Goal: Task Accomplishment & Management: Complete application form

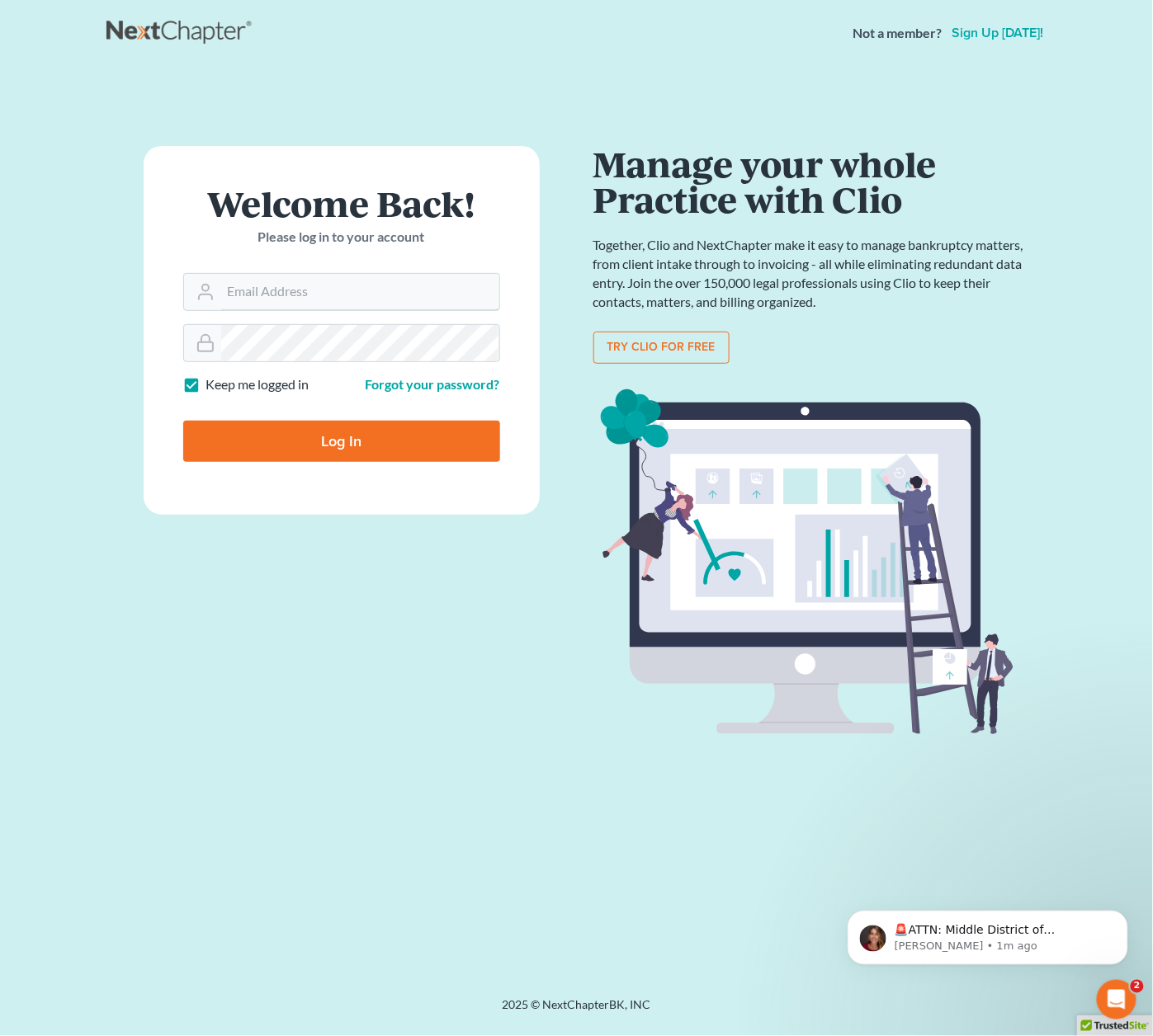
type input "plevalaw@gmail.com"
click at [394, 432] on input "Log In" at bounding box center [342, 441] width 317 height 42
type input "Thinking..."
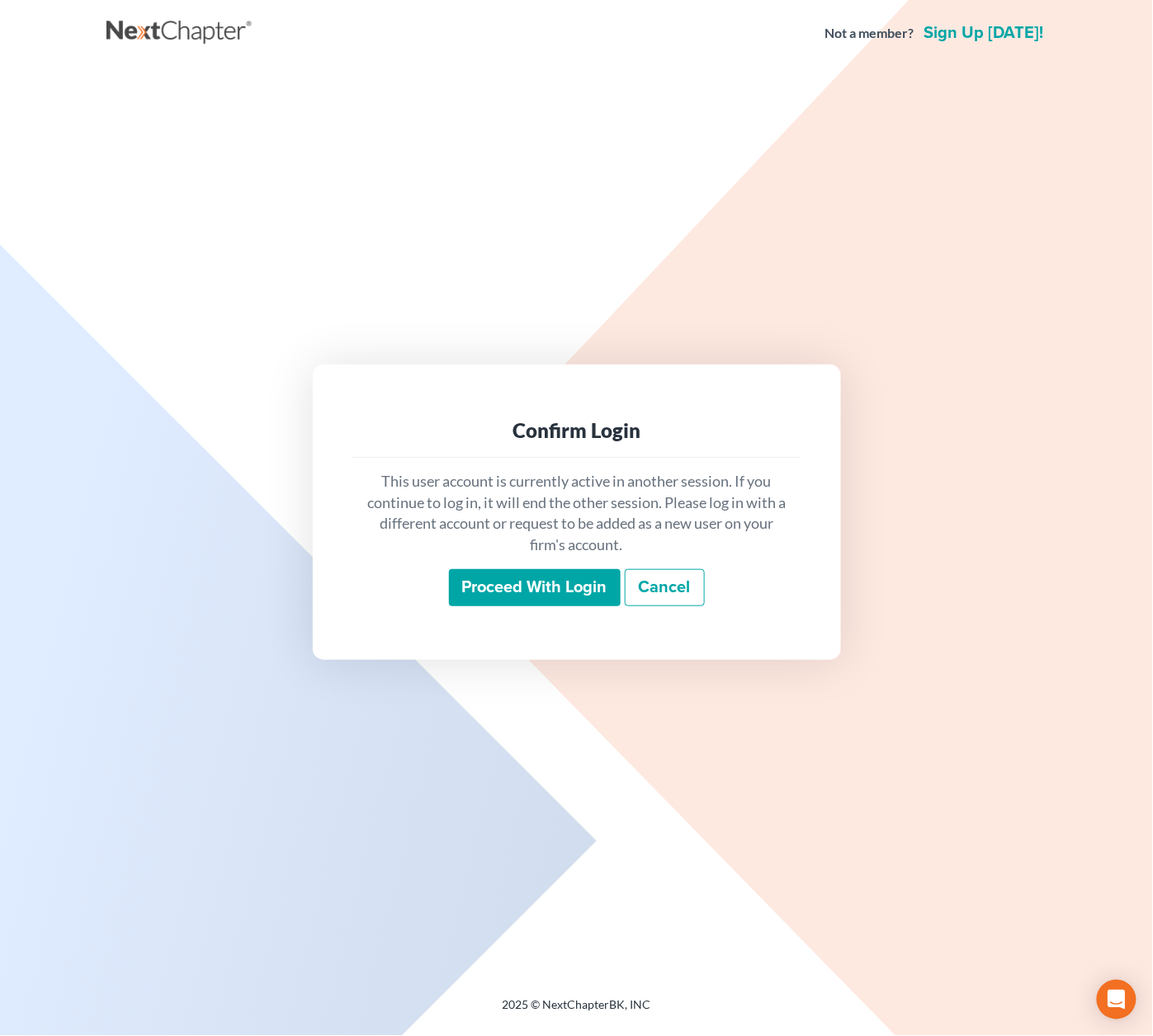
click at [549, 582] on input "Proceed with login" at bounding box center [535, 589] width 171 height 38
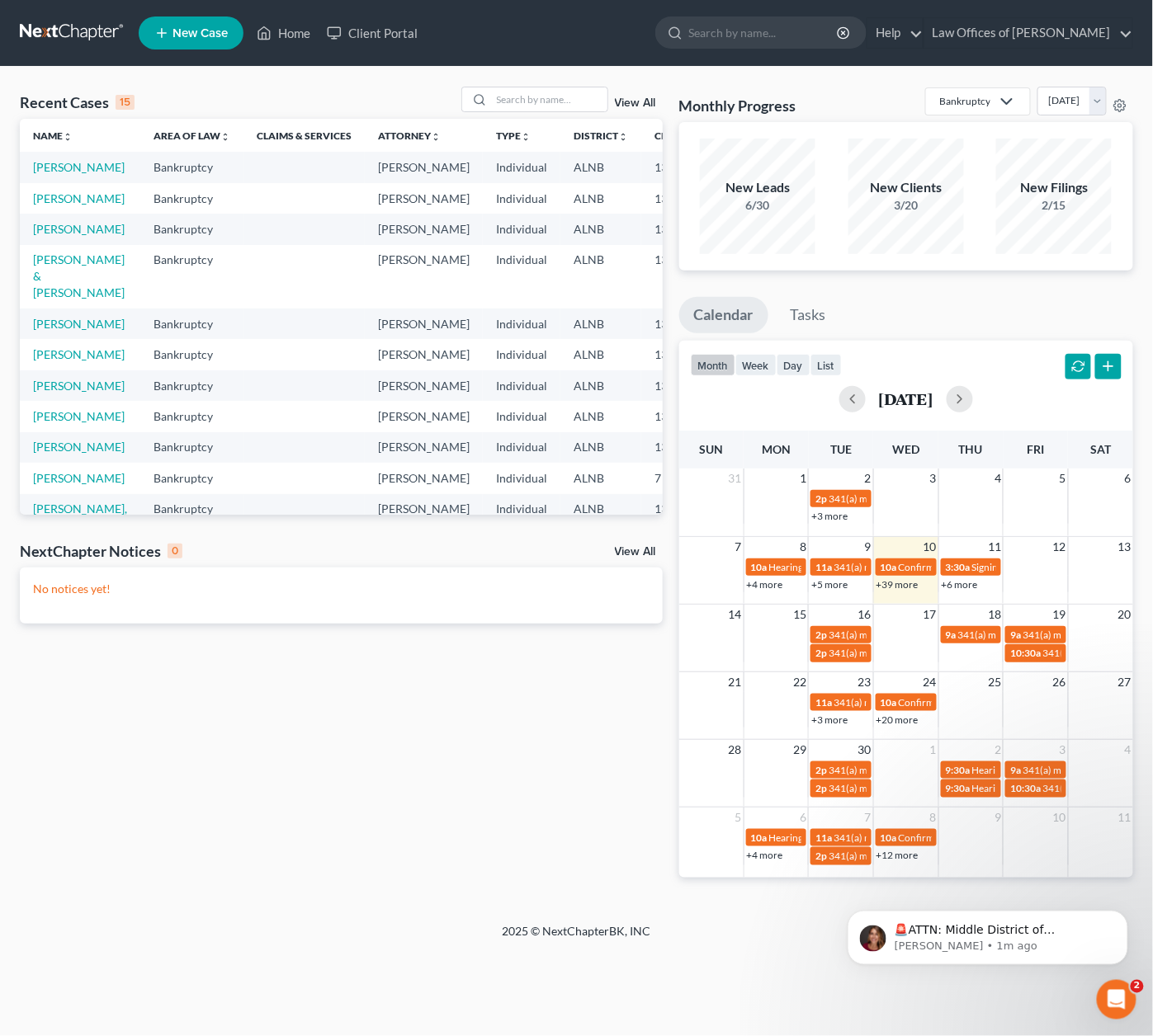
scroll to position [1, 0]
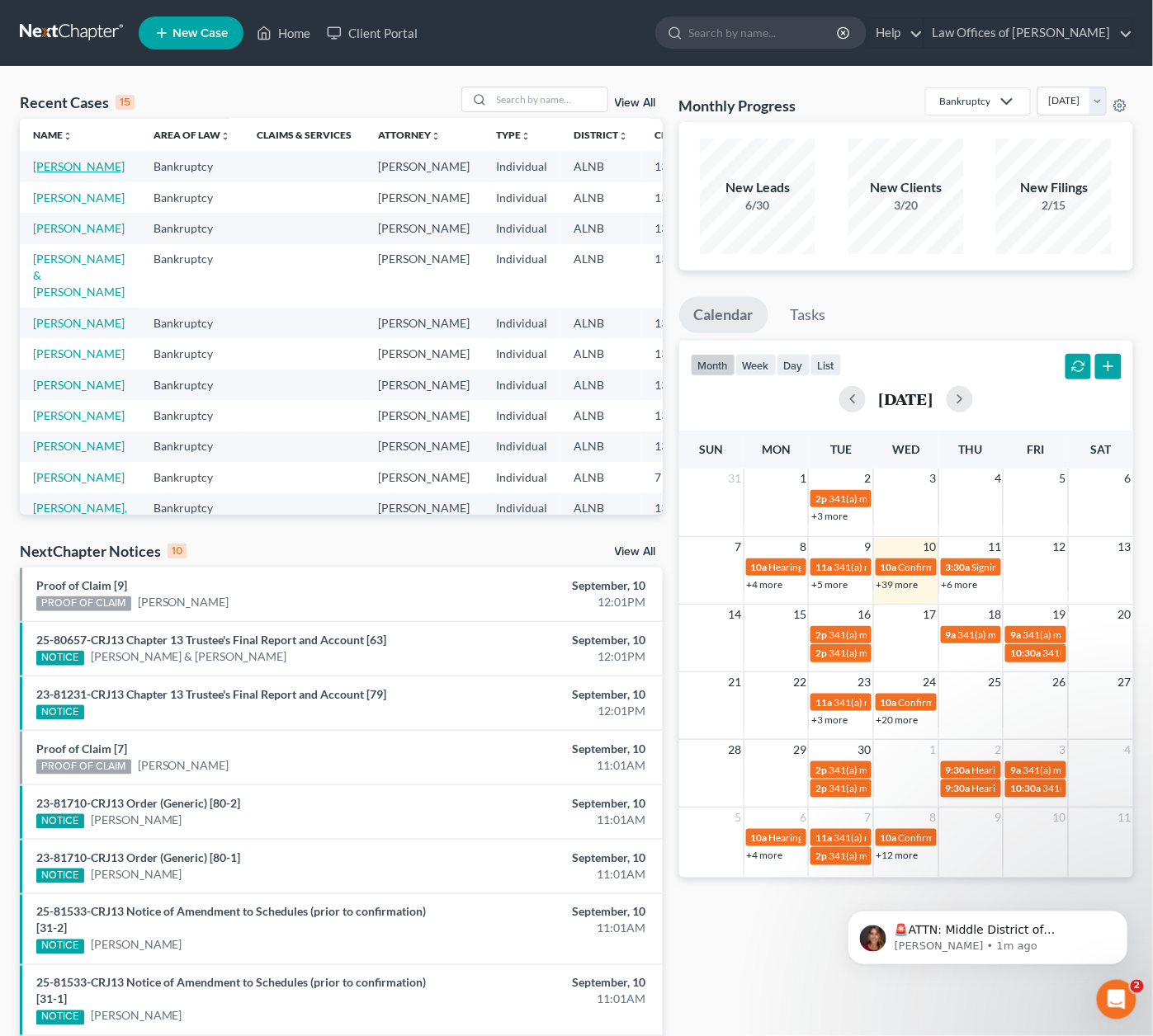
click at [43, 173] on link "[PERSON_NAME]" at bounding box center [79, 166] width 92 height 14
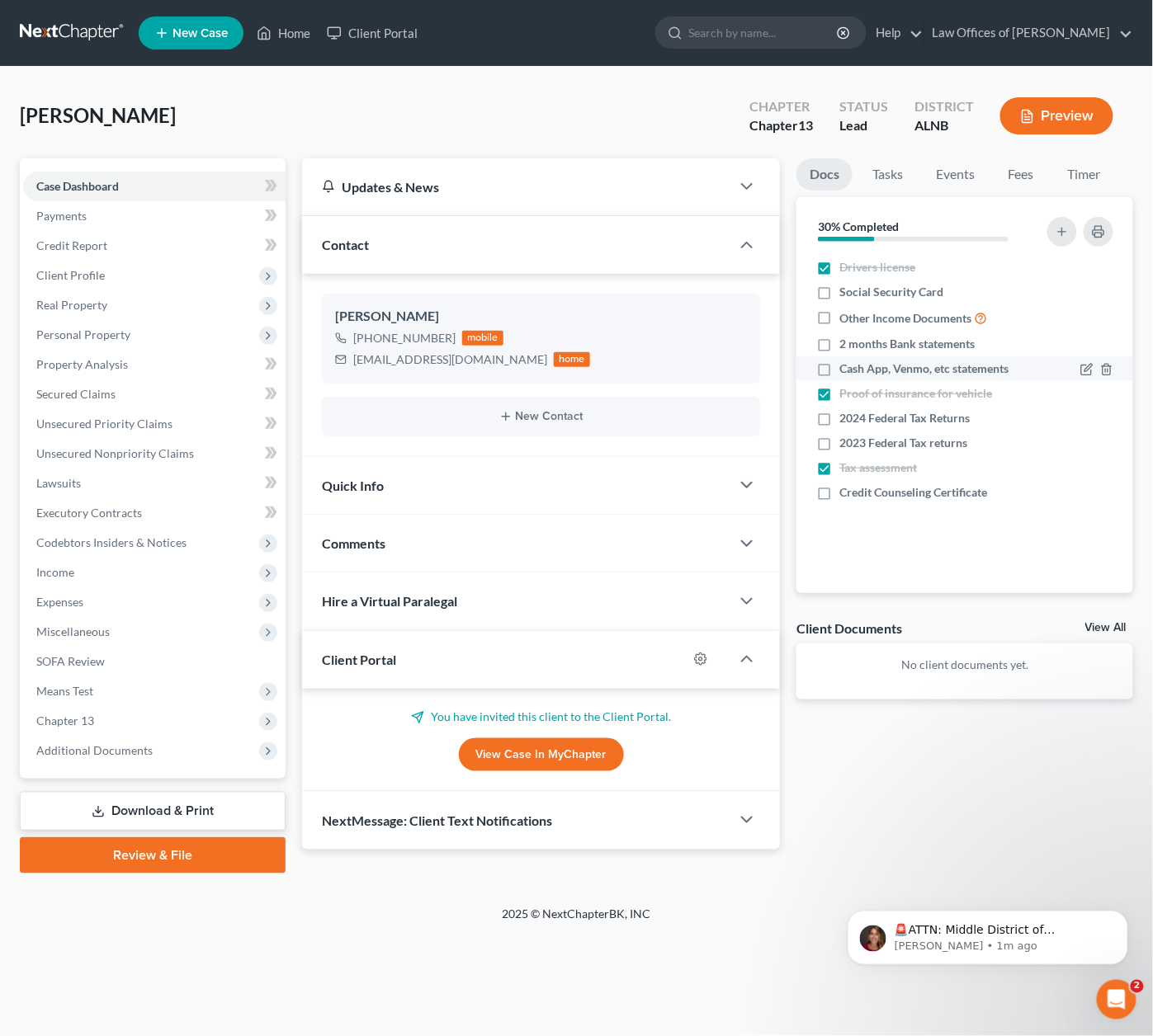
click at [933, 541] on div "Updates & News × [US_STATE] [GEOGRAPHIC_DATA] Notes: Take a look at NextChapter…" at bounding box center [717, 504] width 847 height 692
click at [529, 762] on link "View Case in MyChapter" at bounding box center [541, 755] width 165 height 33
click at [872, 324] on span "Other Income Documents" at bounding box center [905, 318] width 132 height 16
click at [856, 319] on input "Other Income Documents" at bounding box center [851, 313] width 10 height 10
checkbox input "true"
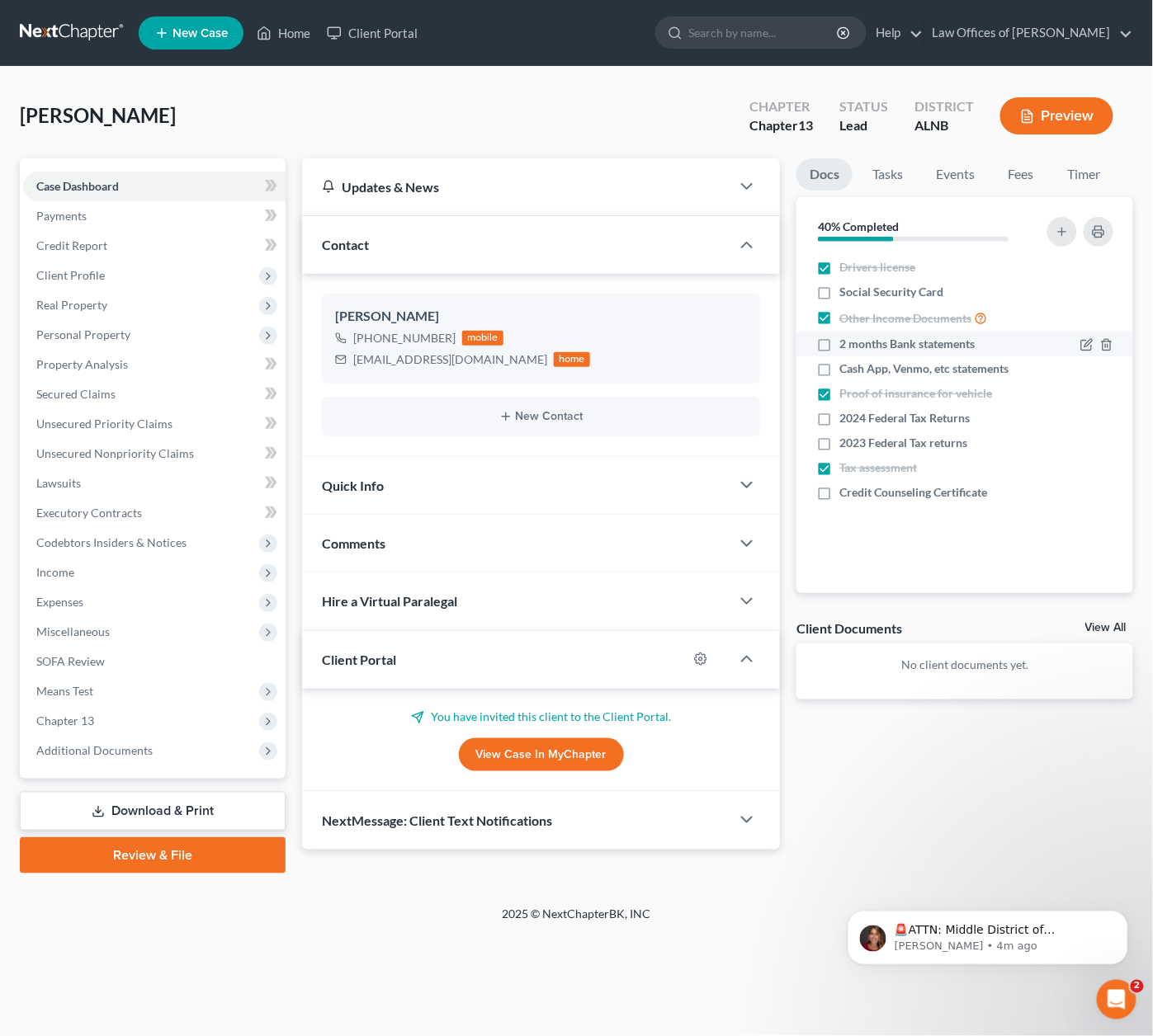
click at [866, 344] on span "2 months Bank statements" at bounding box center [906, 344] width 135 height 16
click at [856, 344] on input "2 months Bank statements" at bounding box center [851, 341] width 10 height 10
checkbox input "true"
click at [839, 365] on label "Cash App, Venmo, etc statements" at bounding box center [923, 369] width 169 height 16
click at [846, 365] on input "Cash App, Venmo, etc statements" at bounding box center [851, 366] width 10 height 10
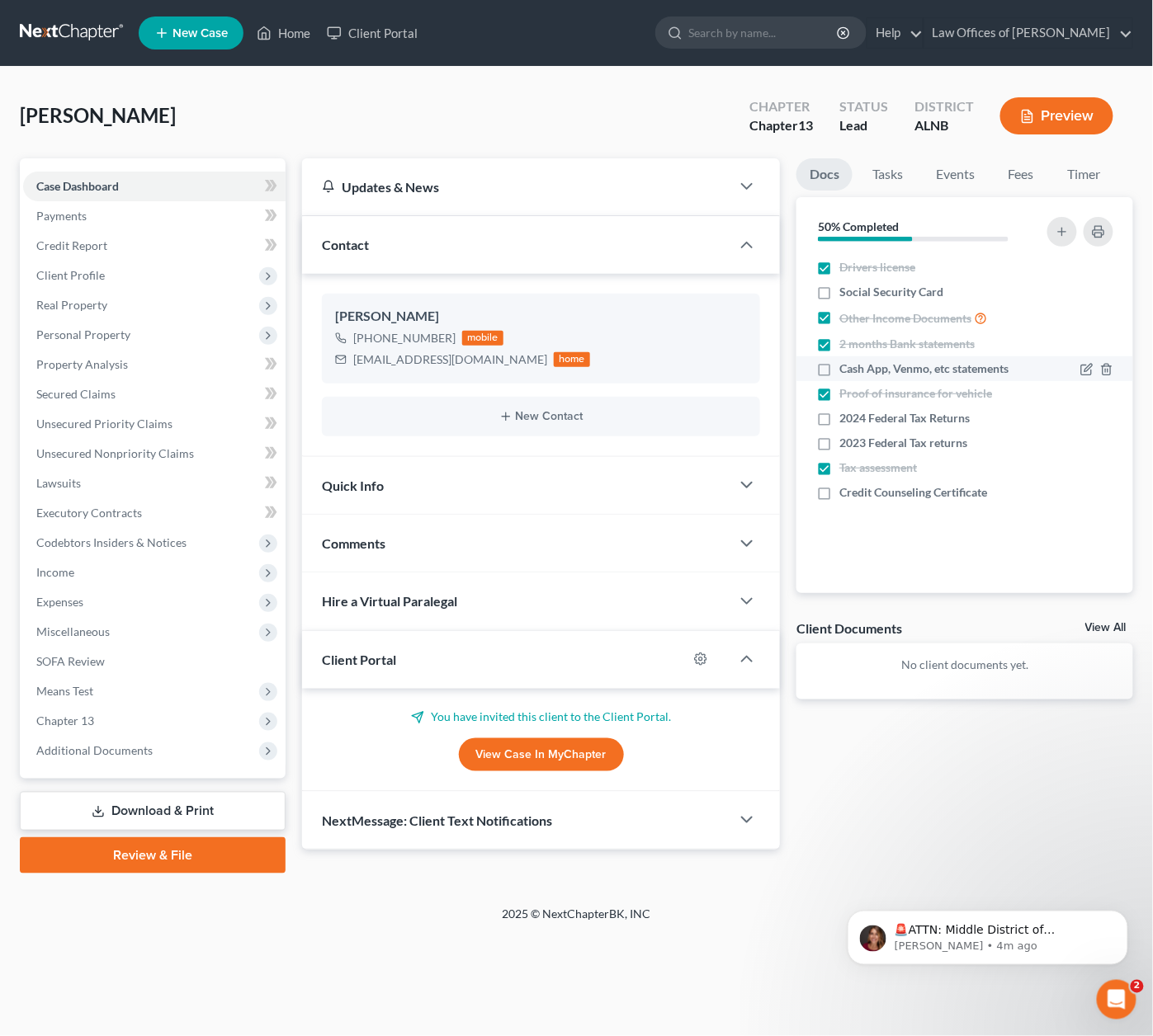
checkbox input "true"
click at [562, 756] on link "View Case in MyChapter" at bounding box center [541, 755] width 165 height 33
click at [101, 268] on span "Client Profile" at bounding box center [70, 275] width 68 height 14
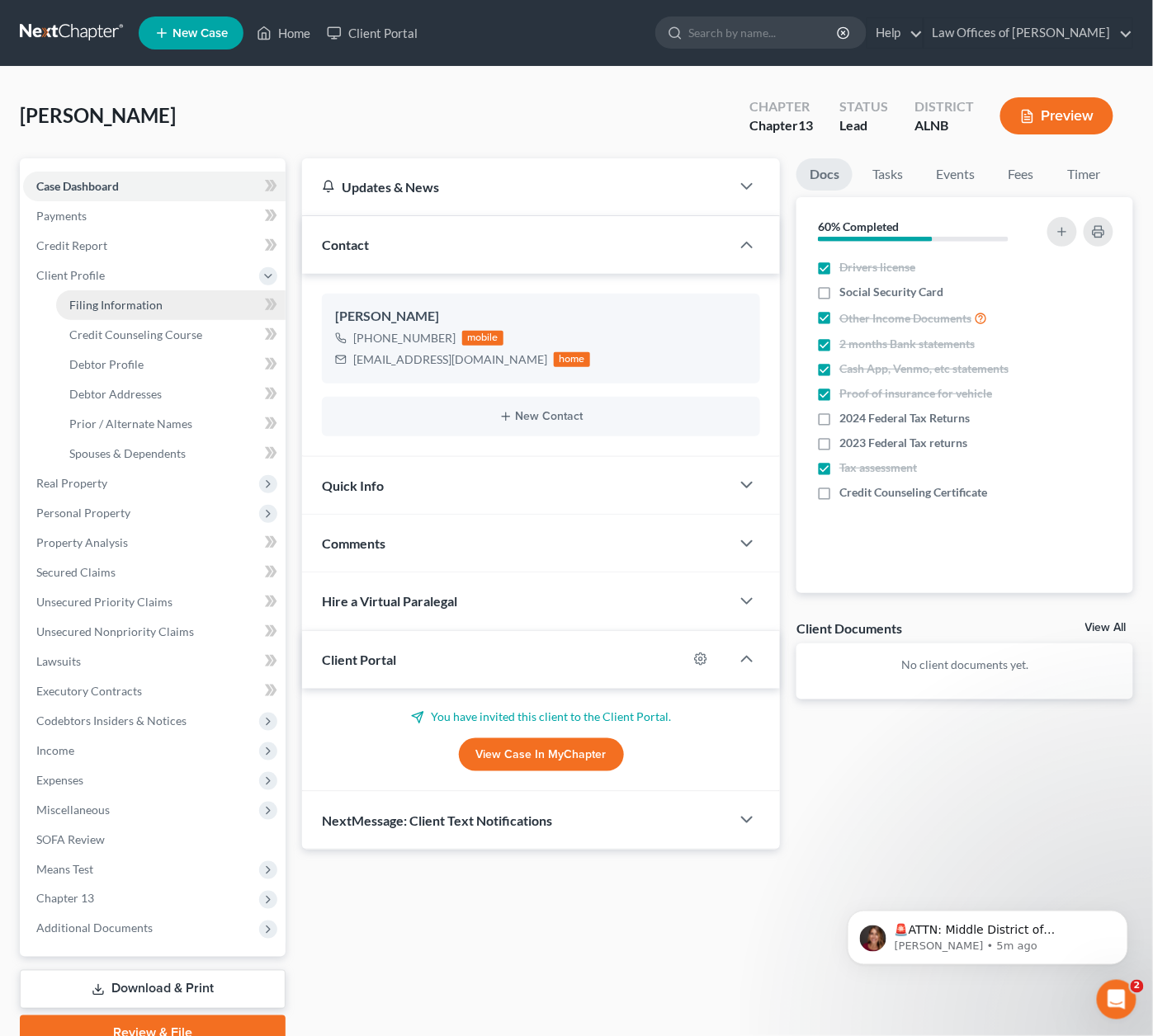
click at [97, 298] on span "Filing Information" at bounding box center [116, 305] width 93 height 14
select select "1"
select select "0"
select select "3"
select select "0"
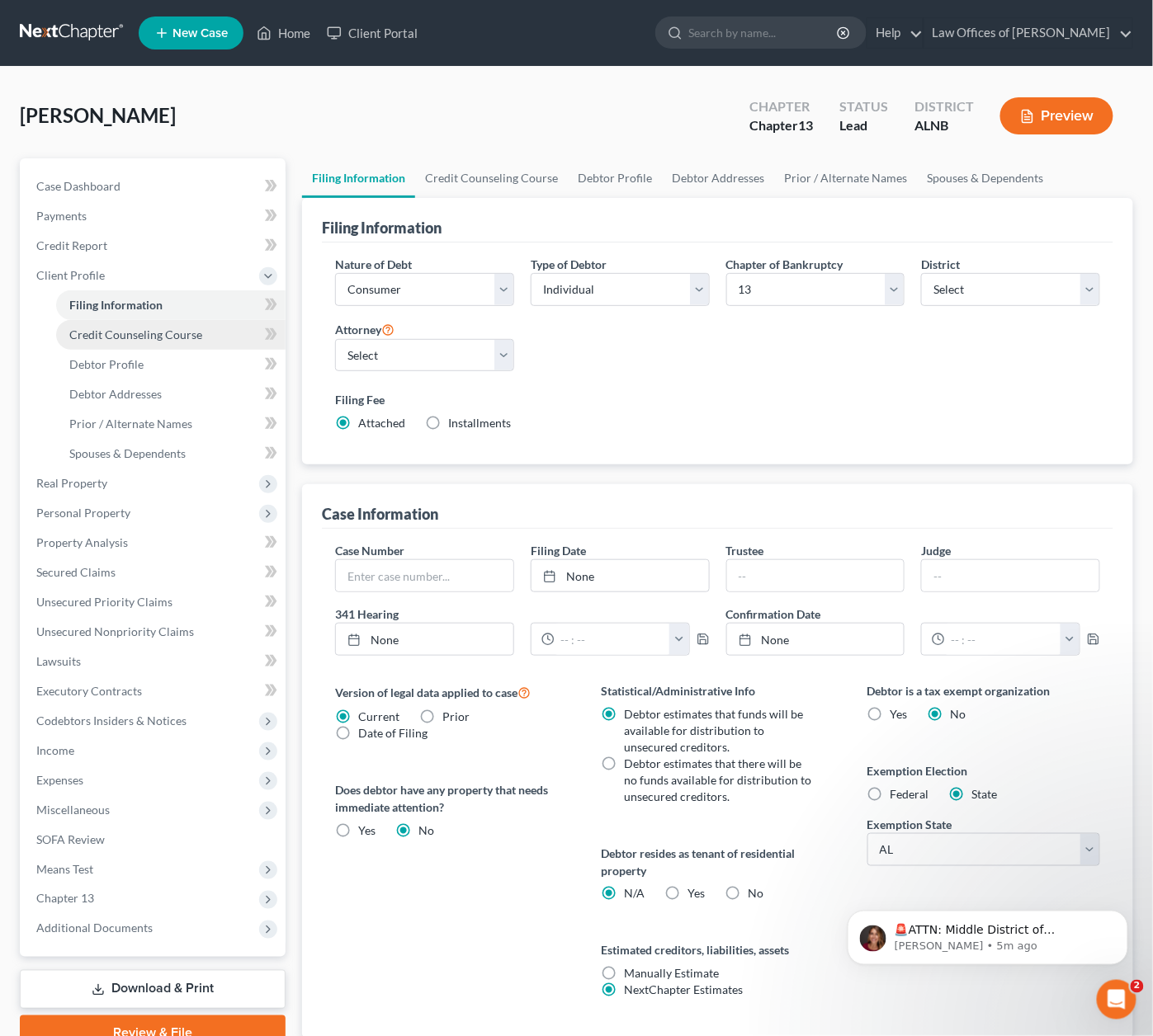
click at [227, 324] on link "Credit Counseling Course" at bounding box center [171, 335] width 229 height 29
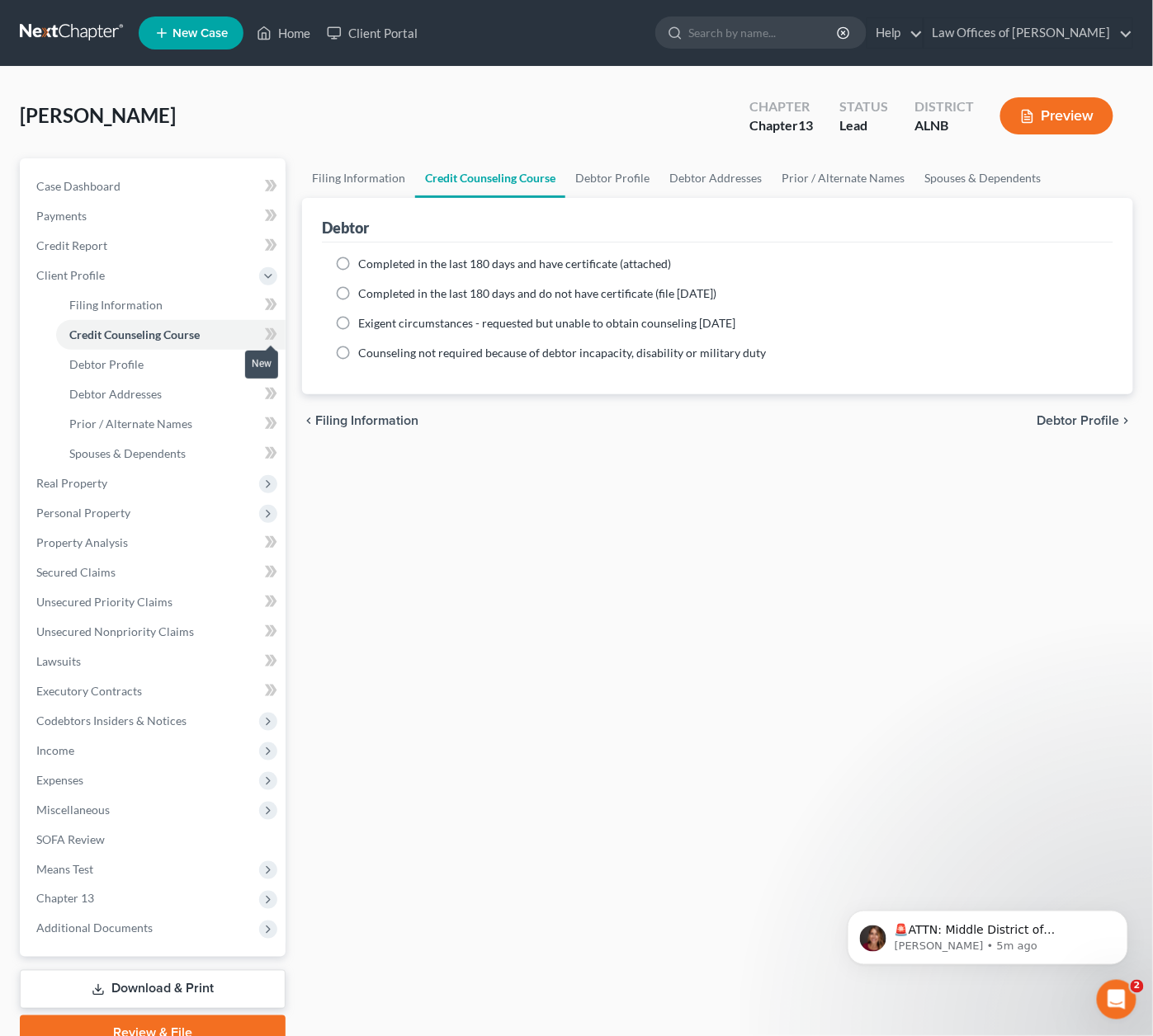
click at [265, 332] on icon at bounding box center [271, 335] width 12 height 21
click at [223, 357] on link "Debtor Profile" at bounding box center [171, 364] width 229 height 29
select select "0"
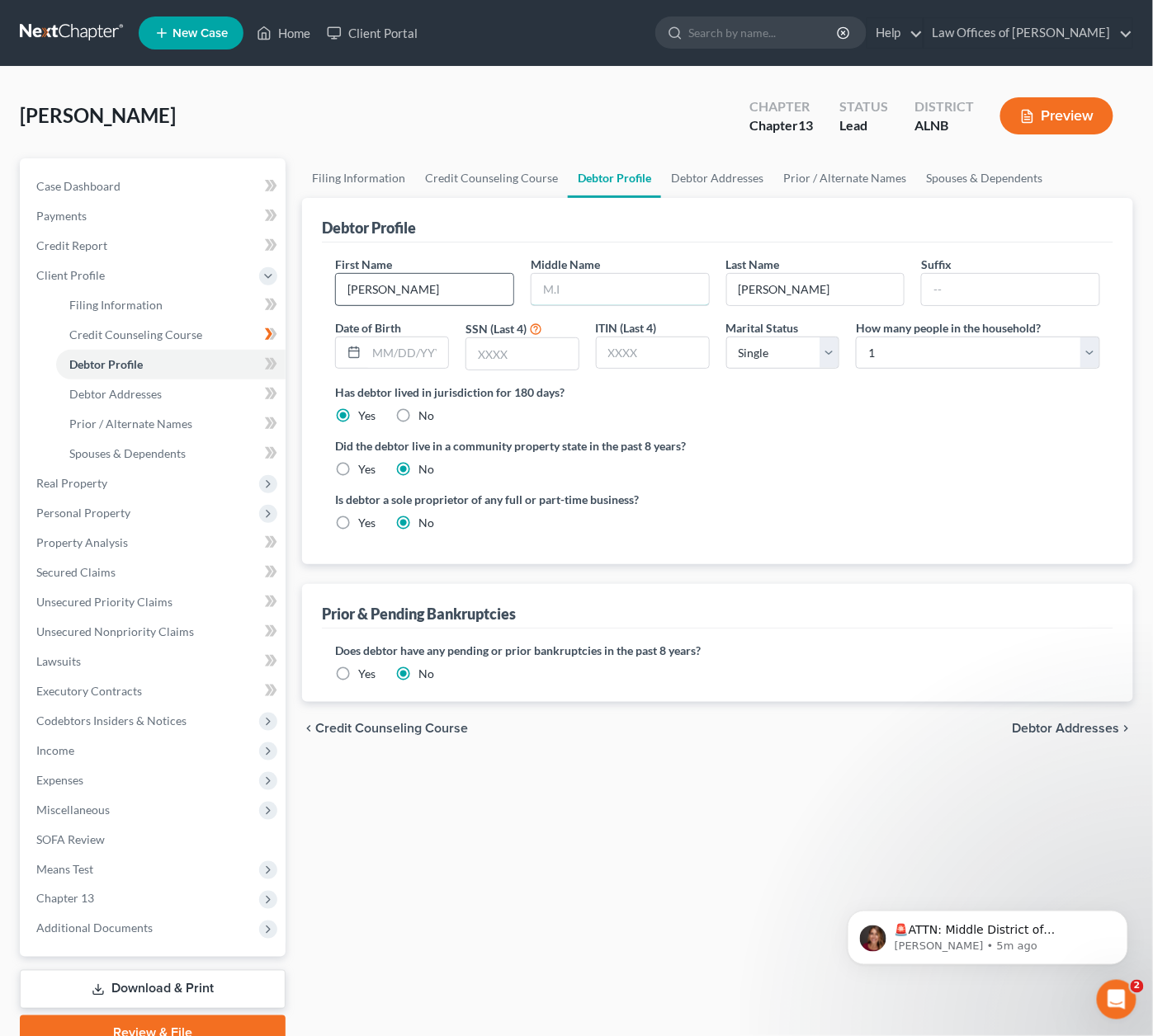
drag, startPoint x: 576, startPoint y: 285, endPoint x: 441, endPoint y: 294, distance: 135.3
type input "[PERSON_NAME]"
type input "[DATE]"
click at [505, 355] on input "text" at bounding box center [523, 354] width 113 height 31
paste input "5838"
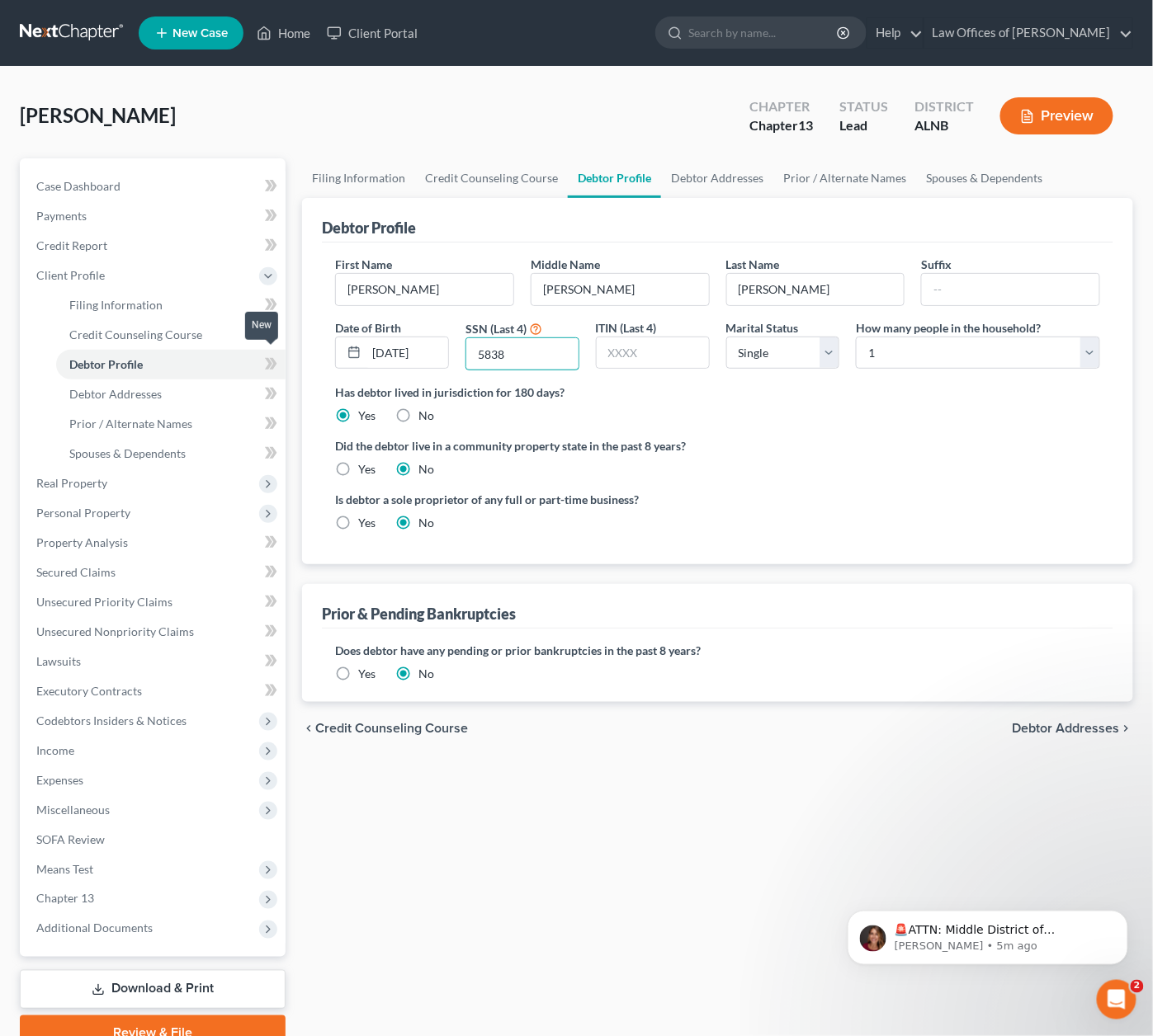
type input "5838"
click at [277, 358] on span at bounding box center [270, 366] width 29 height 25
click at [238, 388] on link "Debtor Addresses" at bounding box center [171, 394] width 229 height 29
select select "0"
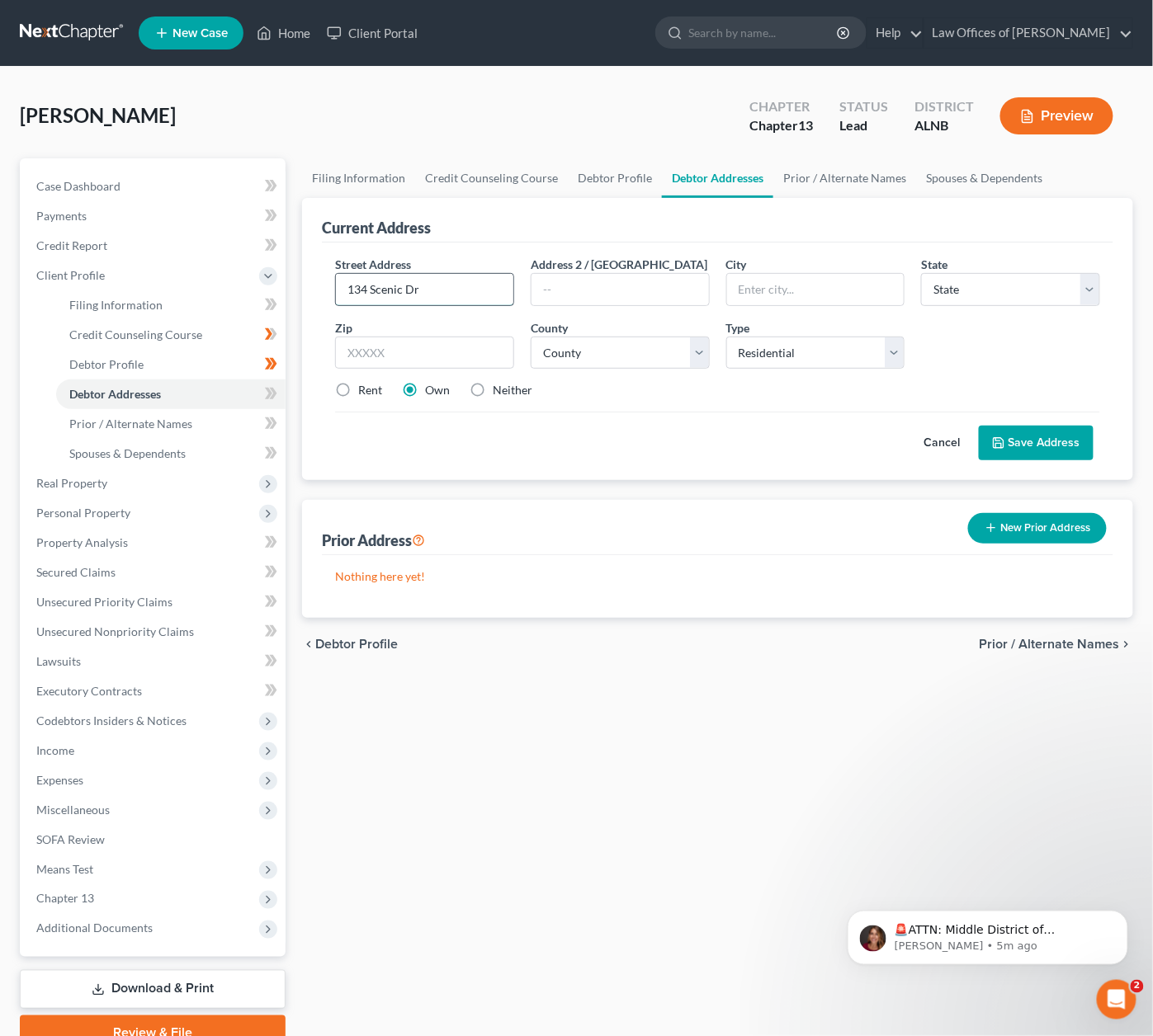
type input "134 Scenic Dr"
type input "35758"
type input "[GEOGRAPHIC_DATA]"
select select "0"
select select "44"
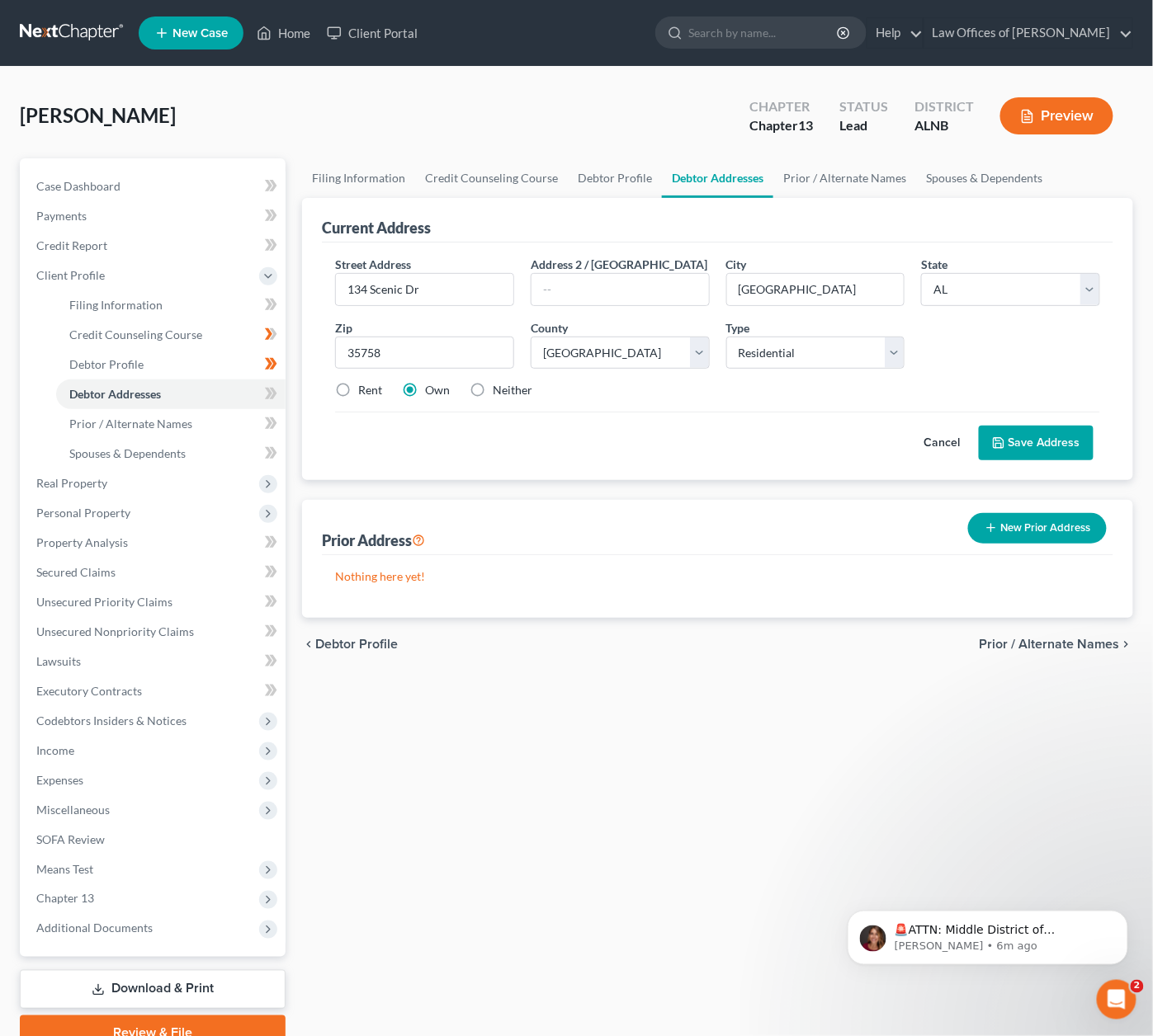
click at [493, 382] on label "Neither" at bounding box center [512, 389] width 40 height 16
click at [499, 382] on input "Neither" at bounding box center [505, 387] width 10 height 10
radio input "true"
click at [1030, 441] on button "Save Address" at bounding box center [1035, 443] width 114 height 35
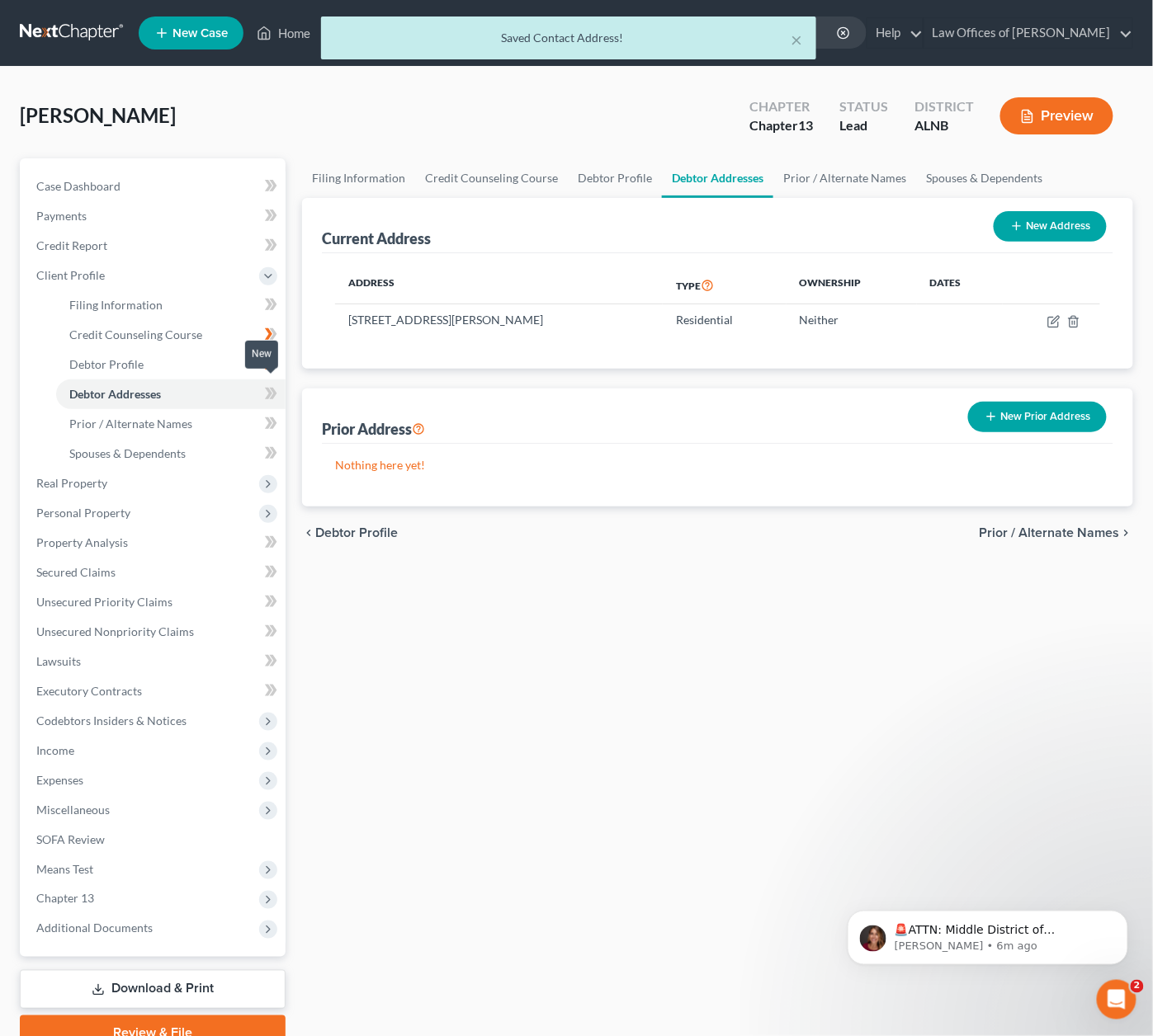
click at [267, 388] on icon at bounding box center [268, 393] width 8 height 11
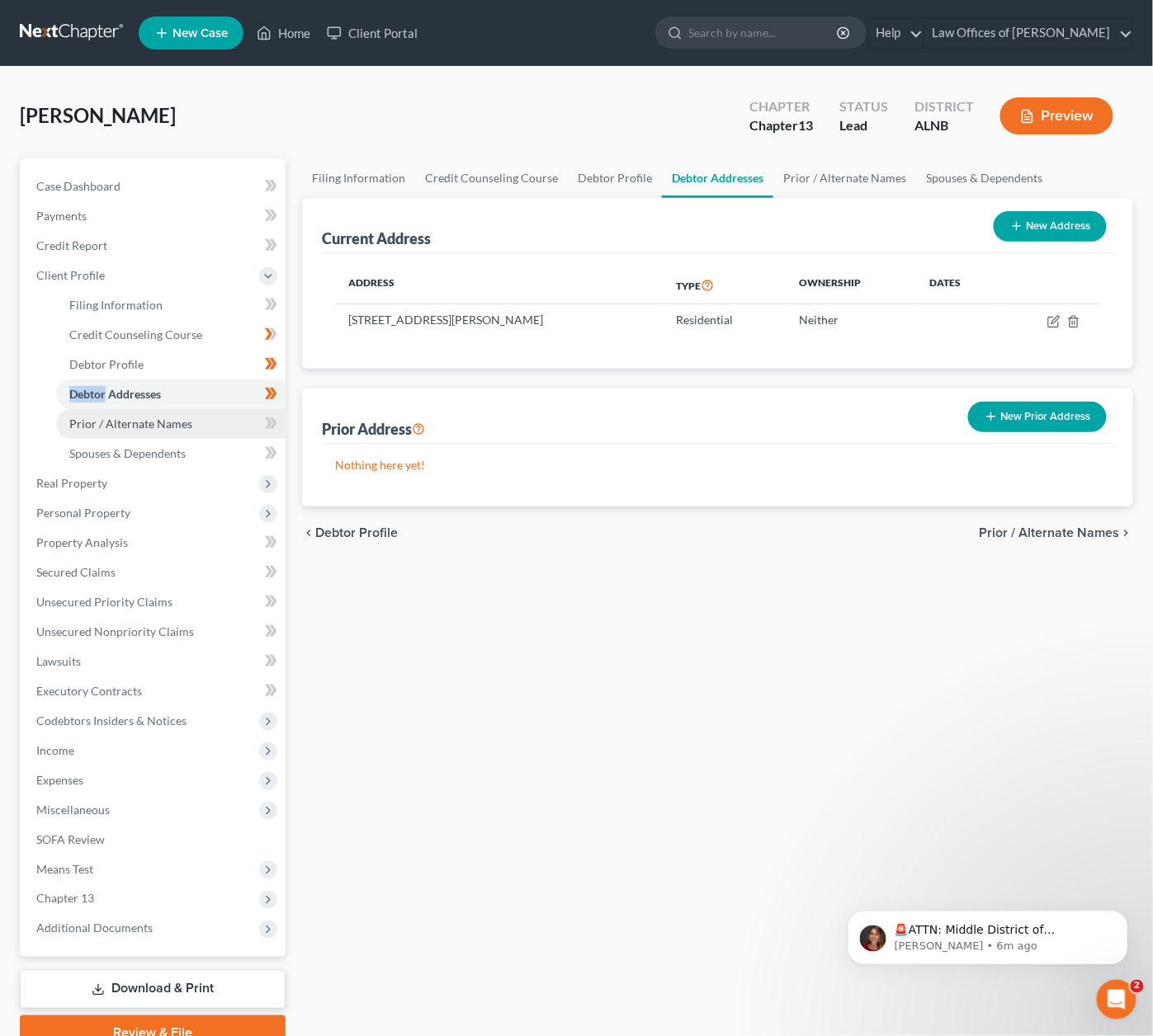
click at [216, 409] on link "Prior / Alternate Names" at bounding box center [171, 424] width 229 height 29
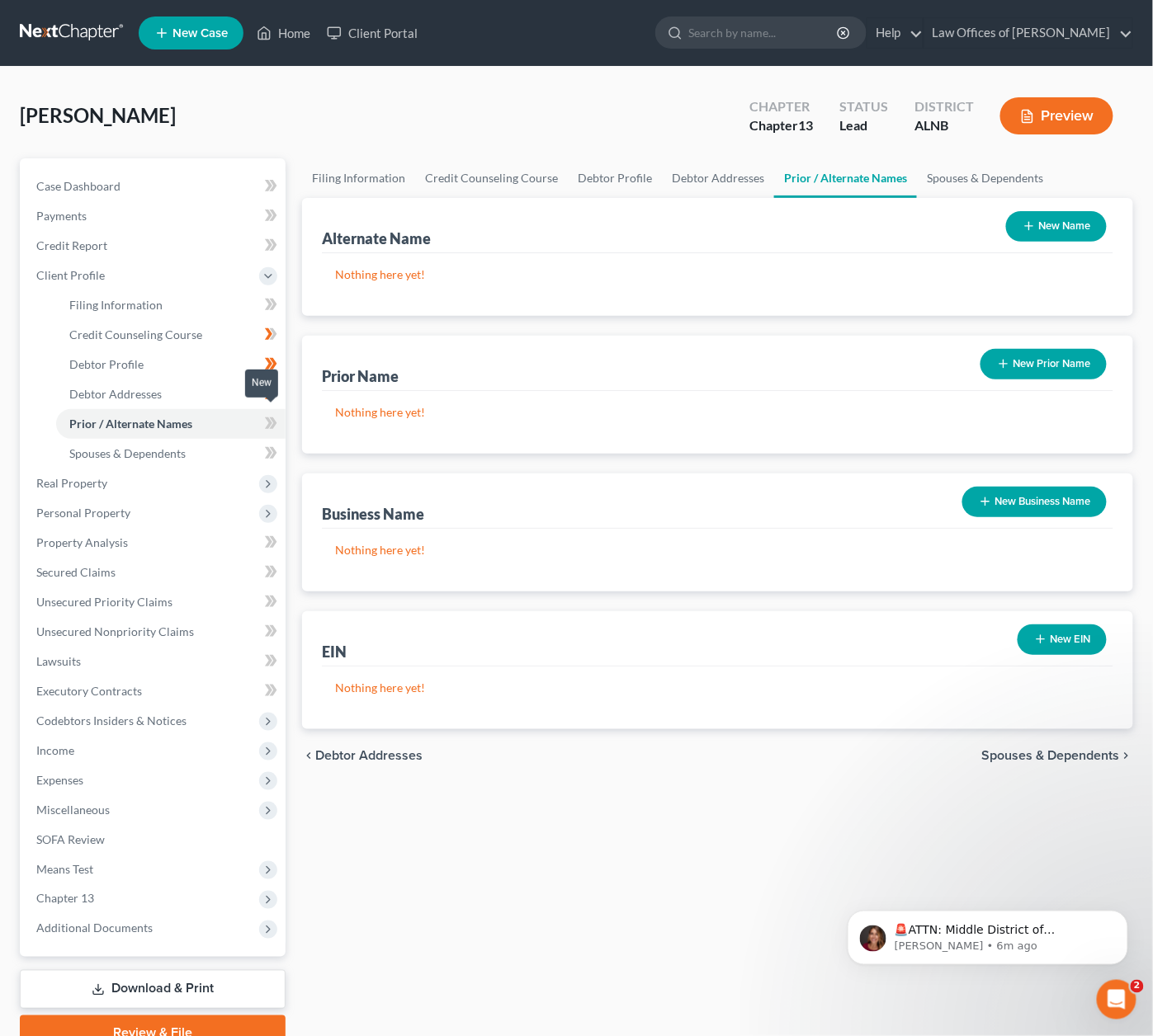
click at [272, 417] on icon at bounding box center [268, 422] width 8 height 11
click at [216, 439] on link "Spouses & Dependents" at bounding box center [171, 454] width 229 height 29
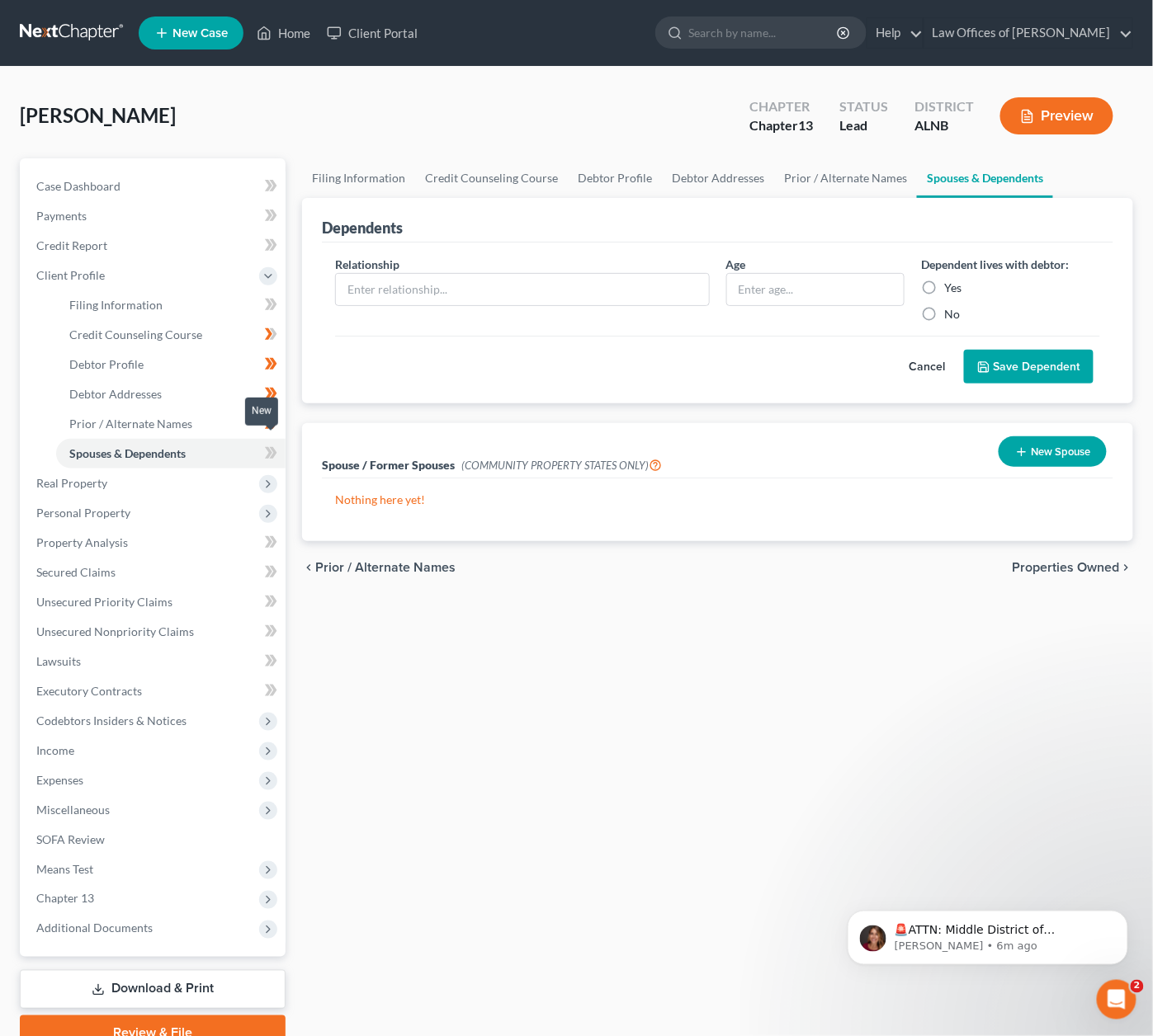
click at [268, 447] on icon at bounding box center [268, 453] width 8 height 11
click at [171, 472] on span "Real Property" at bounding box center [154, 483] width 262 height 29
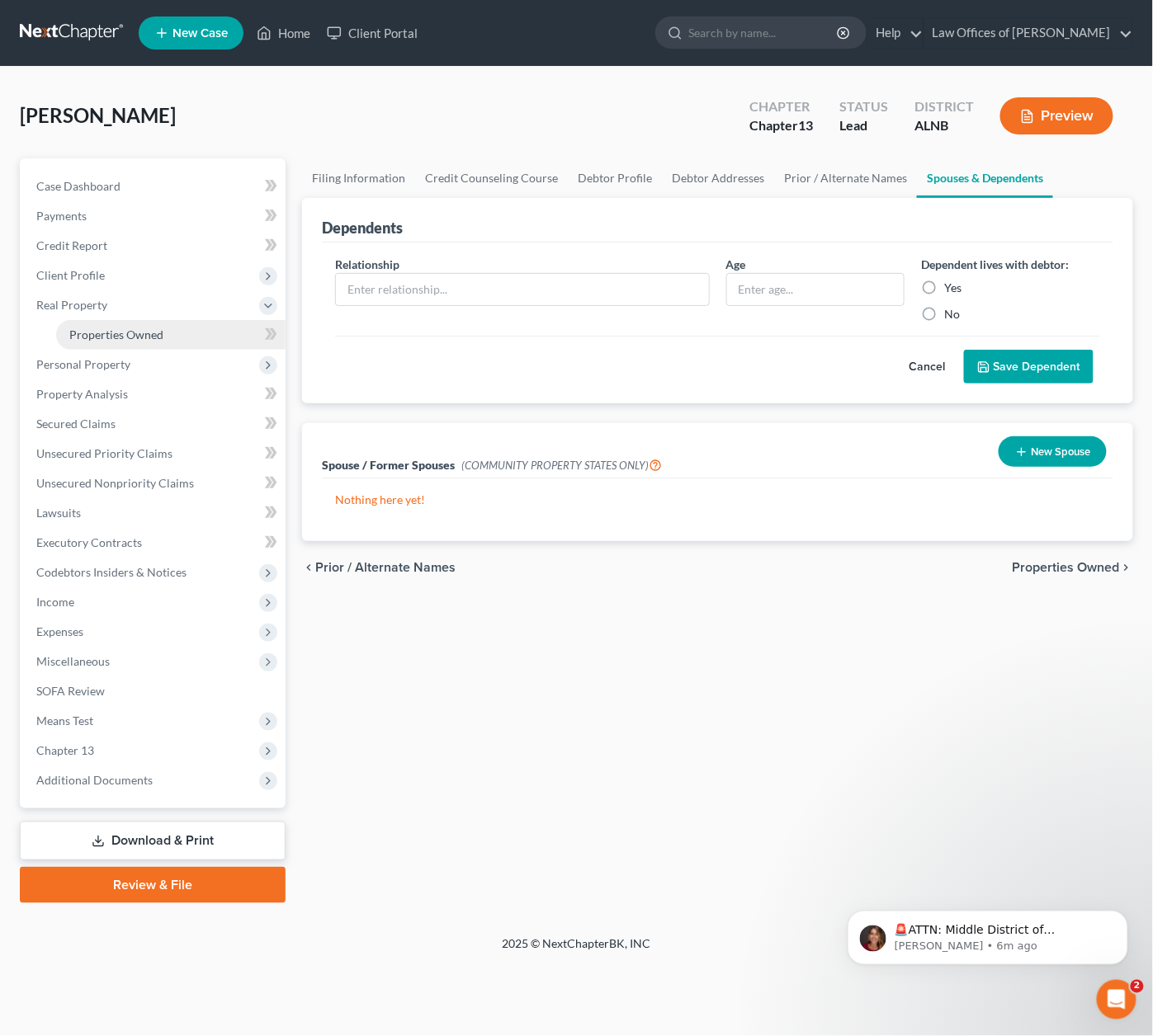
click at [177, 333] on link "Properties Owned" at bounding box center [171, 335] width 229 height 29
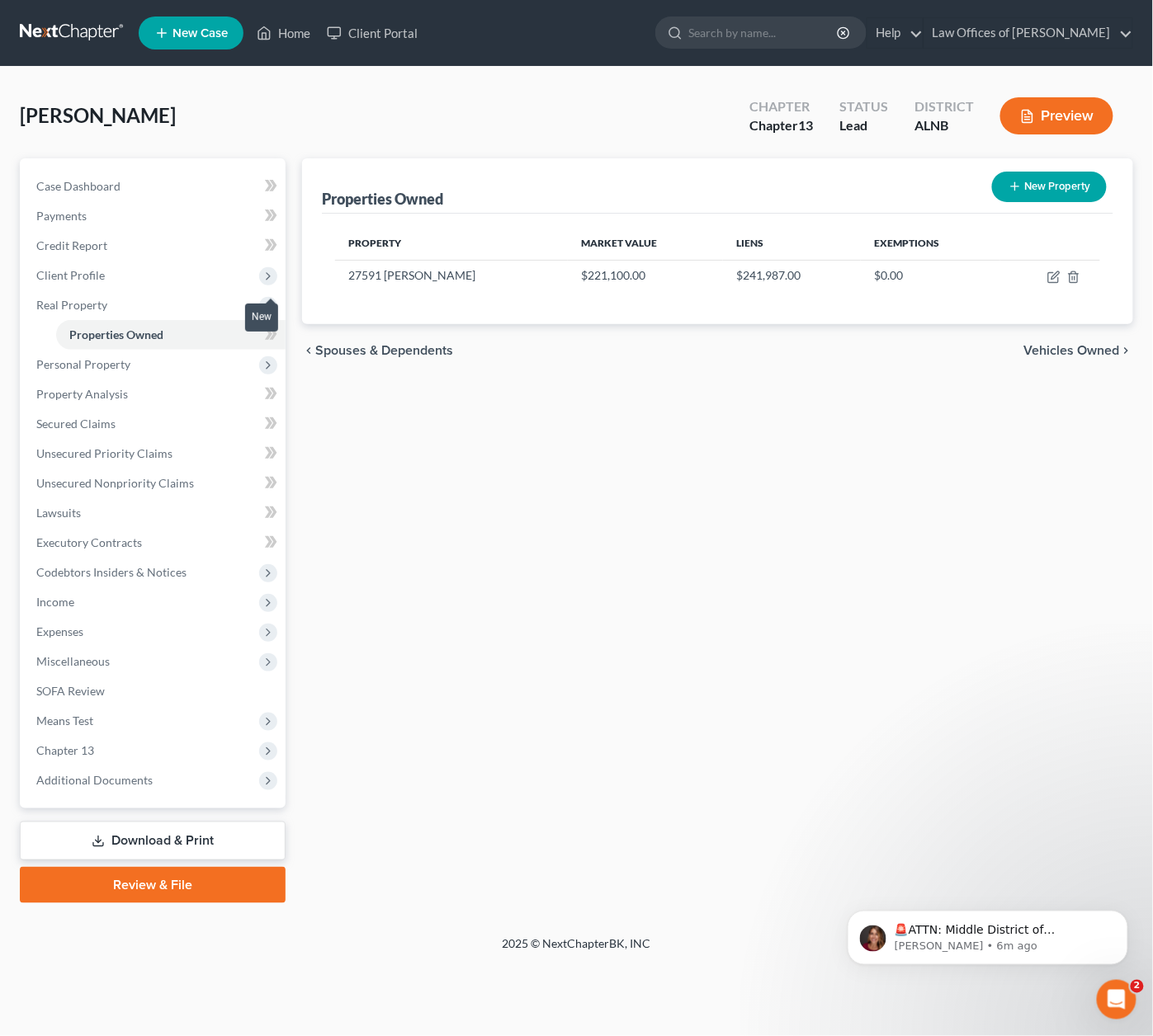
click at [271, 331] on div "New" at bounding box center [261, 317] width 33 height 27
click at [271, 331] on body "Home New Case Client Portal Law Offices of [PERSON_NAME] [EMAIL_ADDRESS][DOMAIN…" at bounding box center [576, 518] width 1153 height 1036
click at [275, 334] on body "Home New Case Client Portal Law Offices of [PERSON_NAME] [EMAIL_ADDRESS][DOMAIN…" at bounding box center [576, 518] width 1153 height 1036
click at [273, 340] on span at bounding box center [270, 337] width 29 height 25
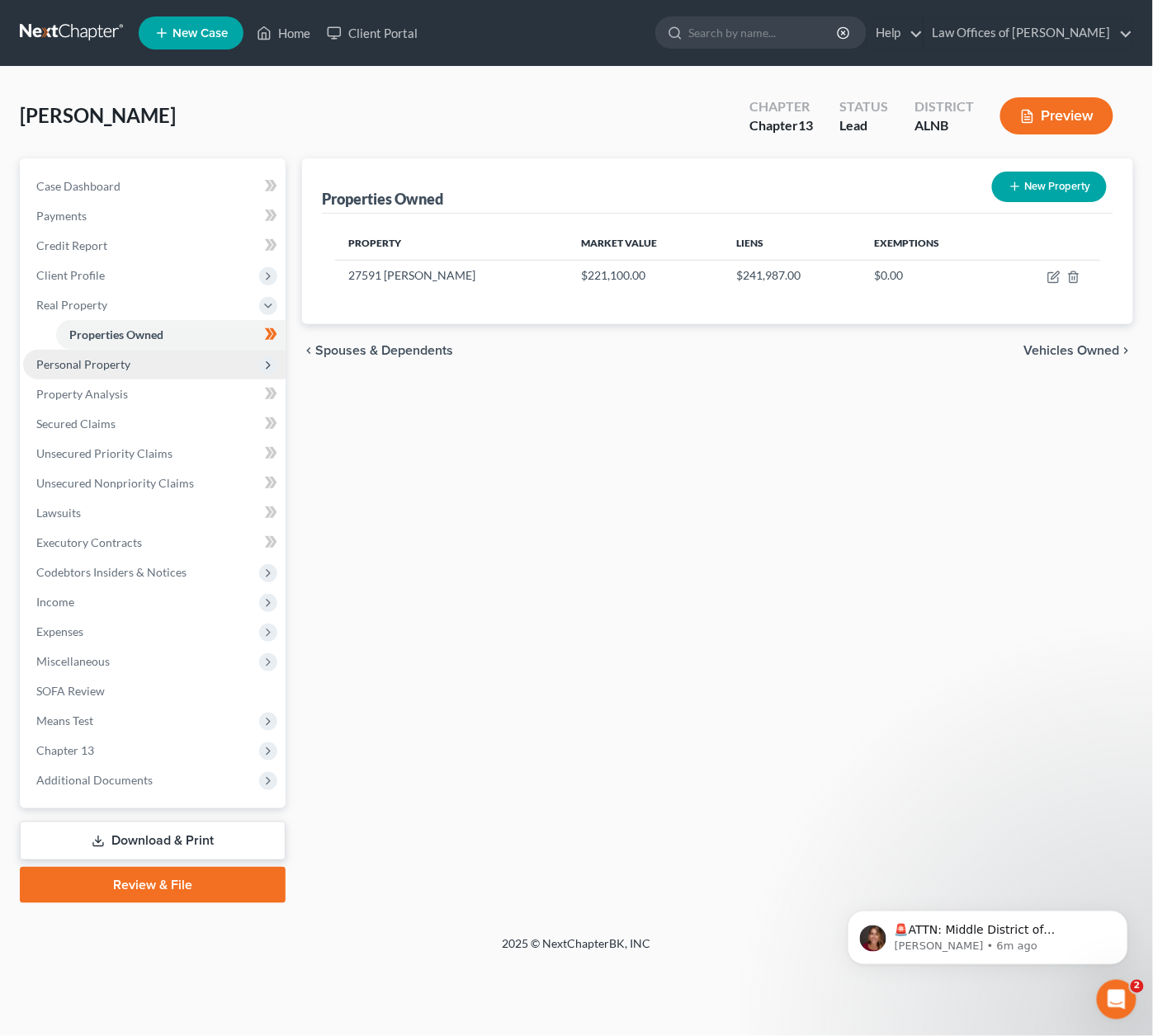
click at [178, 350] on span "Personal Property" at bounding box center [154, 364] width 262 height 29
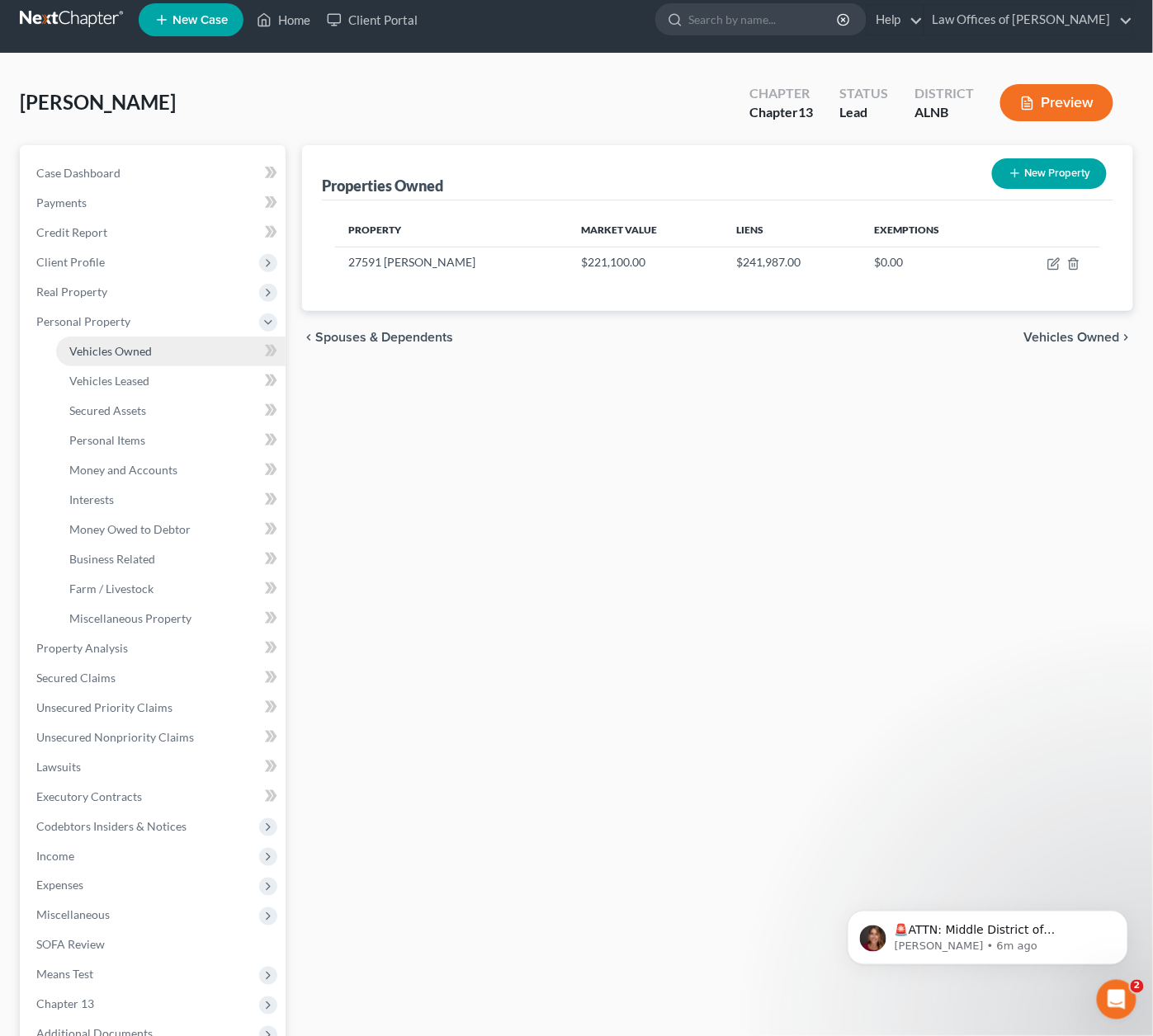
scroll to position [17, 1]
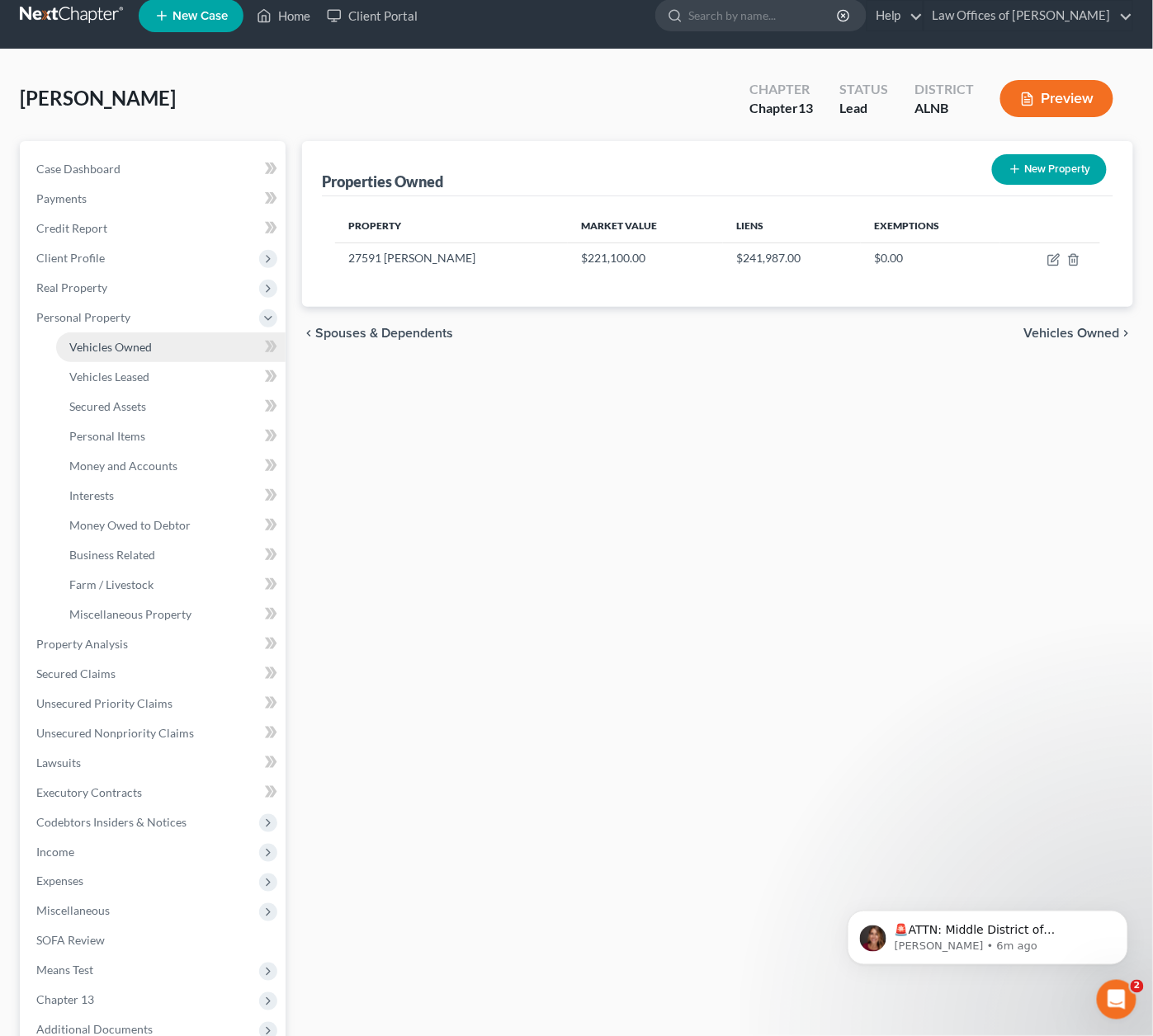
click at [141, 348] on link "Vehicles Owned" at bounding box center [171, 347] width 229 height 29
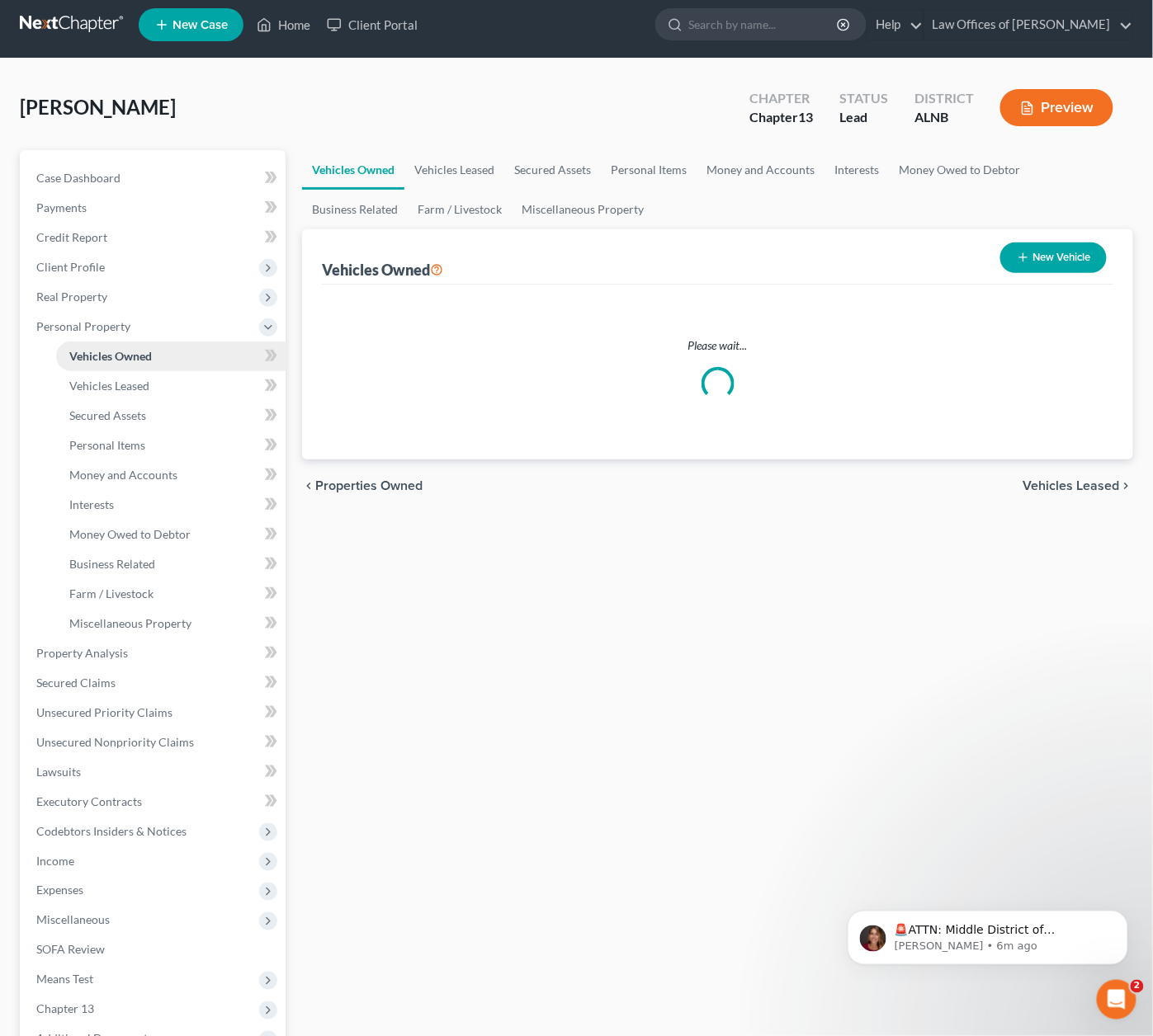
scroll to position [8, 0]
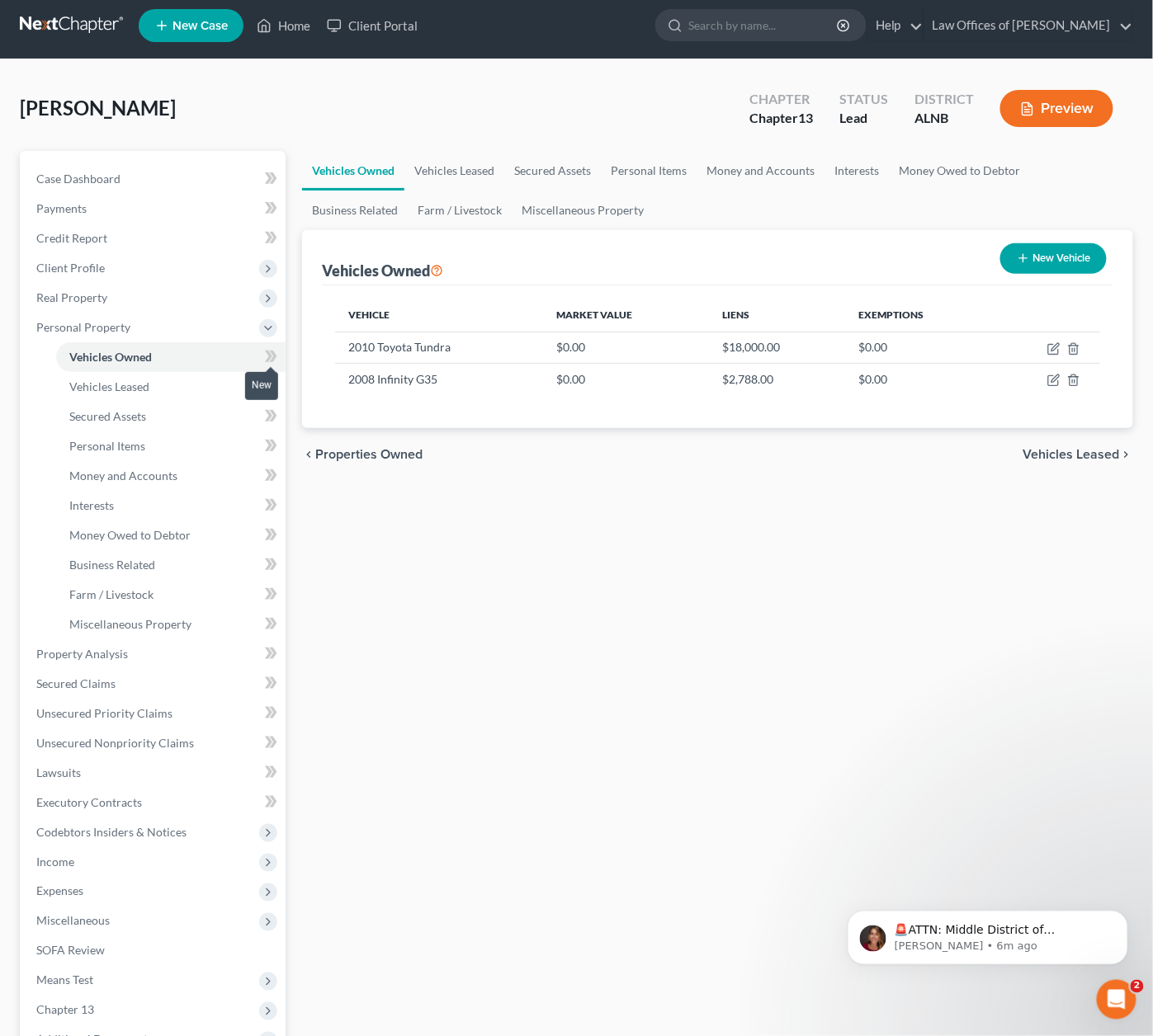
click at [274, 353] on icon at bounding box center [274, 356] width 8 height 11
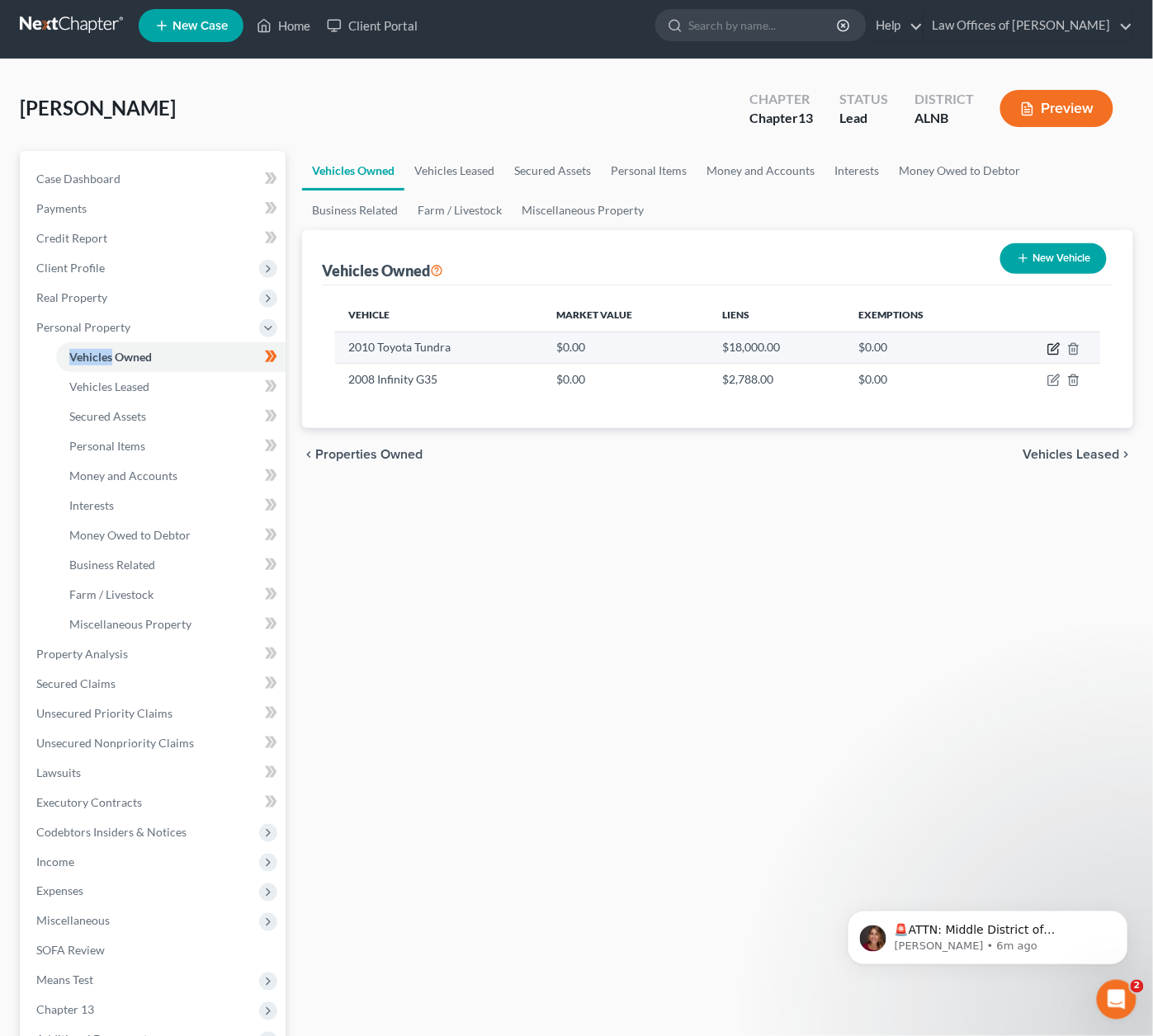
click at [1052, 349] on icon "button" at bounding box center [1054, 347] width 8 height 8
select select "0"
select select "16"
select select "1"
select select "0"
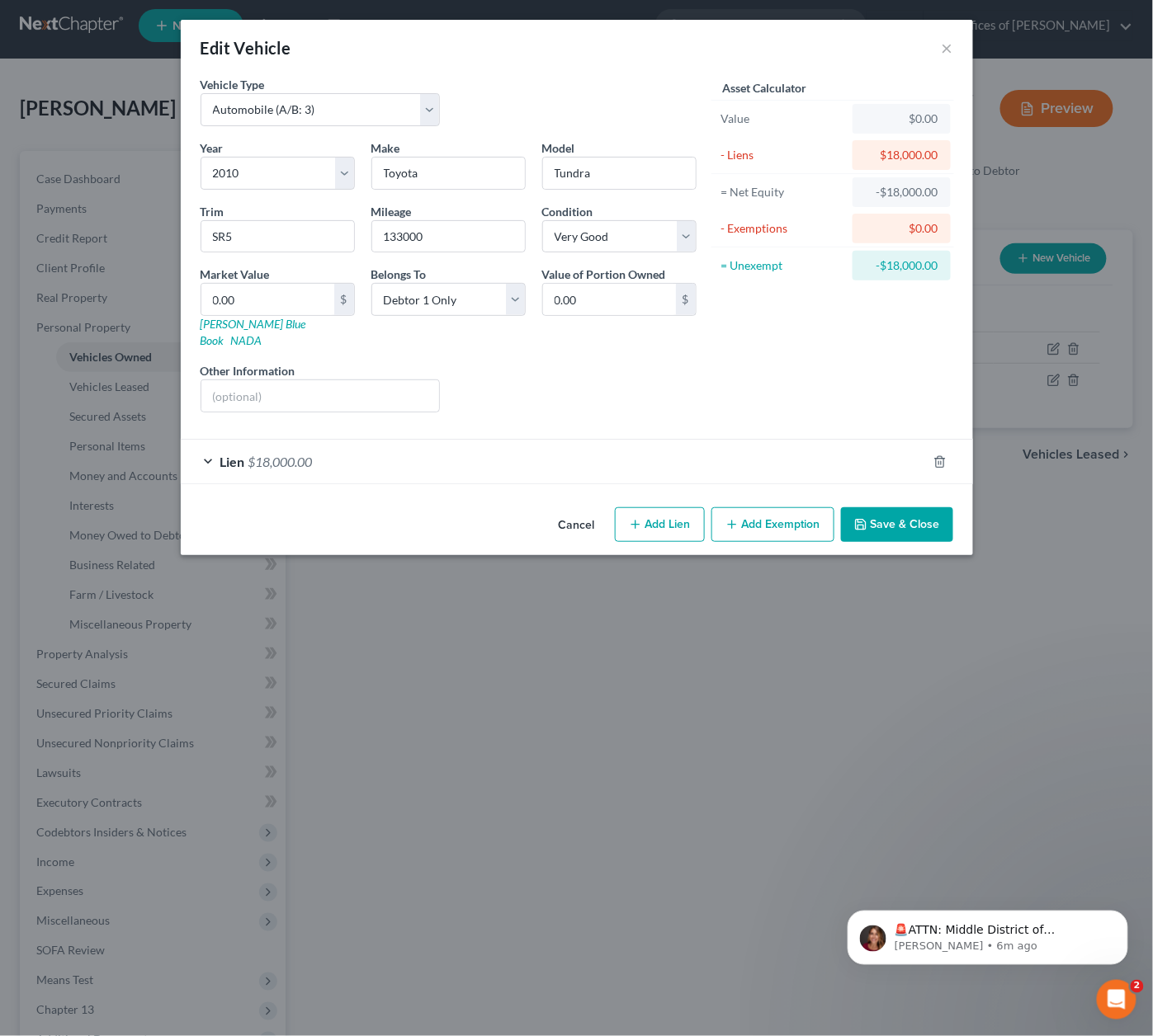
click at [431, 440] on div "Lien $18,000.00" at bounding box center [554, 461] width 746 height 44
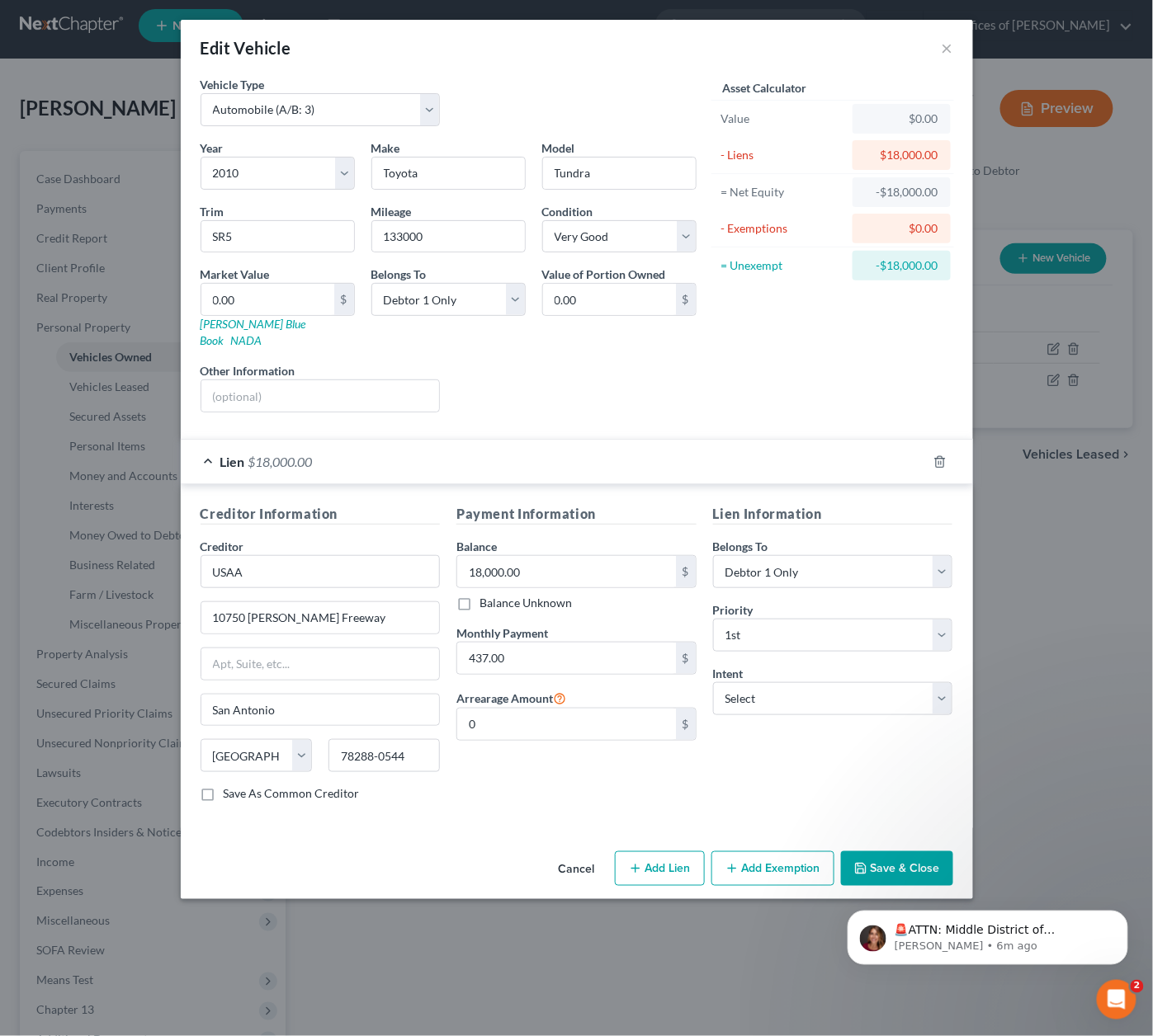
click at [911, 852] on button "Save & Close" at bounding box center [897, 869] width 113 height 35
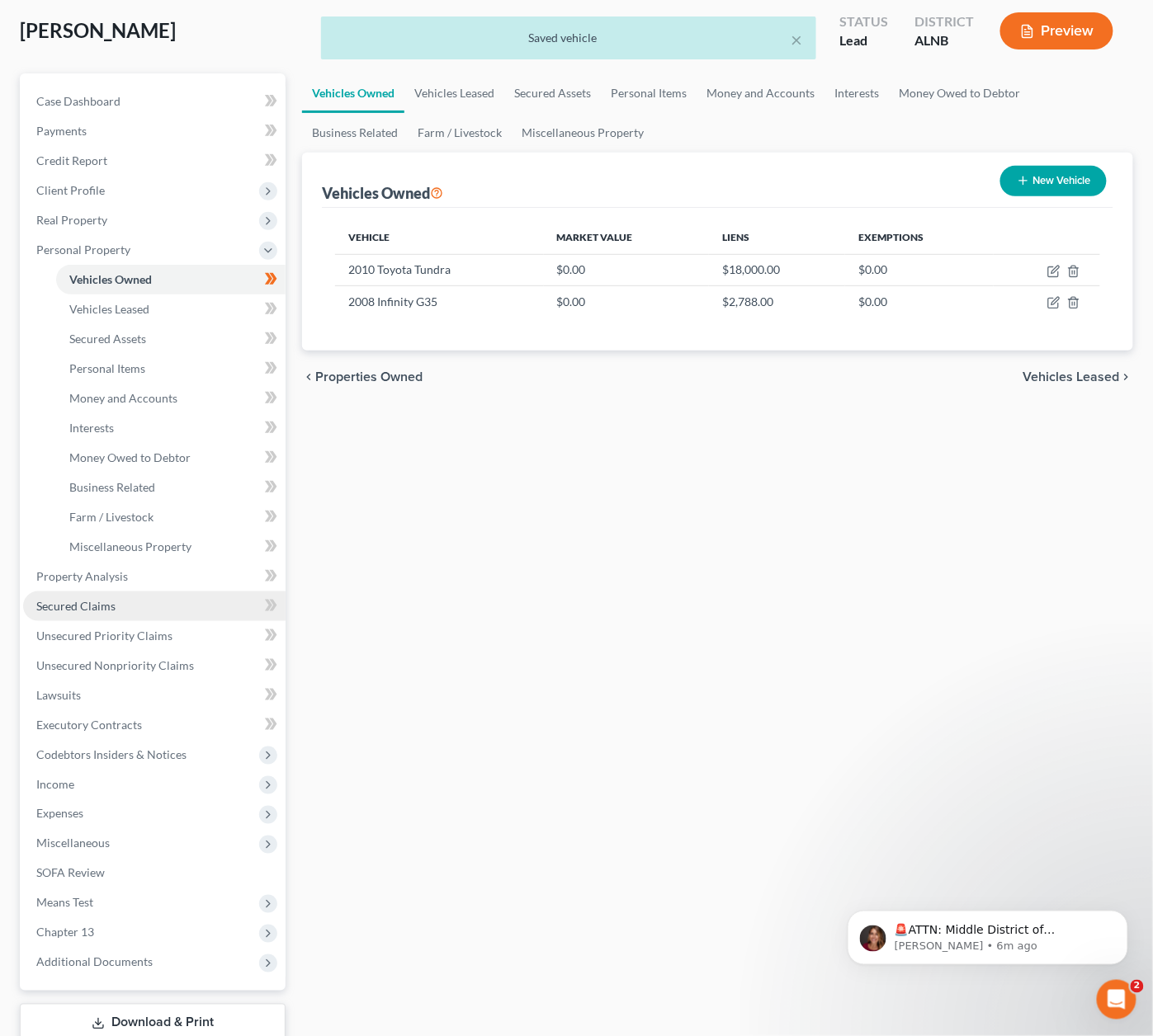
scroll to position [92, 0]
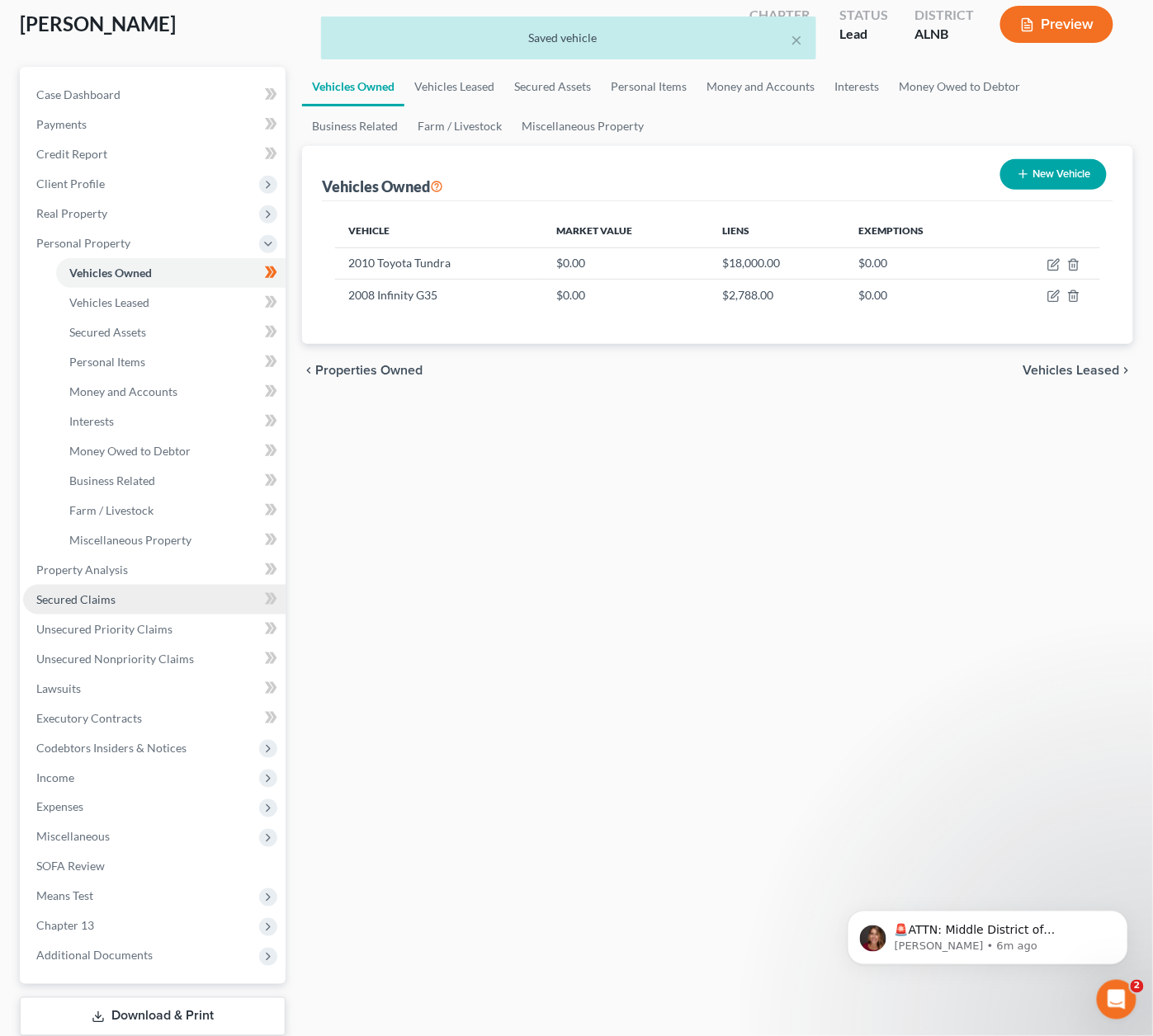
click at [101, 588] on link "Secured Claims" at bounding box center [154, 600] width 262 height 29
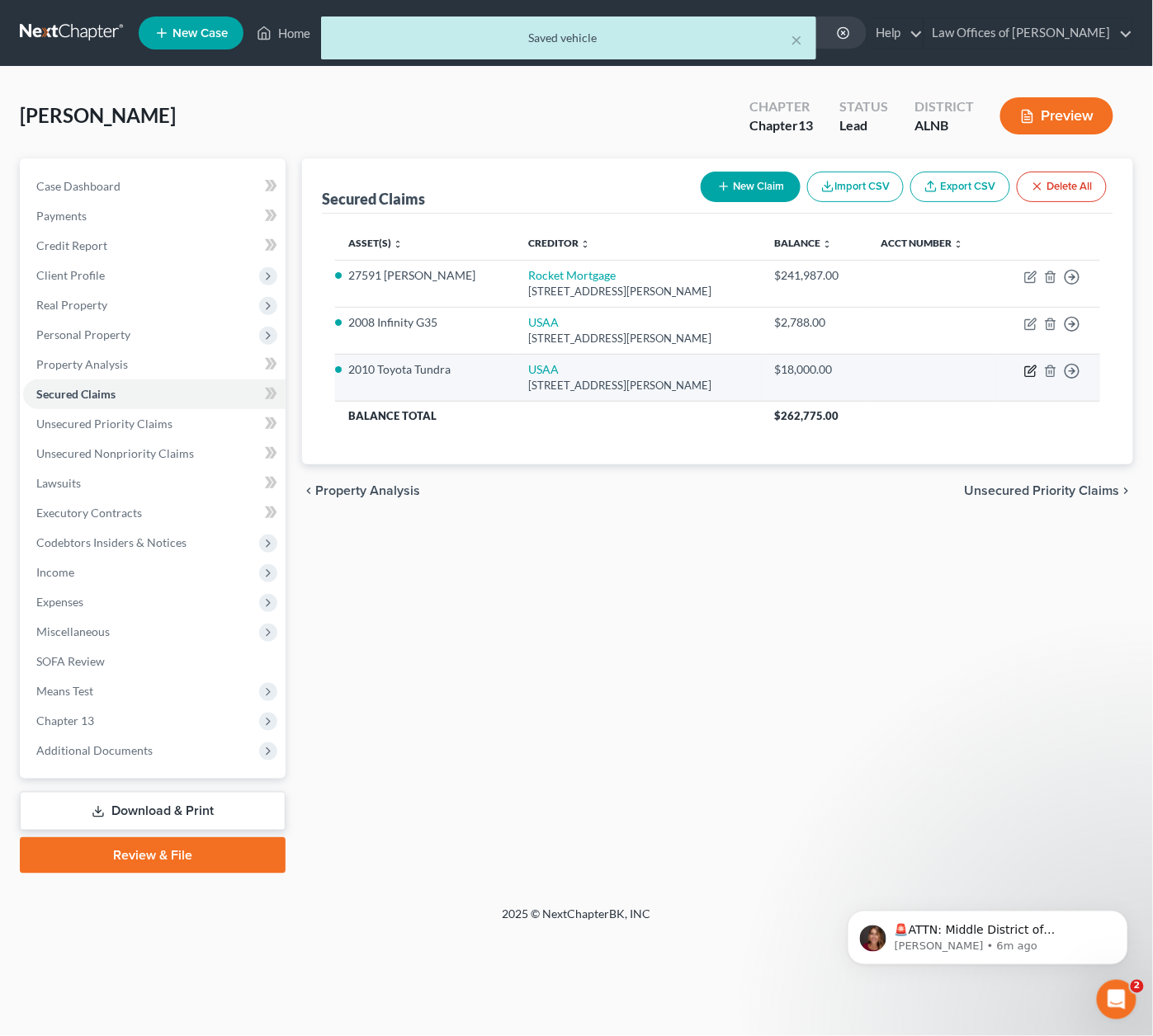
click at [1031, 366] on icon "button" at bounding box center [1030, 370] width 13 height 13
select select "45"
select select "0"
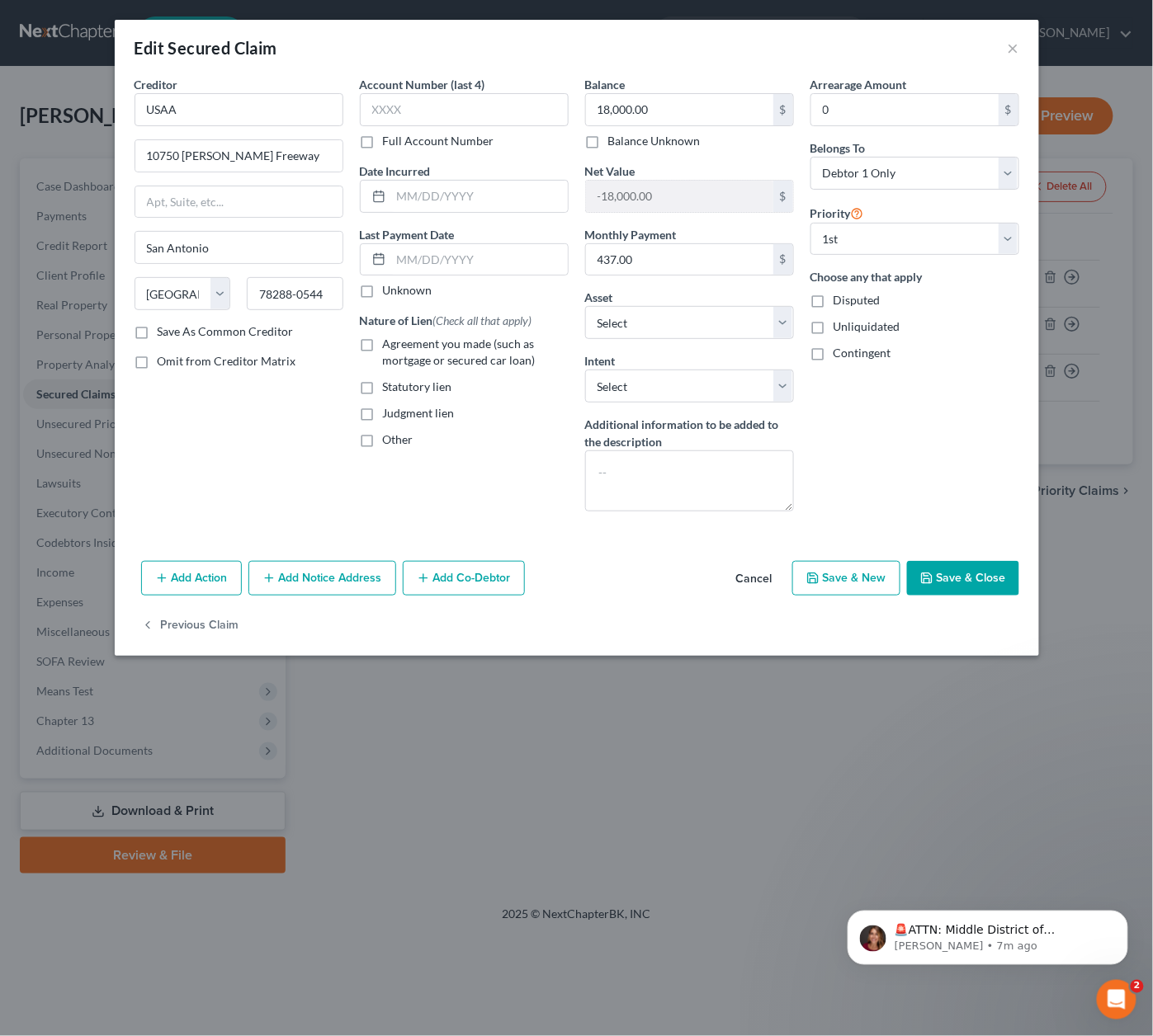
click at [409, 343] on span "Agreement you made (such as mortgage or secured car loan)" at bounding box center [459, 351] width 152 height 30
click at [400, 343] on input "Agreement you made (such as mortgage or secured car loan)" at bounding box center [395, 341] width 10 height 10
checkbox input "true"
click at [1012, 48] on button "×" at bounding box center [1013, 48] width 11 height 20
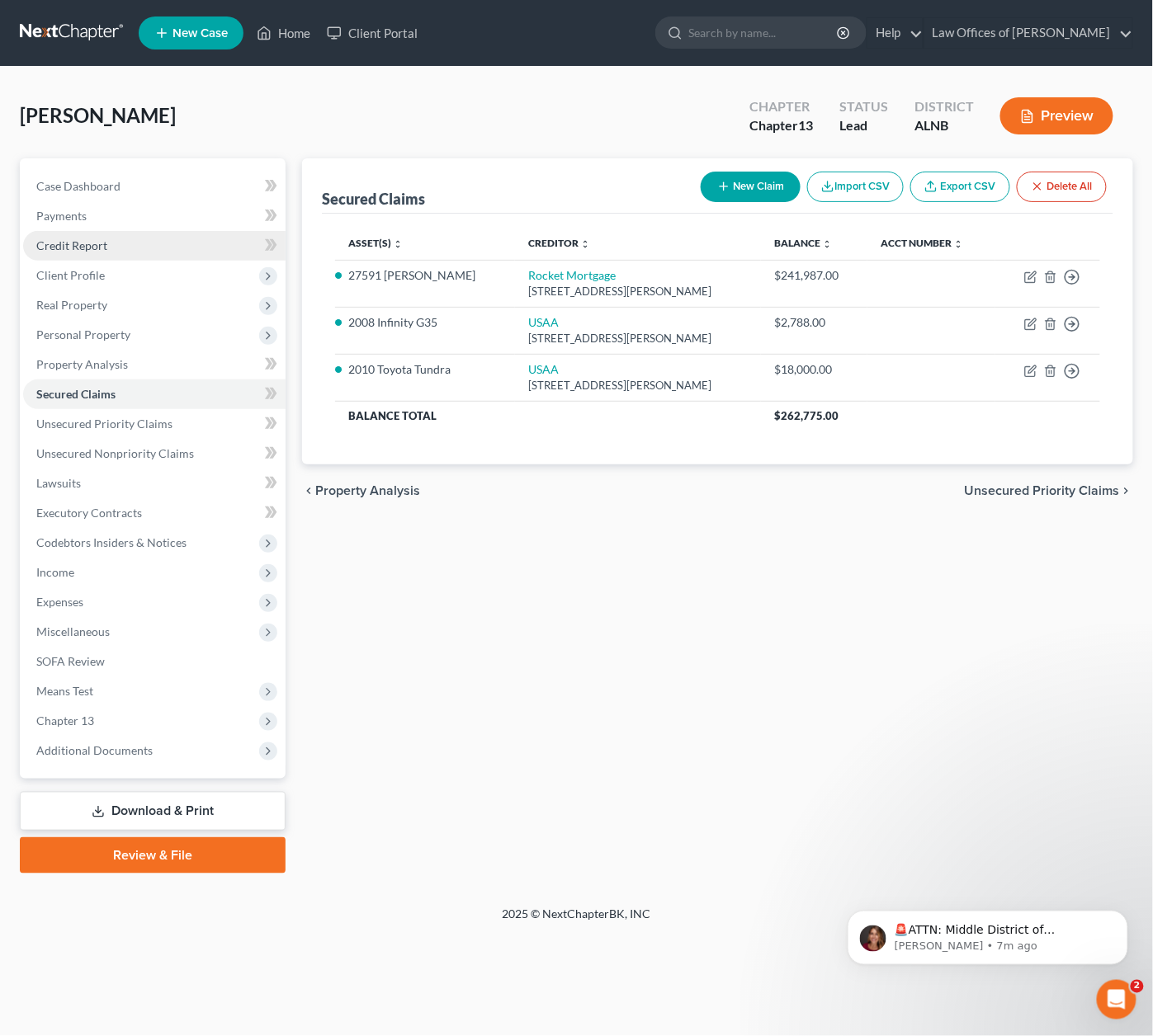
click at [60, 241] on span "Credit Report" at bounding box center [72, 245] width 71 height 14
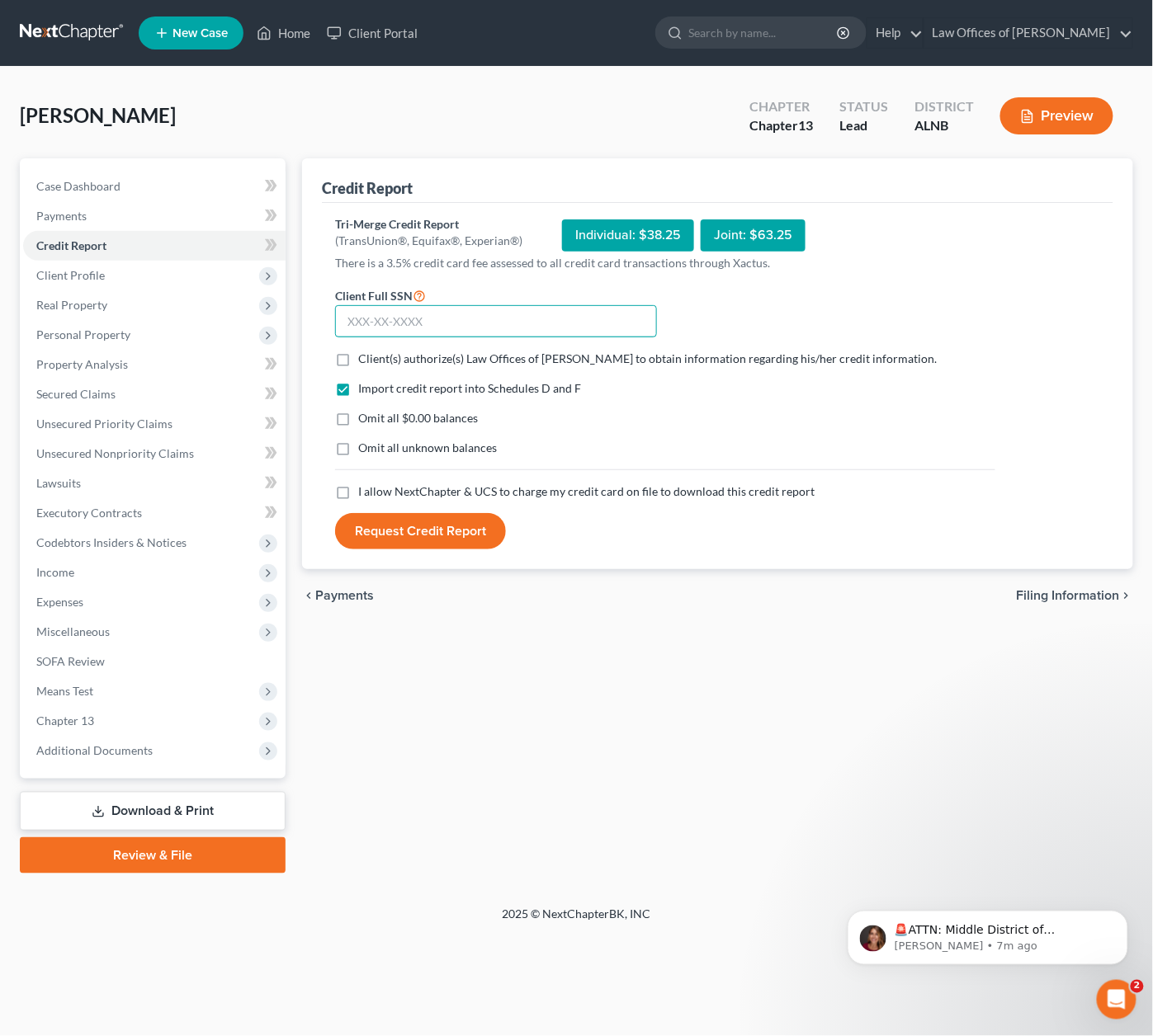
scroll to position [1, 0]
click at [521, 319] on input "text" at bounding box center [496, 322] width 322 height 33
type input "417-35-5838"
click at [362, 355] on span "Client(s) authorize(s) Law Offices of [PERSON_NAME] to obtain information regar…" at bounding box center [647, 358] width 578 height 14
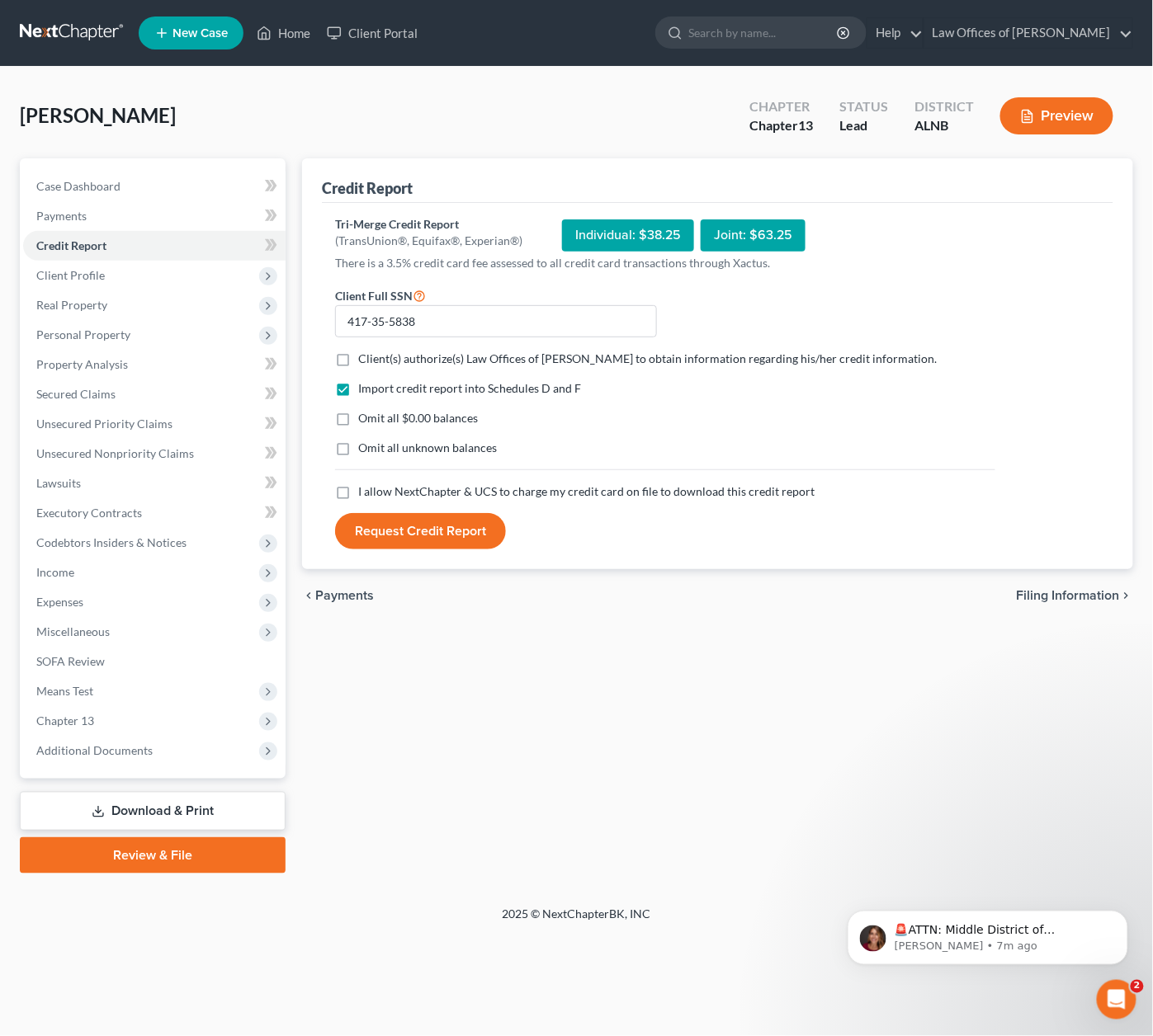
click at [364, 355] on input "Client(s) authorize(s) Law Offices of [PERSON_NAME] to obtain information regar…" at bounding box center [370, 356] width 10 height 10
checkbox input "true"
click at [358, 419] on label "Omit all $0.00 balances" at bounding box center [418, 418] width 119 height 16
click at [364, 419] on input "Omit all $0.00 balances" at bounding box center [370, 415] width 10 height 10
checkbox input "true"
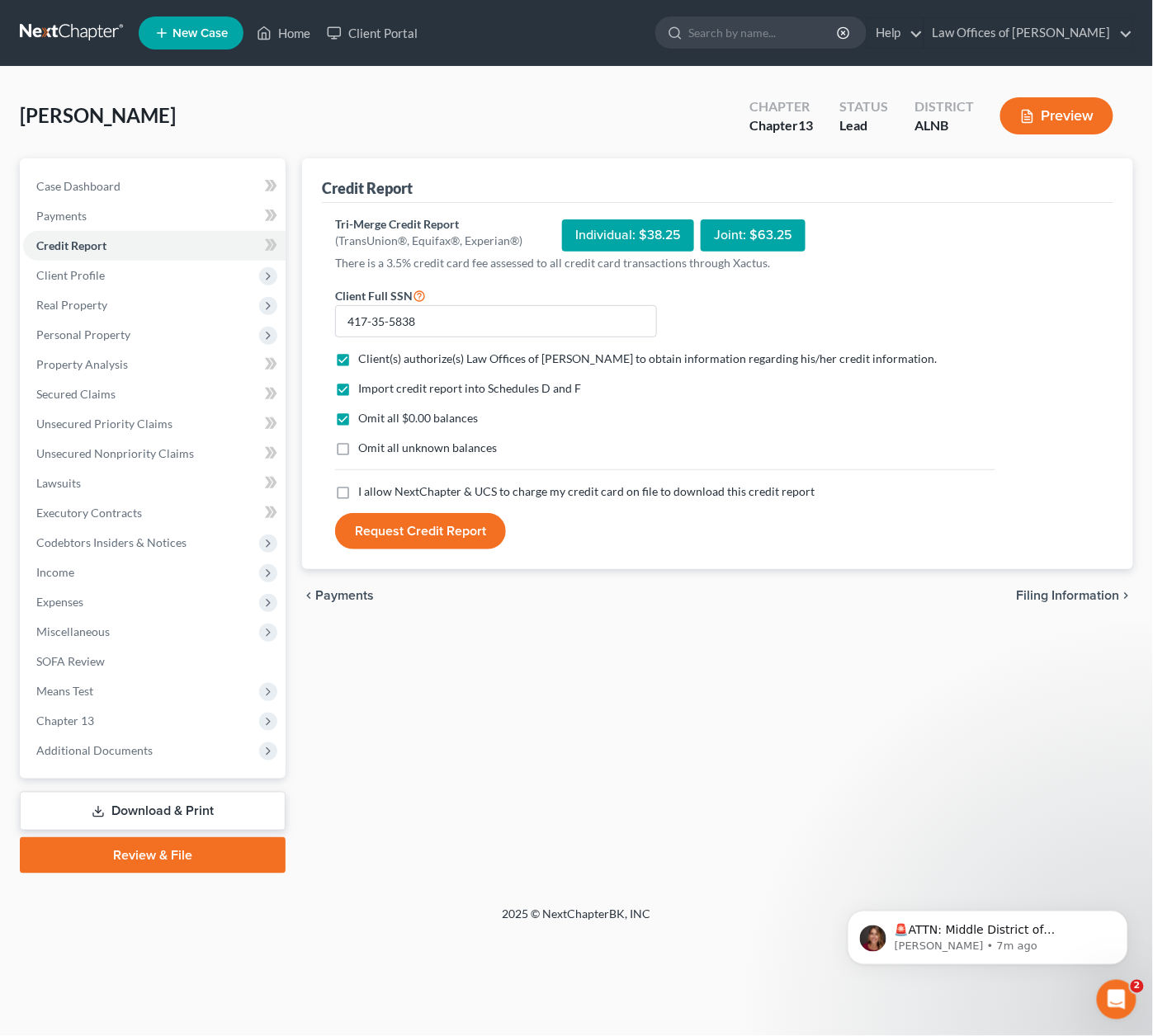
click at [358, 498] on label "I allow NextChapter & UCS to charge my credit card on file to download this cre…" at bounding box center [586, 492] width 456 height 16
click at [364, 494] on input "I allow NextChapter & UCS to charge my credit card on file to download this cre…" at bounding box center [370, 489] width 10 height 10
checkbox input "true"
click at [391, 526] on button "Request Credit Report" at bounding box center [420, 531] width 171 height 36
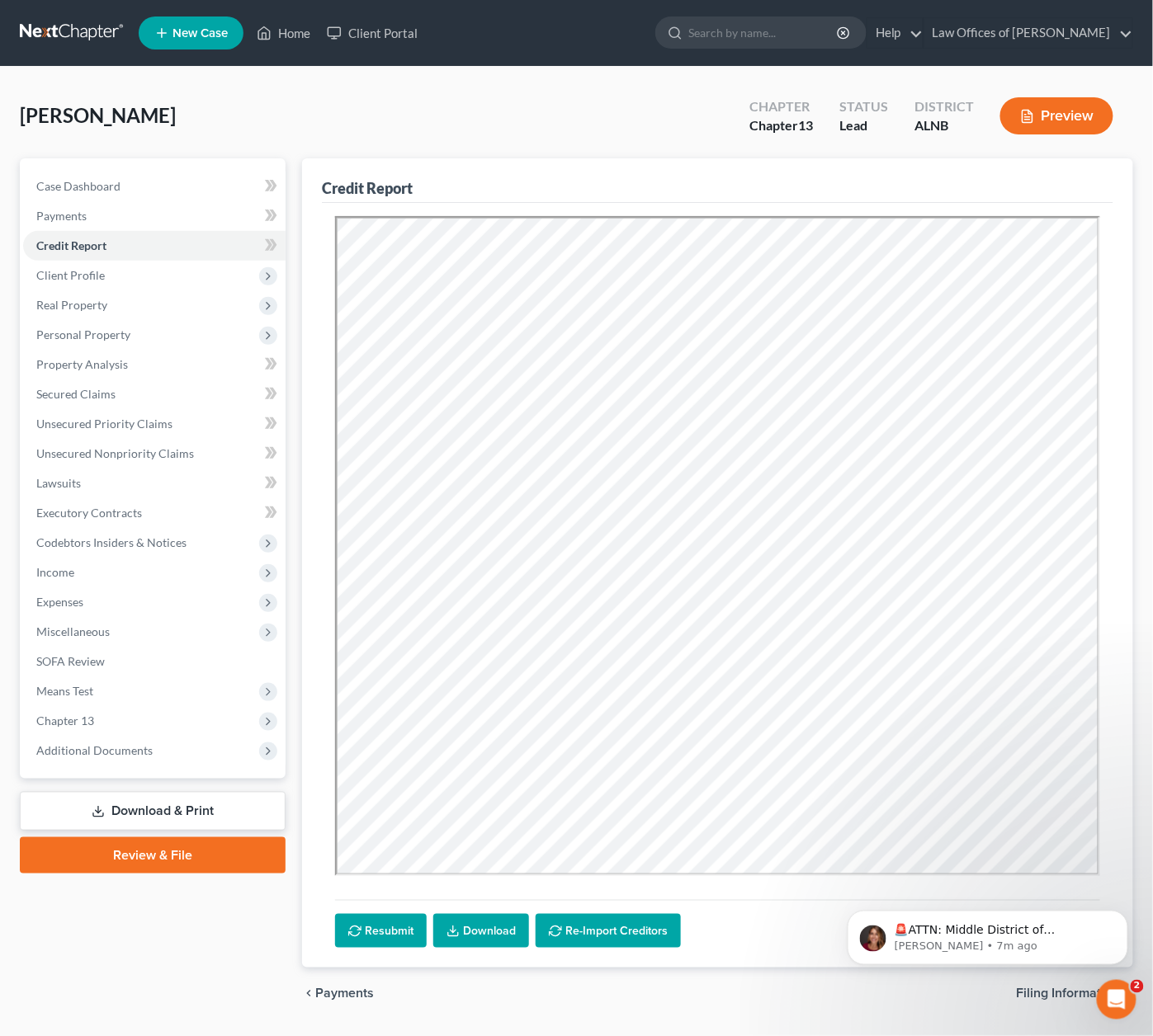
scroll to position [0, 0]
click at [72, 387] on span "Secured Claims" at bounding box center [76, 394] width 80 height 14
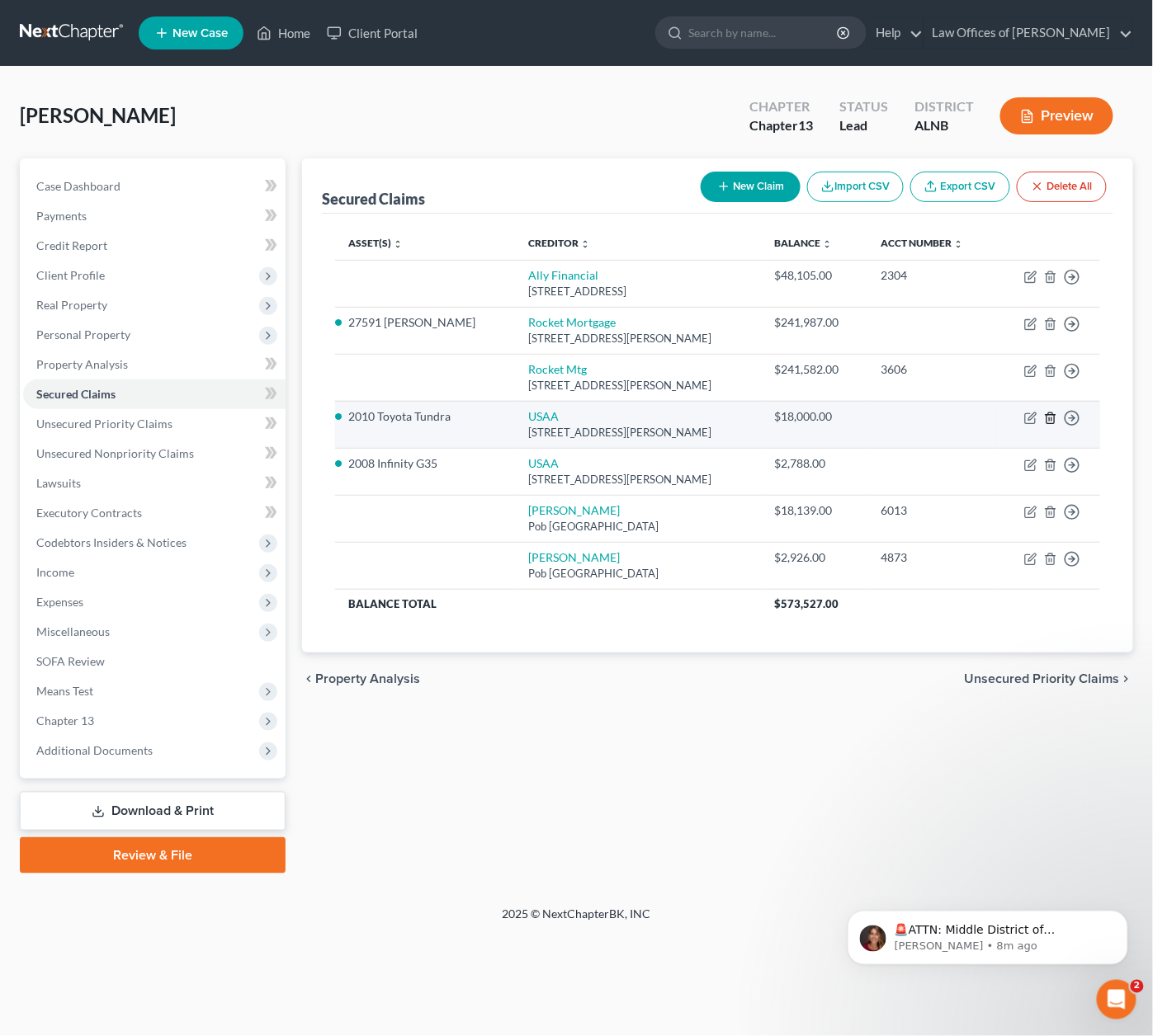
click at [1055, 412] on icon "button" at bounding box center [1050, 418] width 13 height 13
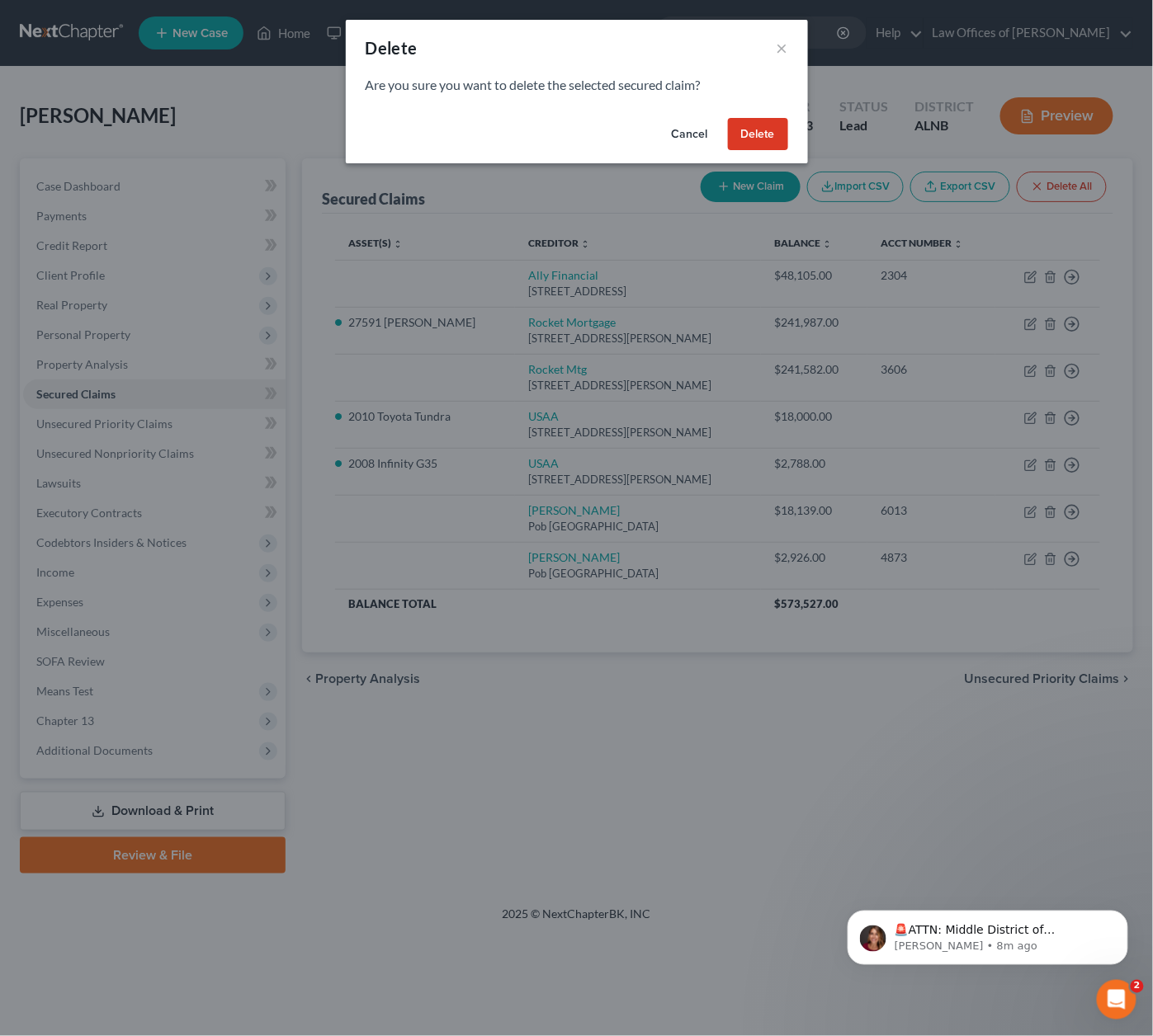
click at [763, 139] on button "Delete" at bounding box center [758, 134] width 61 height 33
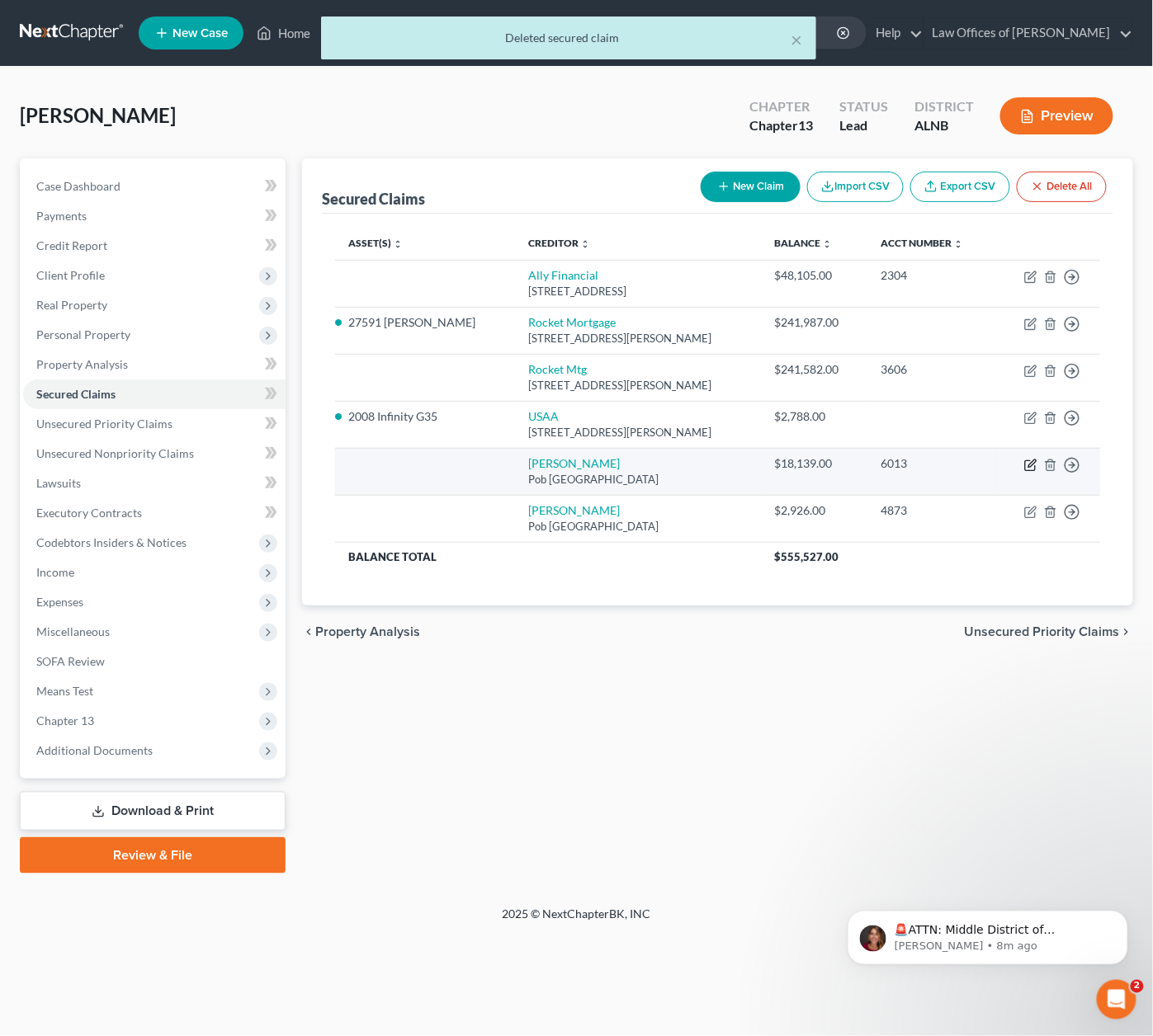
click at [1034, 459] on icon "button" at bounding box center [1030, 465] width 13 height 13
select select "45"
select select "0"
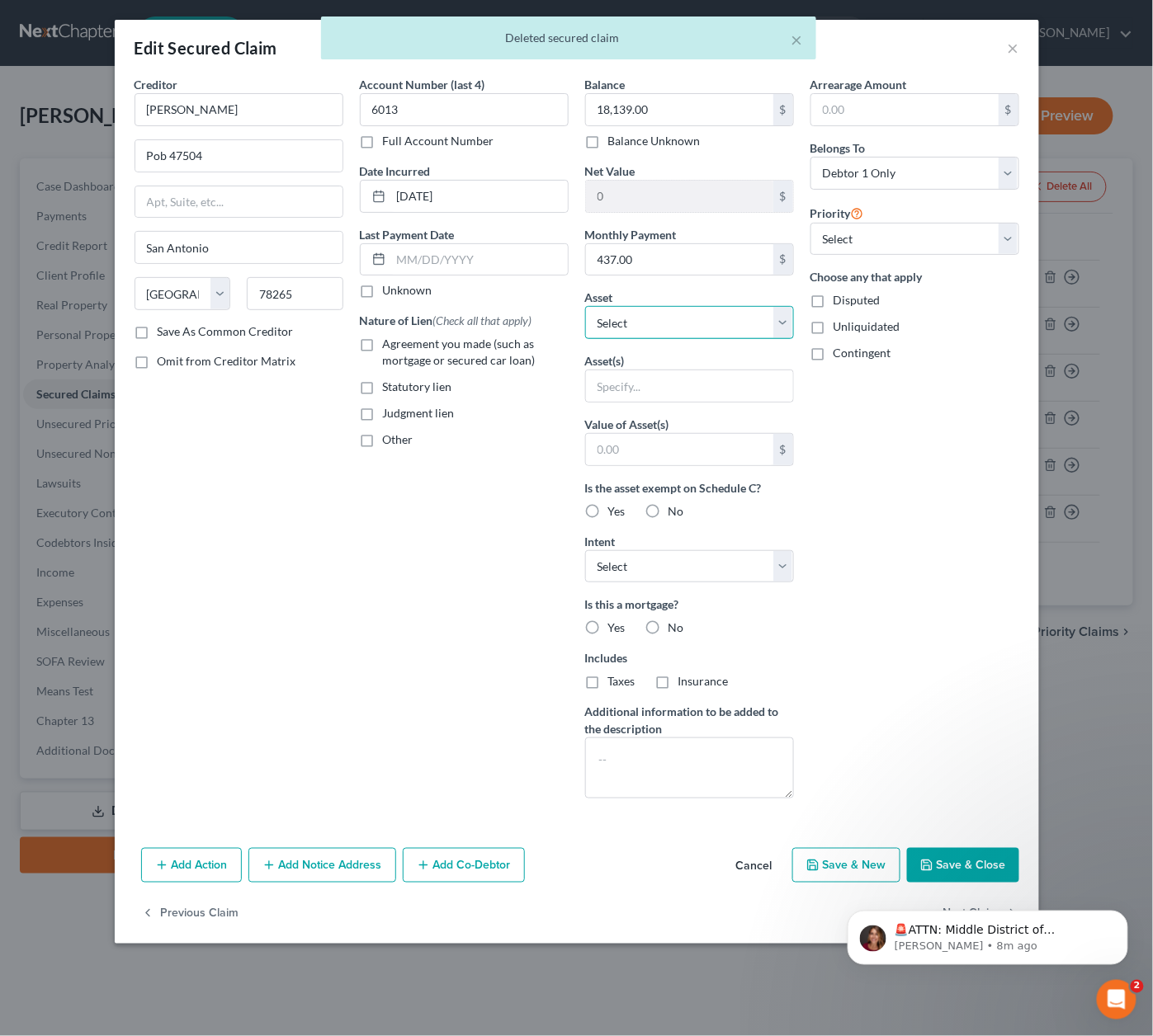
select select "2"
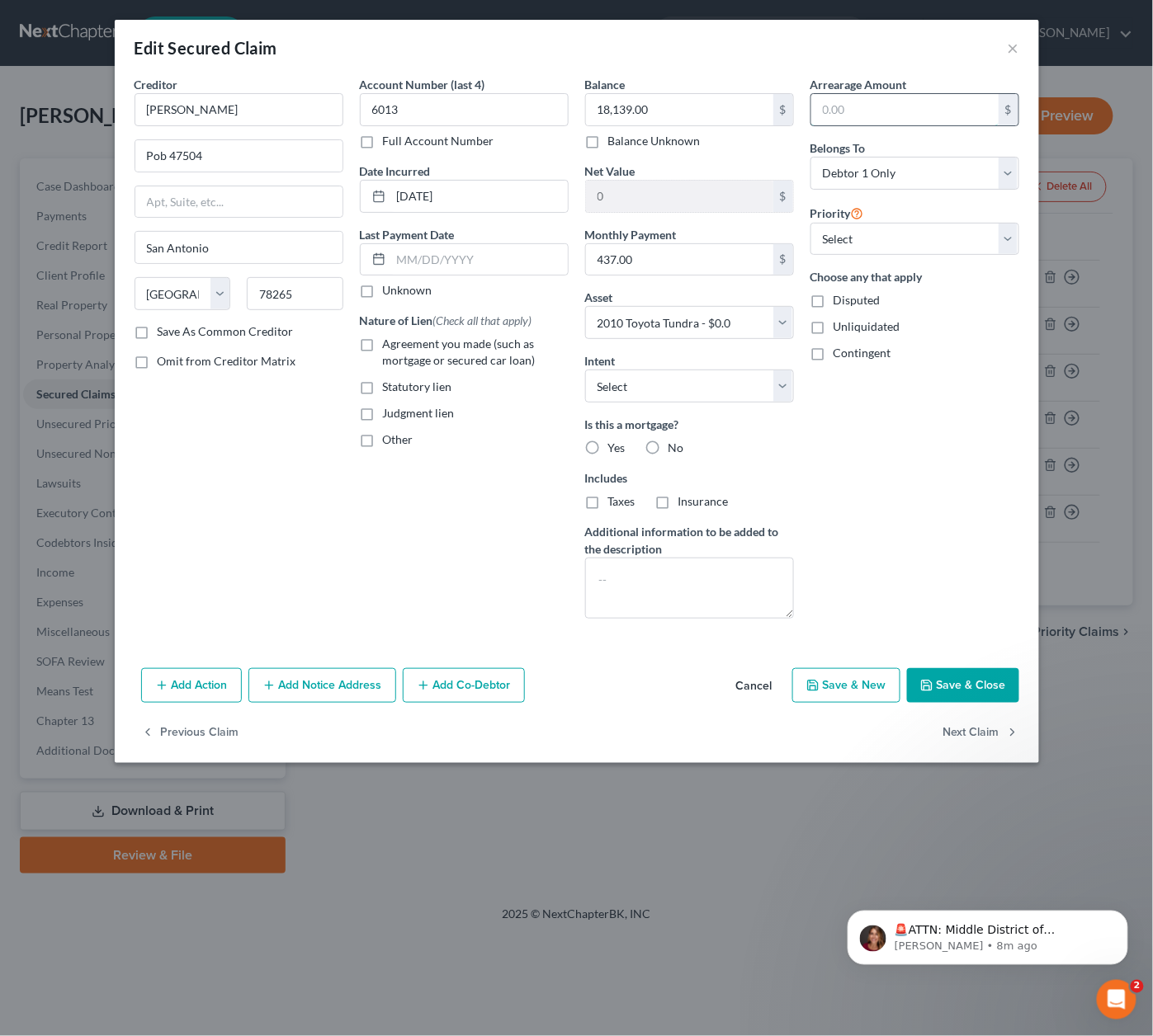
click at [892, 113] on input "text" at bounding box center [905, 110] width 187 height 31
click at [942, 680] on button "Save & Close" at bounding box center [963, 685] width 113 height 35
select select
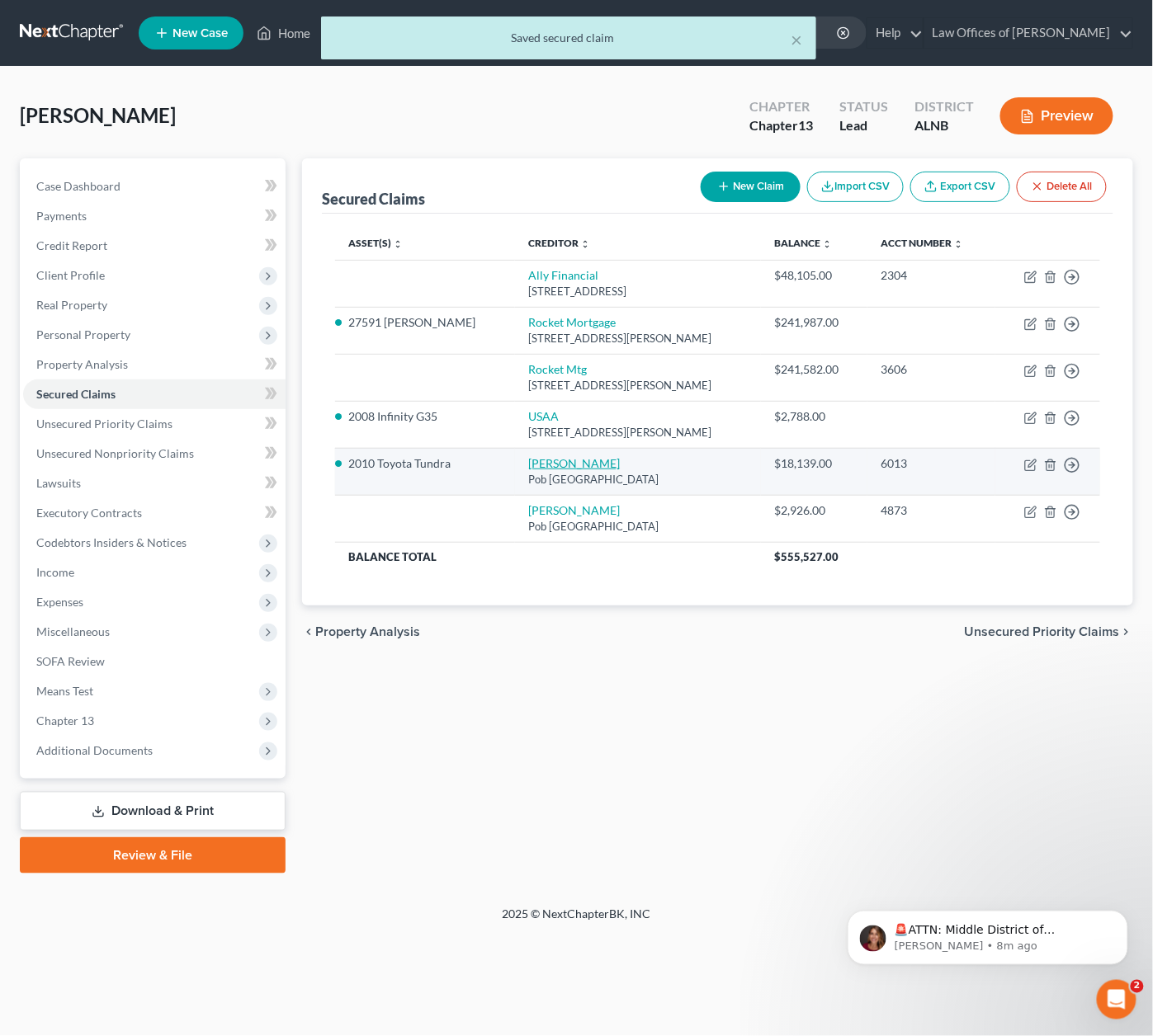
click at [528, 456] on link "[PERSON_NAME]" at bounding box center [574, 463] width 92 height 14
select select "45"
select select "2"
select select "0"
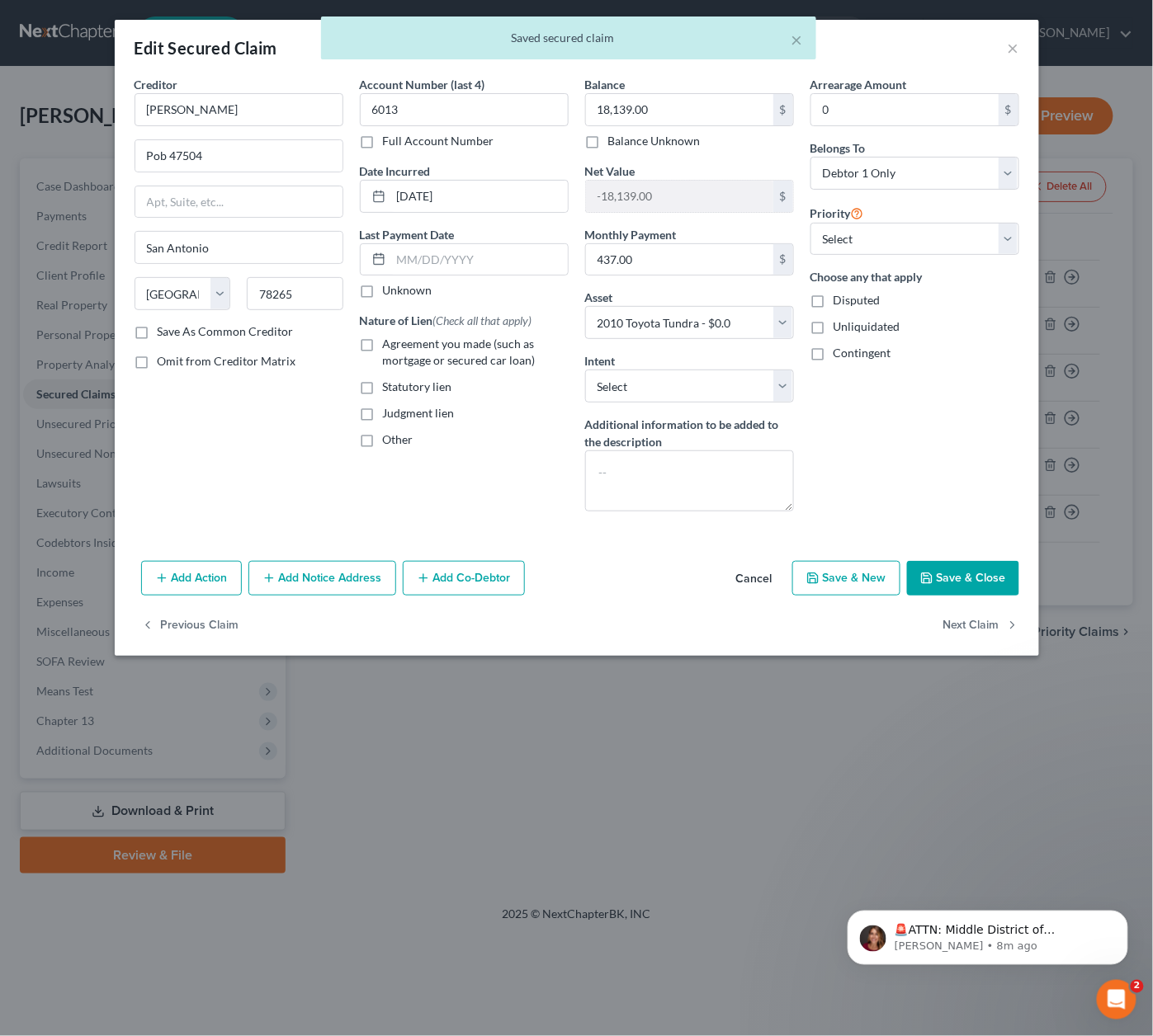
click at [955, 572] on button "Save & Close" at bounding box center [963, 578] width 113 height 35
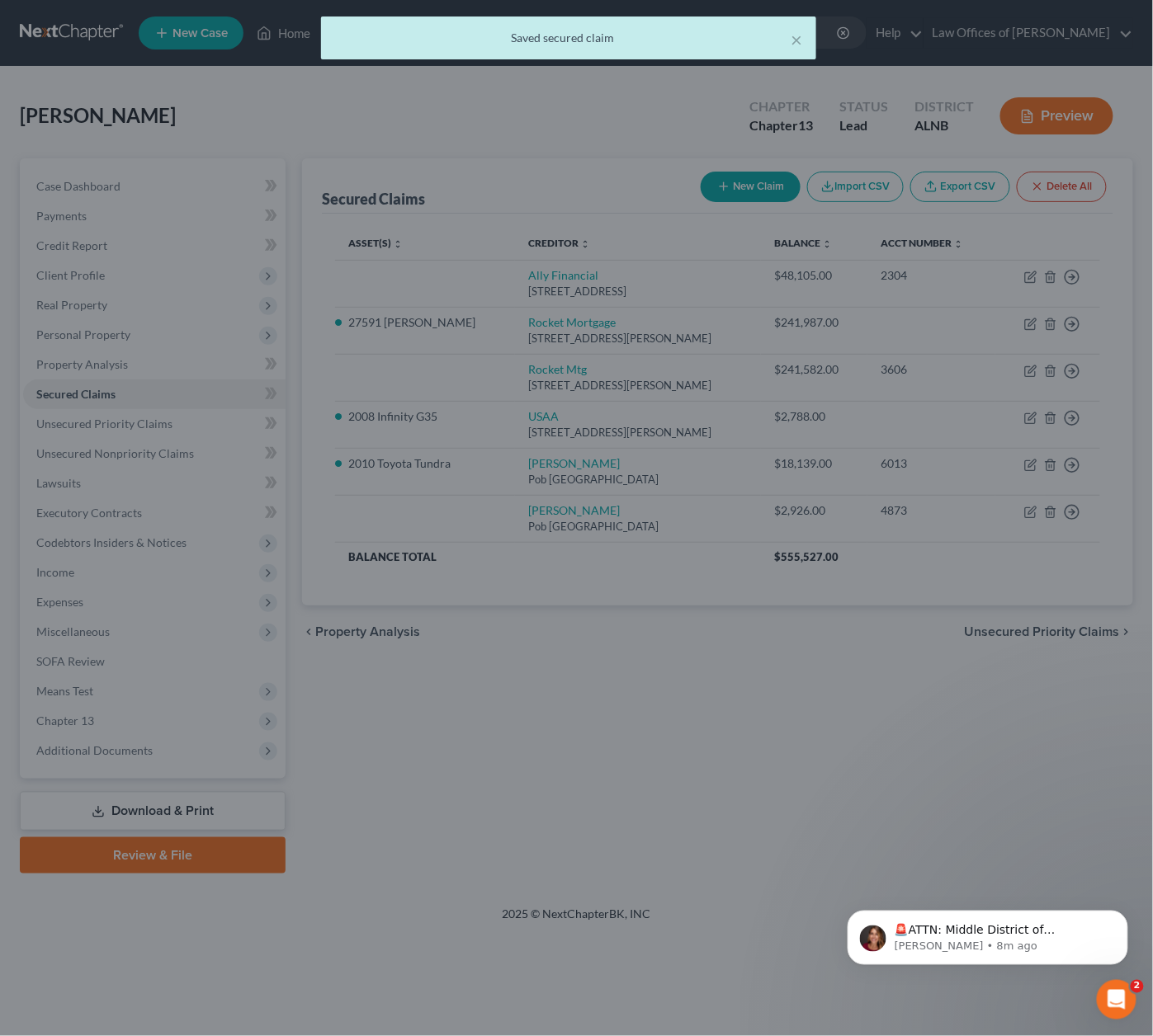
select select "2"
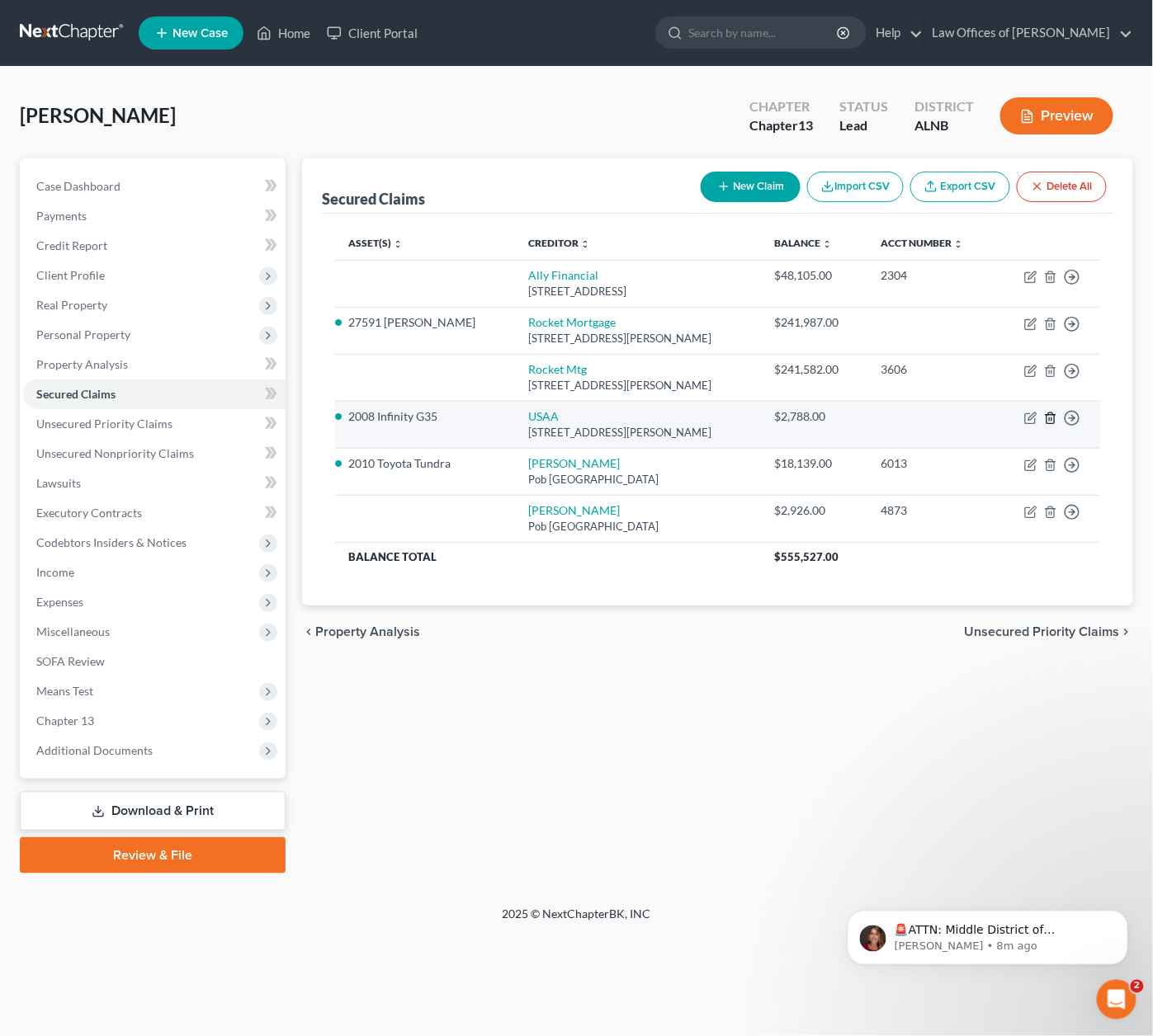
click at [1048, 412] on icon "button" at bounding box center [1050, 418] width 13 height 13
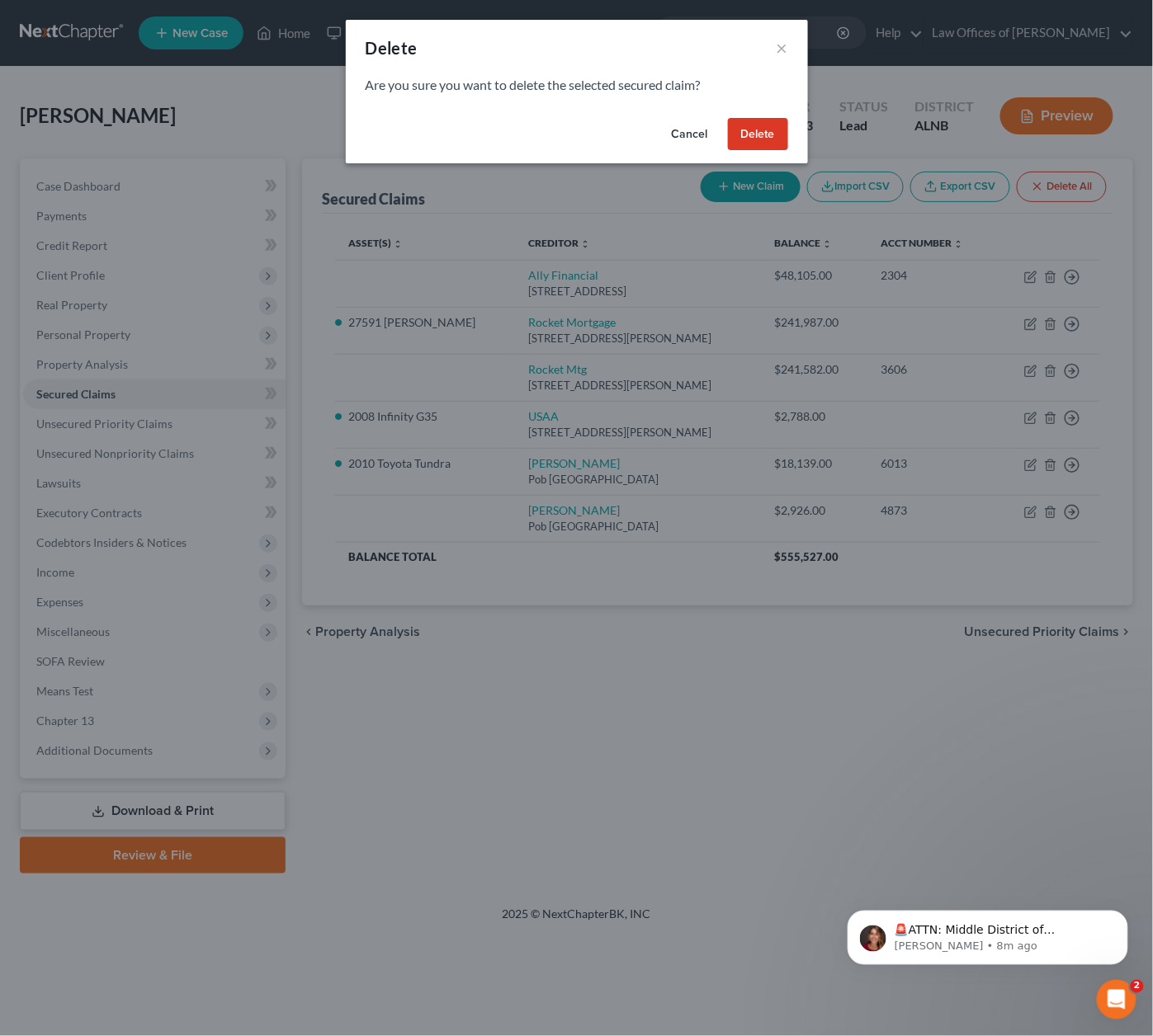
click at [762, 138] on button "Delete" at bounding box center [758, 134] width 61 height 33
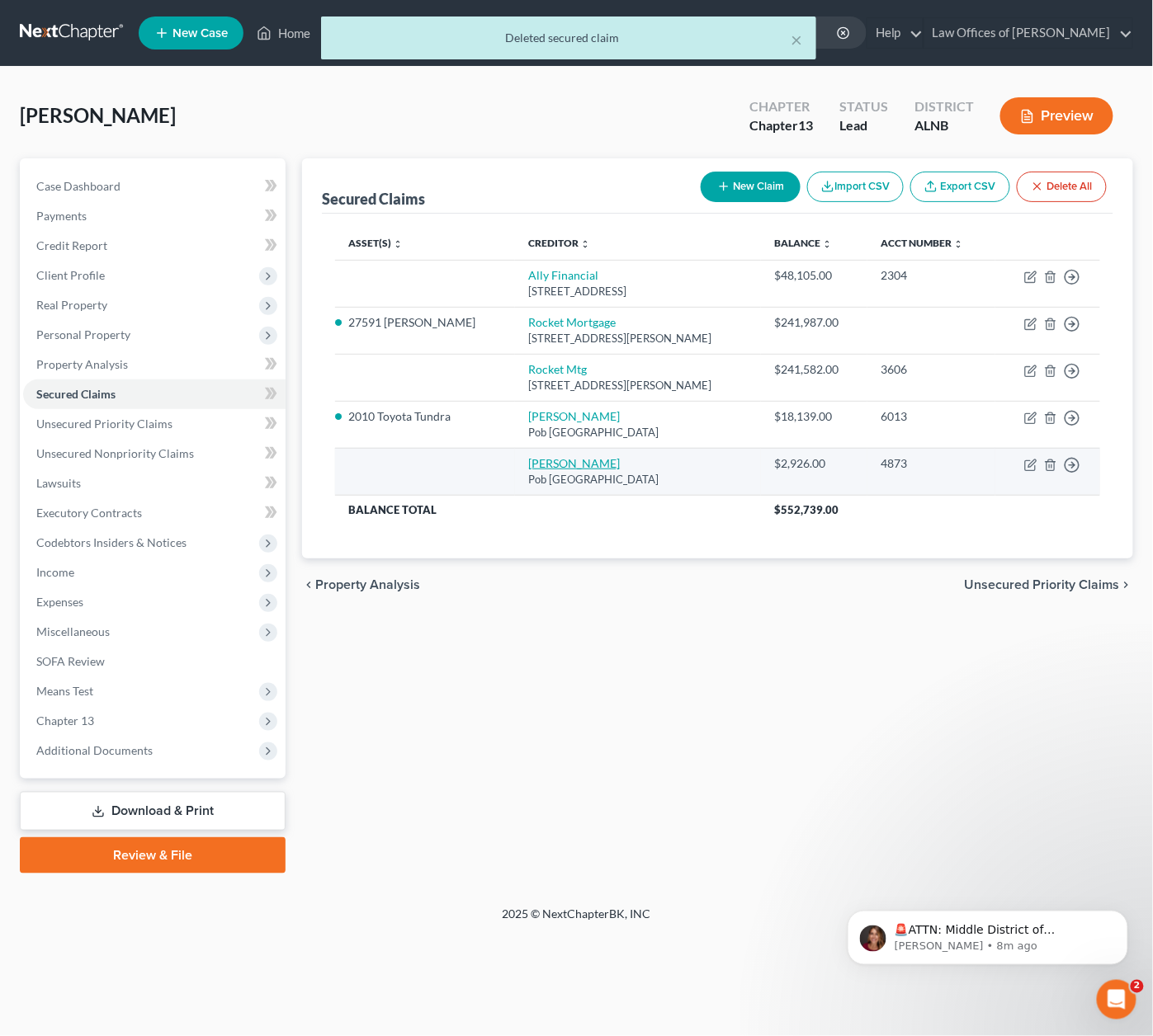
click at [528, 456] on link "[PERSON_NAME]" at bounding box center [574, 463] width 92 height 14
select select "45"
select select "0"
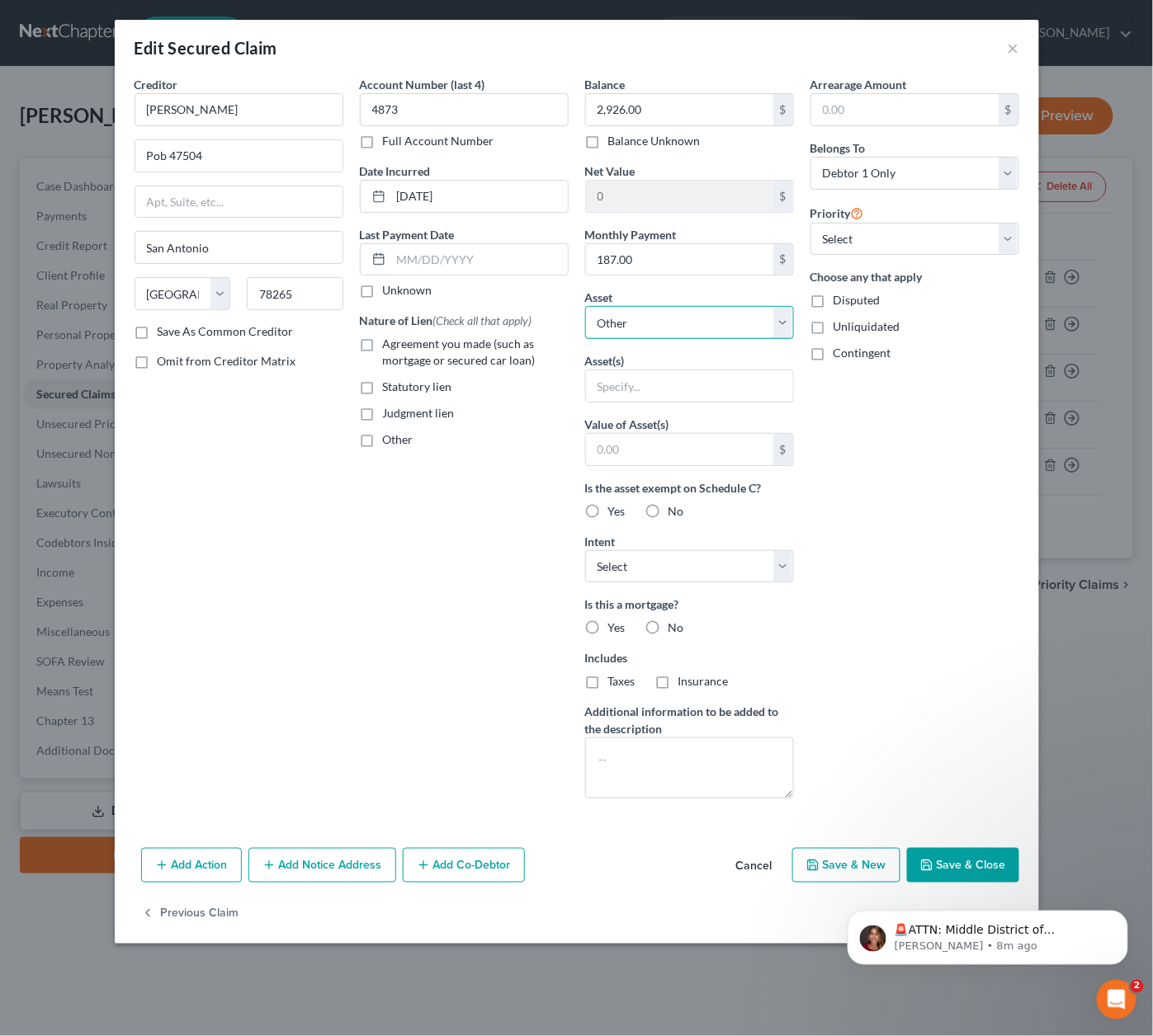
select select "3"
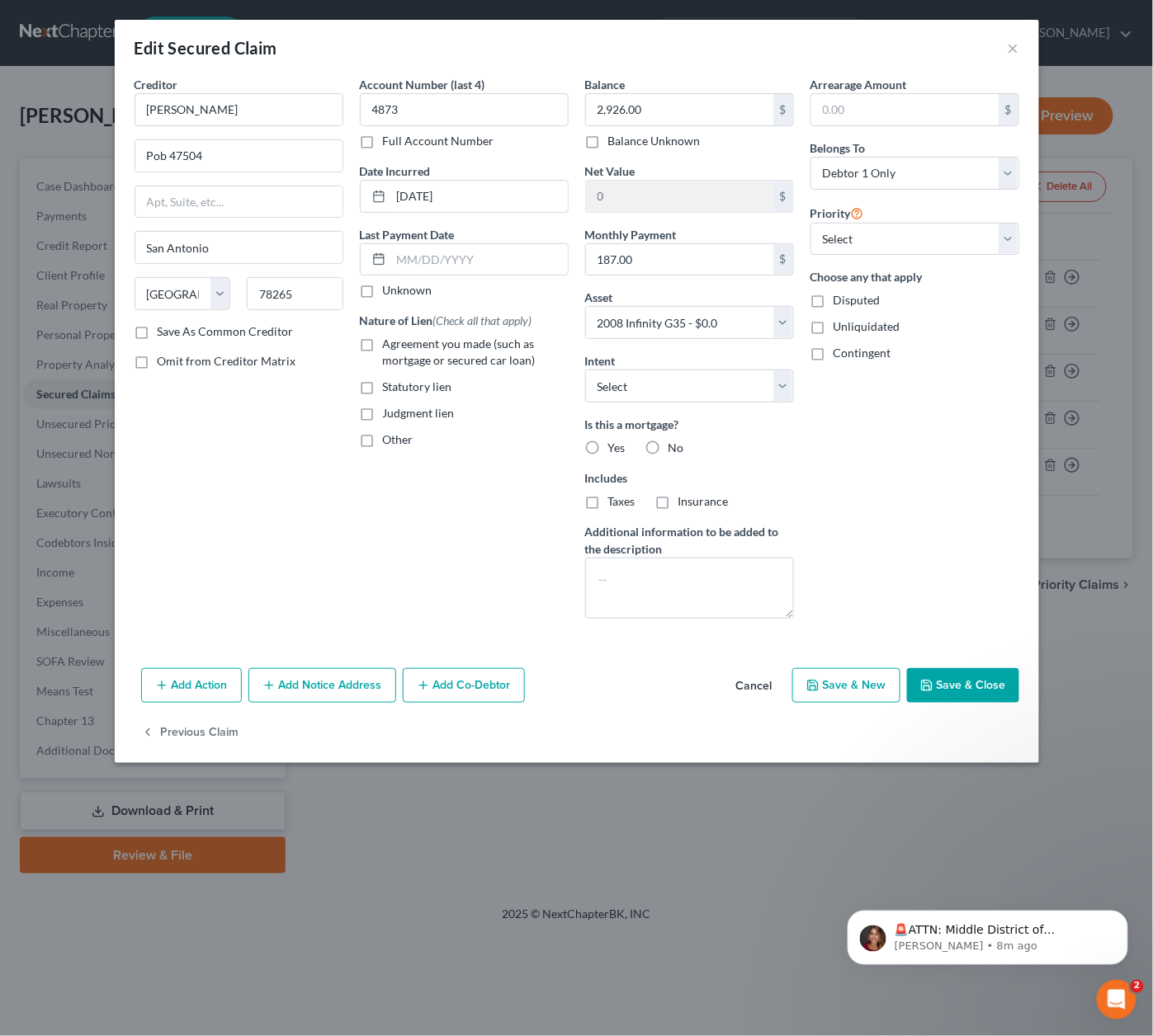
click at [983, 680] on button "Save & Close" at bounding box center [963, 685] width 113 height 35
select select
type input "-2,926.00"
select select "3"
type input "0"
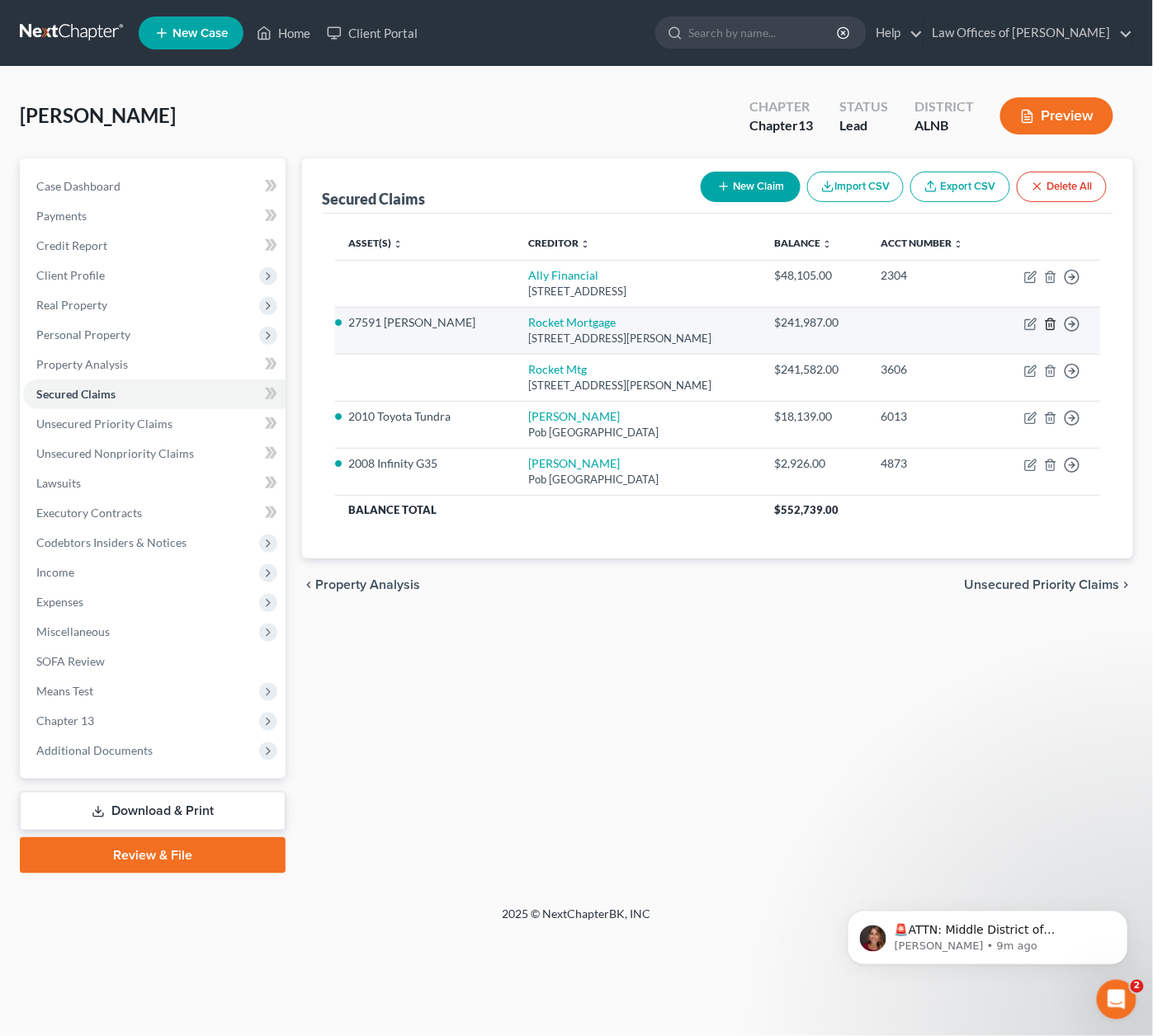
click at [1051, 324] on line "button" at bounding box center [1051, 325] width 0 height 3
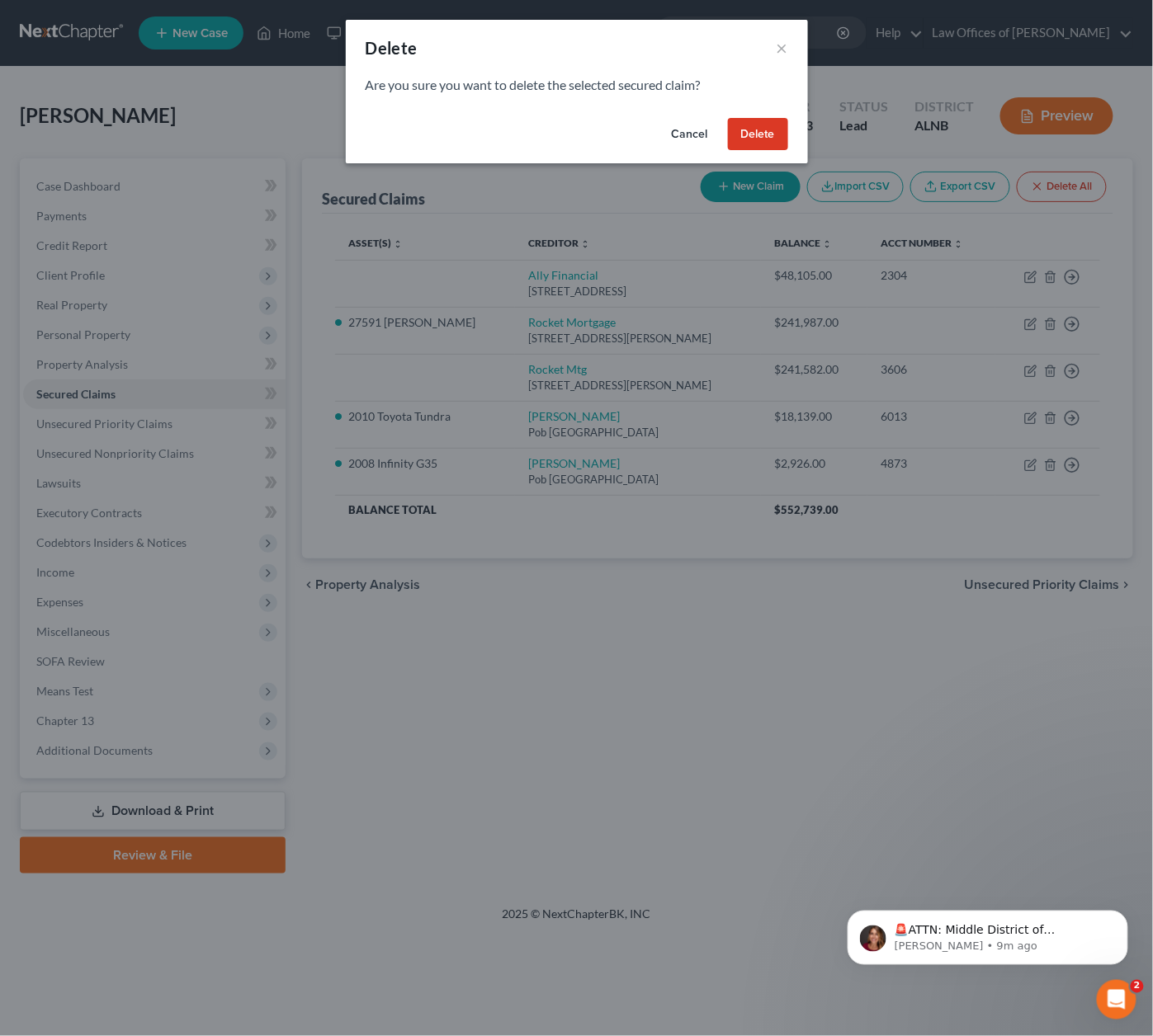
click at [747, 129] on button "Delete" at bounding box center [758, 134] width 61 height 33
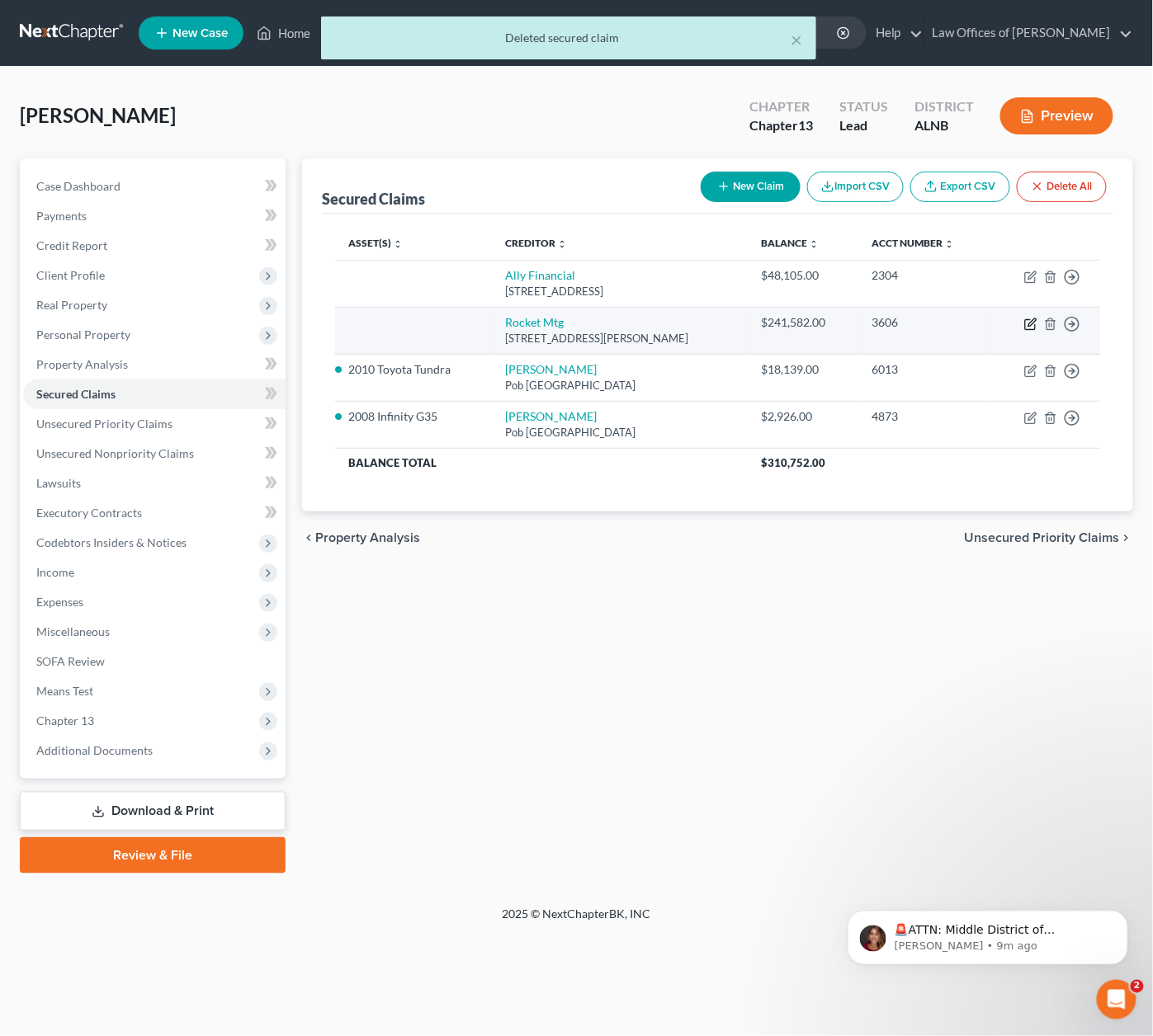
click at [1034, 319] on icon "button" at bounding box center [1032, 322] width 8 height 8
select select "23"
select select "0"
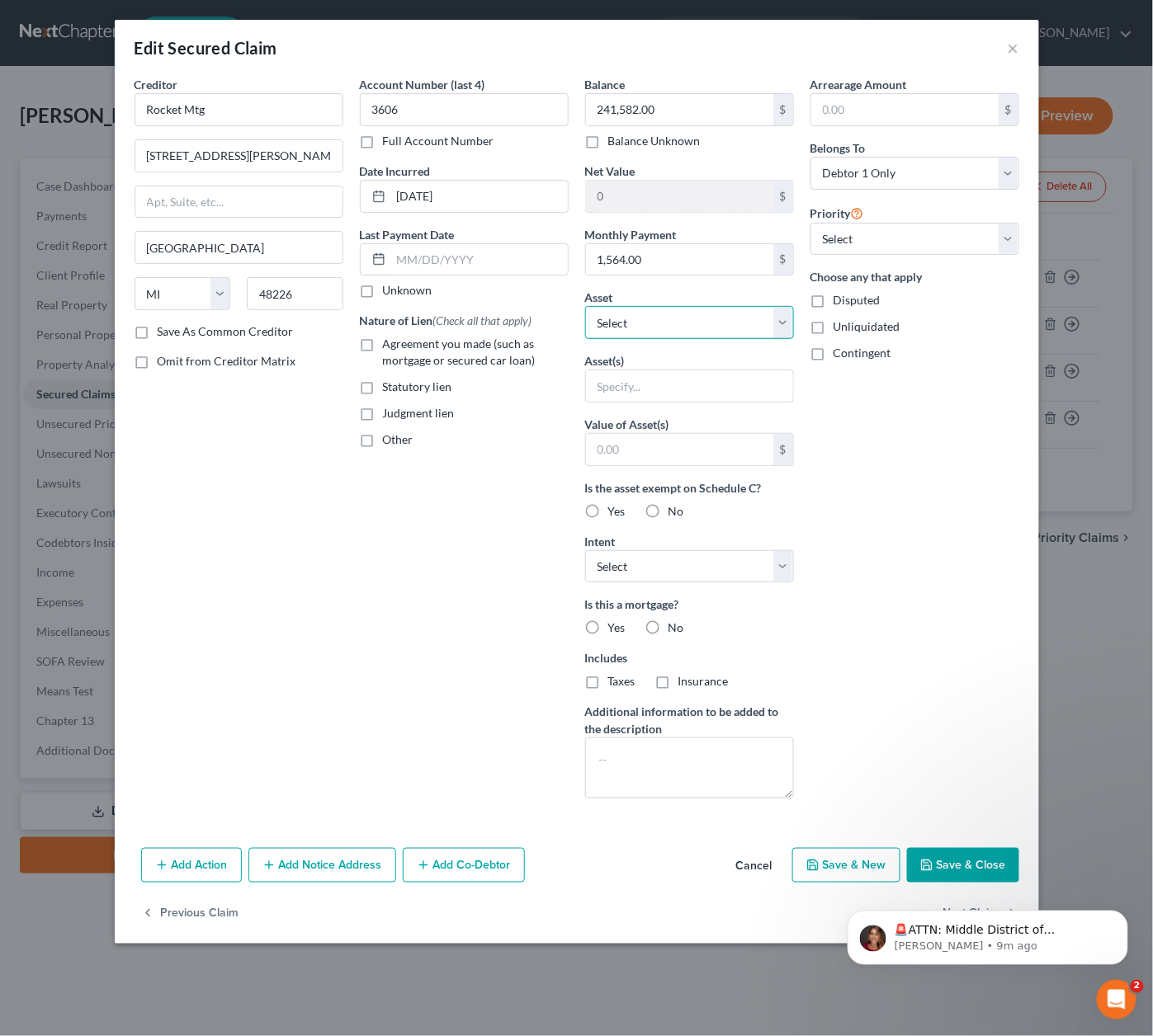
select select "5"
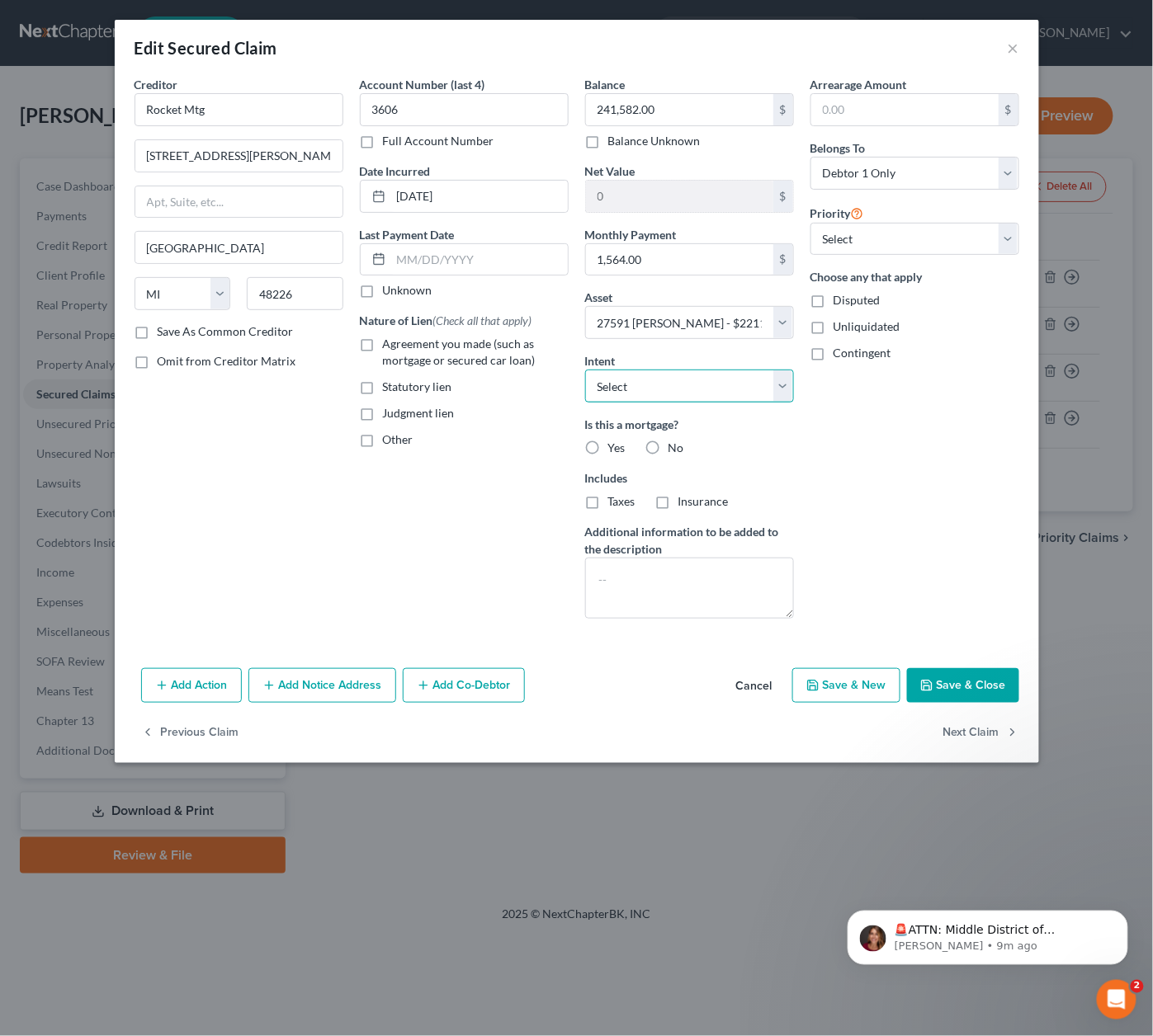
select select "2"
click at [950, 679] on button "Save & Close" at bounding box center [963, 685] width 113 height 35
select select
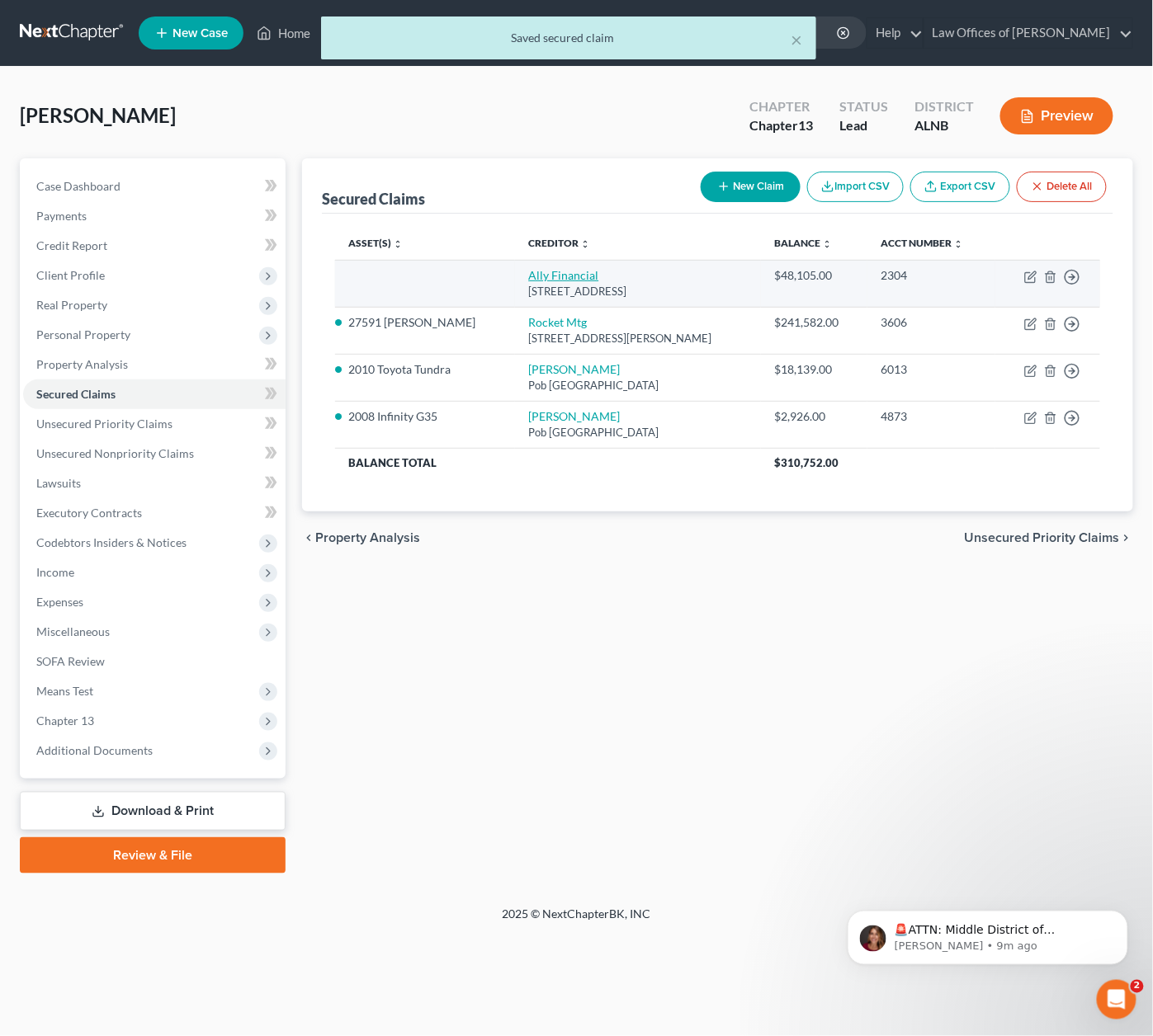
click at [560, 273] on link "Ally Financial" at bounding box center [563, 275] width 70 height 14
select select "23"
select select "0"
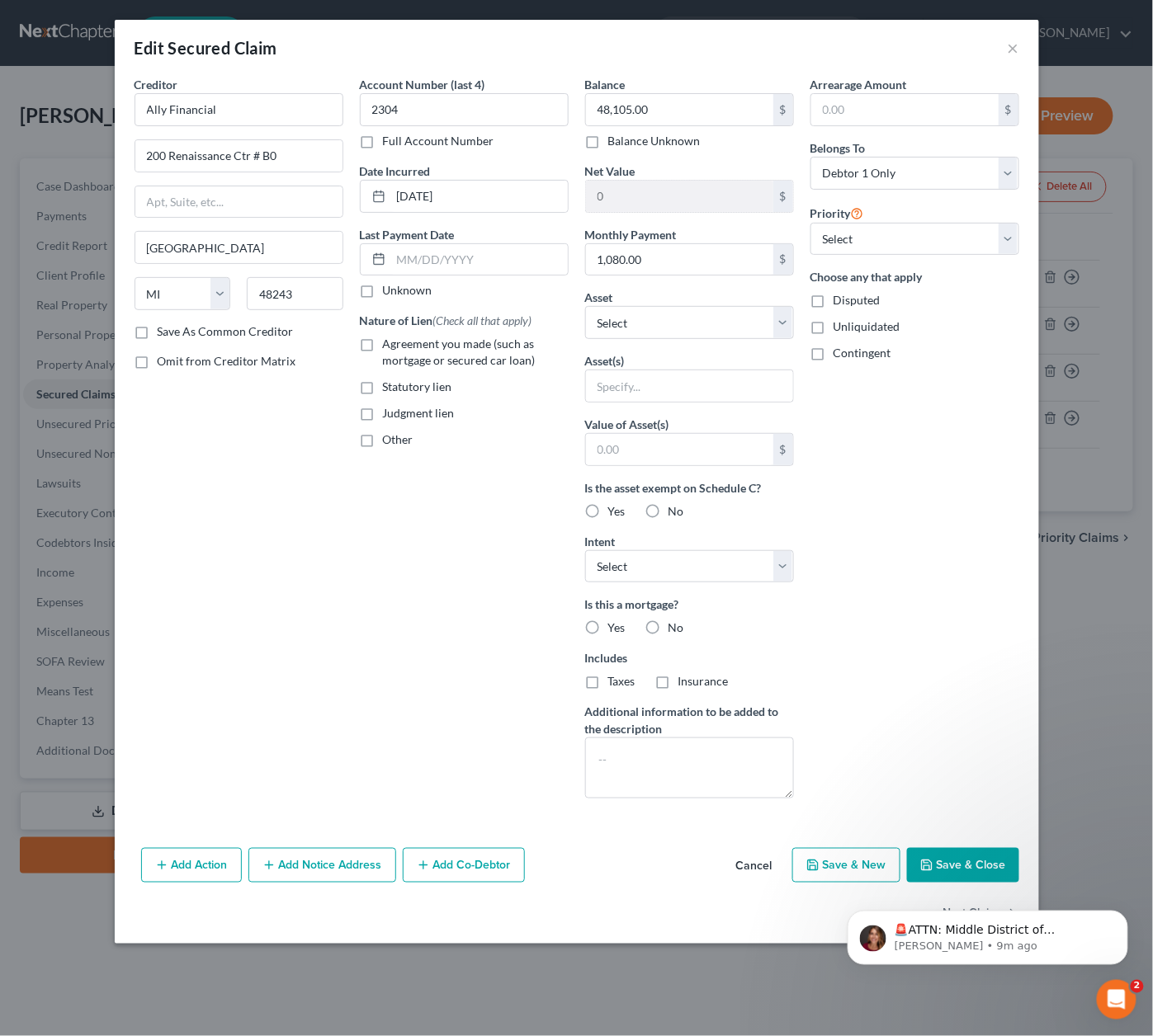
click at [933, 859] on icon "button" at bounding box center [926, 865] width 13 height 13
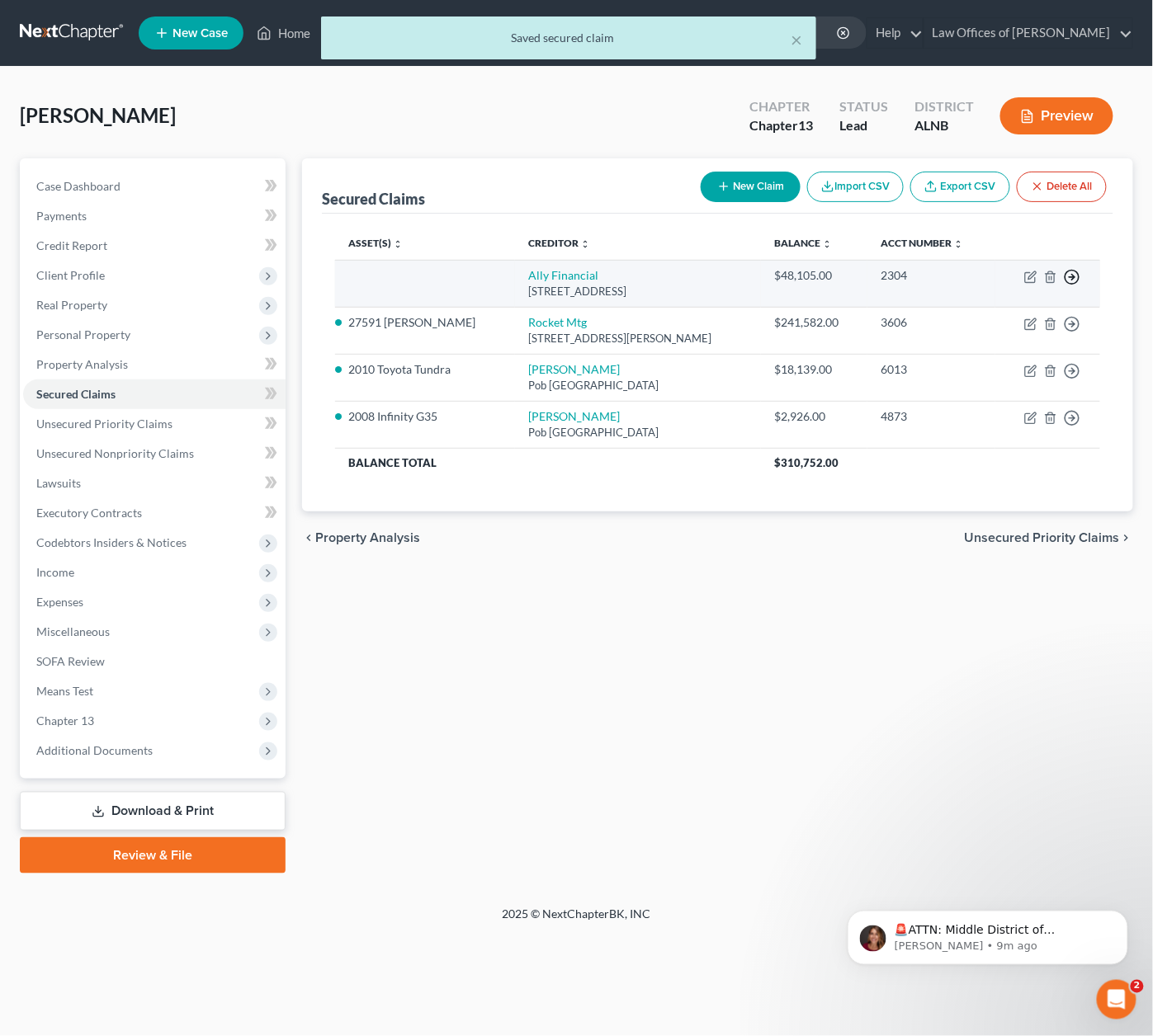
click at [1071, 273] on icon "button" at bounding box center [1072, 277] width 16 height 16
click at [989, 316] on link "Move to F" at bounding box center [995, 317] width 138 height 28
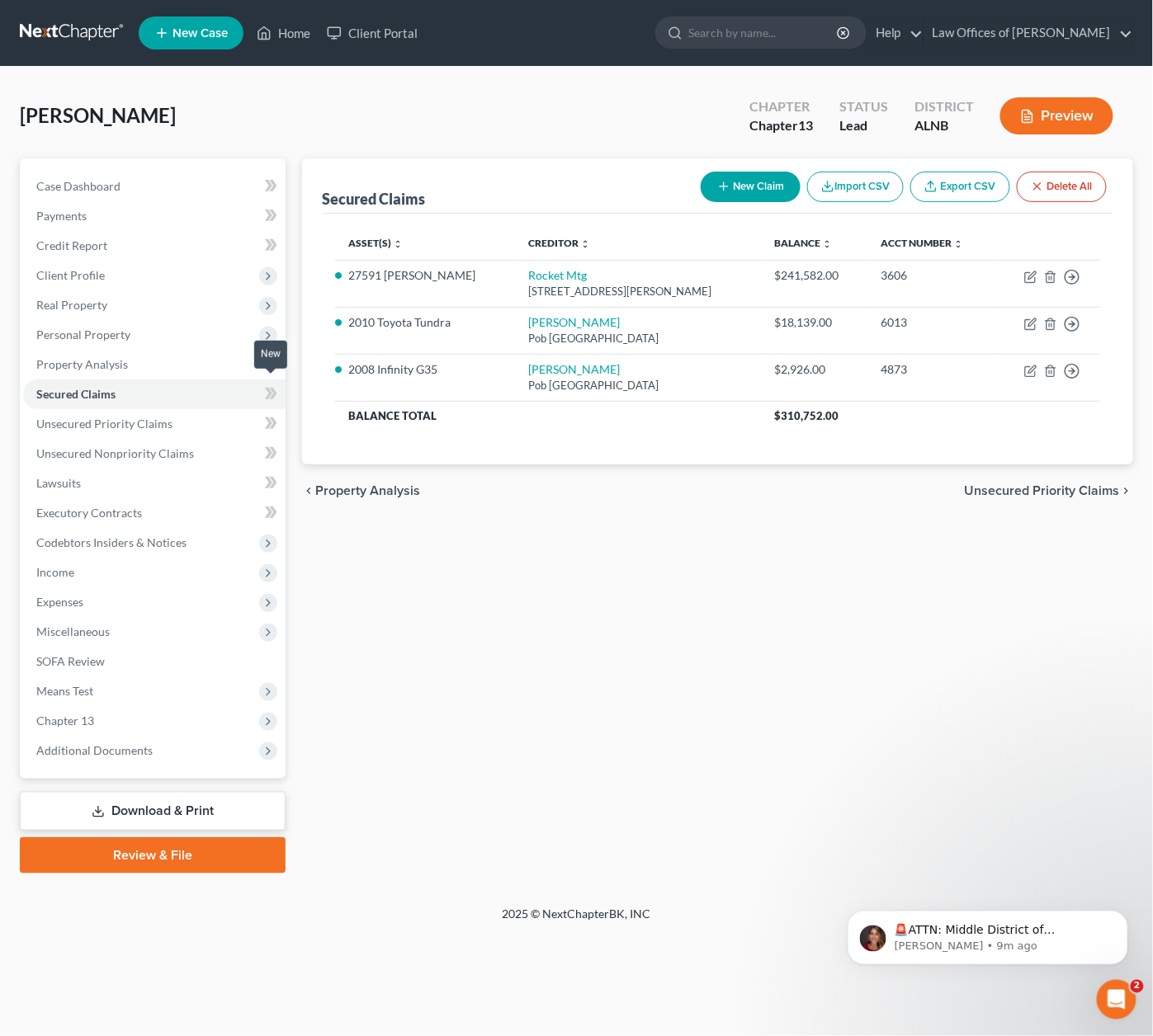
click at [274, 388] on icon at bounding box center [274, 393] width 8 height 11
click at [211, 409] on link "Unsecured Priority Claims" at bounding box center [154, 424] width 262 height 29
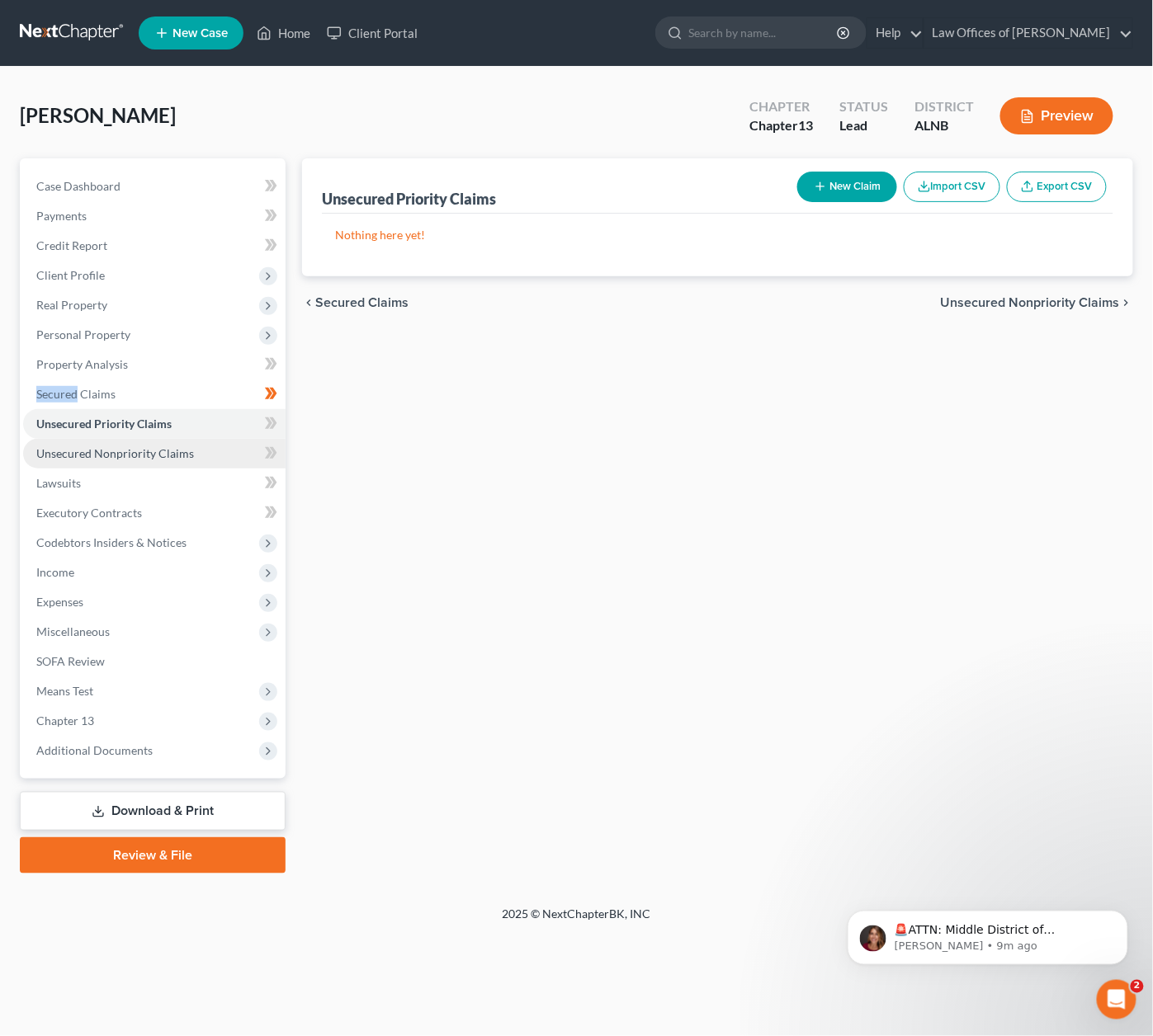
scroll to position [0, 1]
click at [229, 444] on link "Unsecured Nonpriority Claims" at bounding box center [154, 454] width 262 height 29
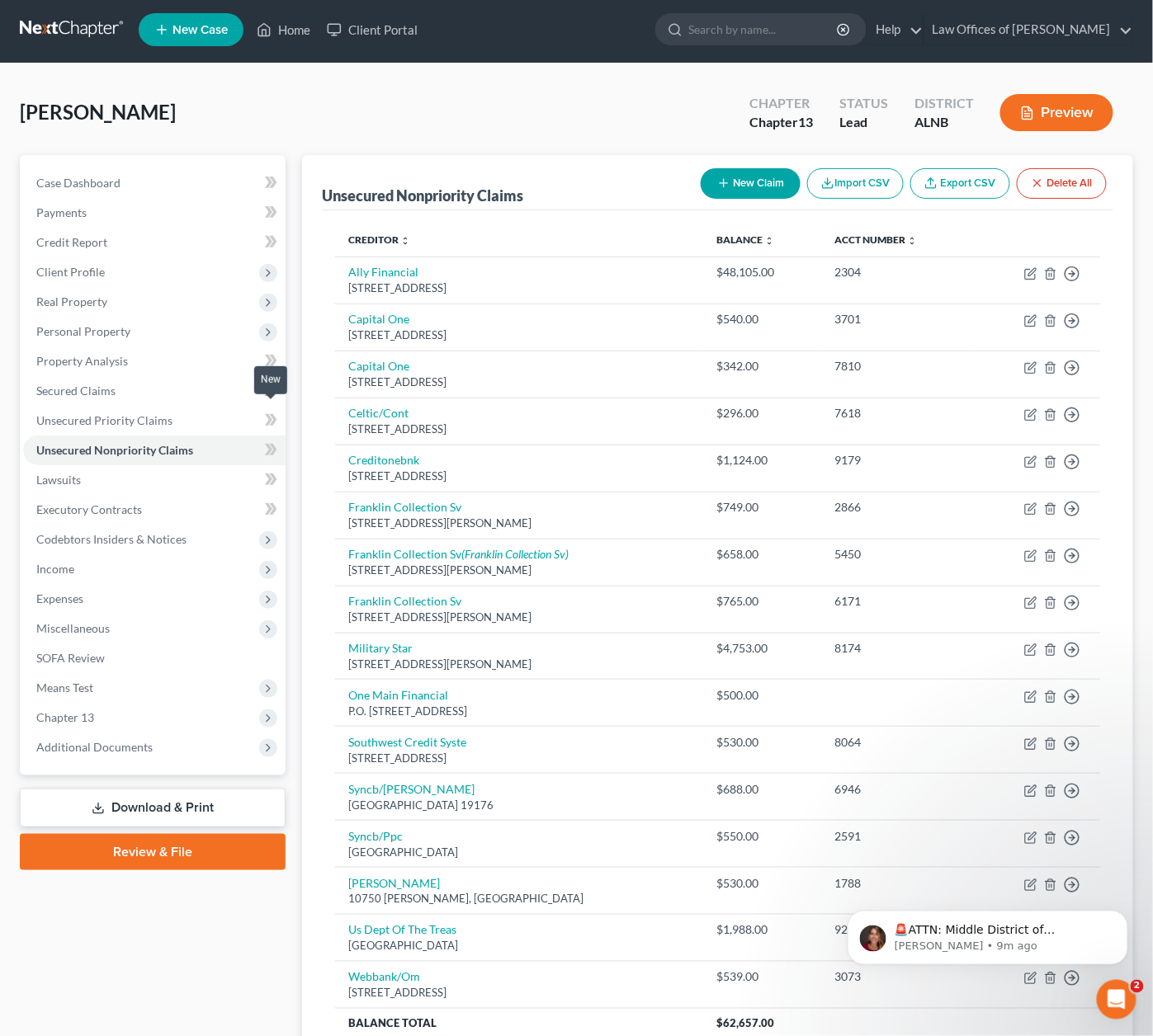
click at [273, 414] on icon at bounding box center [274, 419] width 8 height 11
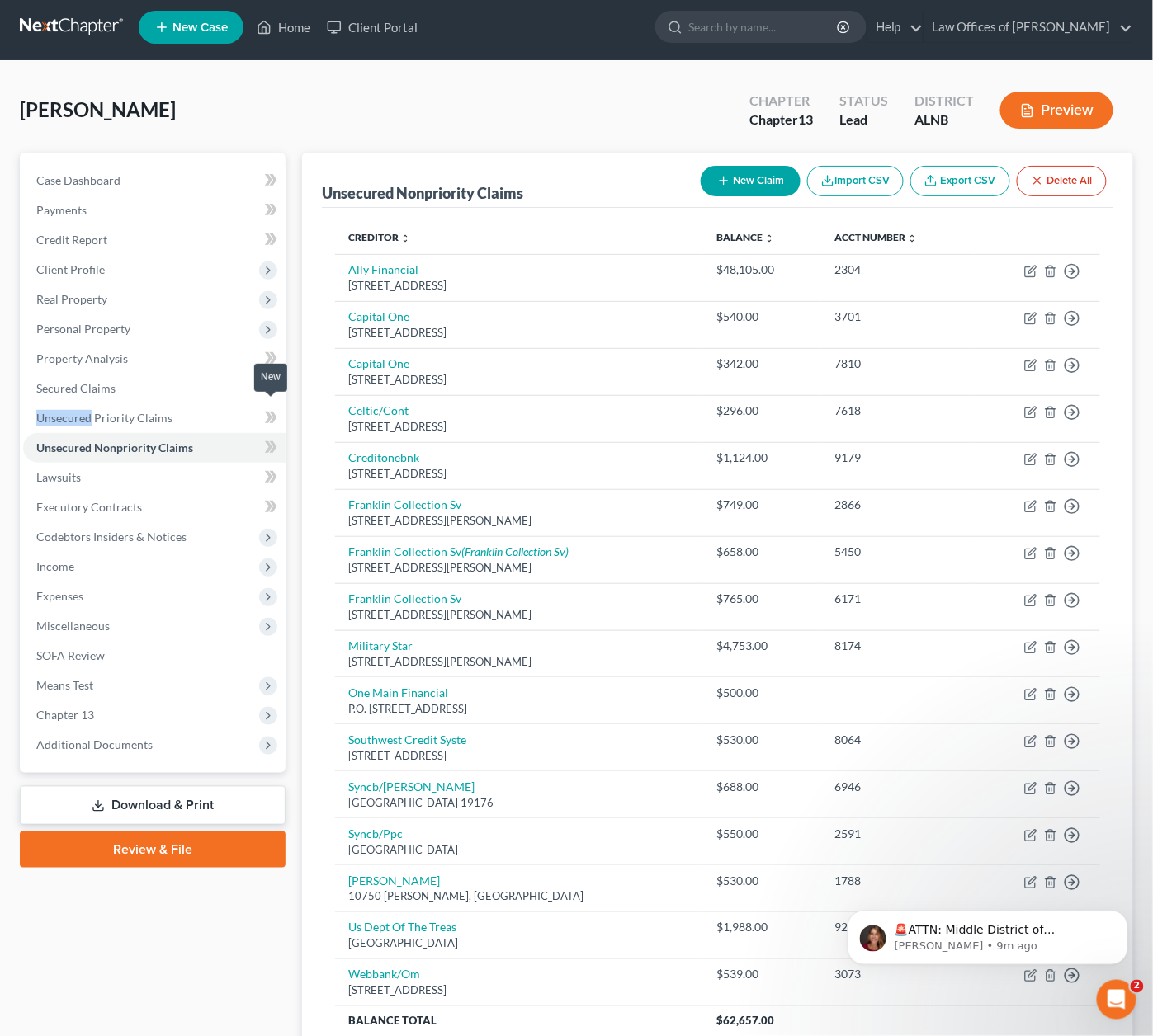
click at [273, 414] on icon at bounding box center [271, 418] width 12 height 21
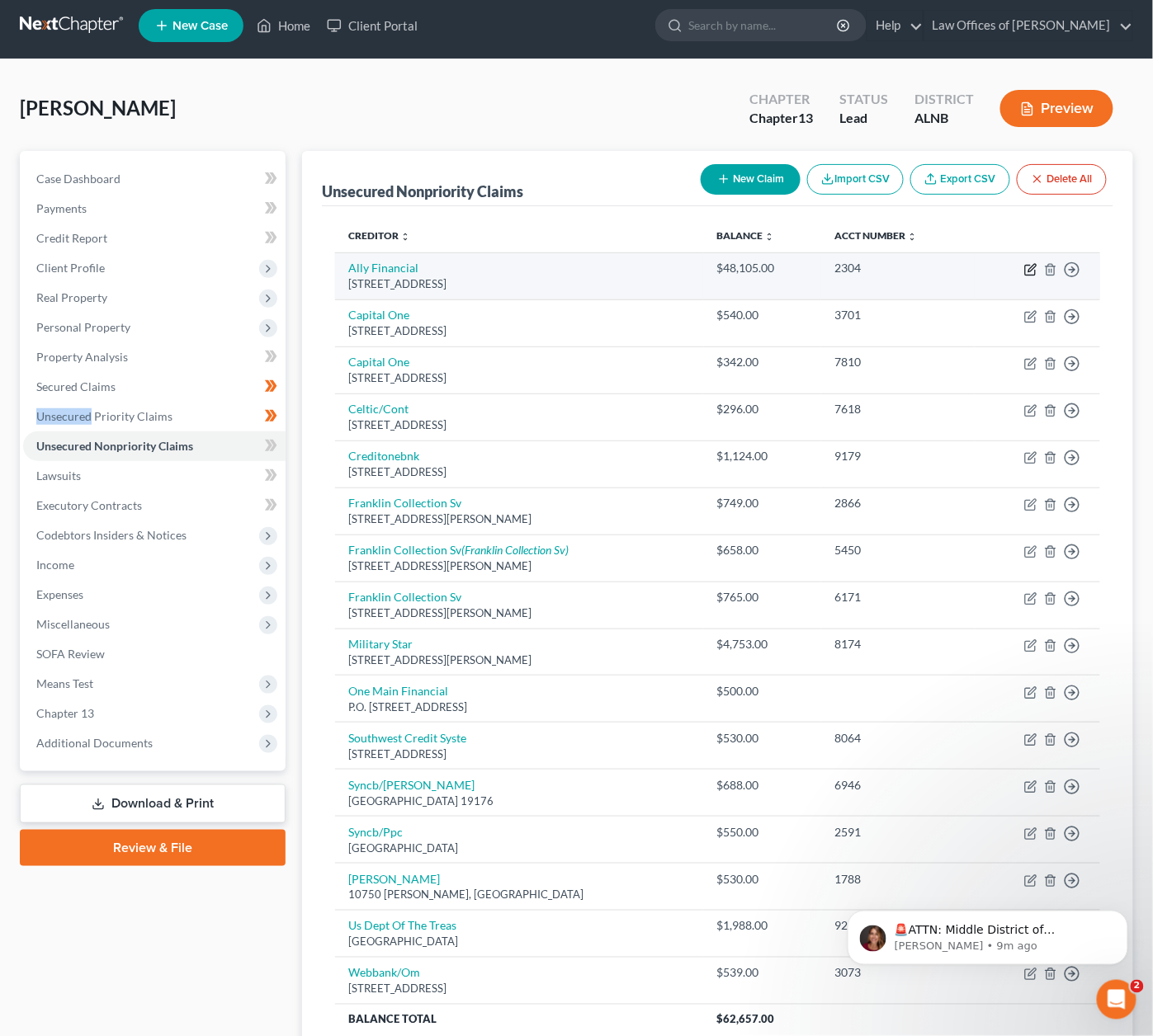
click at [1029, 266] on icon "button" at bounding box center [1030, 269] width 13 height 13
select select "23"
select select "0"
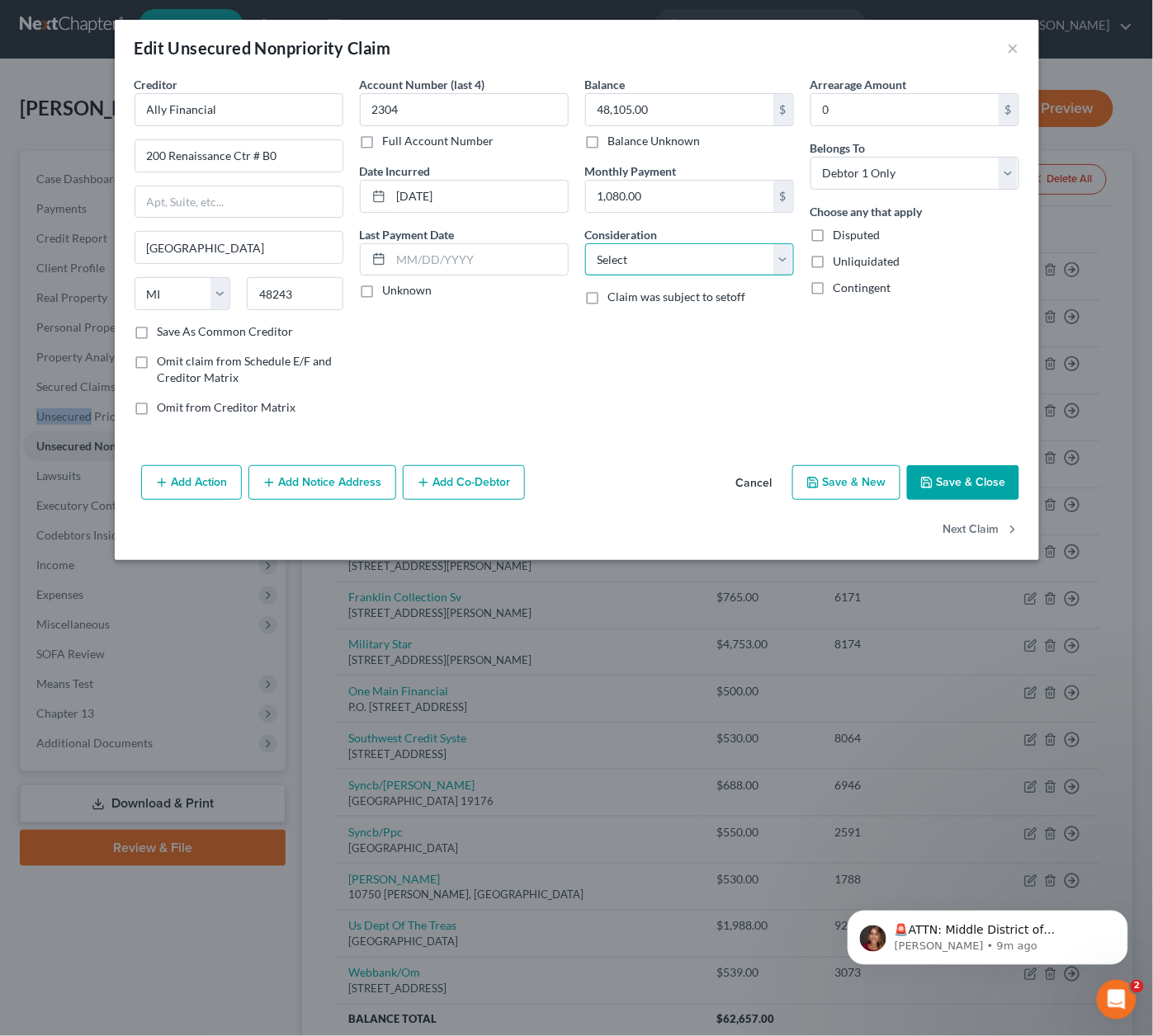
select select "4"
click at [979, 485] on button "Save & Close" at bounding box center [963, 483] width 113 height 35
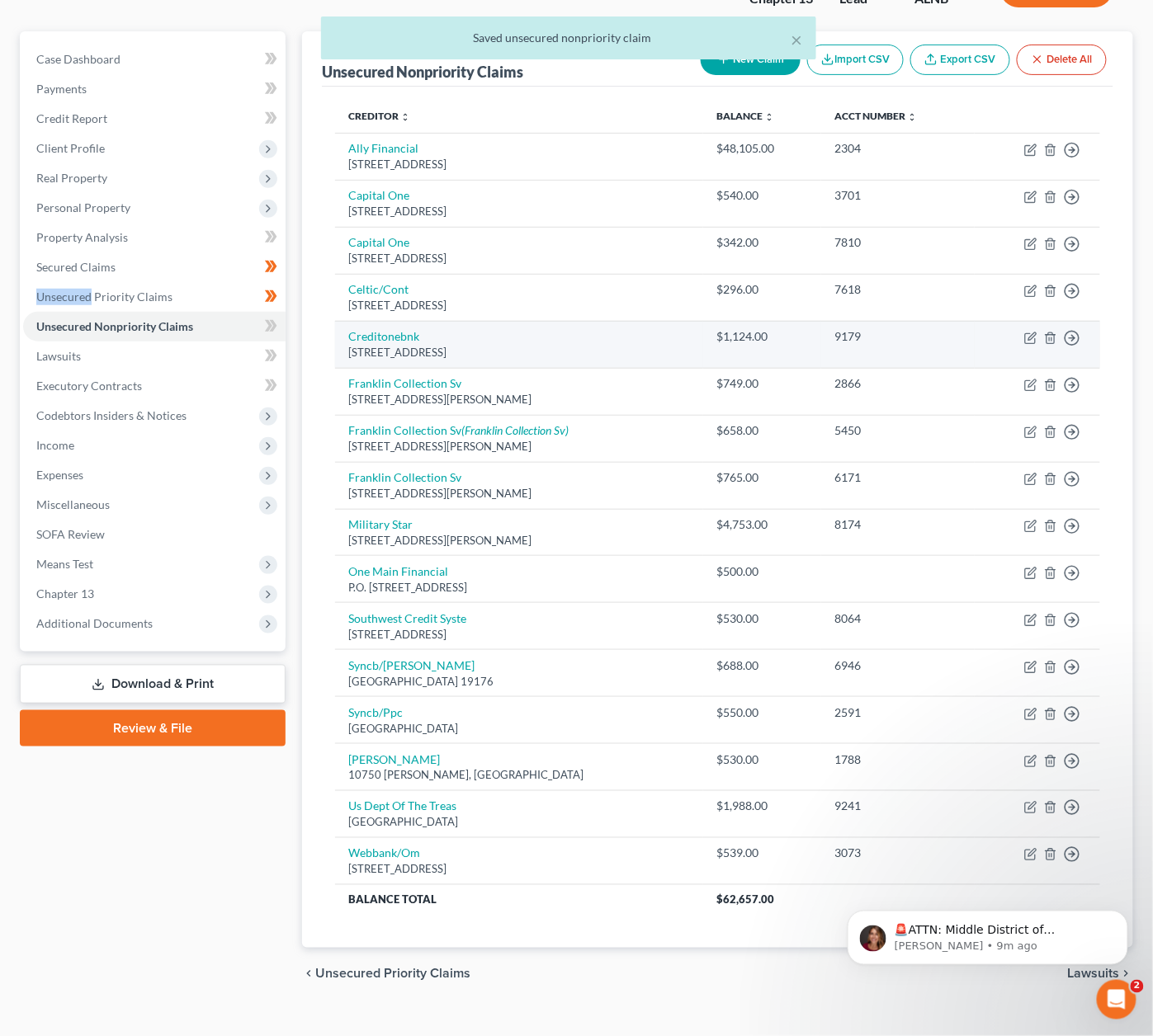
scroll to position [125, 0]
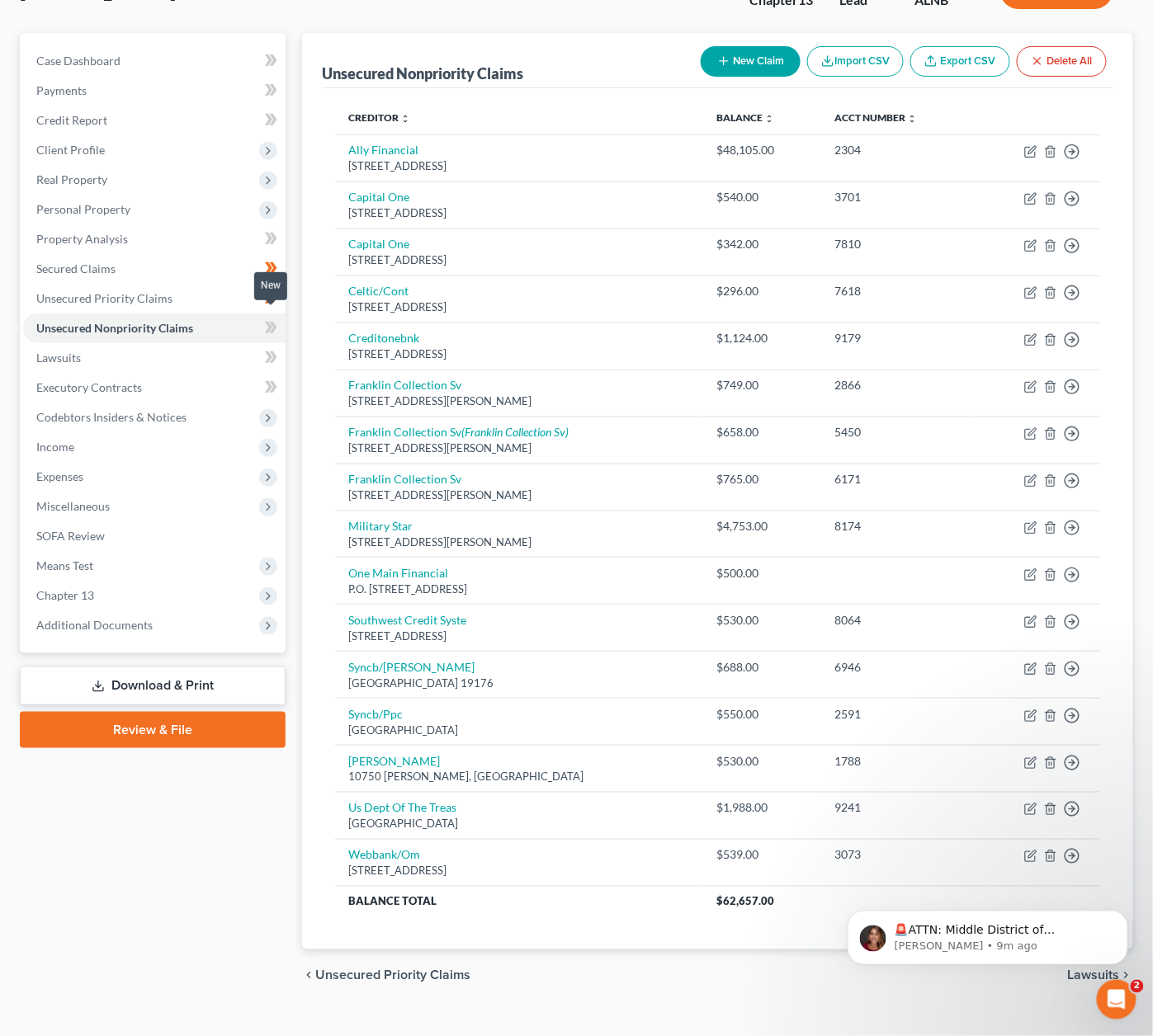
click at [281, 318] on span at bounding box center [270, 330] width 29 height 25
click at [772, 55] on button "New Claim" at bounding box center [750, 61] width 100 height 30
select select "0"
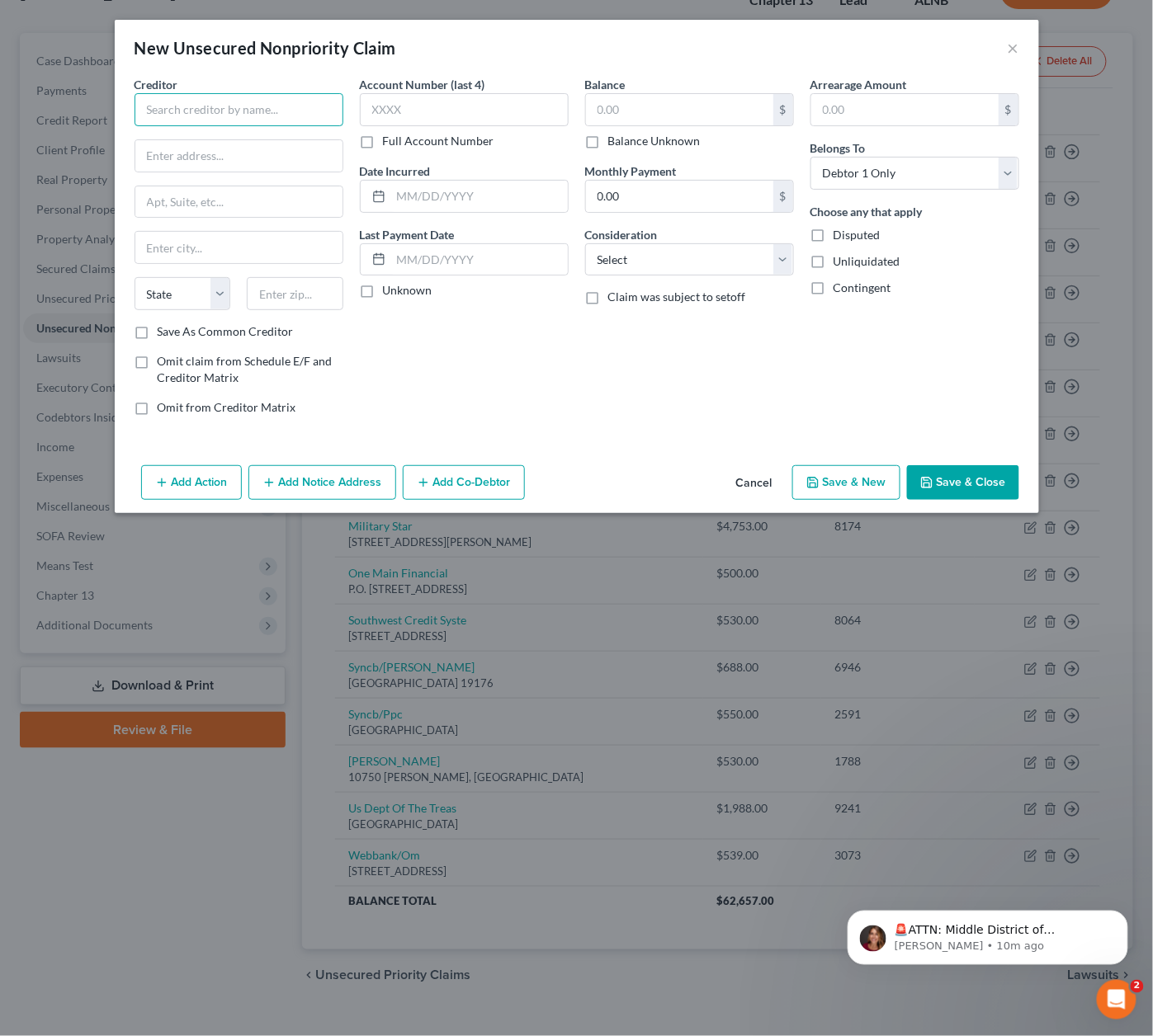
drag, startPoint x: 221, startPoint y: 106, endPoint x: 61, endPoint y: 96, distance: 160.3
click at [220, 106] on input "text" at bounding box center [238, 110] width 209 height 33
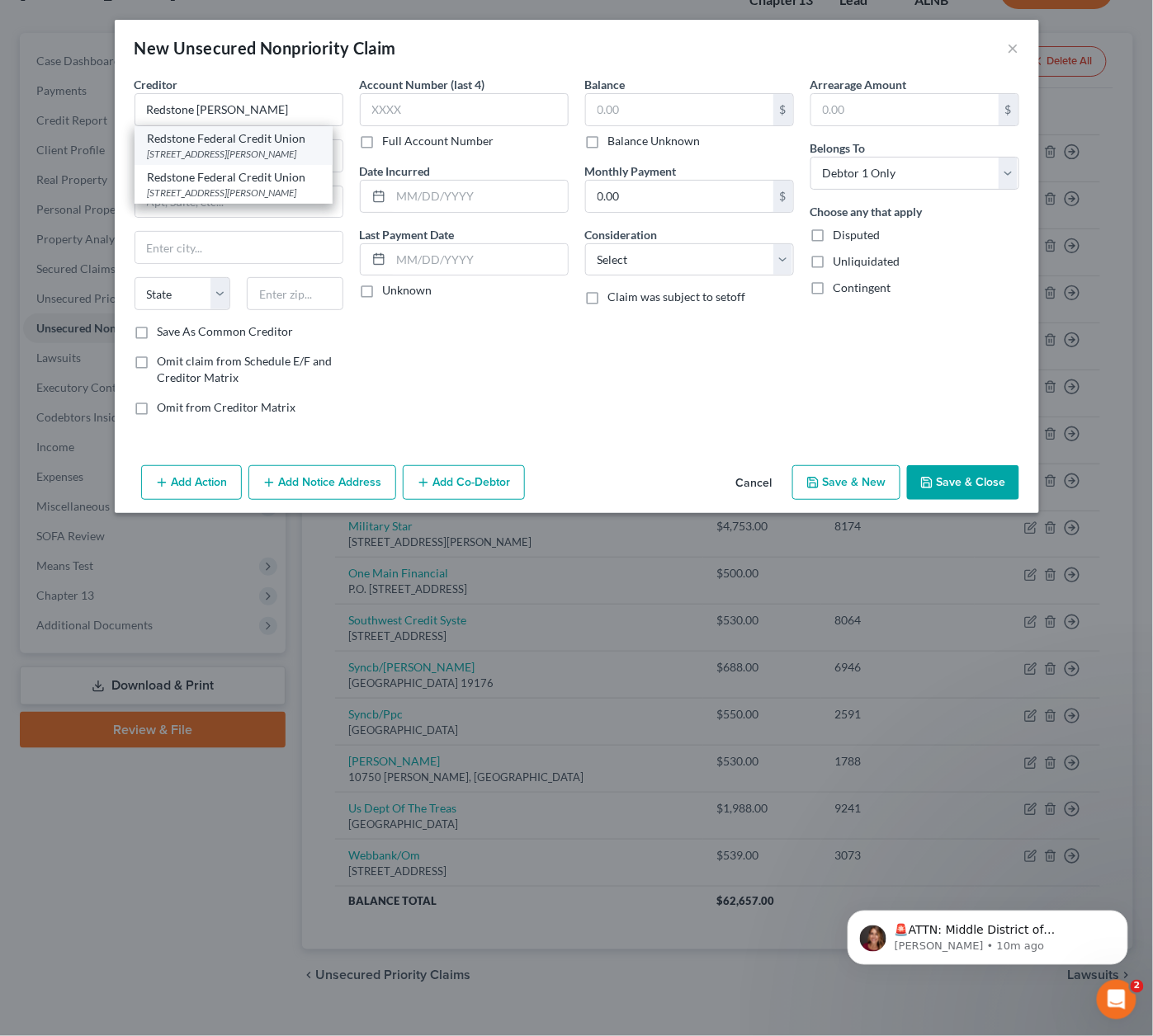
click at [232, 139] on div "Redstone Federal Credit Union" at bounding box center [234, 138] width 171 height 16
type input "Redstone Federal Credit Union"
type input "[STREET_ADDRESS][PERSON_NAME]"
type input "[GEOGRAPHIC_DATA]"
select select "0"
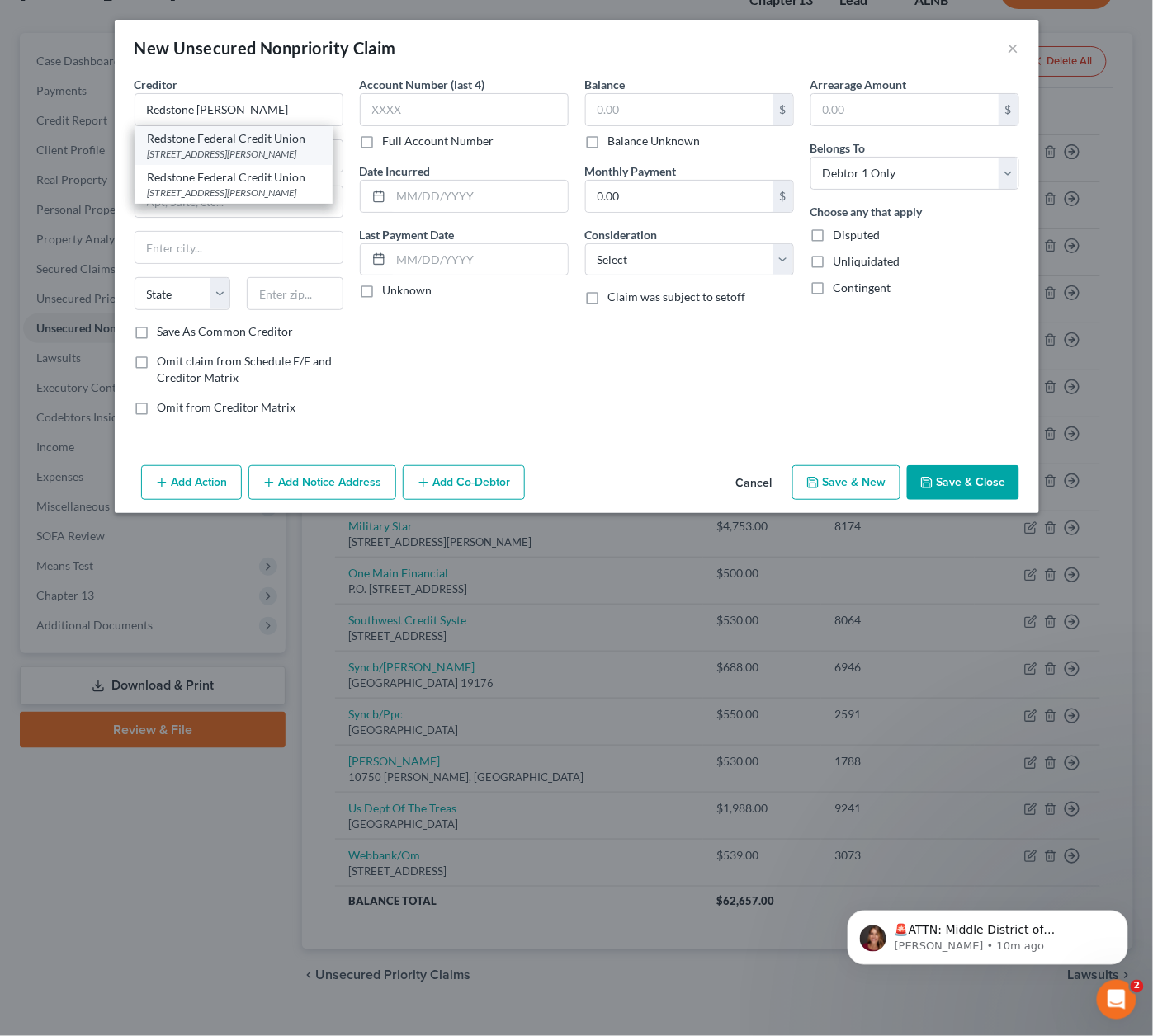
type input "35893"
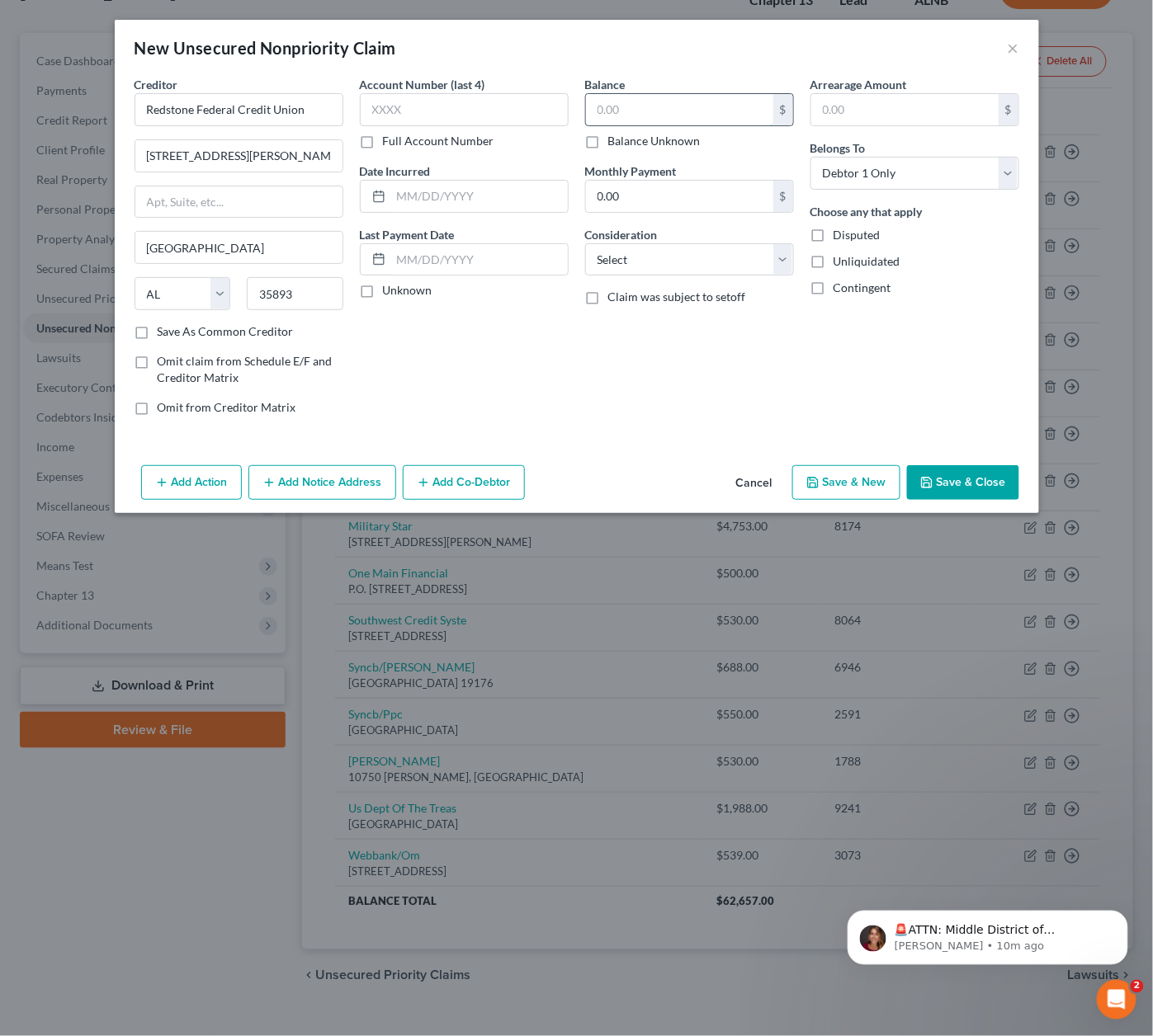
click at [608, 116] on input "text" at bounding box center [680, 110] width 187 height 31
type input "7,000"
select select "10"
click at [987, 482] on button "Save & Close" at bounding box center [963, 483] width 113 height 35
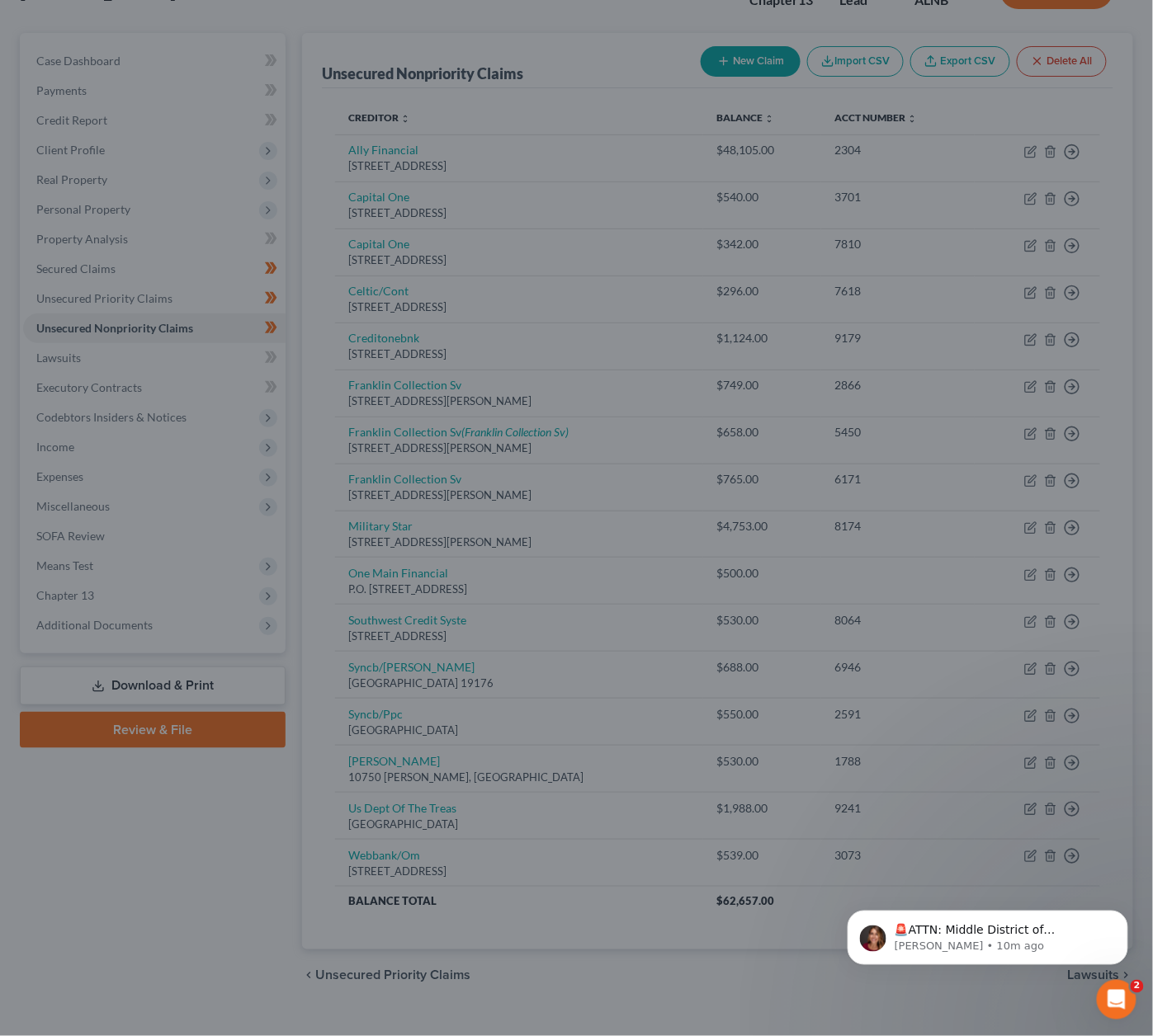
type input "7,000.00"
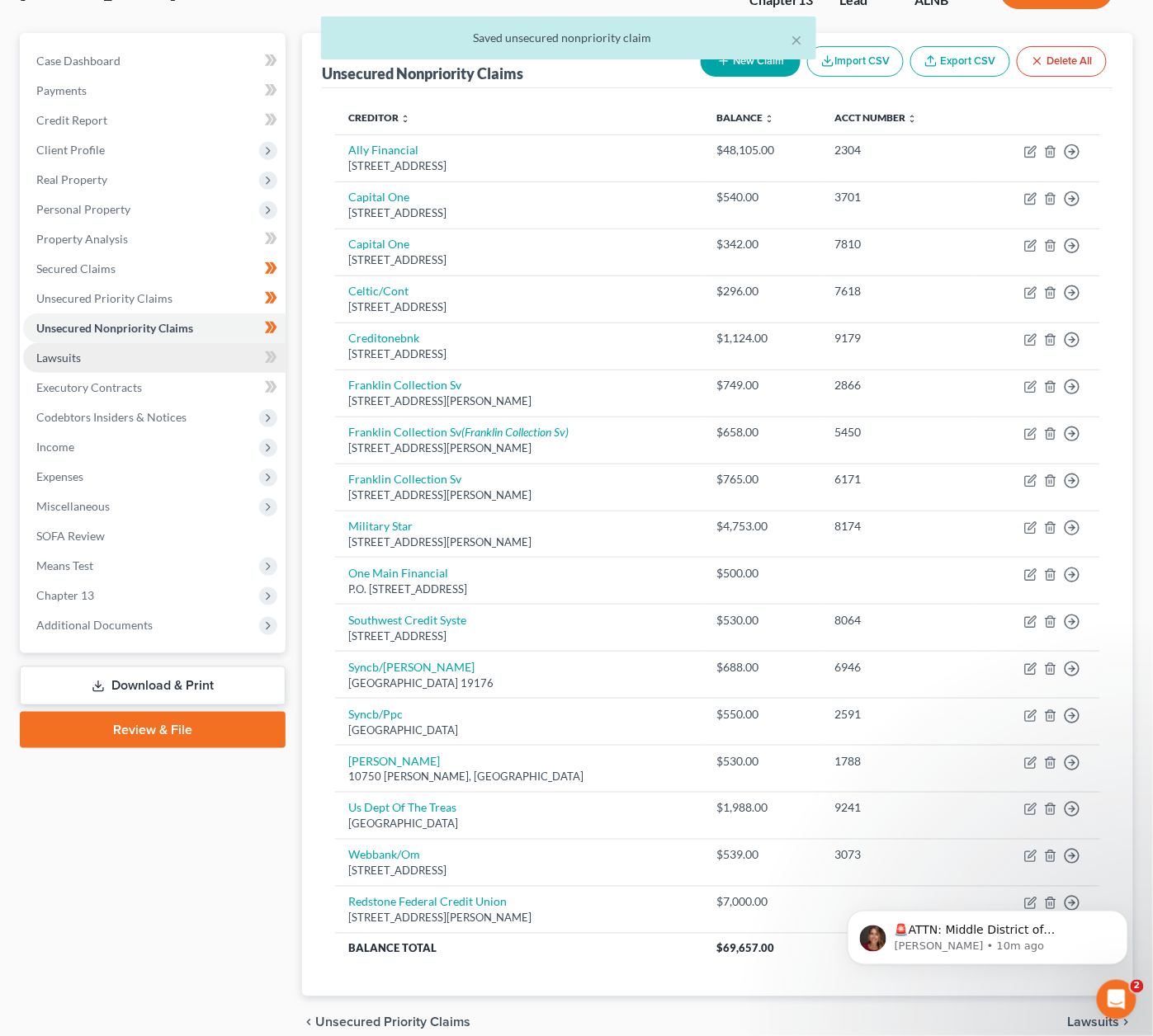
click at [202, 344] on link "Lawsuits" at bounding box center [154, 358] width 262 height 29
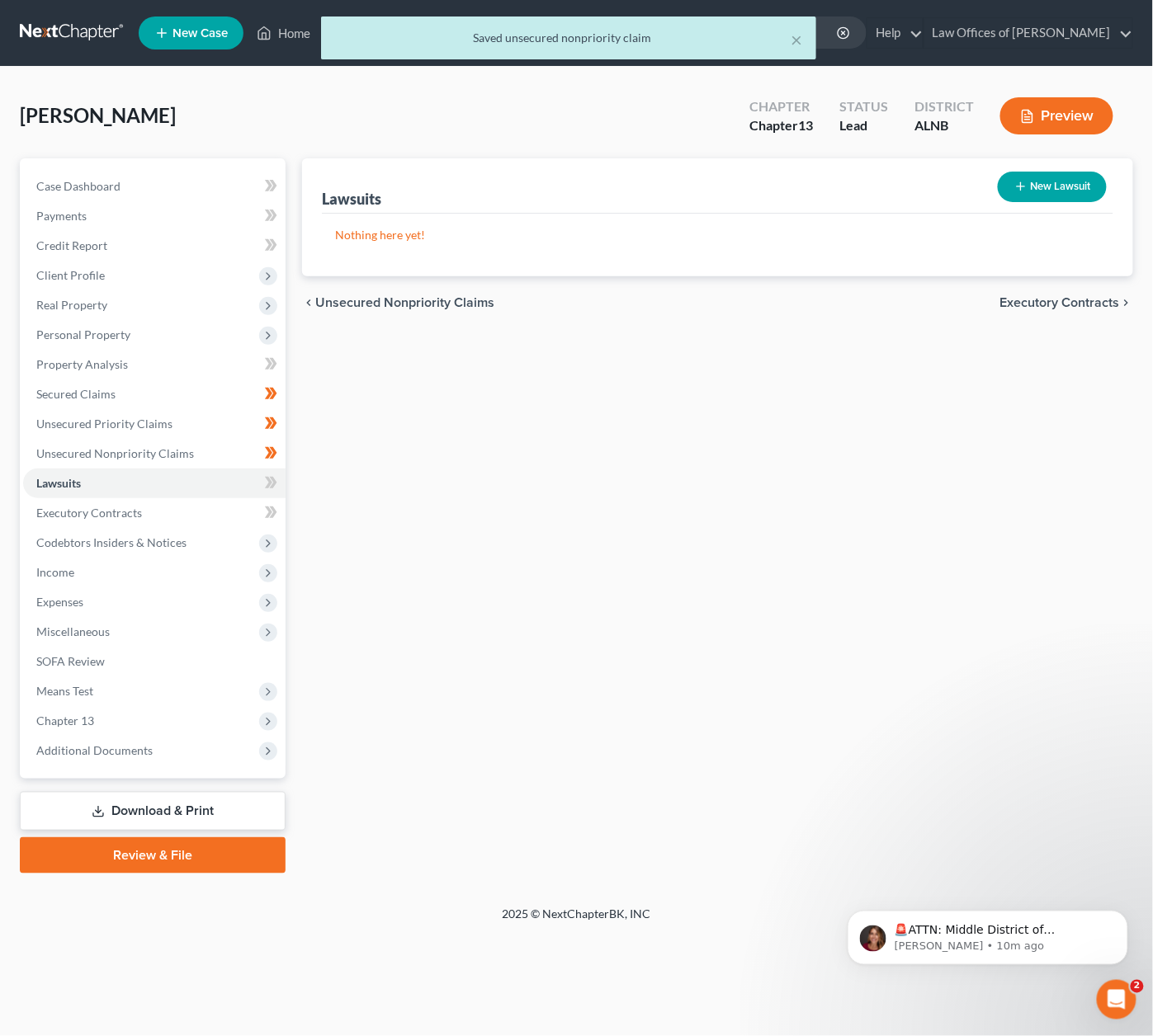
click at [275, 477] on icon at bounding box center [271, 483] width 12 height 21
drag, startPoint x: 204, startPoint y: 496, endPoint x: 235, endPoint y: 499, distance: 31.1
click at [205, 499] on link "Executory Contracts" at bounding box center [154, 513] width 262 height 29
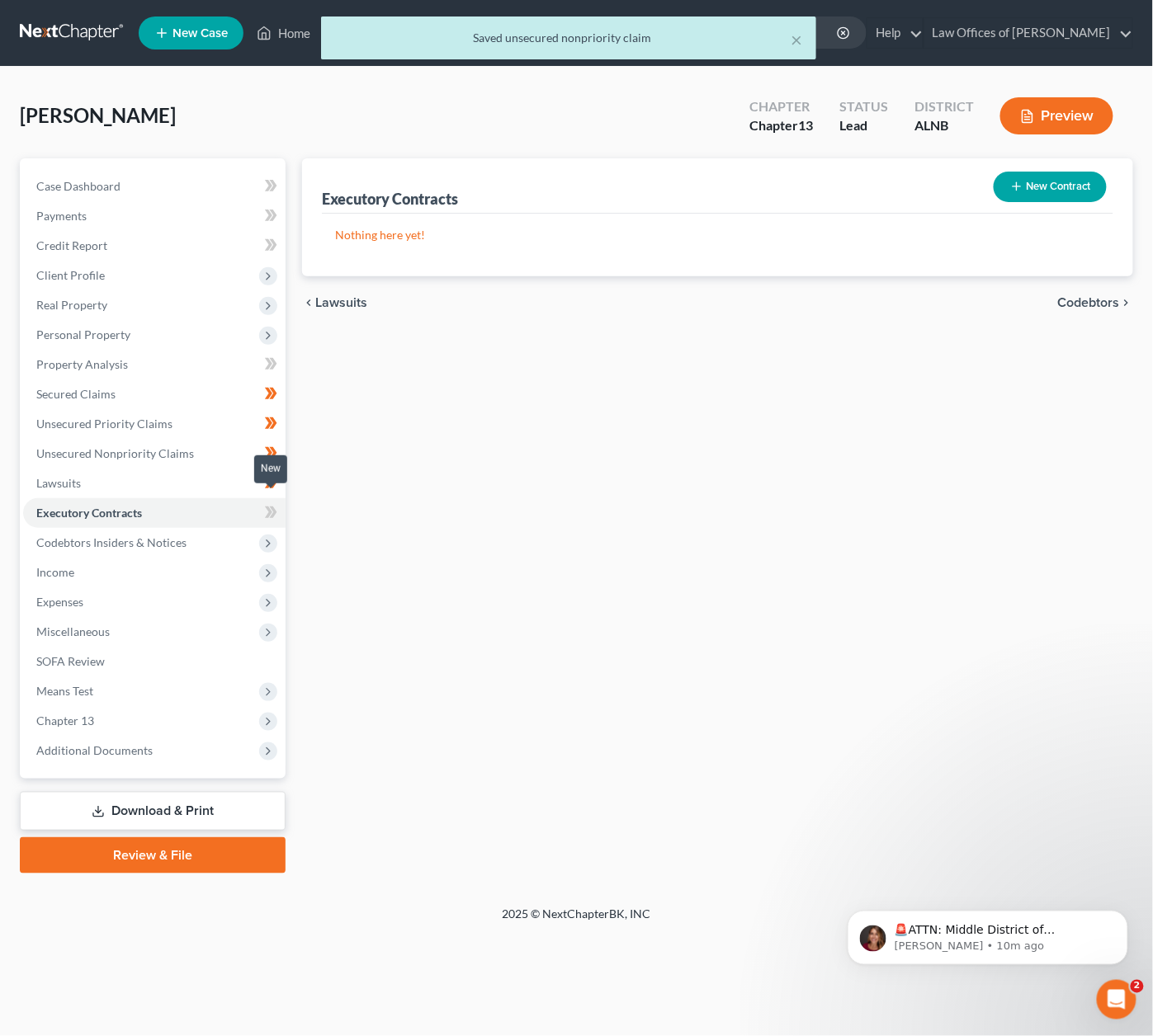
click at [266, 502] on icon at bounding box center [271, 512] width 12 height 21
drag, startPoint x: 266, startPoint y: 502, endPoint x: 259, endPoint y: 523, distance: 22.1
click at [266, 502] on icon at bounding box center [271, 512] width 12 height 21
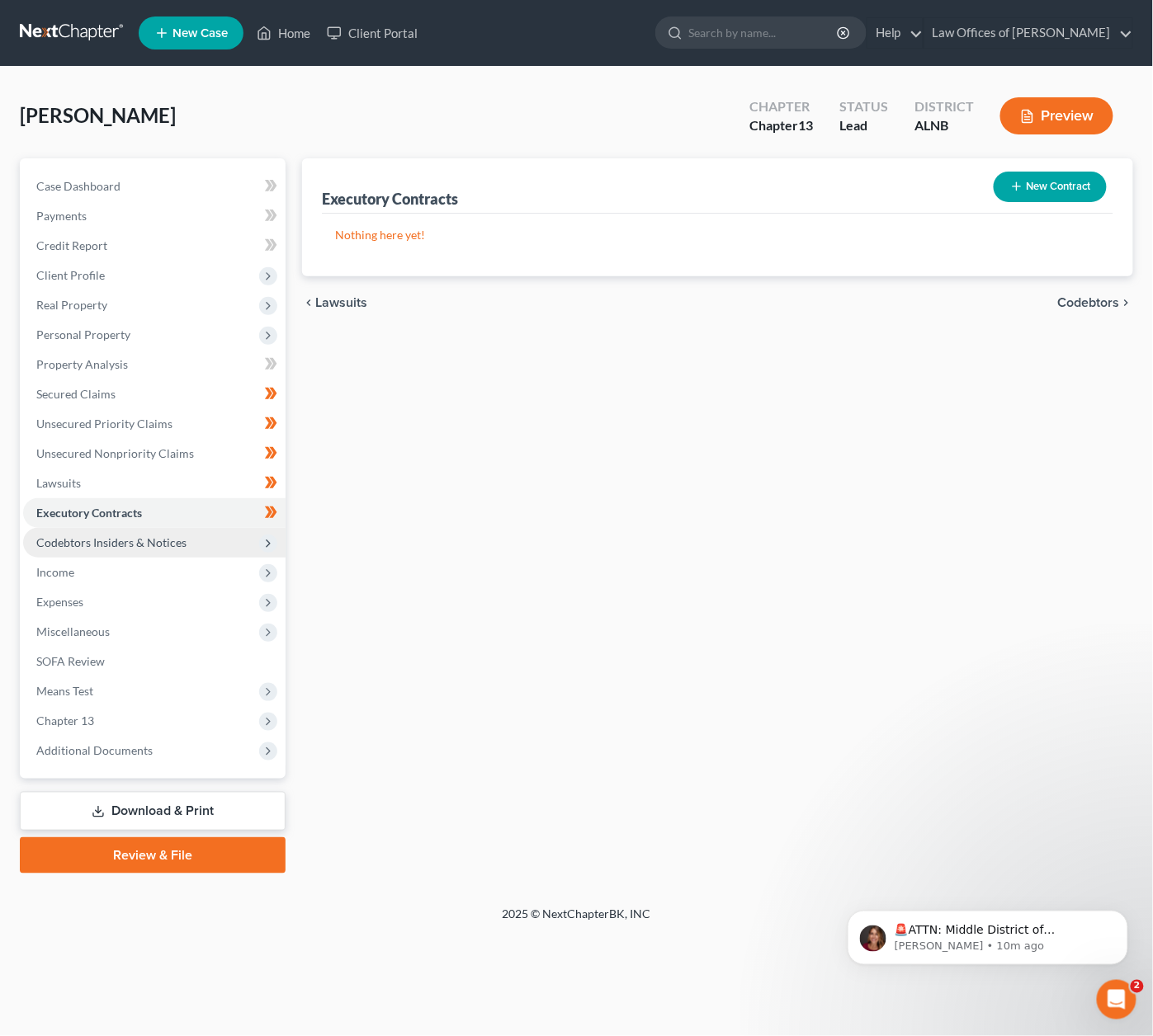
click at [184, 536] on span "Codebtors Insiders & Notices" at bounding box center [111, 543] width 150 height 14
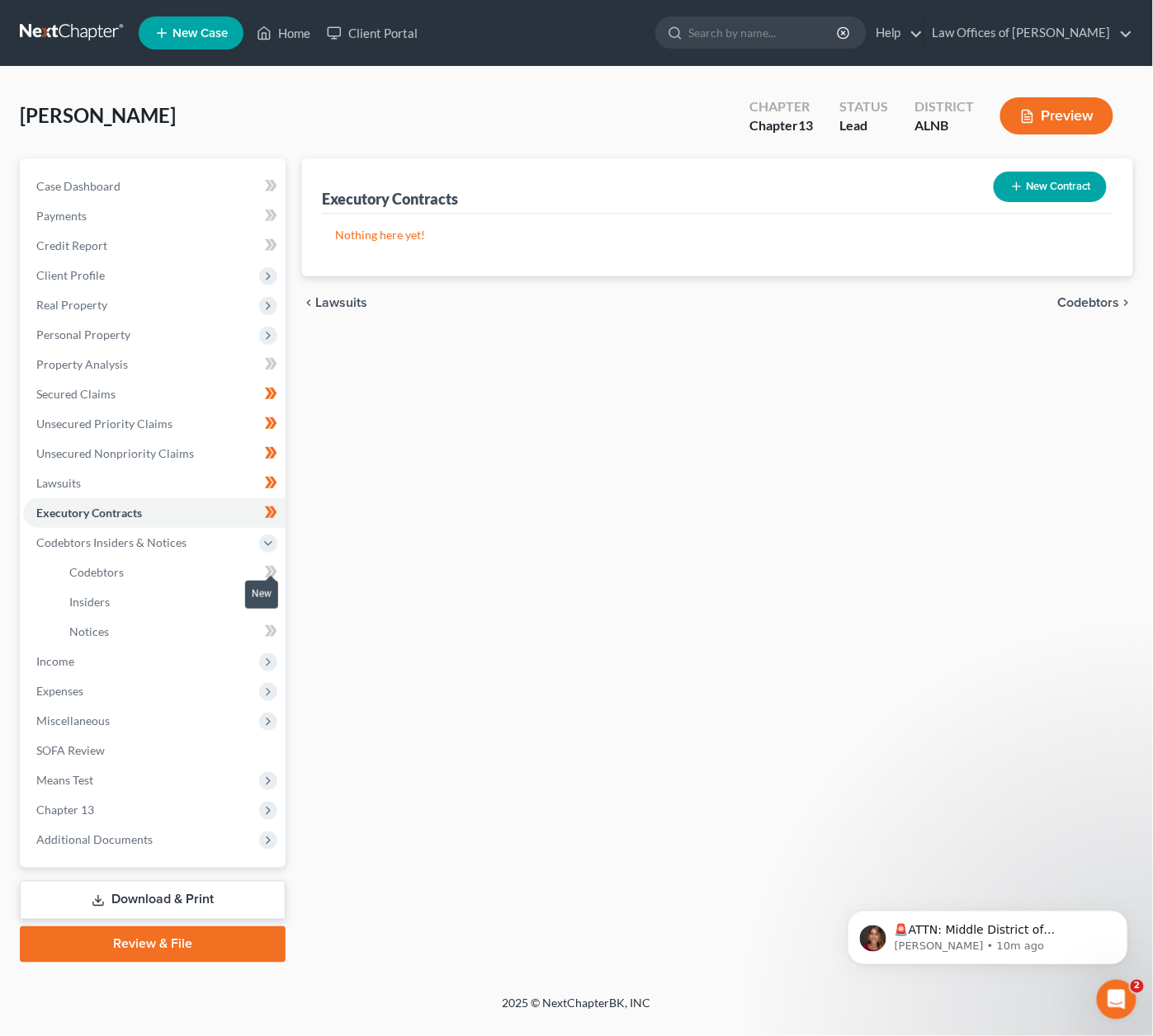
click at [273, 562] on icon at bounding box center [271, 572] width 12 height 21
click at [234, 595] on link "Insiders" at bounding box center [171, 602] width 229 height 29
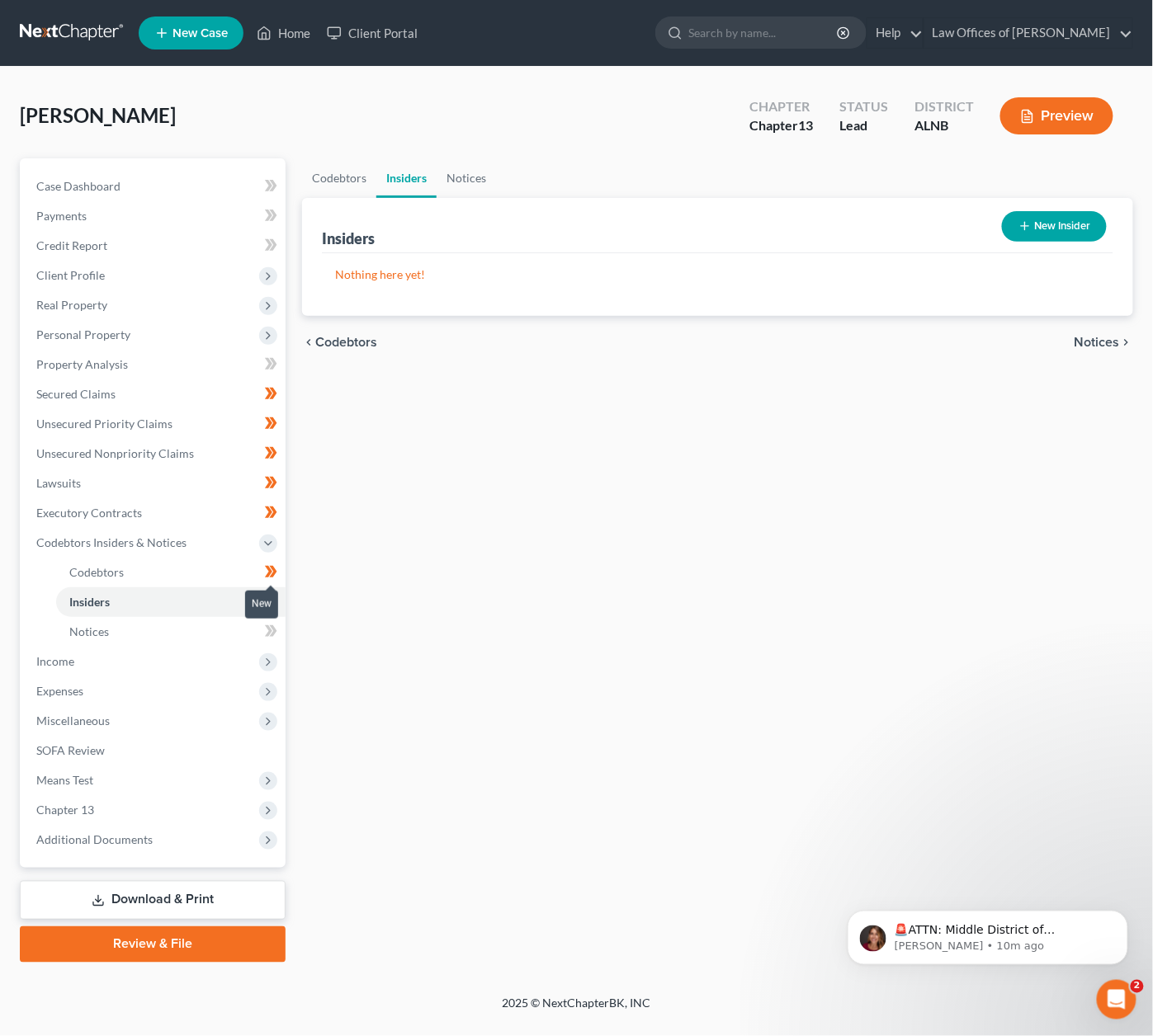
click at [280, 592] on span at bounding box center [270, 603] width 29 height 25
click at [180, 647] on span "Income" at bounding box center [154, 661] width 262 height 29
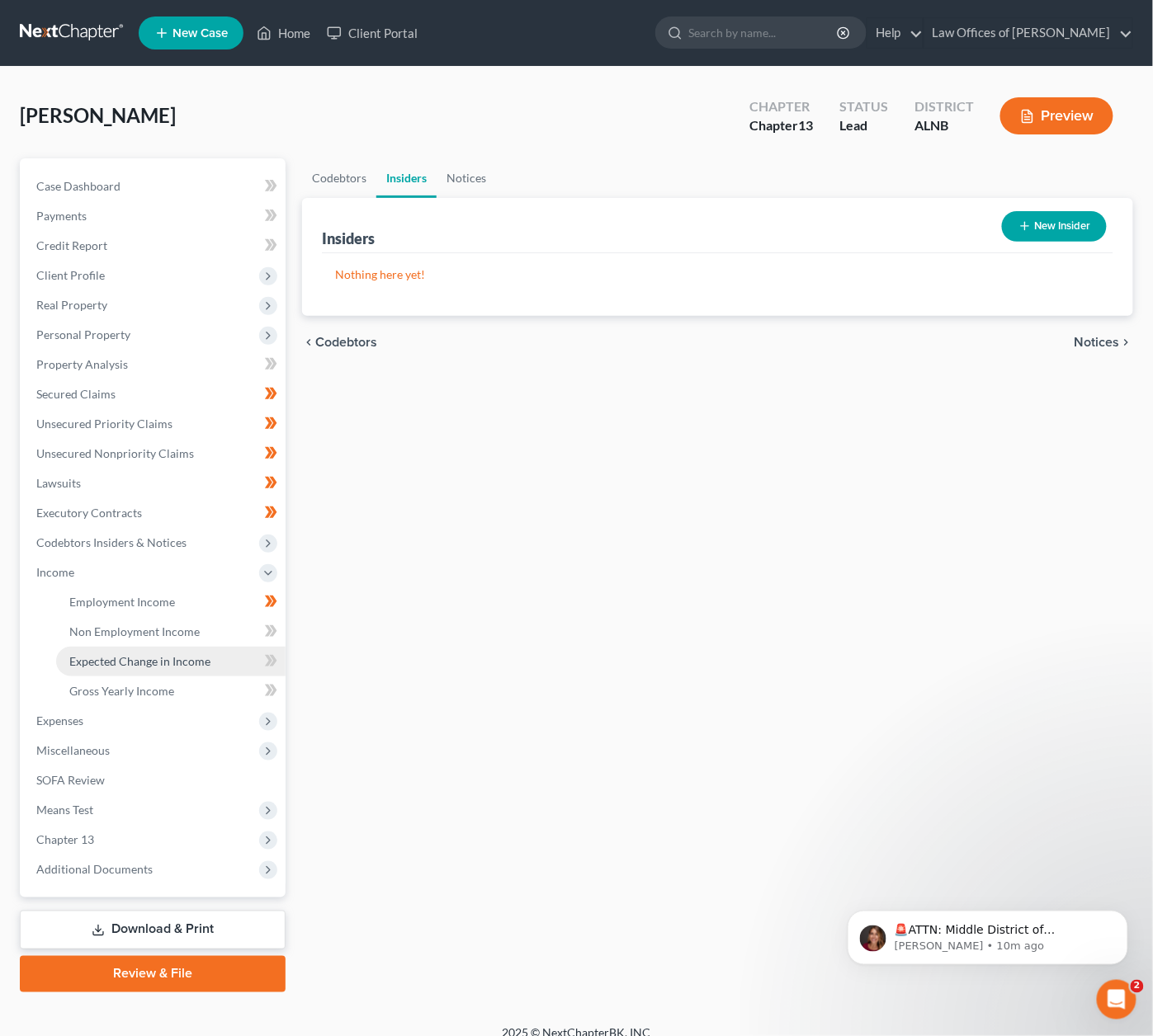
scroll to position [0, 1]
click at [142, 625] on span "Non Employment Income" at bounding box center [134, 632] width 131 height 14
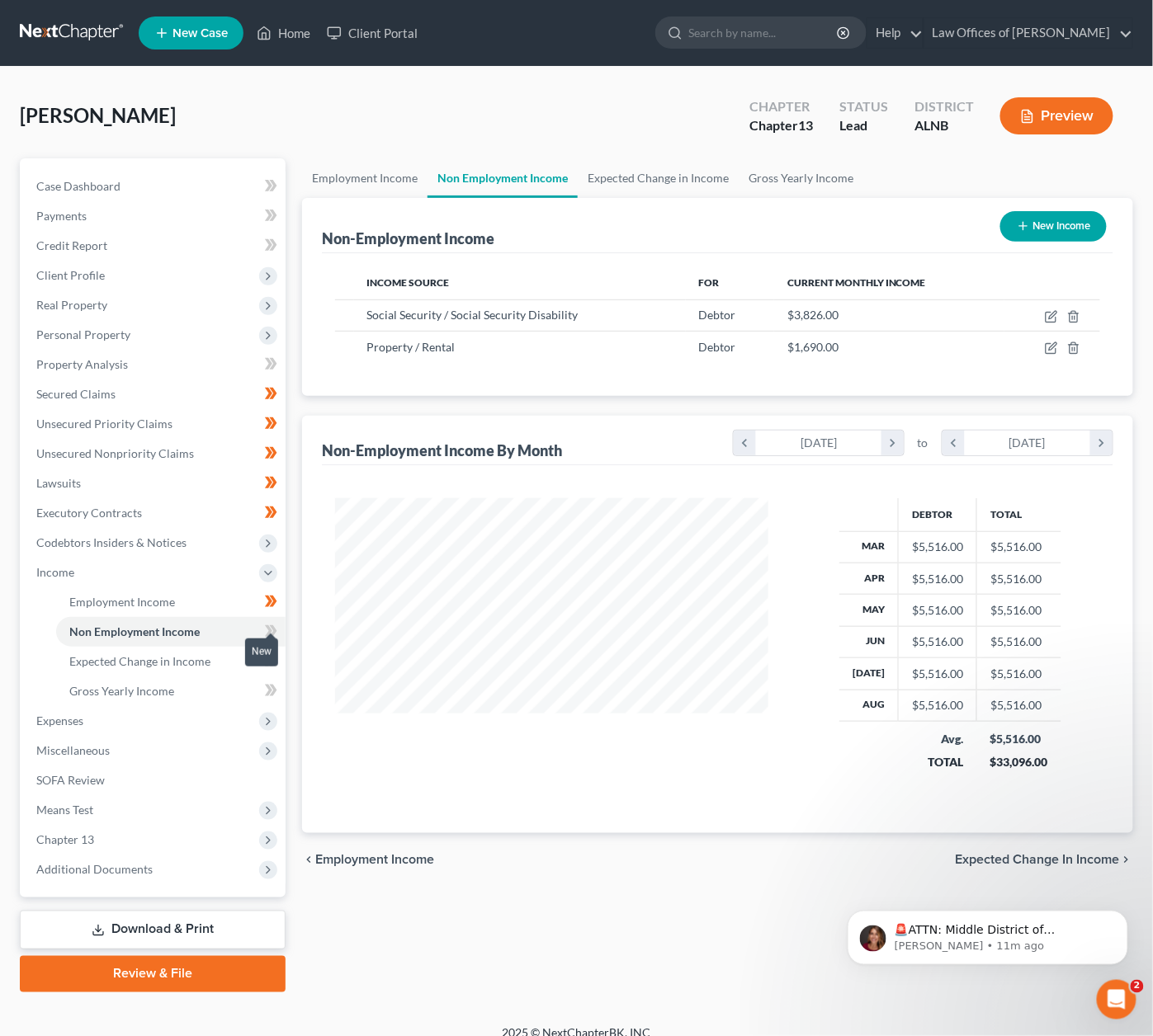
click at [270, 625] on icon at bounding box center [268, 630] width 8 height 11
click at [233, 647] on link "Expected Change in Income" at bounding box center [171, 661] width 229 height 29
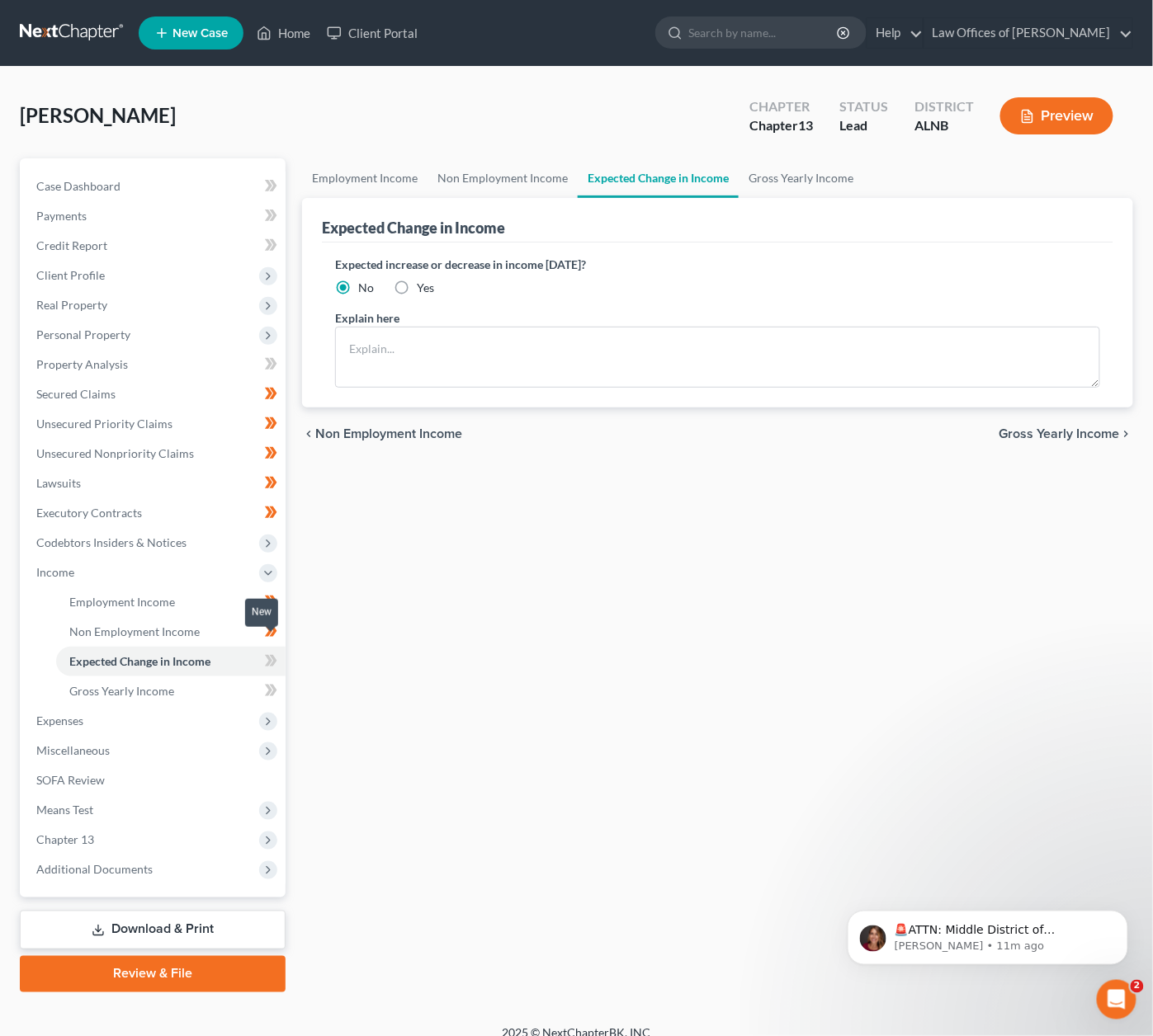
click at [276, 655] on icon at bounding box center [274, 660] width 8 height 11
click at [229, 677] on link "Gross Yearly Income" at bounding box center [171, 692] width 229 height 29
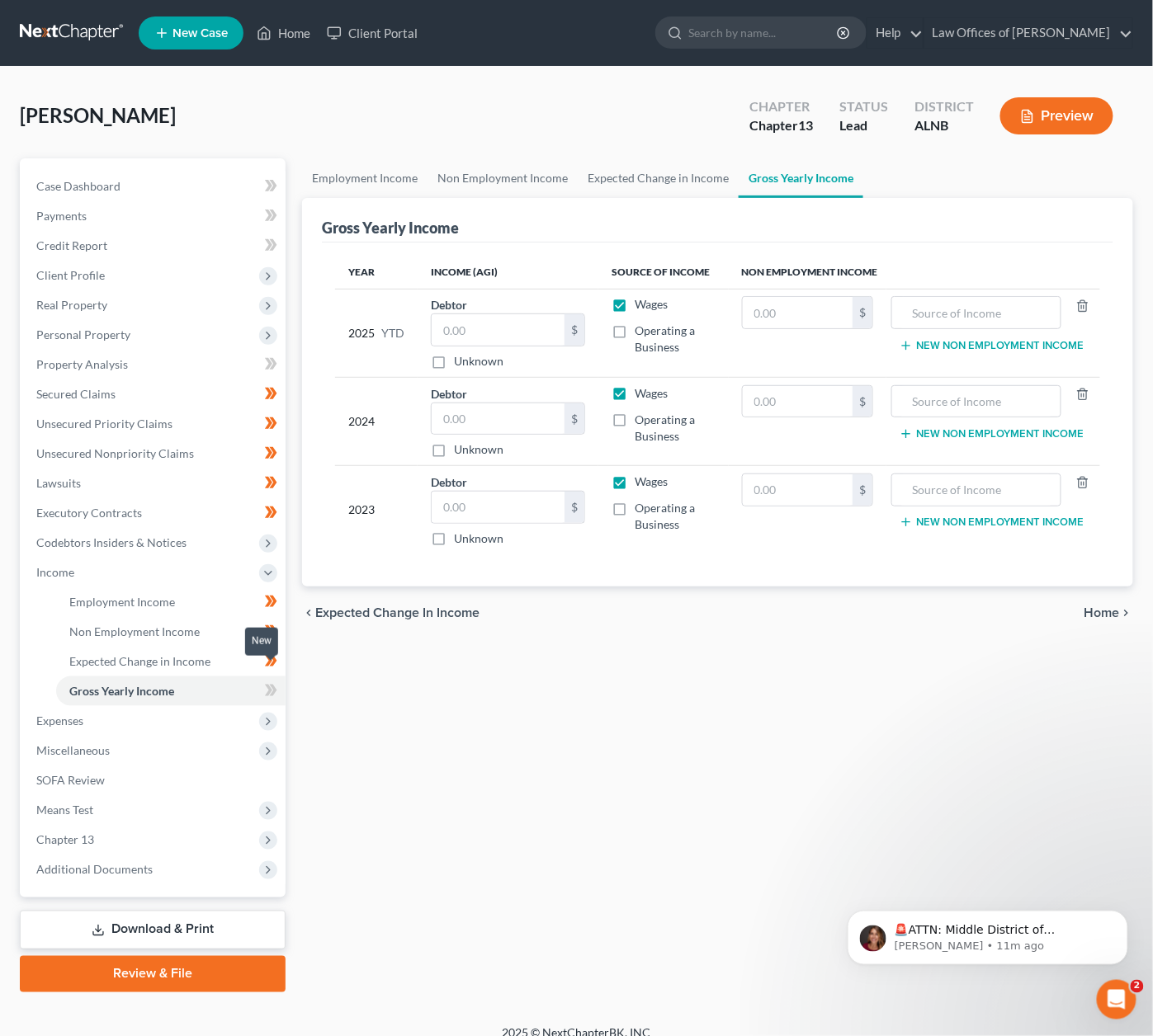
click at [268, 680] on icon at bounding box center [271, 691] width 12 height 21
click at [202, 706] on span "Expenses" at bounding box center [154, 721] width 262 height 29
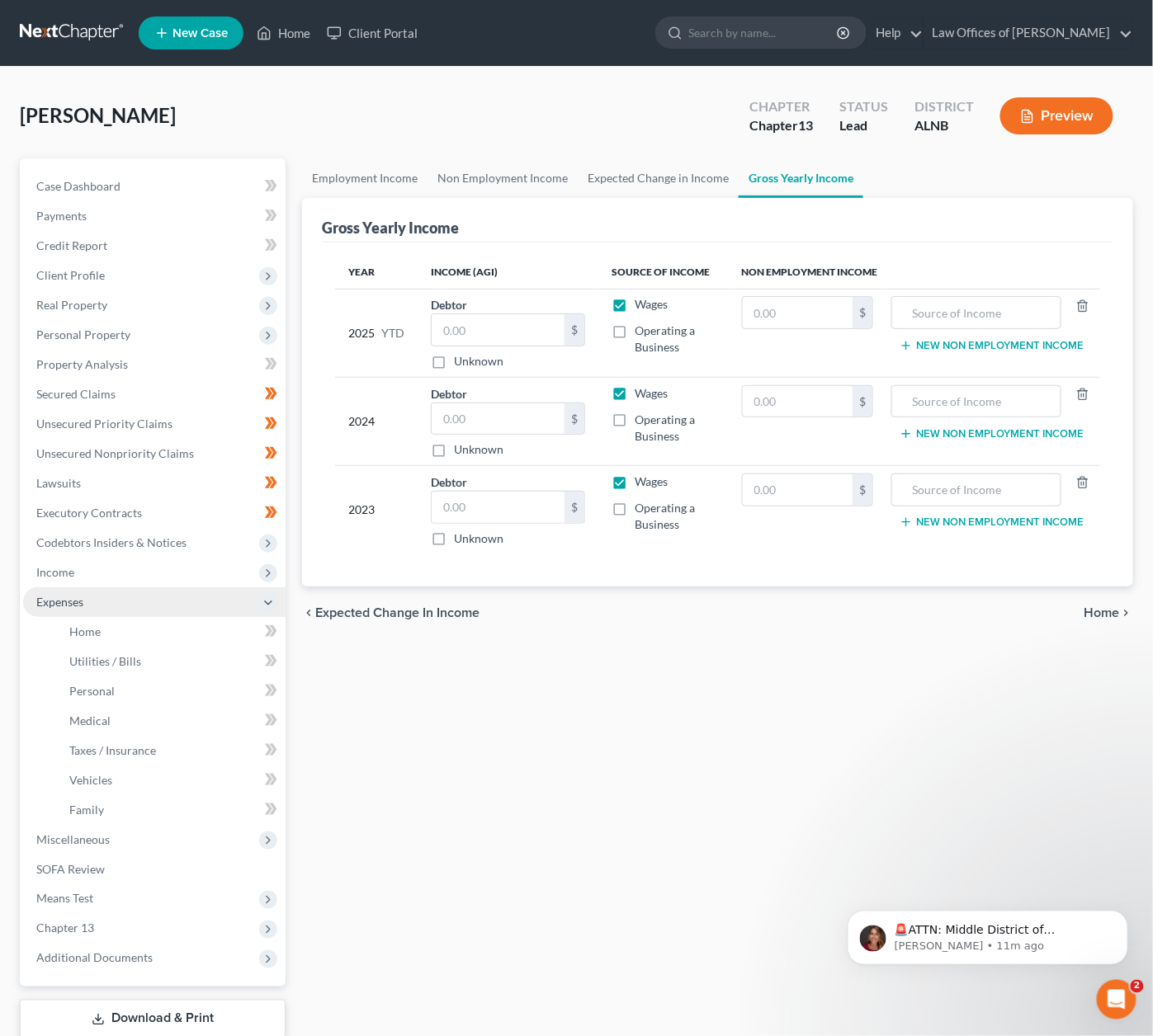
scroll to position [6, 0]
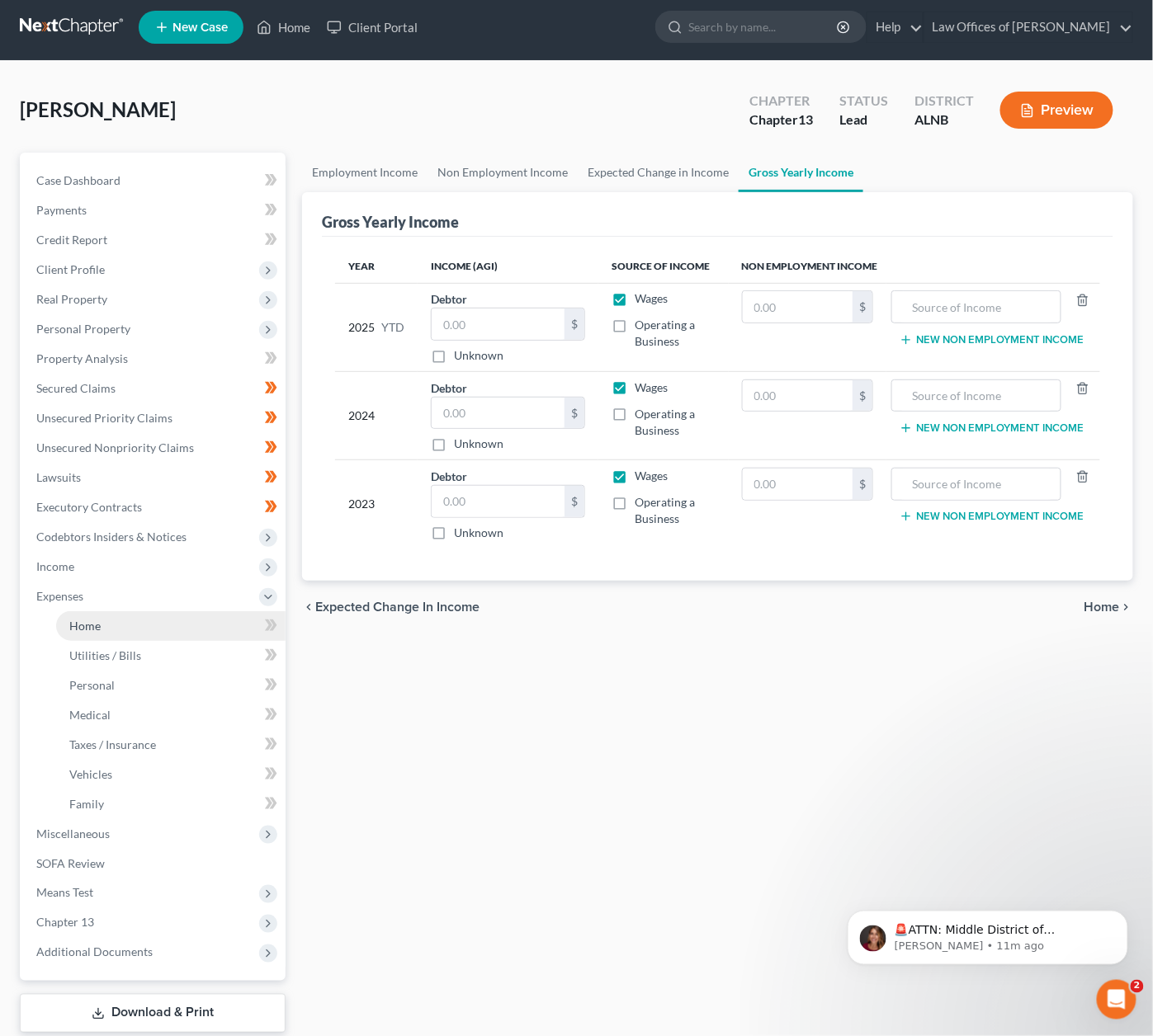
click at [144, 611] on link "Home" at bounding box center [171, 626] width 229 height 29
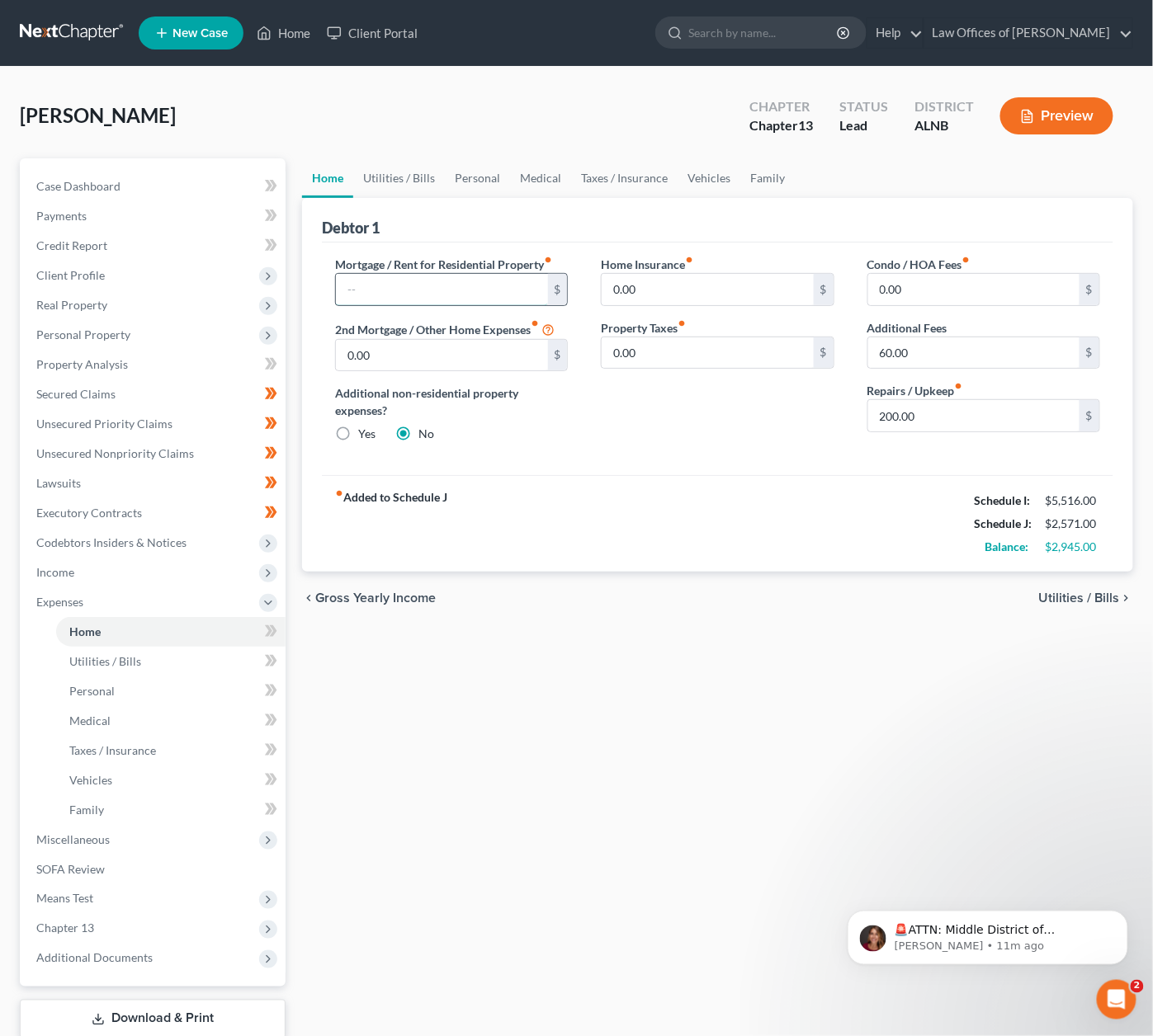
click at [477, 283] on input "text" at bounding box center [441, 289] width 211 height 31
click at [195, 191] on link "Case Dashboard" at bounding box center [154, 186] width 262 height 29
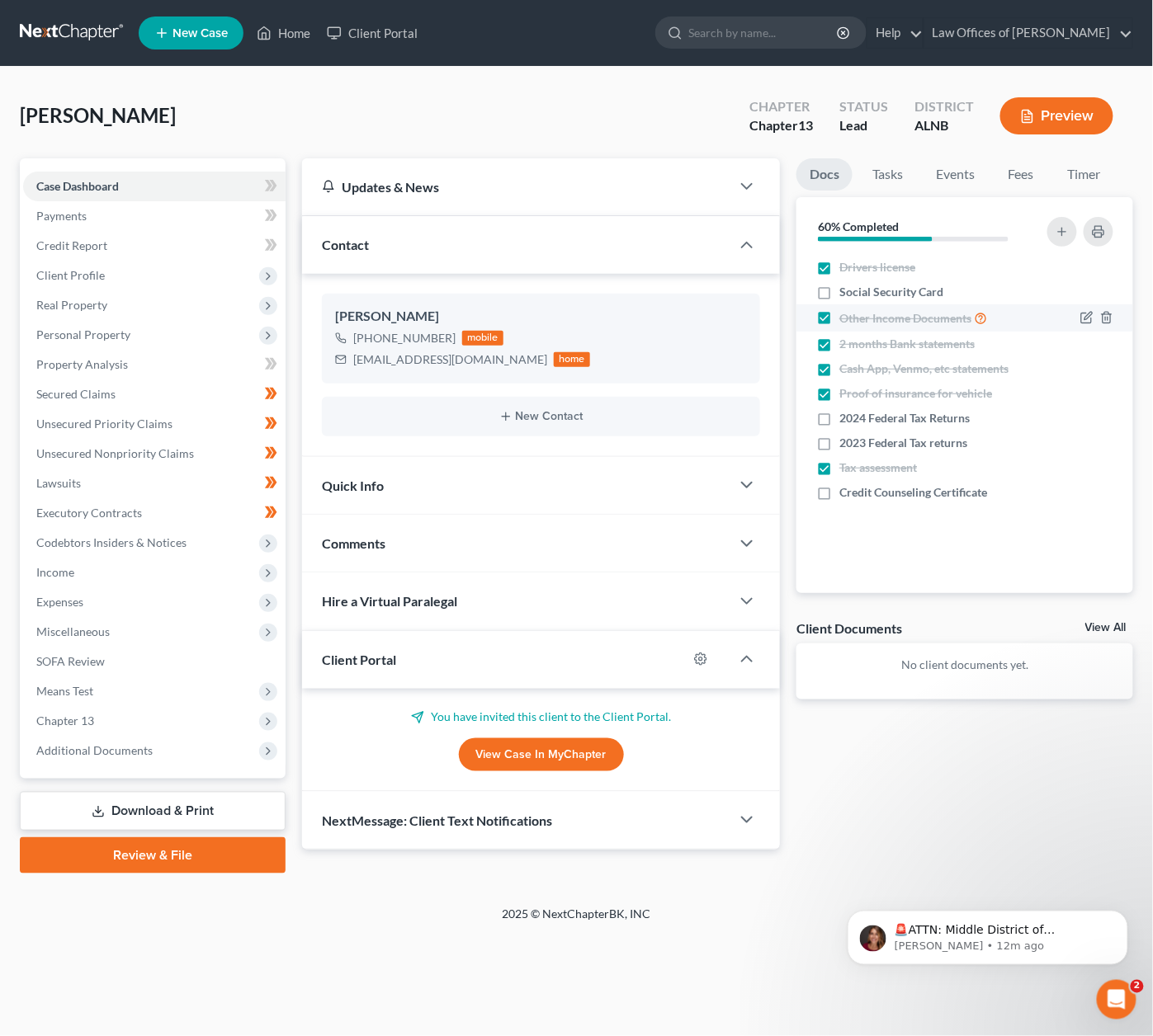
click at [875, 315] on span "Other Income Documents" at bounding box center [905, 318] width 132 height 16
click at [856, 315] on input "Other Income Documents" at bounding box center [851, 313] width 10 height 10
checkbox input "false"
click at [74, 595] on span "Expenses" at bounding box center [60, 602] width 47 height 14
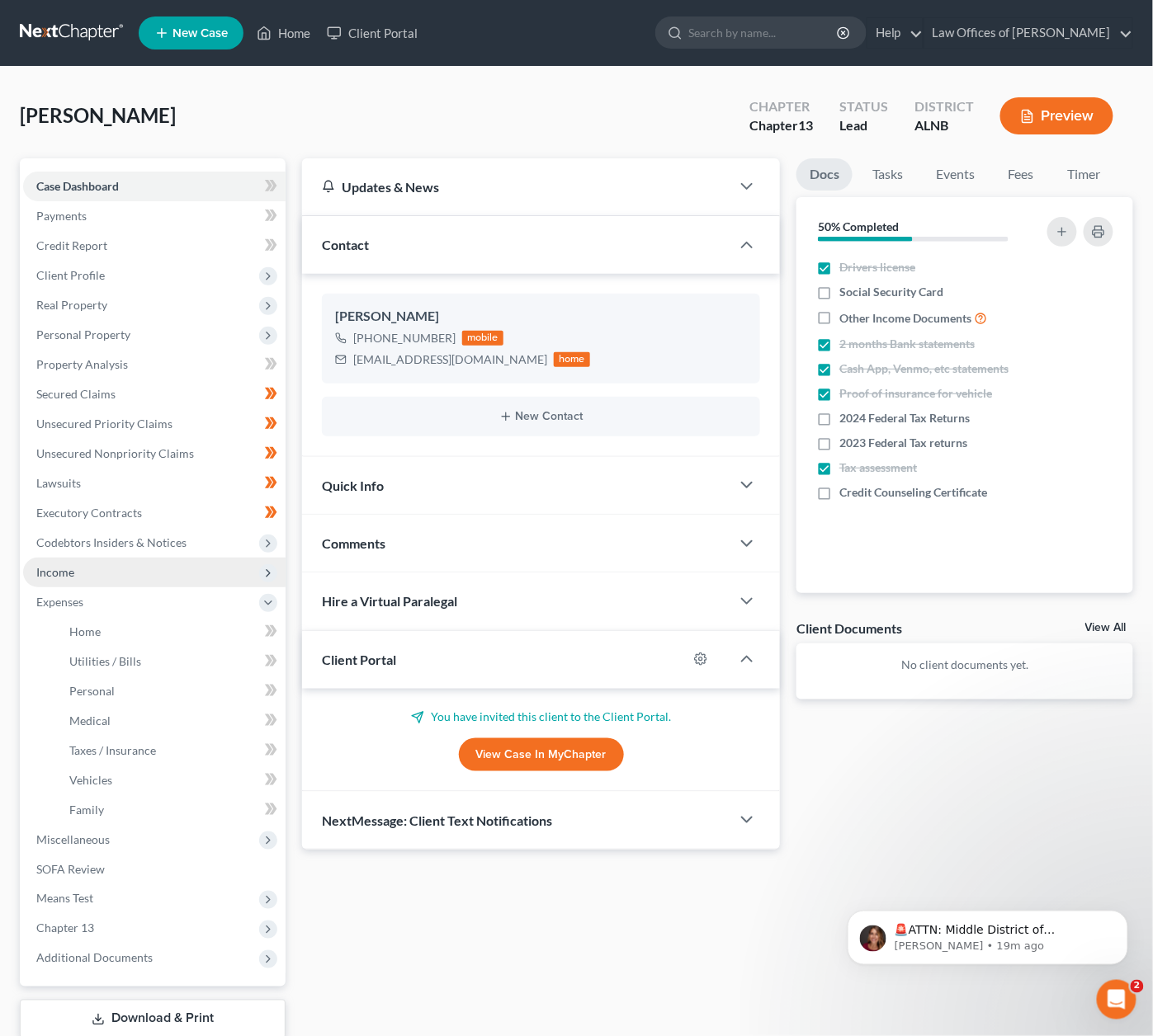
click at [89, 563] on span "Income" at bounding box center [154, 572] width 262 height 29
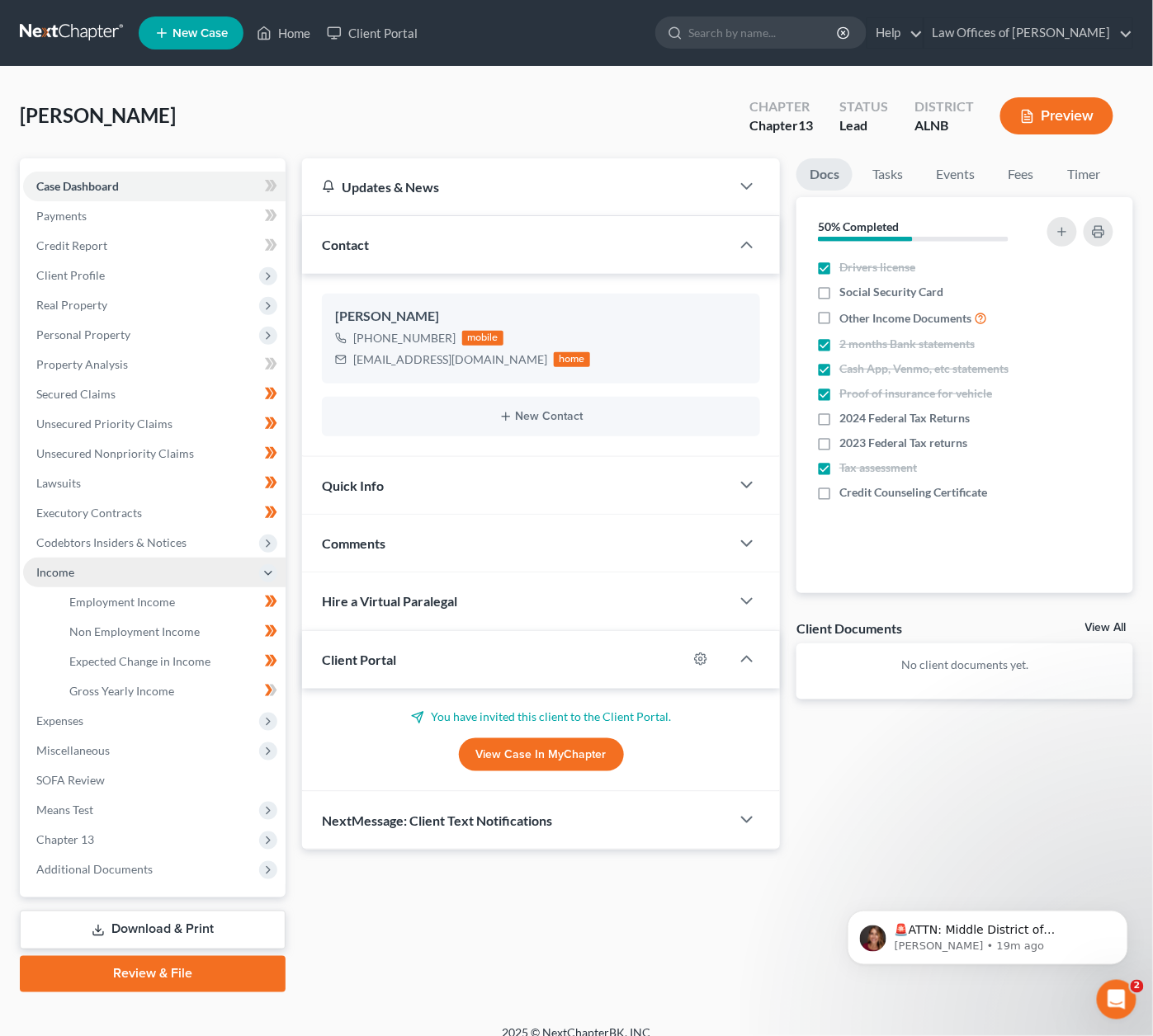
scroll to position [0, 1]
click at [148, 625] on span "Non Employment Income" at bounding box center [134, 632] width 131 height 14
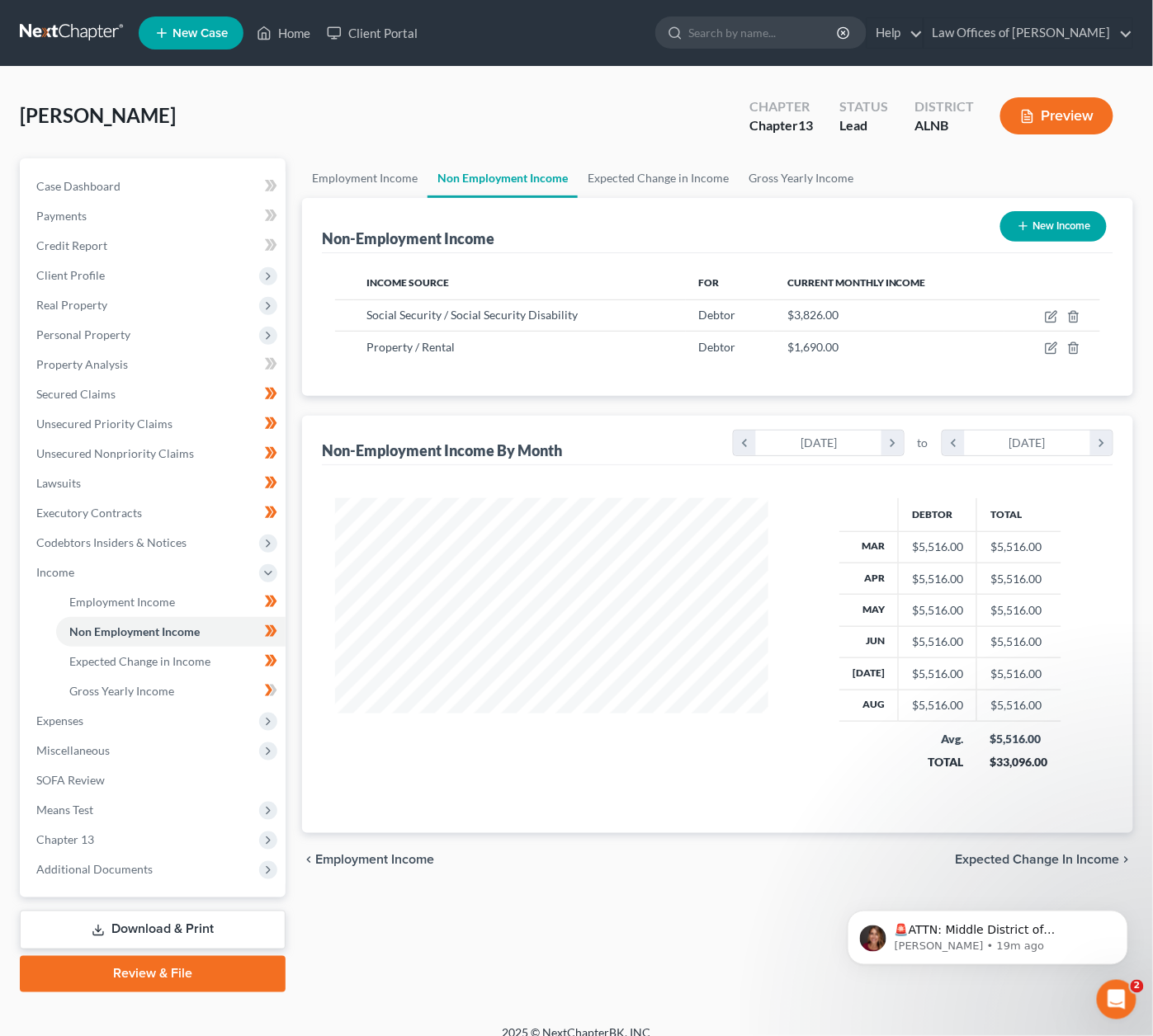
scroll to position [288, 465]
click at [1043, 226] on button "New Income" at bounding box center [1053, 226] width 106 height 30
select select "0"
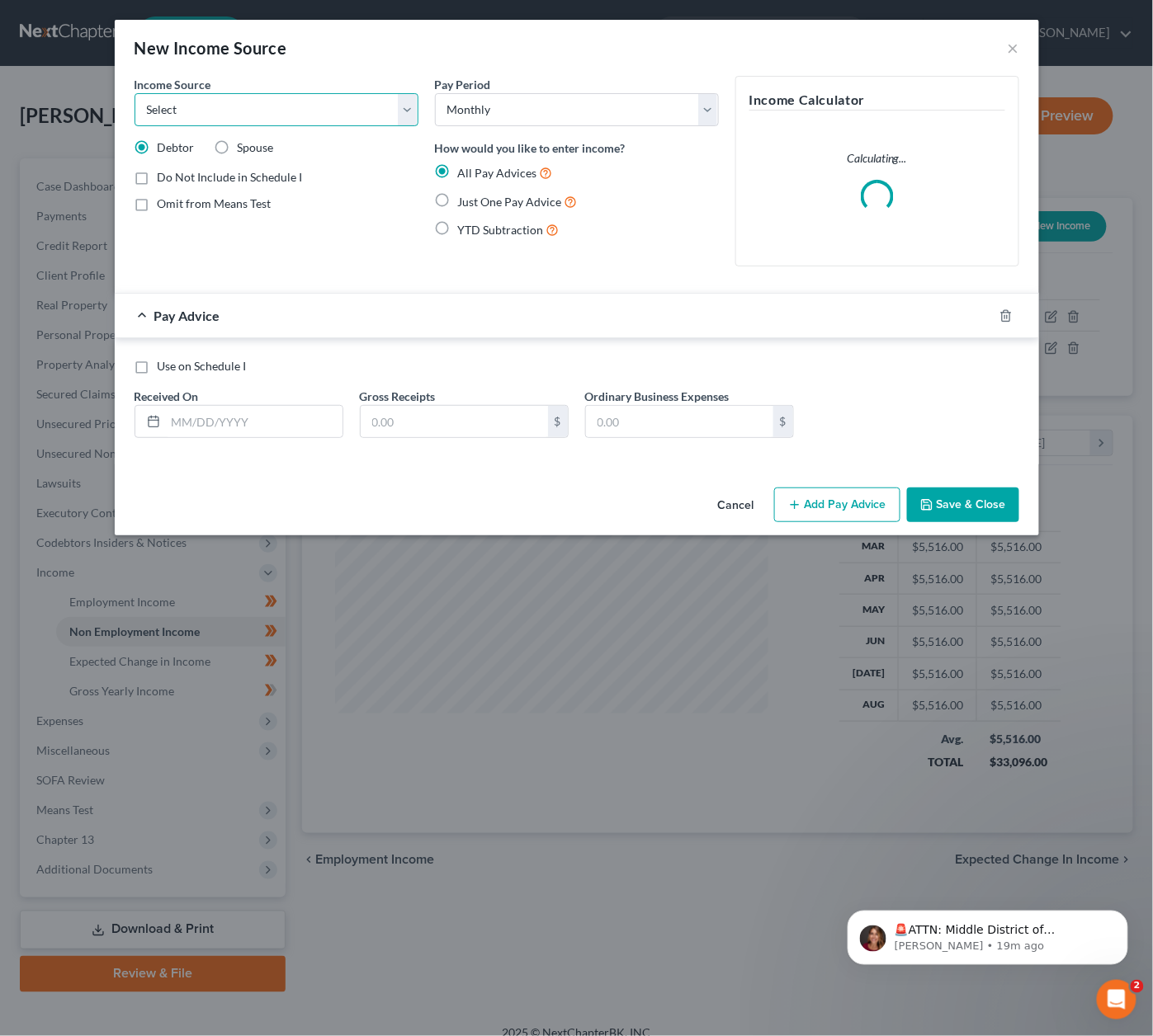
select select "13"
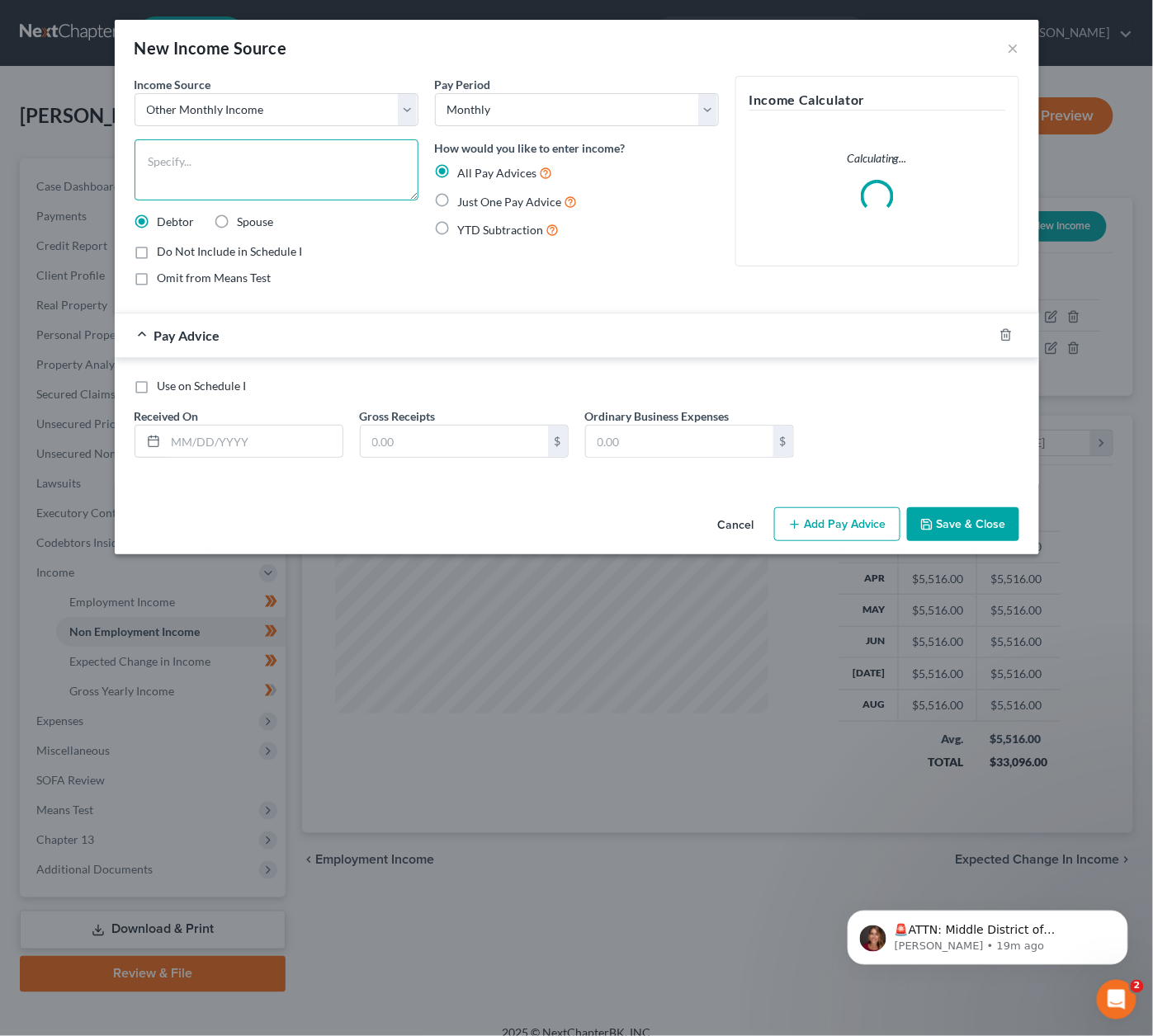
drag, startPoint x: 171, startPoint y: 161, endPoint x: 1, endPoint y: 68, distance: 193.8
click at [157, 162] on textarea at bounding box center [276, 170] width 284 height 61
type textarea "income from side jobs - pressure washing (mostly done in summertime)"
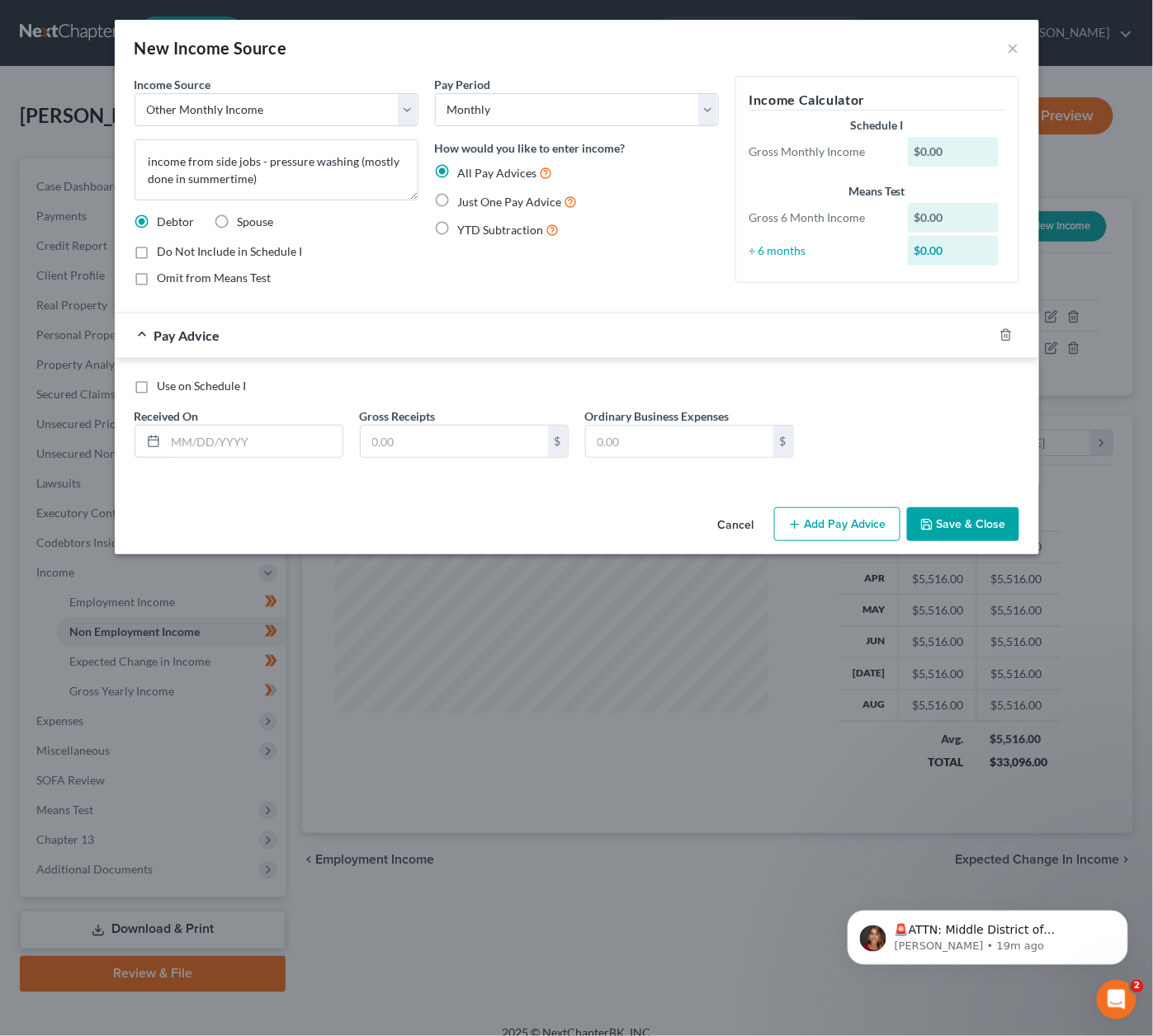
drag, startPoint x: 944, startPoint y: 519, endPoint x: 545, endPoint y: 467, distance: 402.4
click at [545, 467] on div "New Income Source × Income Source * Select Unemployment Disability (from employ…" at bounding box center [576, 287] width 924 height 535
click at [378, 447] on input "text" at bounding box center [454, 441] width 187 height 31
click at [493, 195] on span "Just One Pay Advice" at bounding box center [510, 202] width 104 height 14
click at [475, 193] on input "Just One Pay Advice" at bounding box center [470, 197] width 10 height 10
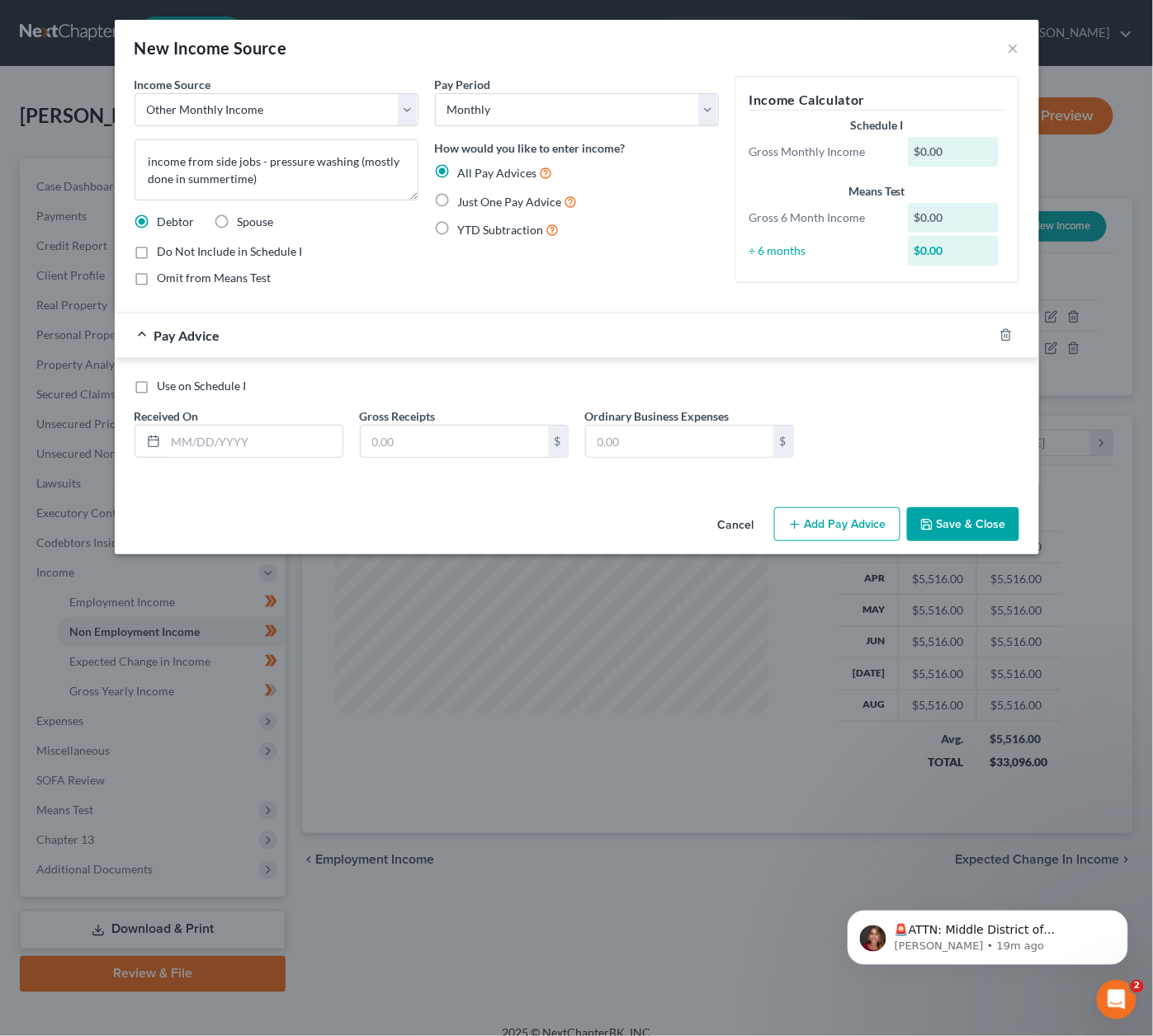
radio input "true"
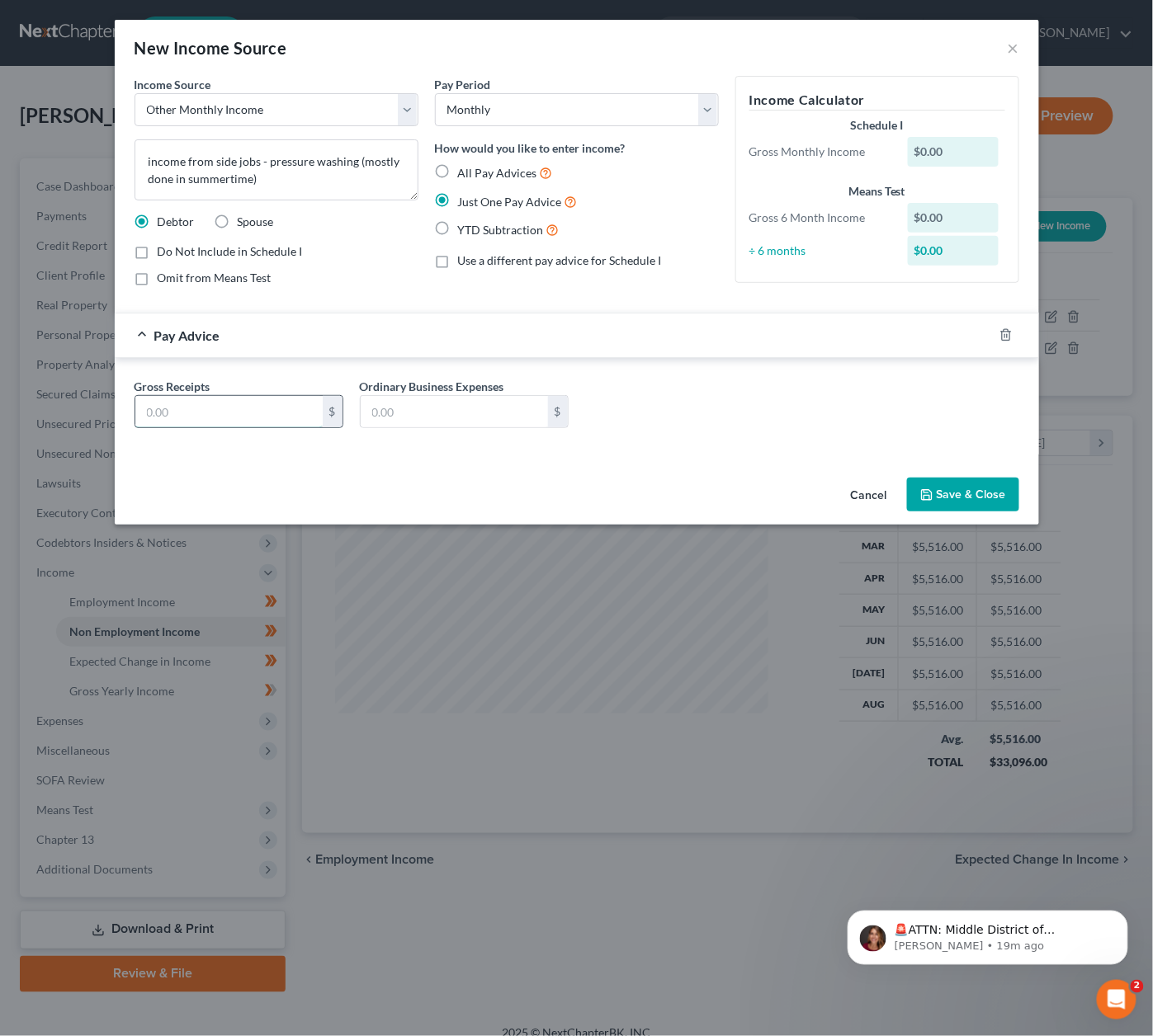
click at [252, 410] on input "text" at bounding box center [229, 412] width 187 height 31
type input "500"
click at [952, 488] on button "Save & Close" at bounding box center [963, 495] width 113 height 35
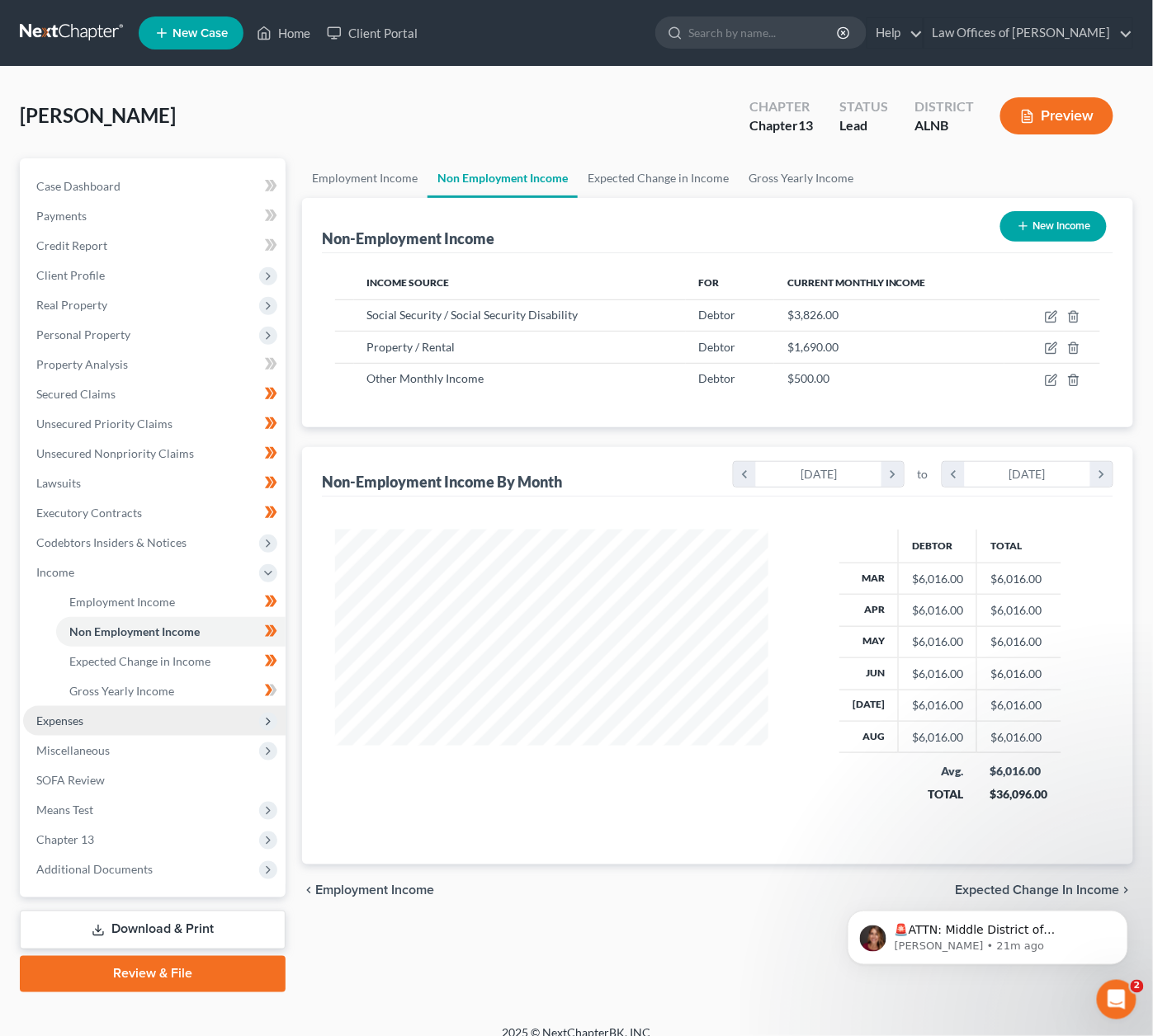
click at [128, 706] on span "Expenses" at bounding box center [154, 721] width 262 height 29
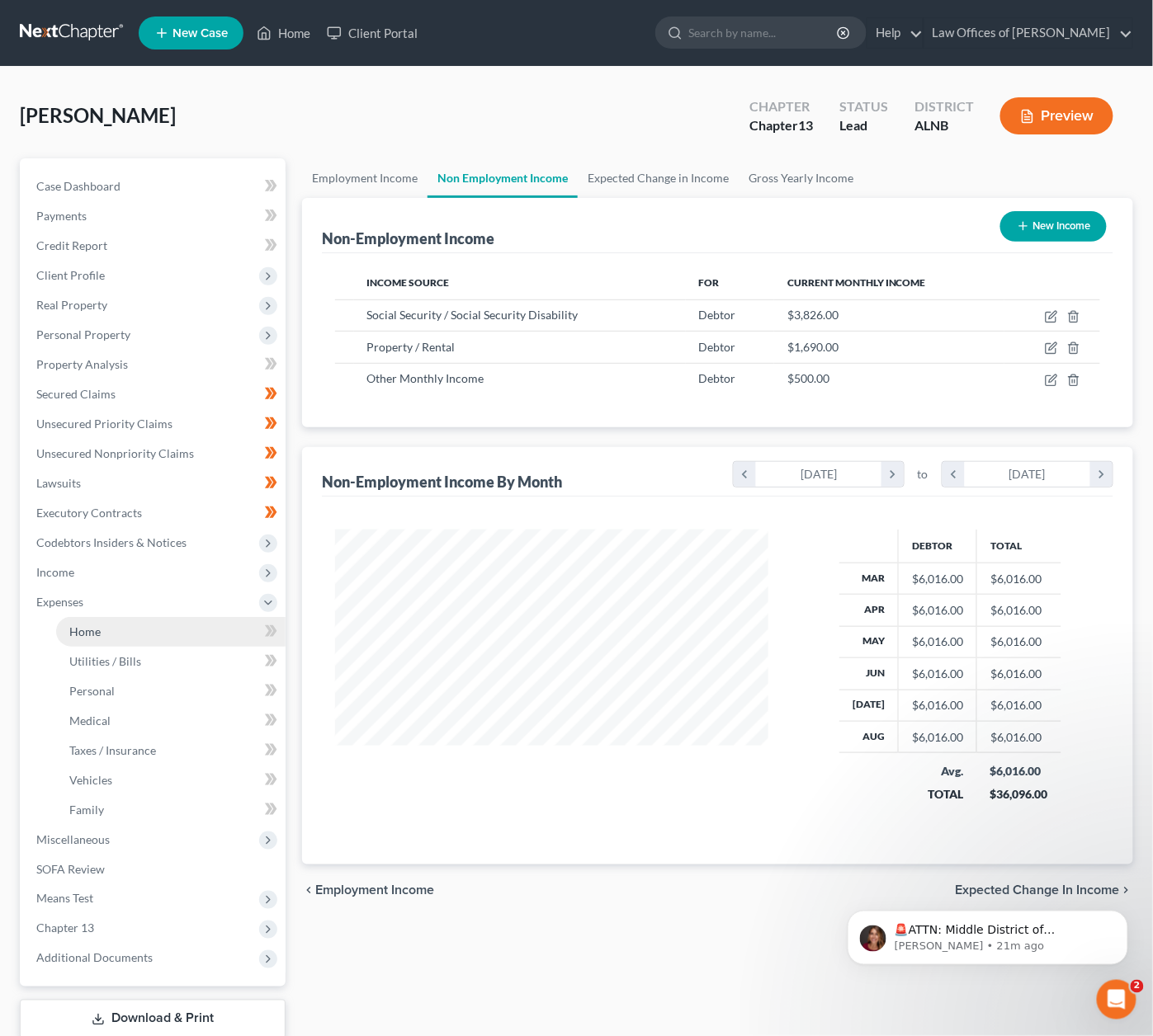
click at [125, 617] on link "Home" at bounding box center [171, 632] width 229 height 29
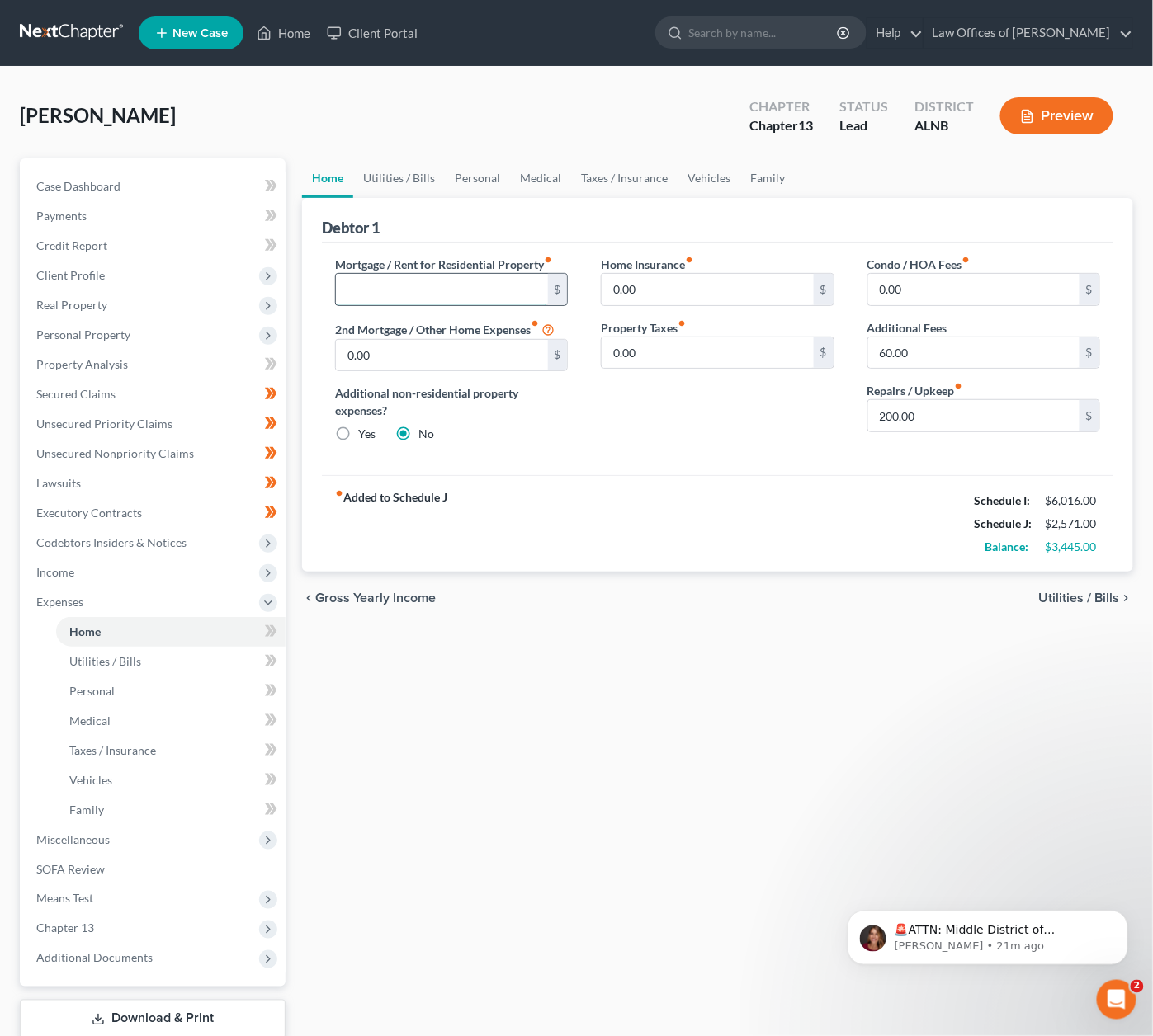
click at [449, 285] on input "text" at bounding box center [441, 289] width 211 height 31
type input "300"
click at [441, 345] on input "0.00" at bounding box center [441, 356] width 211 height 31
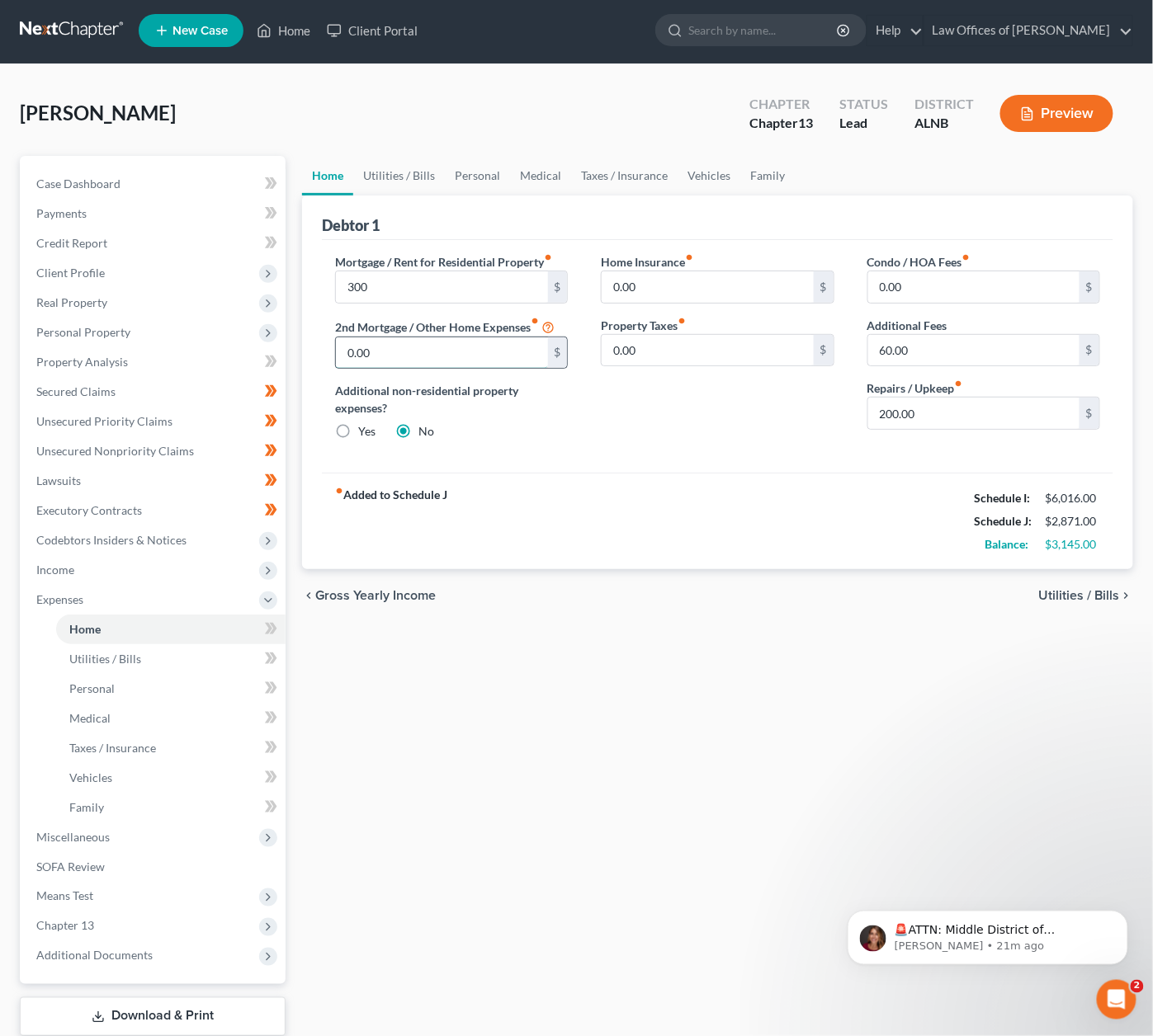
paste input "-1,564.68"
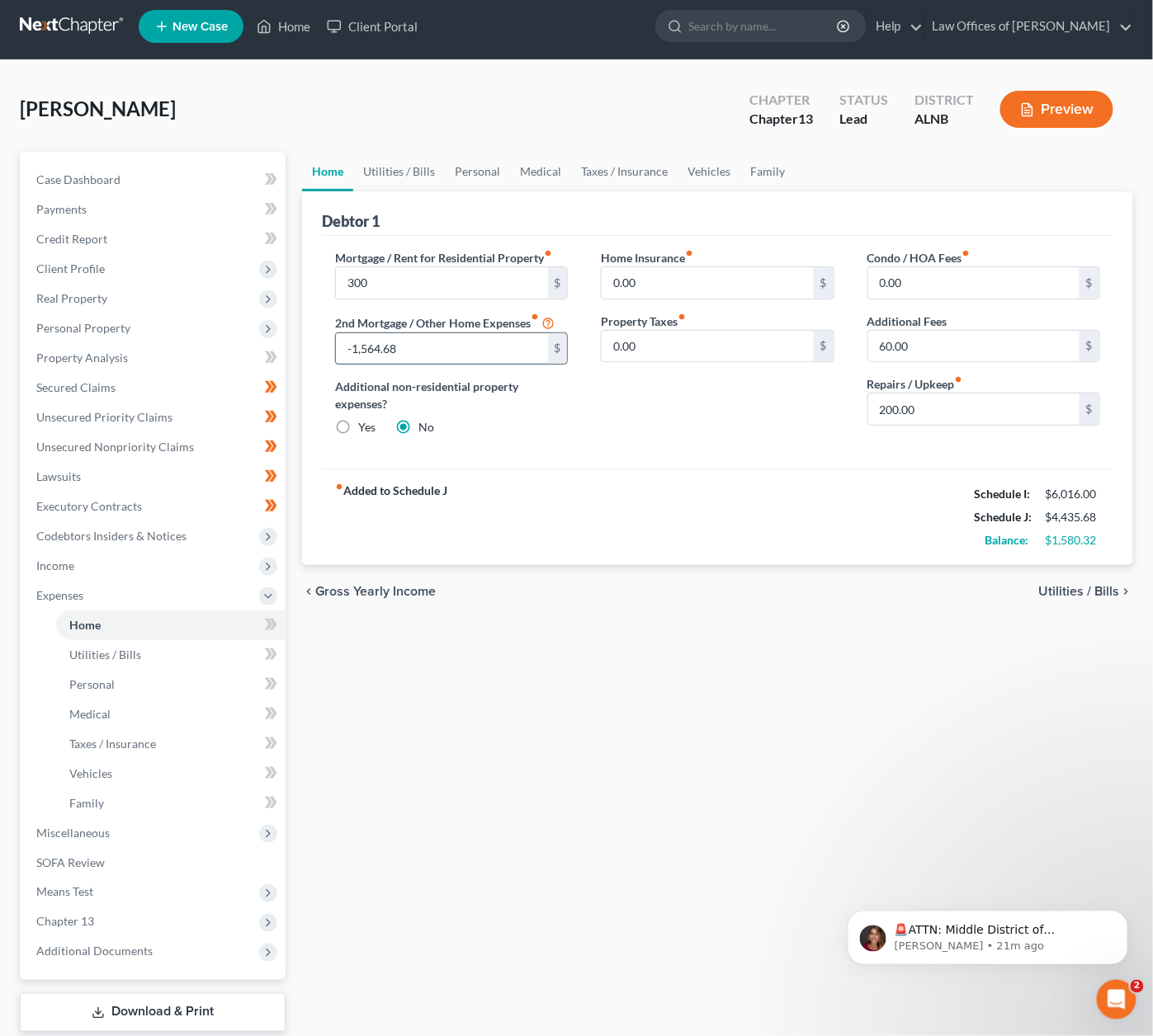
click at [345, 343] on input "-1,564.68" at bounding box center [441, 349] width 211 height 31
type input "1,564.68"
click at [815, 482] on div "fiber_manual_record Added to Schedule J Schedule I: $6,016.00 Schedule J: $4,43…" at bounding box center [718, 517] width 791 height 97
click at [261, 615] on span at bounding box center [270, 627] width 29 height 25
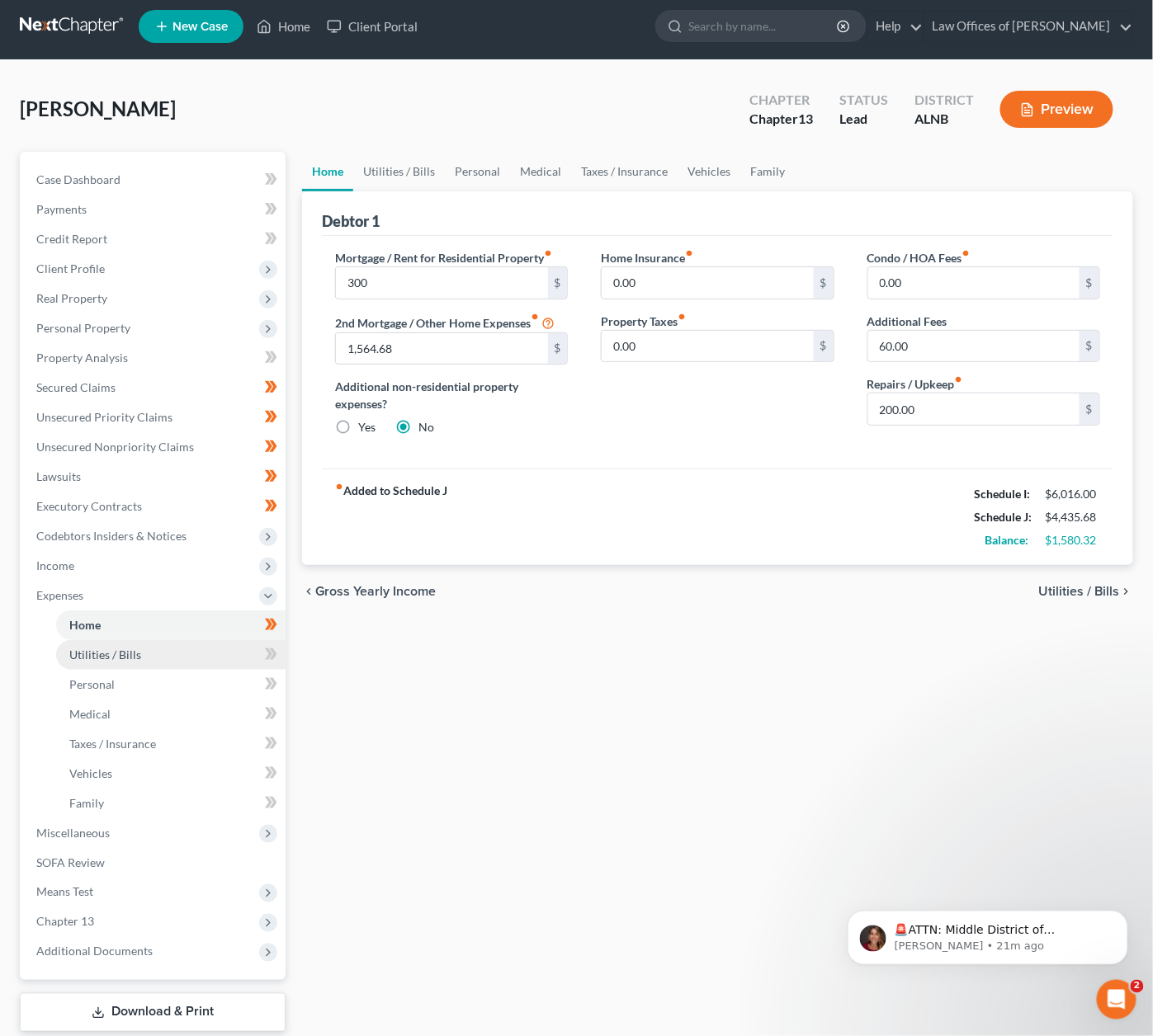
click at [229, 640] on link "Utilities / Bills" at bounding box center [171, 655] width 229 height 29
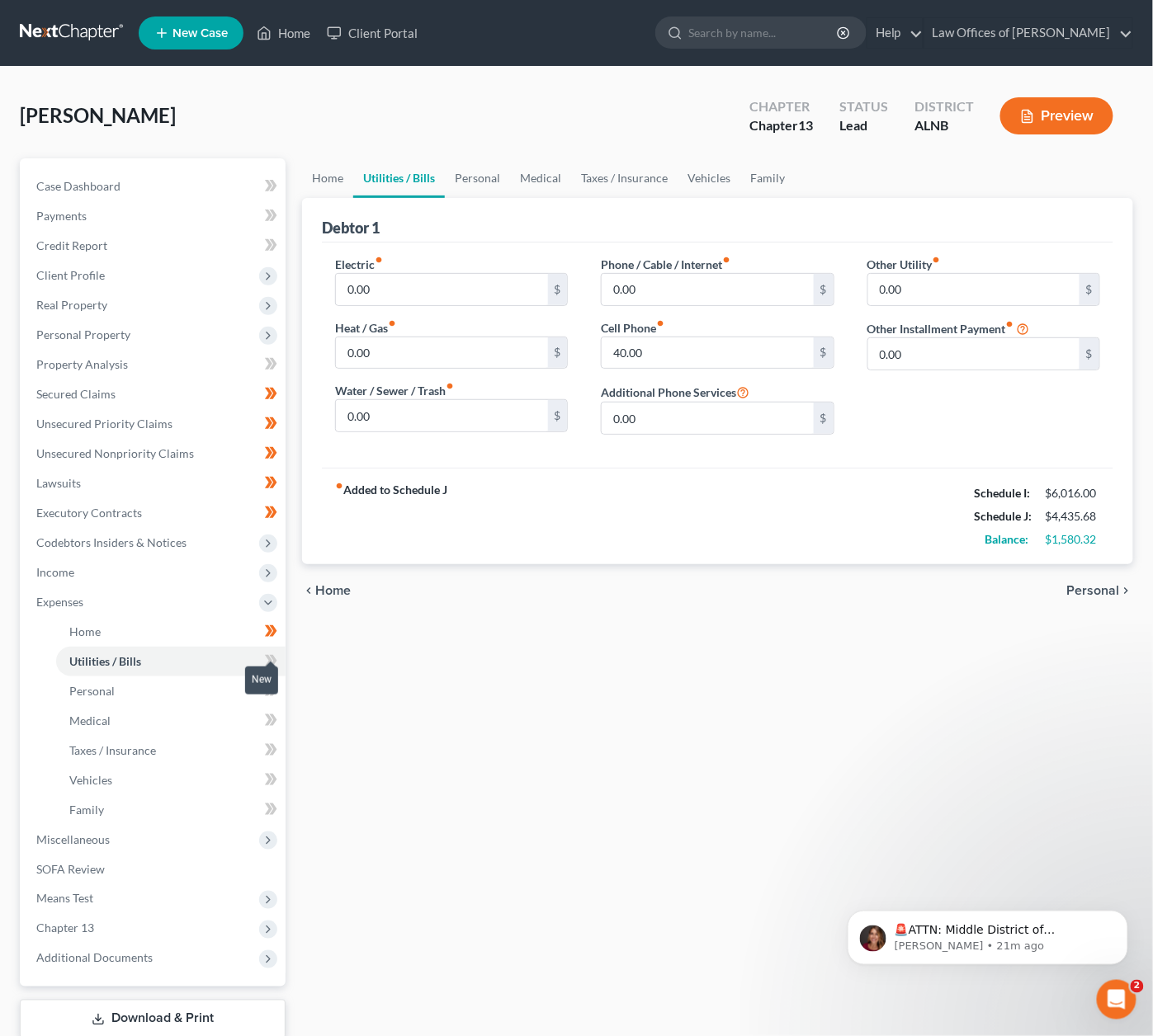
click at [274, 655] on icon at bounding box center [274, 660] width 8 height 11
click at [187, 678] on link "Personal" at bounding box center [171, 692] width 229 height 29
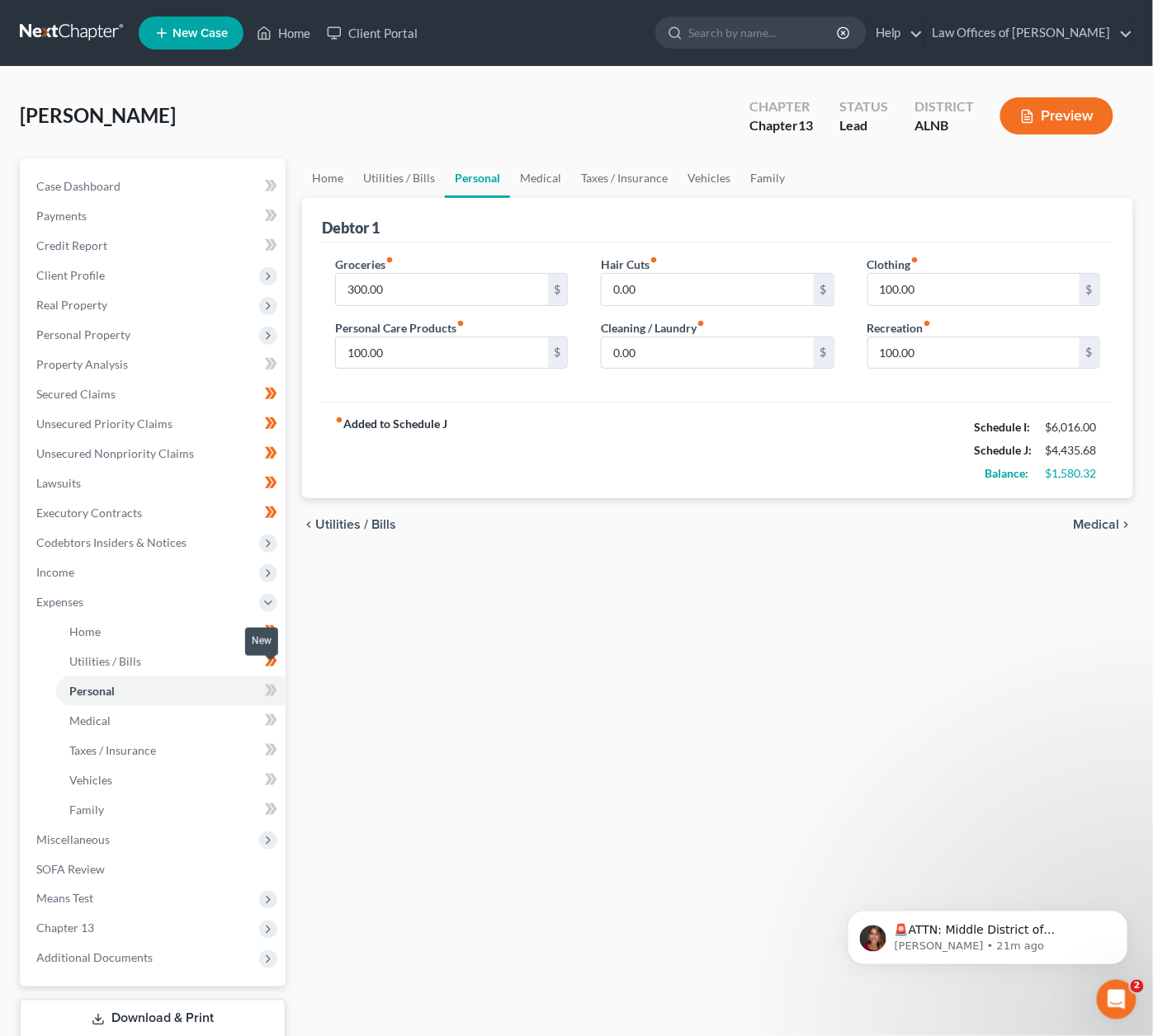
click at [272, 685] on icon at bounding box center [274, 690] width 8 height 11
click at [195, 706] on link "Medical" at bounding box center [171, 721] width 229 height 29
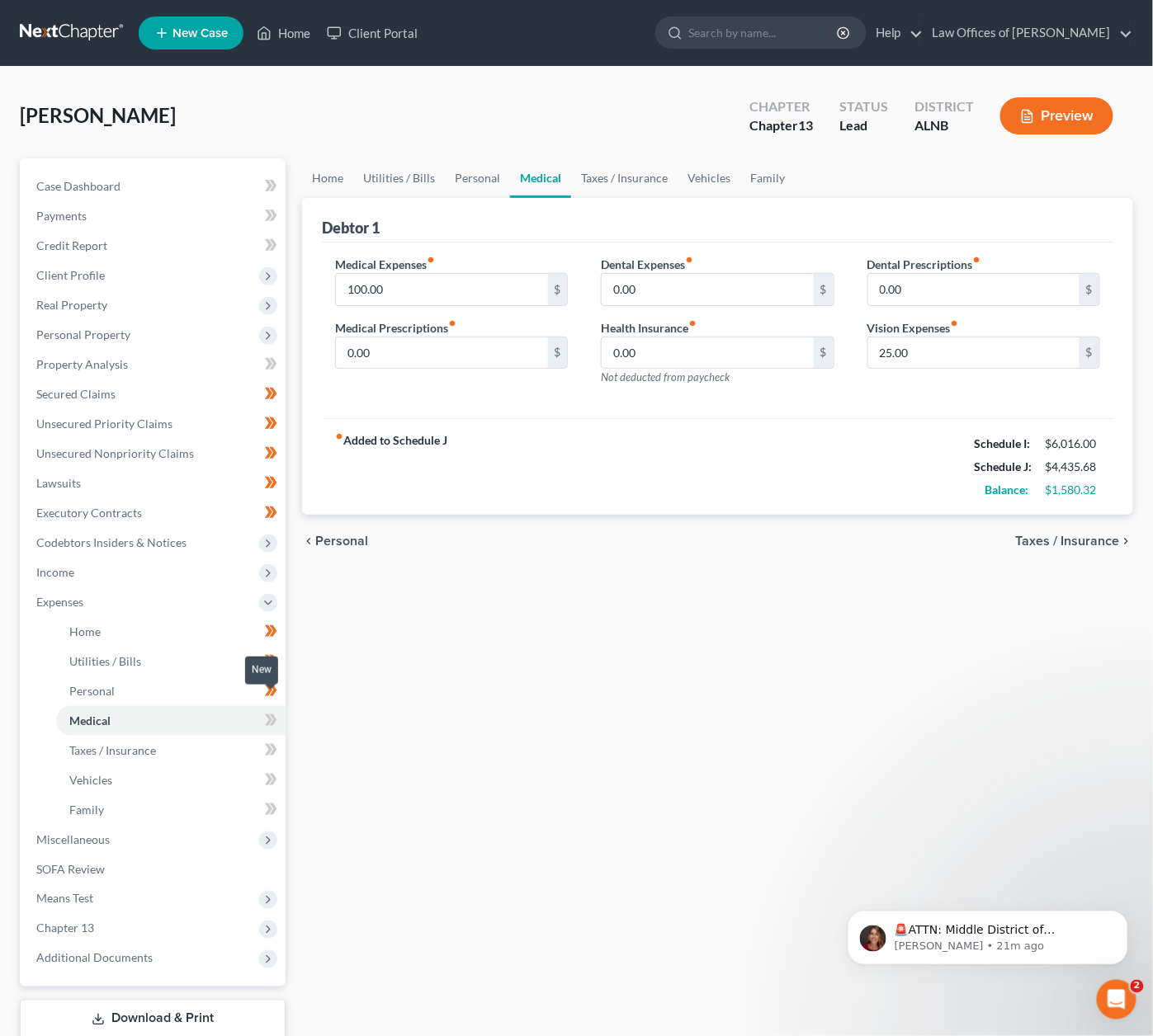
click at [267, 714] on icon at bounding box center [268, 719] width 8 height 11
click at [204, 736] on link "Taxes / Insurance" at bounding box center [171, 750] width 229 height 29
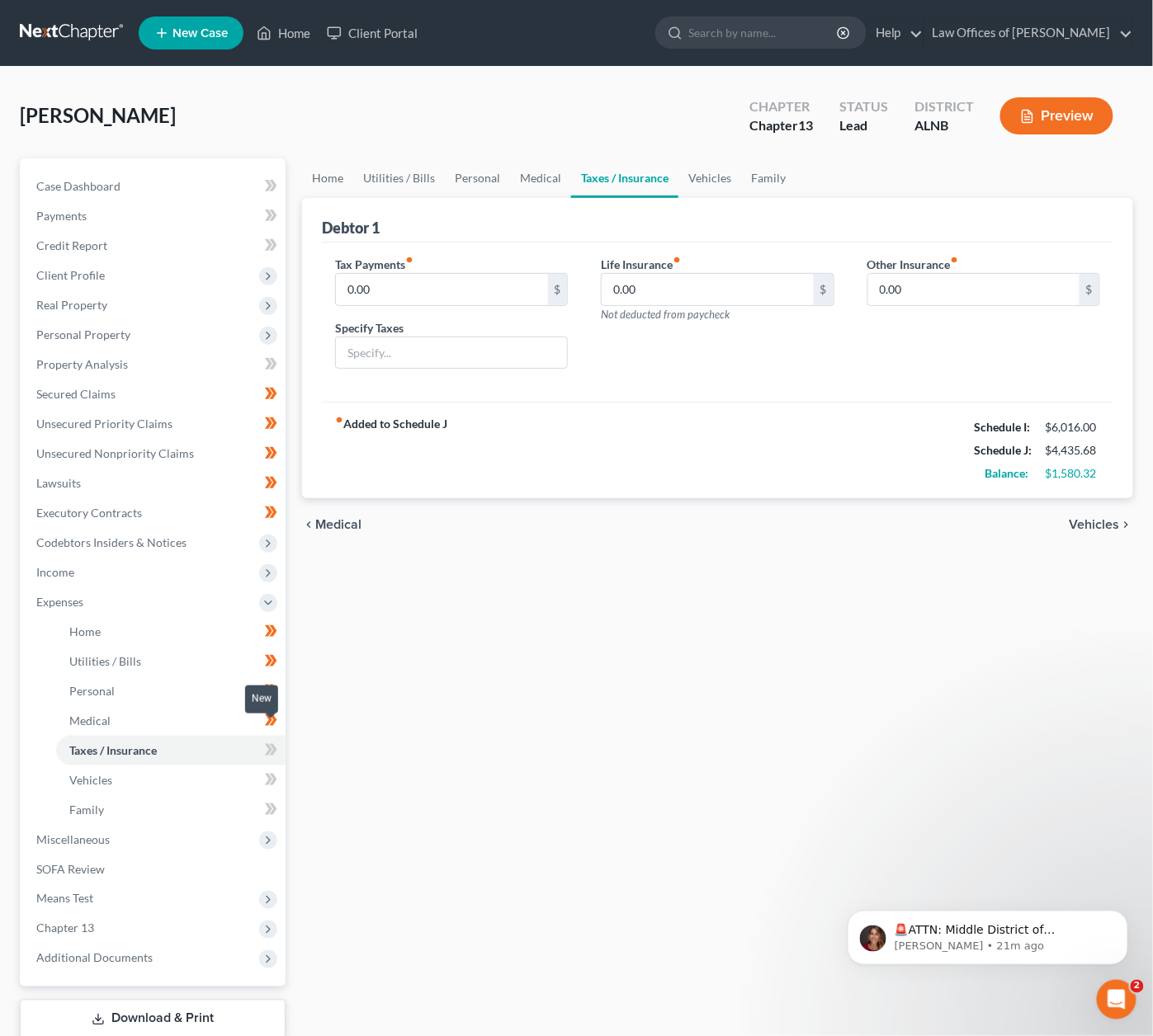
click at [275, 744] on icon at bounding box center [274, 750] width 8 height 11
click at [244, 766] on link "Vehicles" at bounding box center [171, 781] width 229 height 29
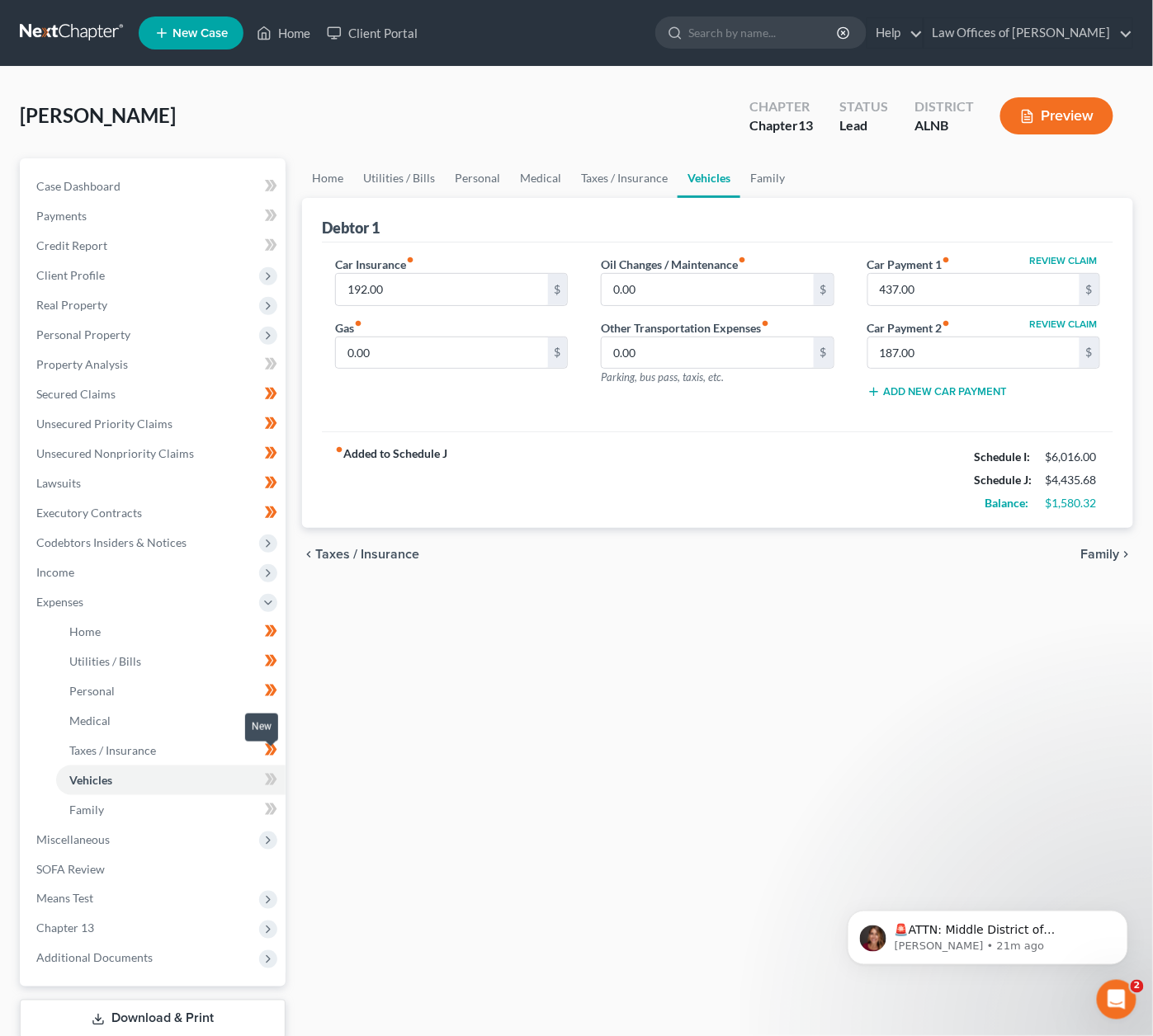
click at [262, 769] on span at bounding box center [270, 782] width 29 height 25
click at [900, 293] on input "437.00" at bounding box center [974, 289] width 211 height 31
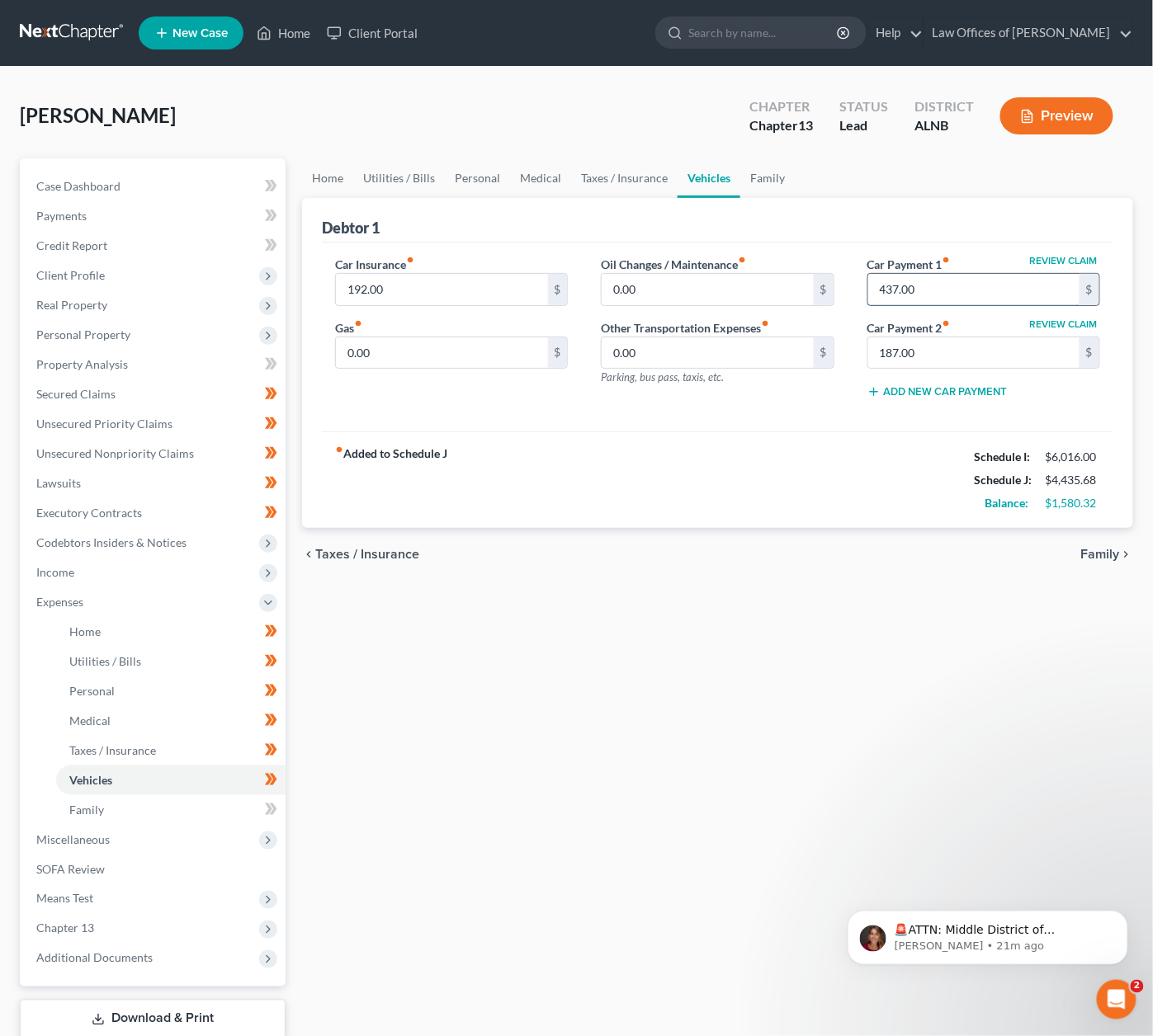
click at [900, 293] on input "437.00" at bounding box center [974, 289] width 211 height 31
click at [899, 351] on input "187.00" at bounding box center [974, 353] width 211 height 31
click at [273, 803] on icon at bounding box center [274, 808] width 8 height 11
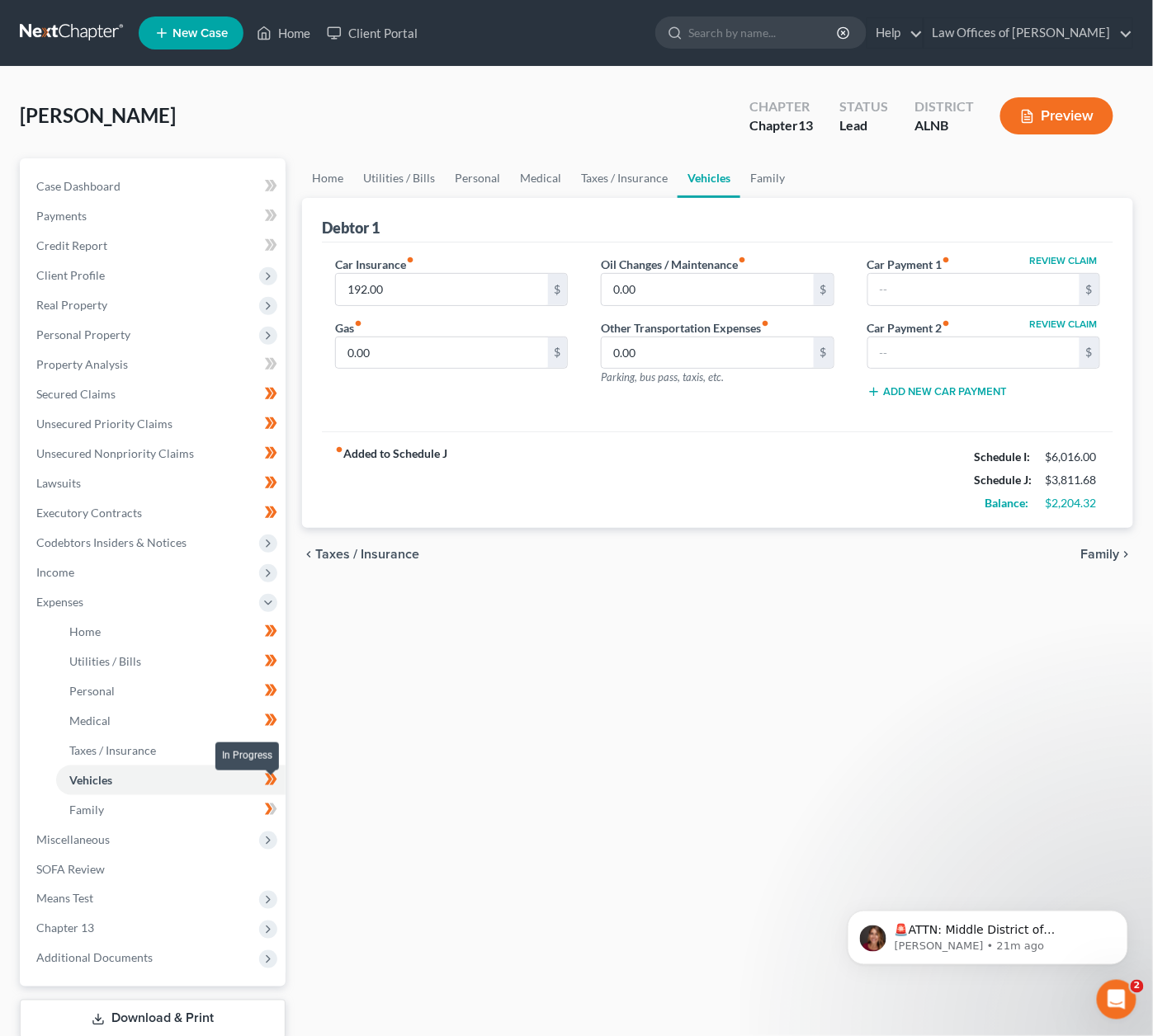
click at [273, 803] on icon at bounding box center [274, 808] width 8 height 11
click at [428, 185] on link "Utilities / Bills" at bounding box center [399, 178] width 92 height 40
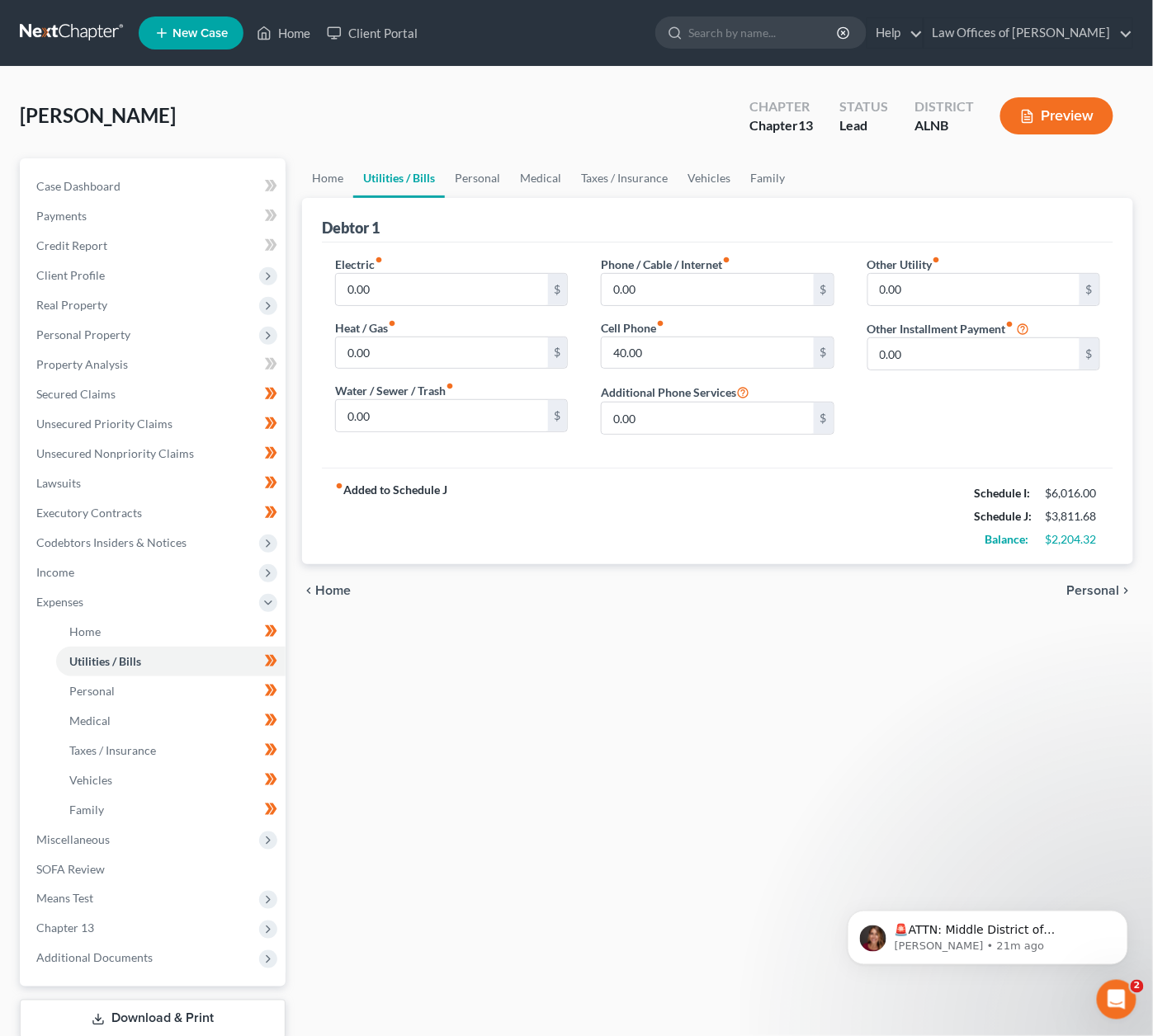
click at [293, 169] on div "Home Utilities / Bills Personal Medical Taxes / Insurance Vehicles Family Debto…" at bounding box center [717, 620] width 847 height 923
click at [312, 172] on link "Home" at bounding box center [327, 178] width 51 height 40
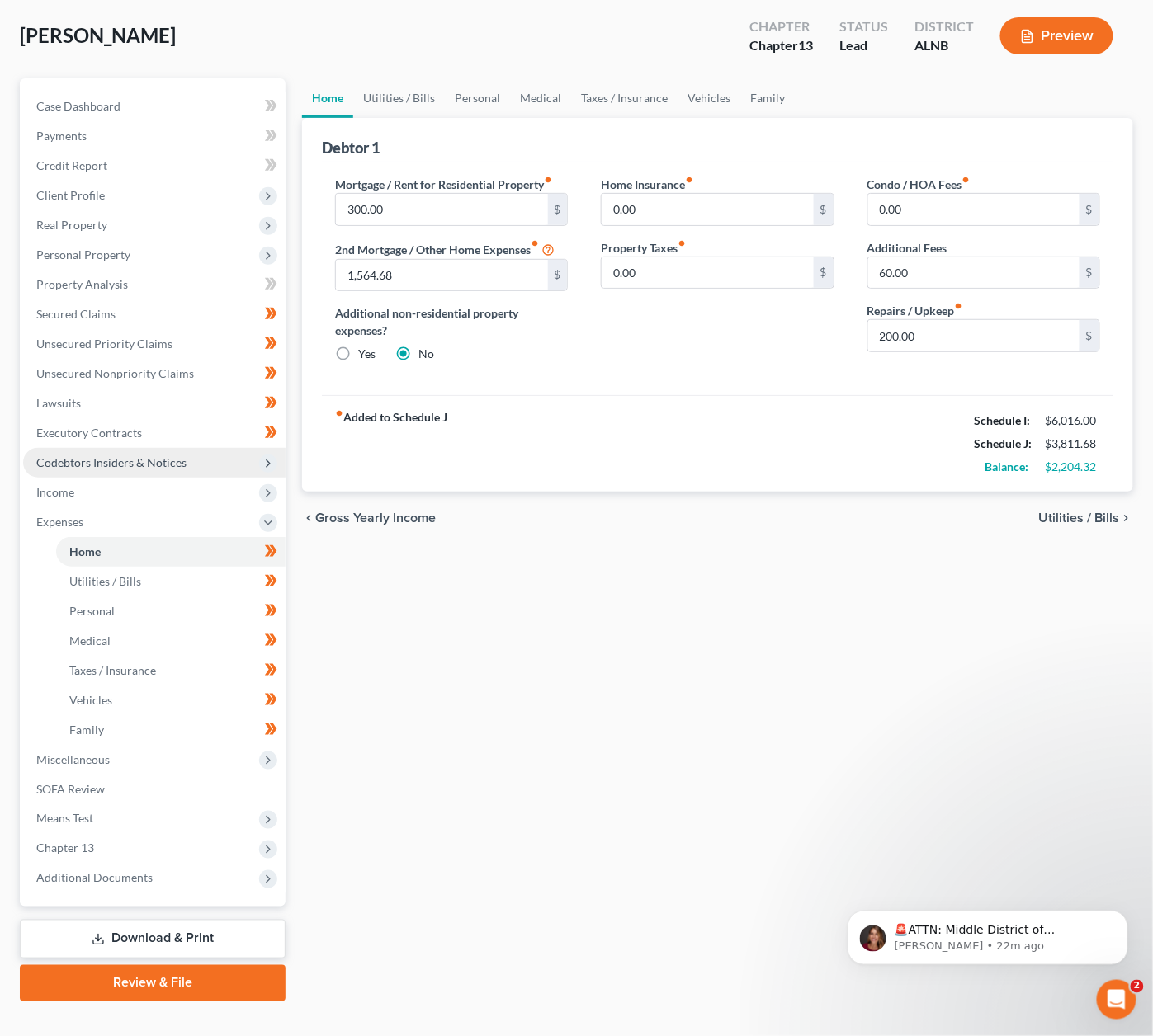
scroll to position [79, 0]
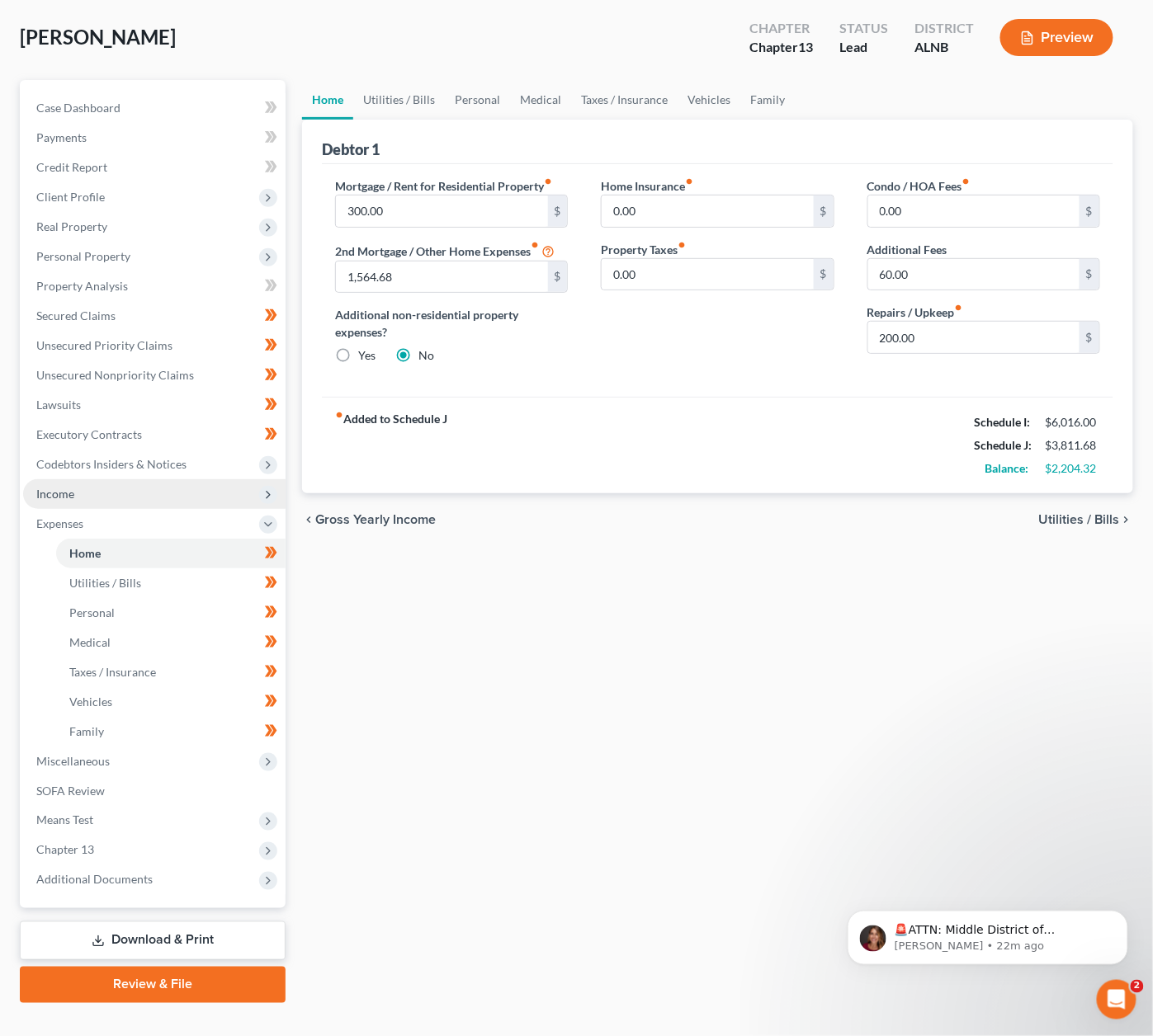
click at [130, 479] on span "Income" at bounding box center [154, 494] width 262 height 29
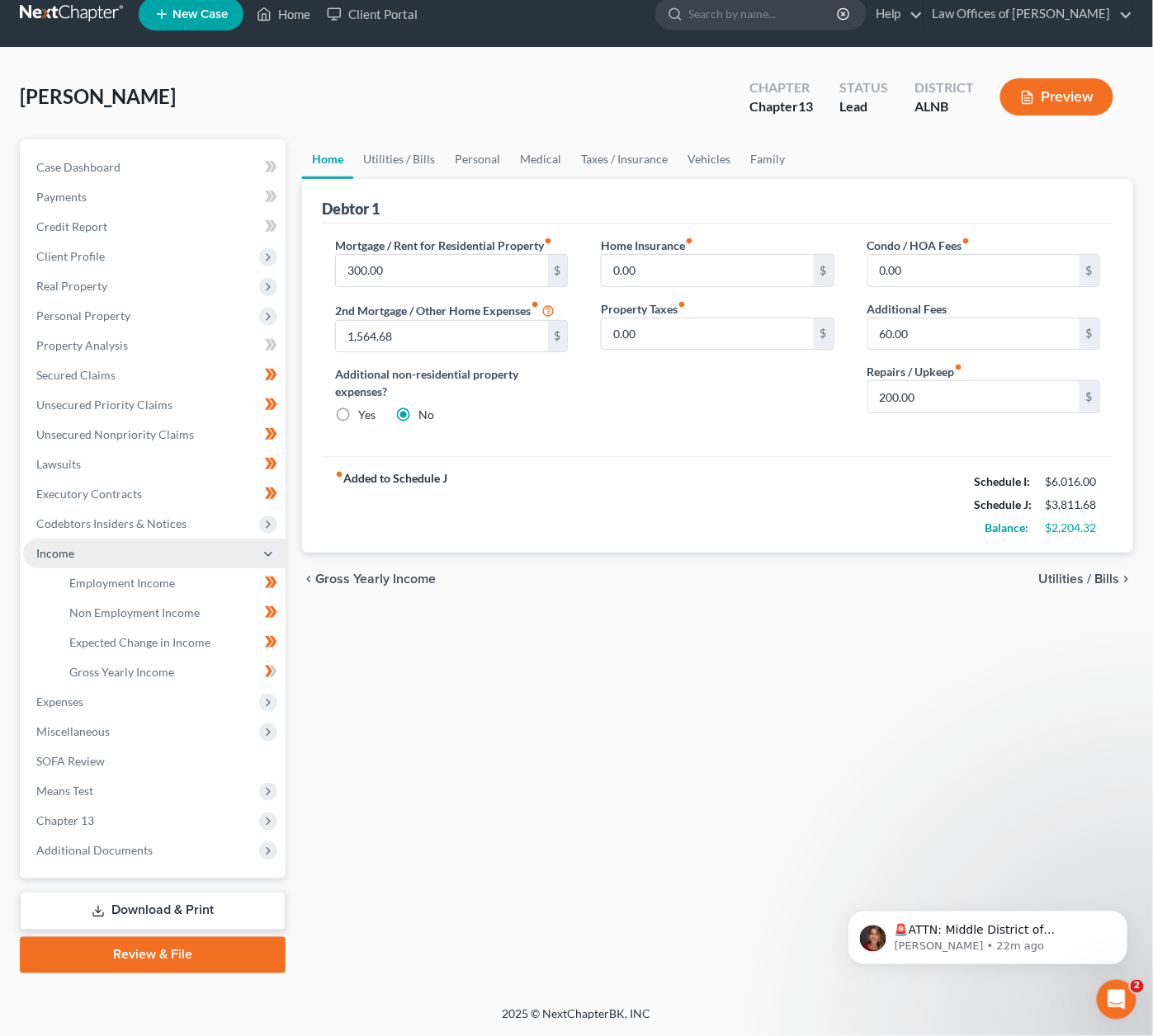
scroll to position [0, 0]
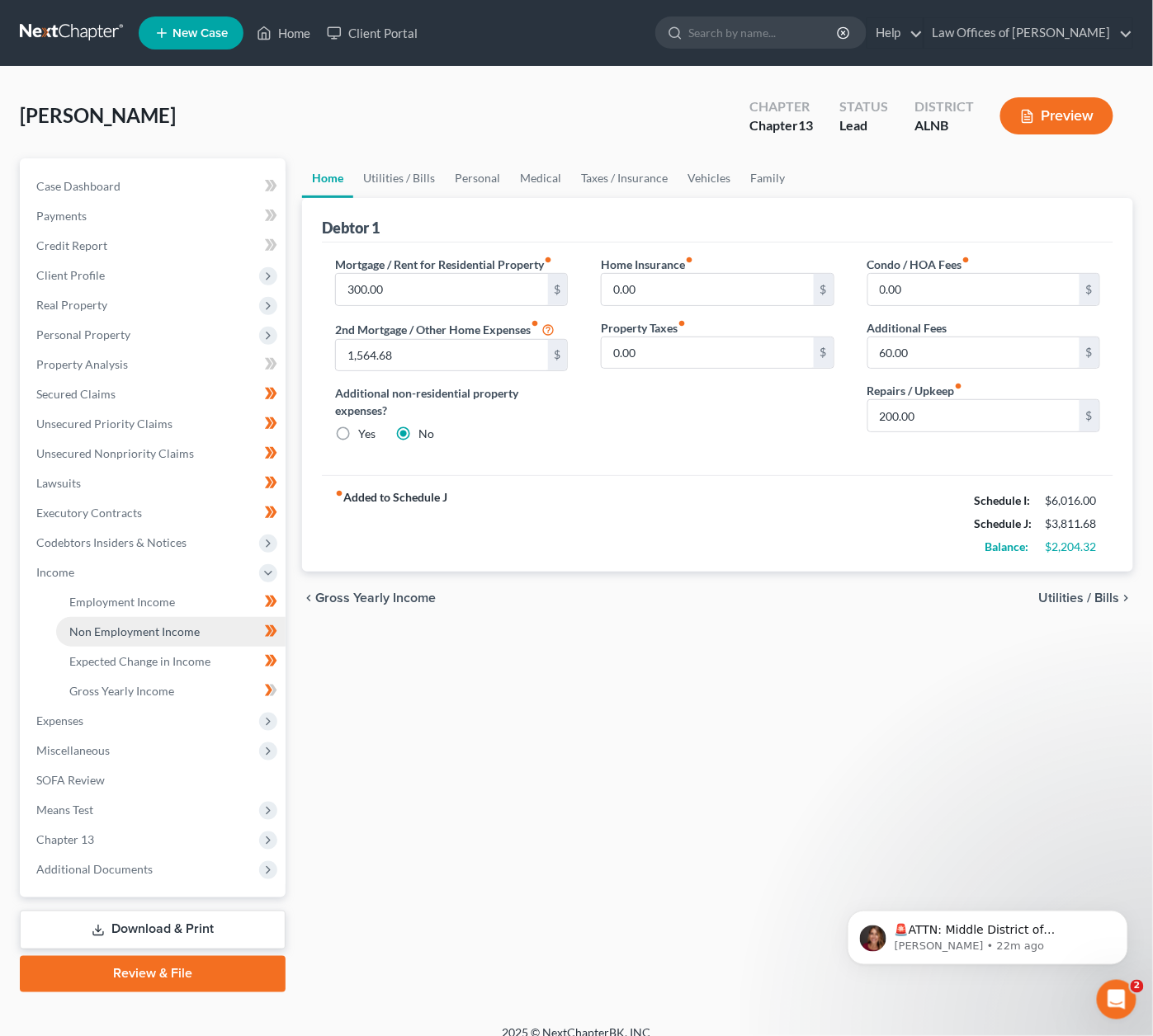
click at [193, 625] on span "Non Employment Income" at bounding box center [134, 632] width 131 height 14
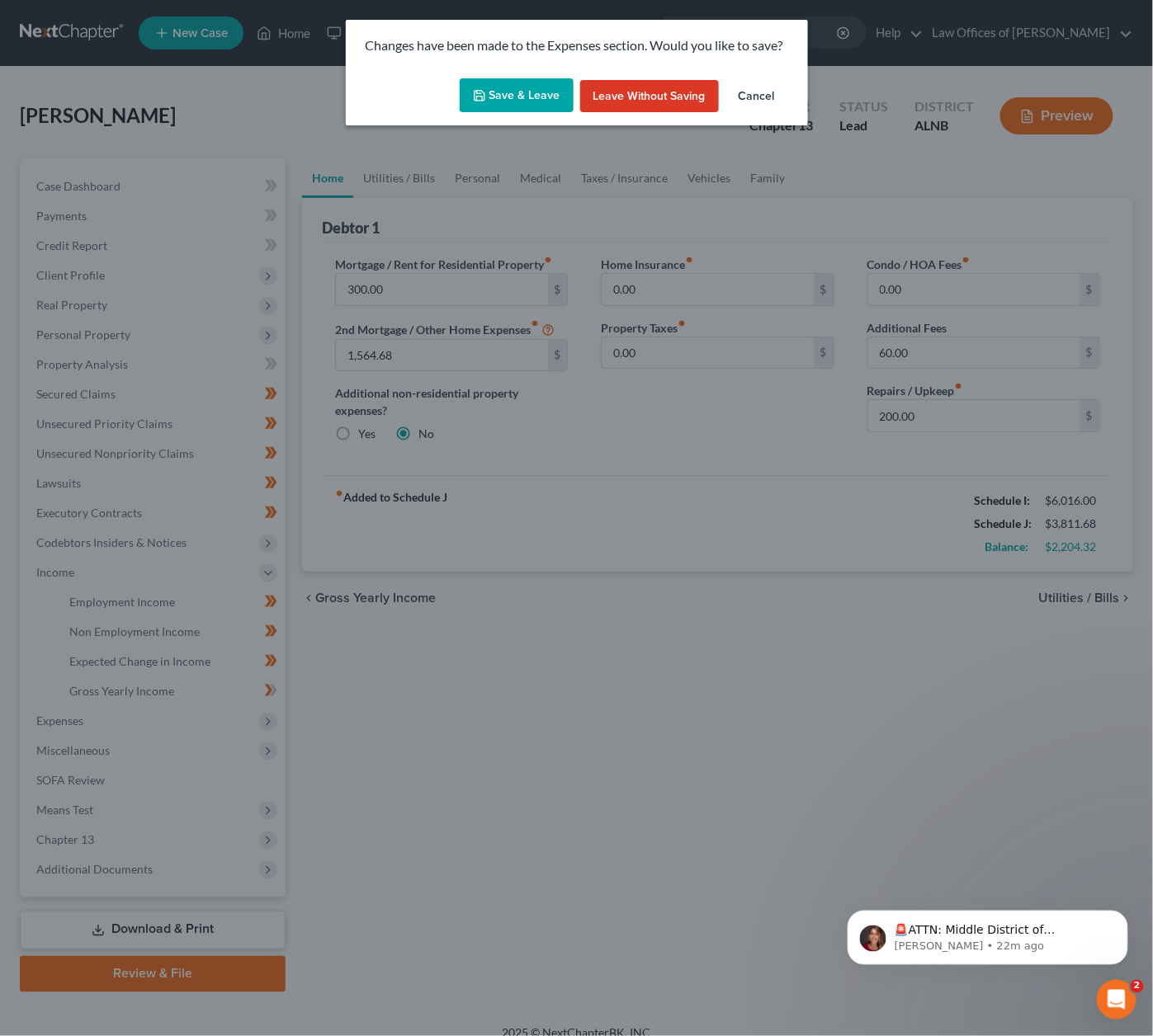
click at [523, 98] on button "Save & Leave" at bounding box center [517, 96] width 114 height 35
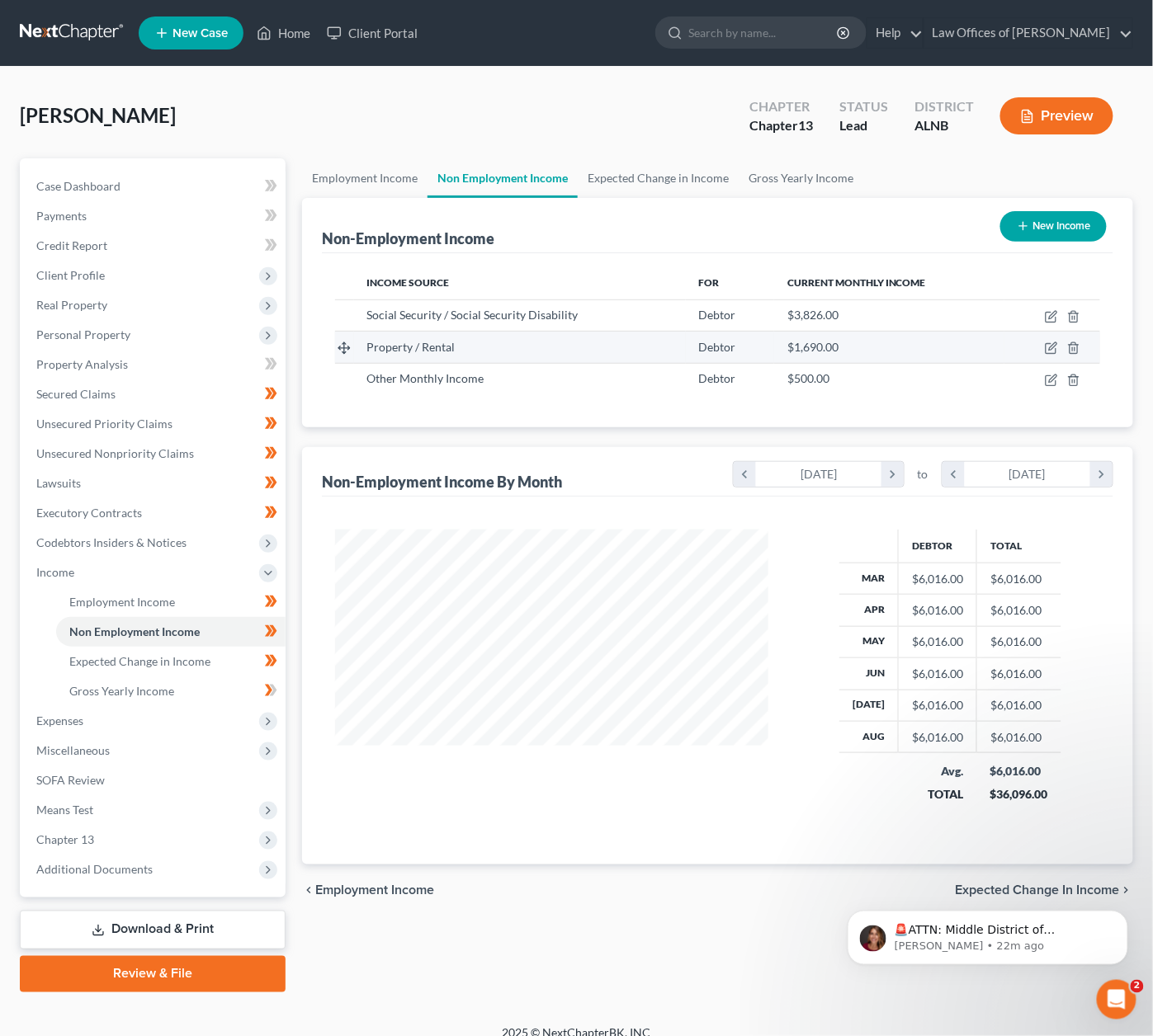
scroll to position [288, 465]
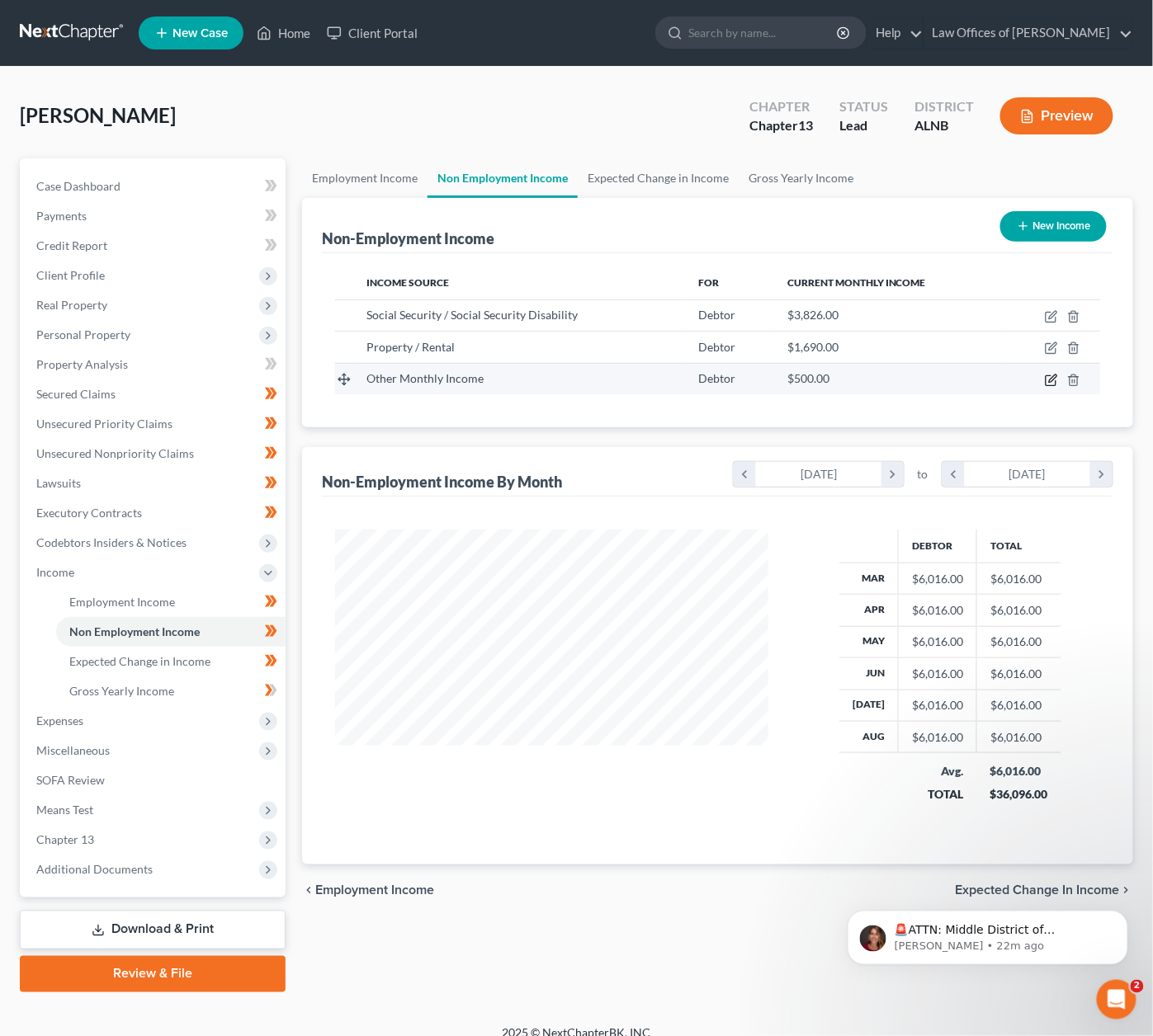
click at [1053, 377] on icon "button" at bounding box center [1051, 380] width 13 height 13
select select "13"
select select "0"
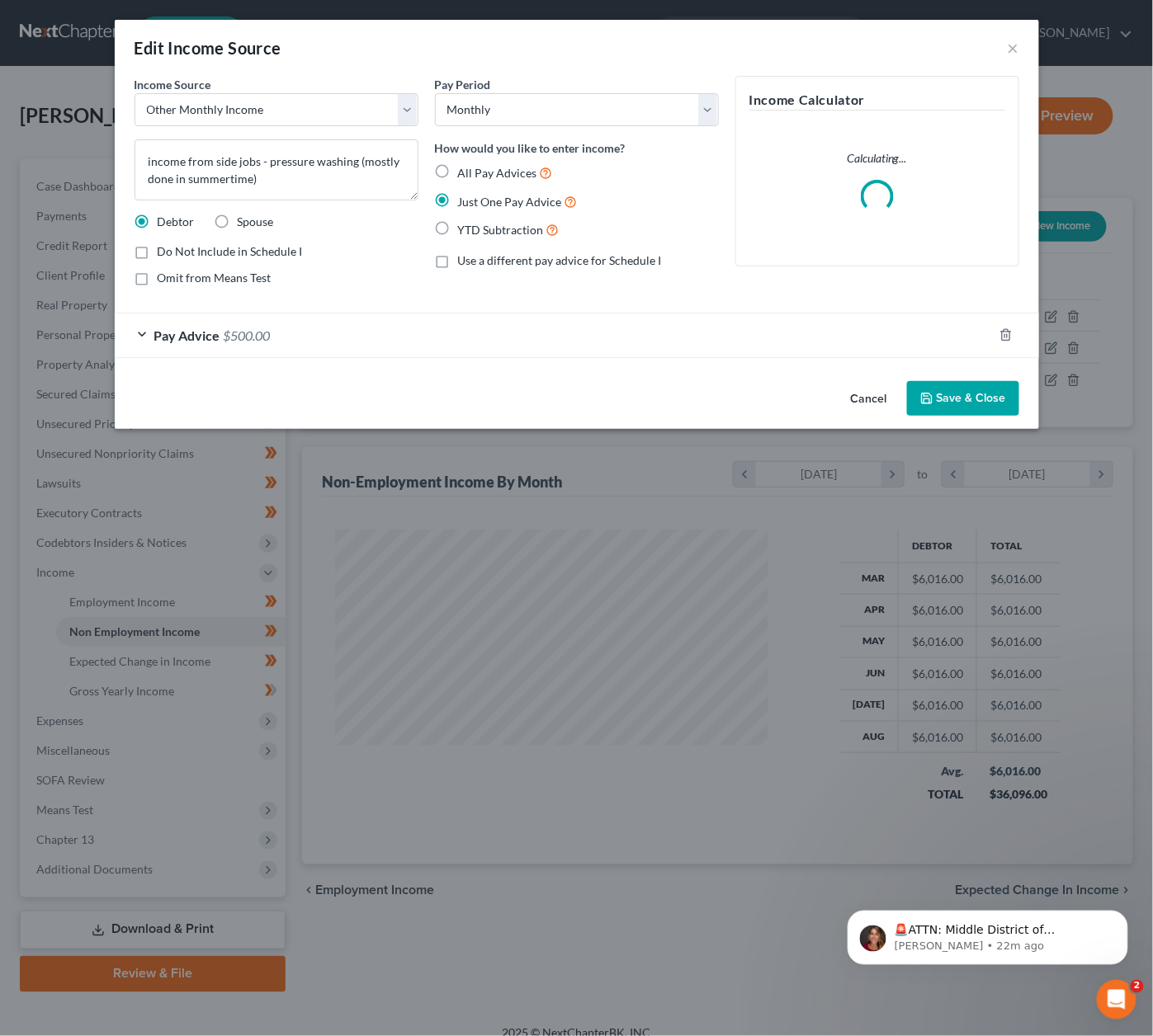
click at [196, 332] on span "Pay Advice" at bounding box center [187, 335] width 66 height 16
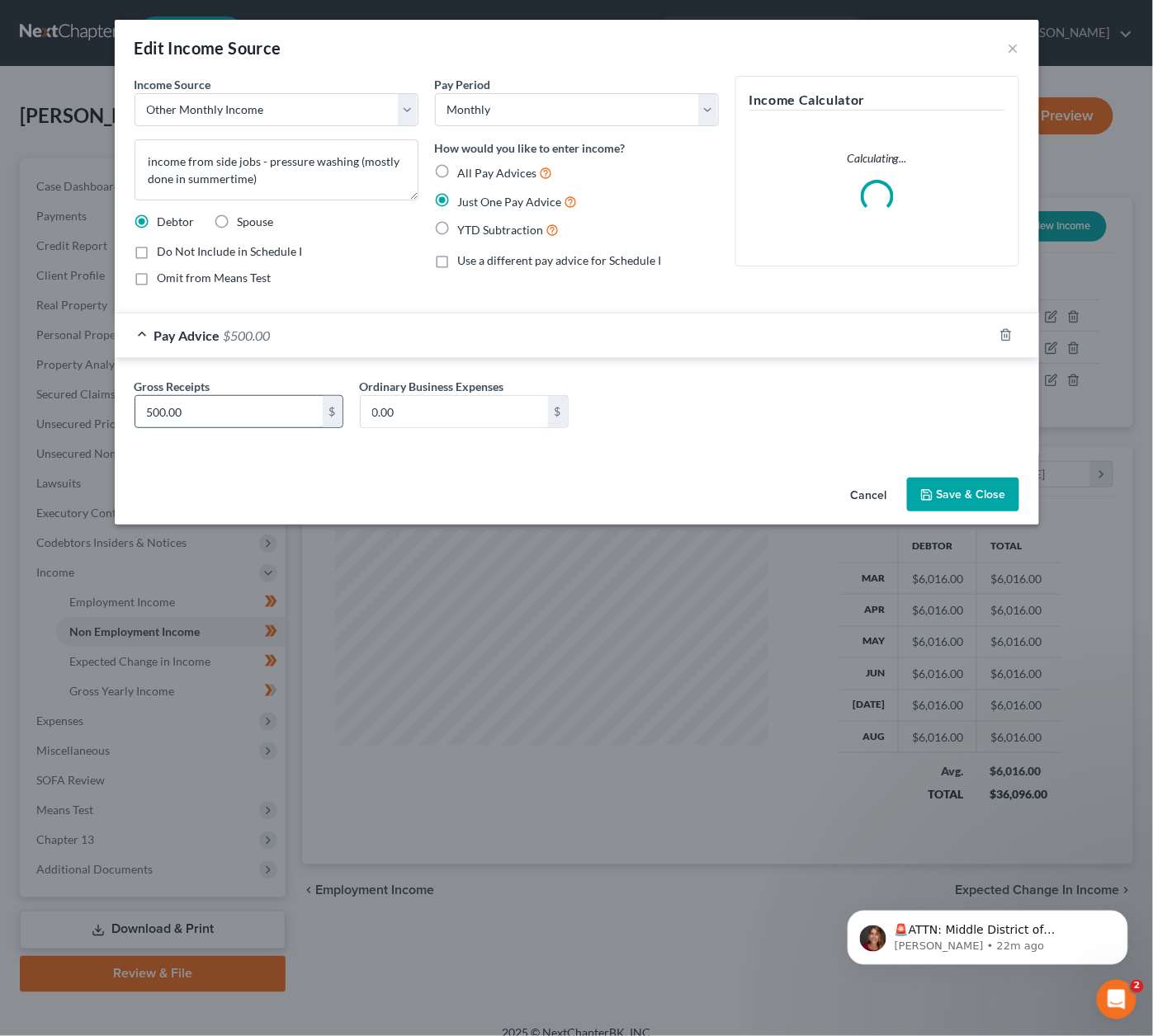
click at [216, 400] on input "500.00" at bounding box center [229, 412] width 187 height 31
type input "200"
click at [972, 496] on button "Save & Close" at bounding box center [963, 495] width 113 height 35
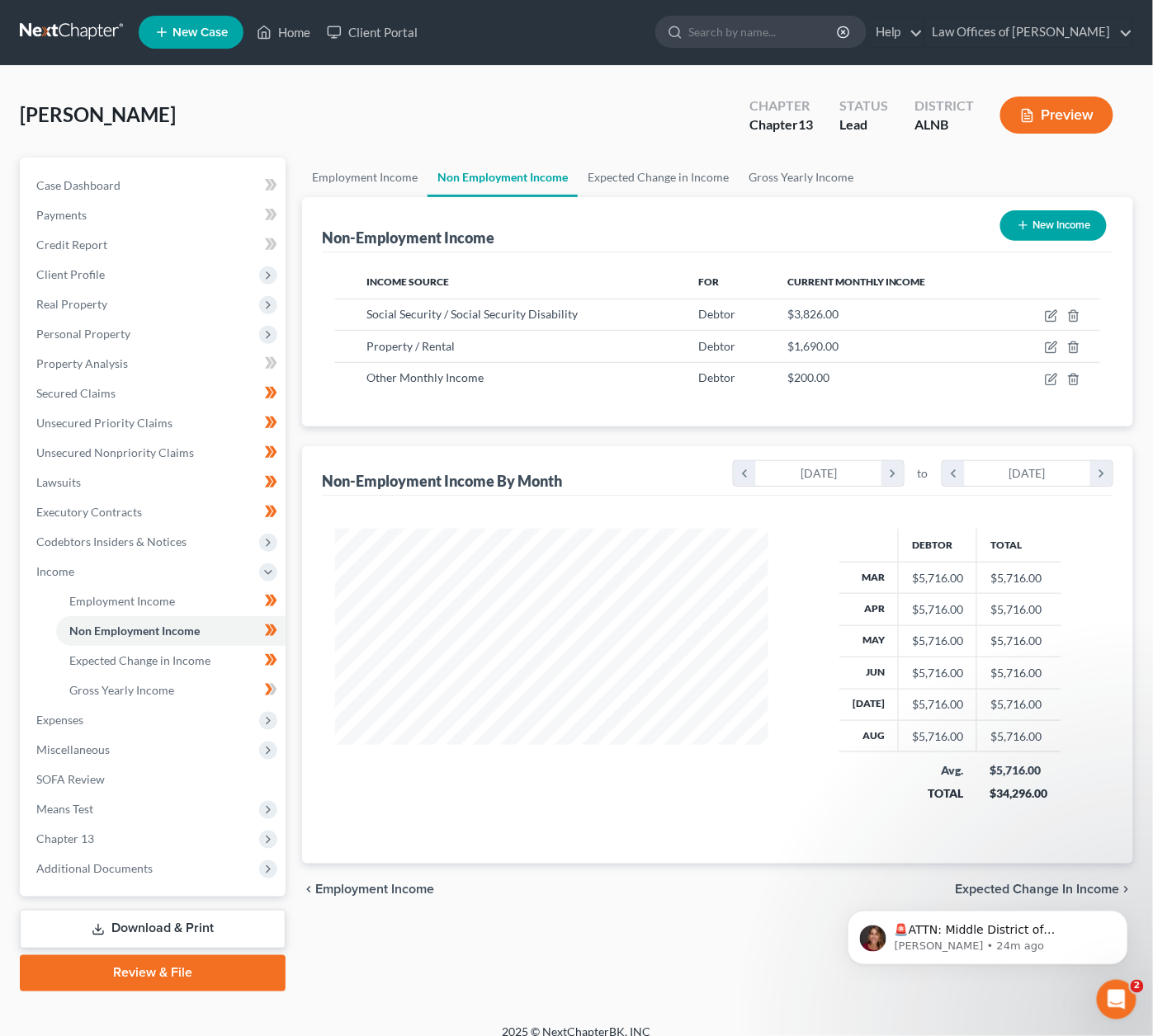
scroll to position [0, 0]
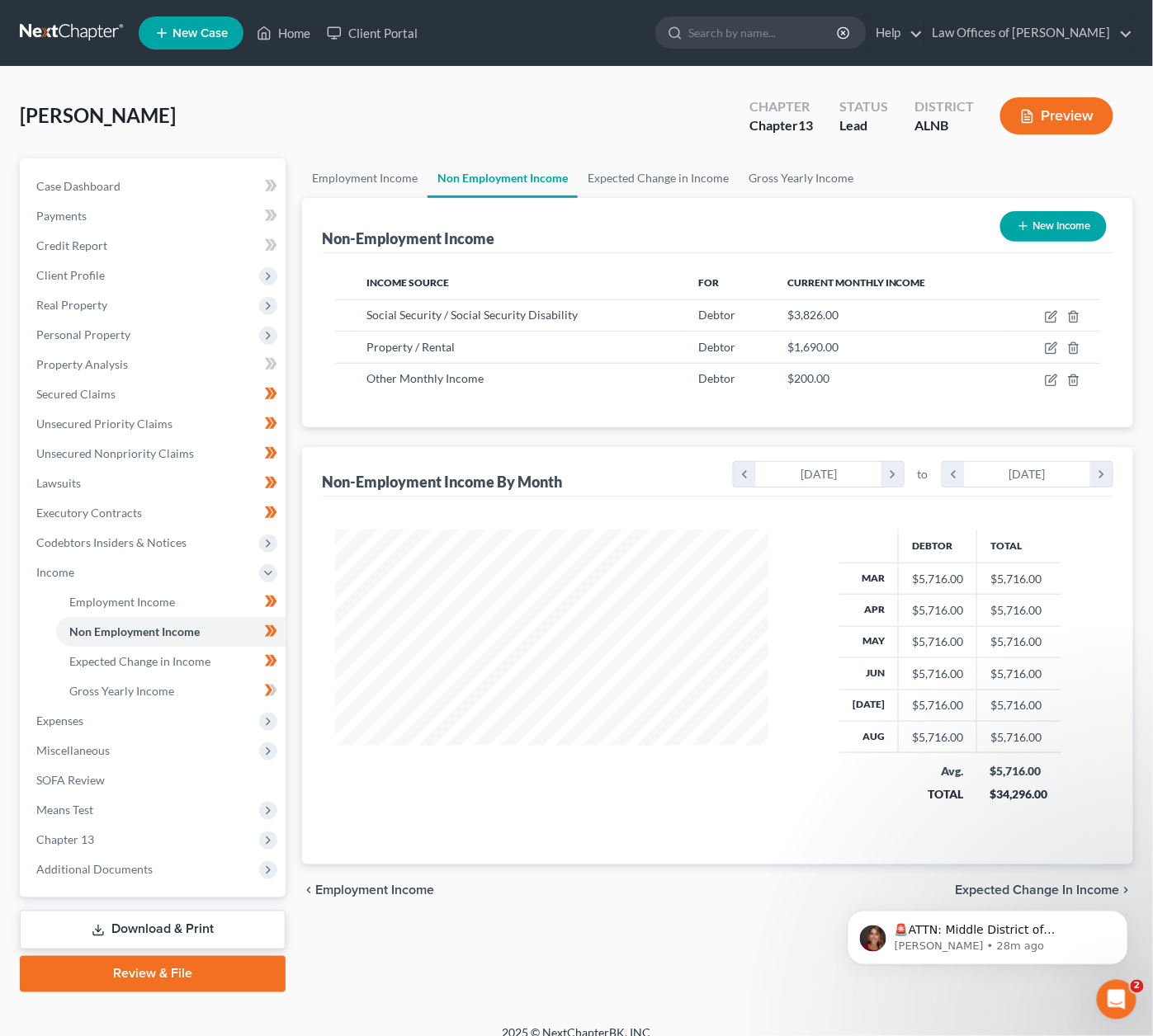
click at [101, 34] on link at bounding box center [73, 33] width 106 height 29
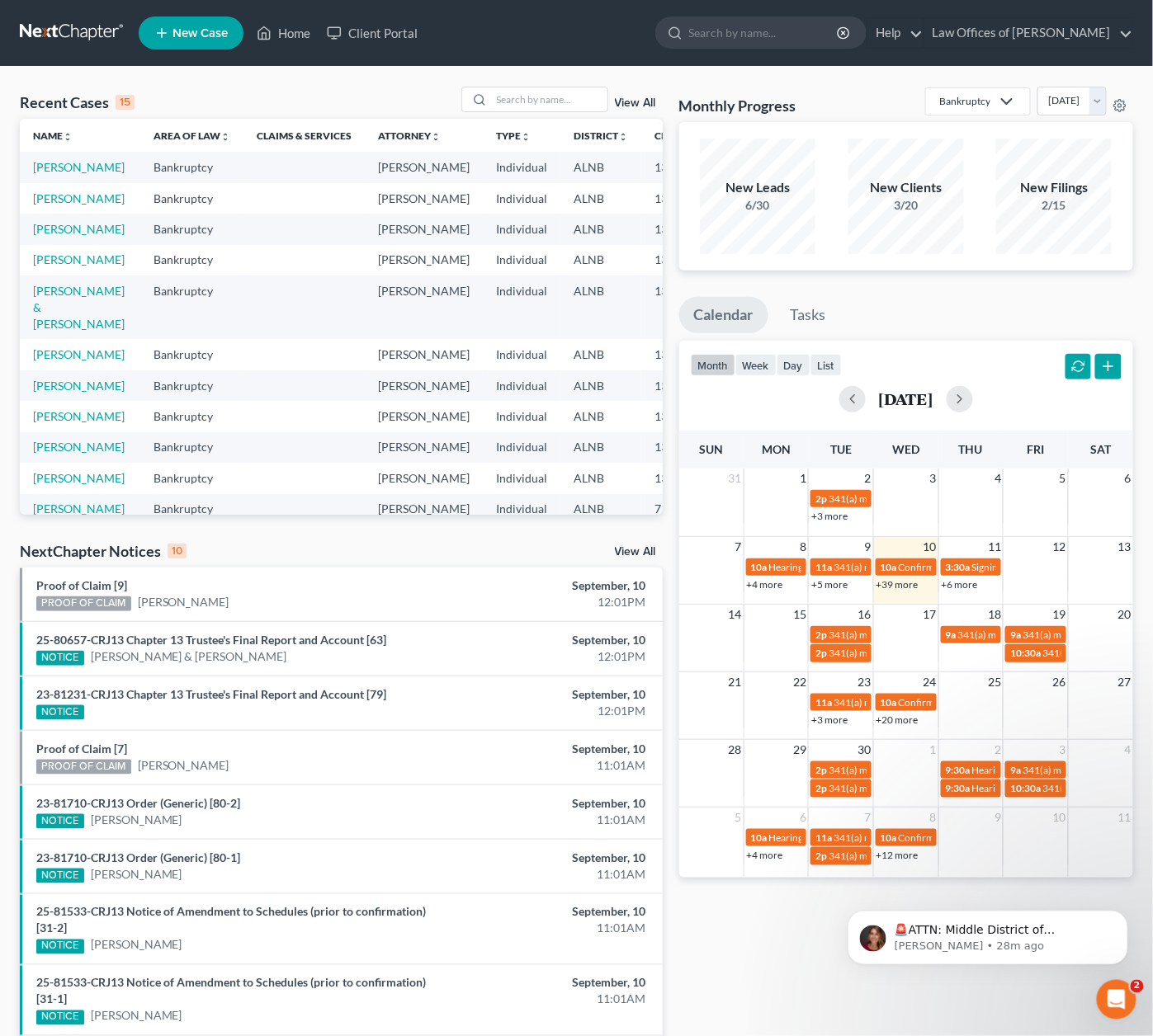
click at [635, 552] on link "View All" at bounding box center [635, 551] width 42 height 11
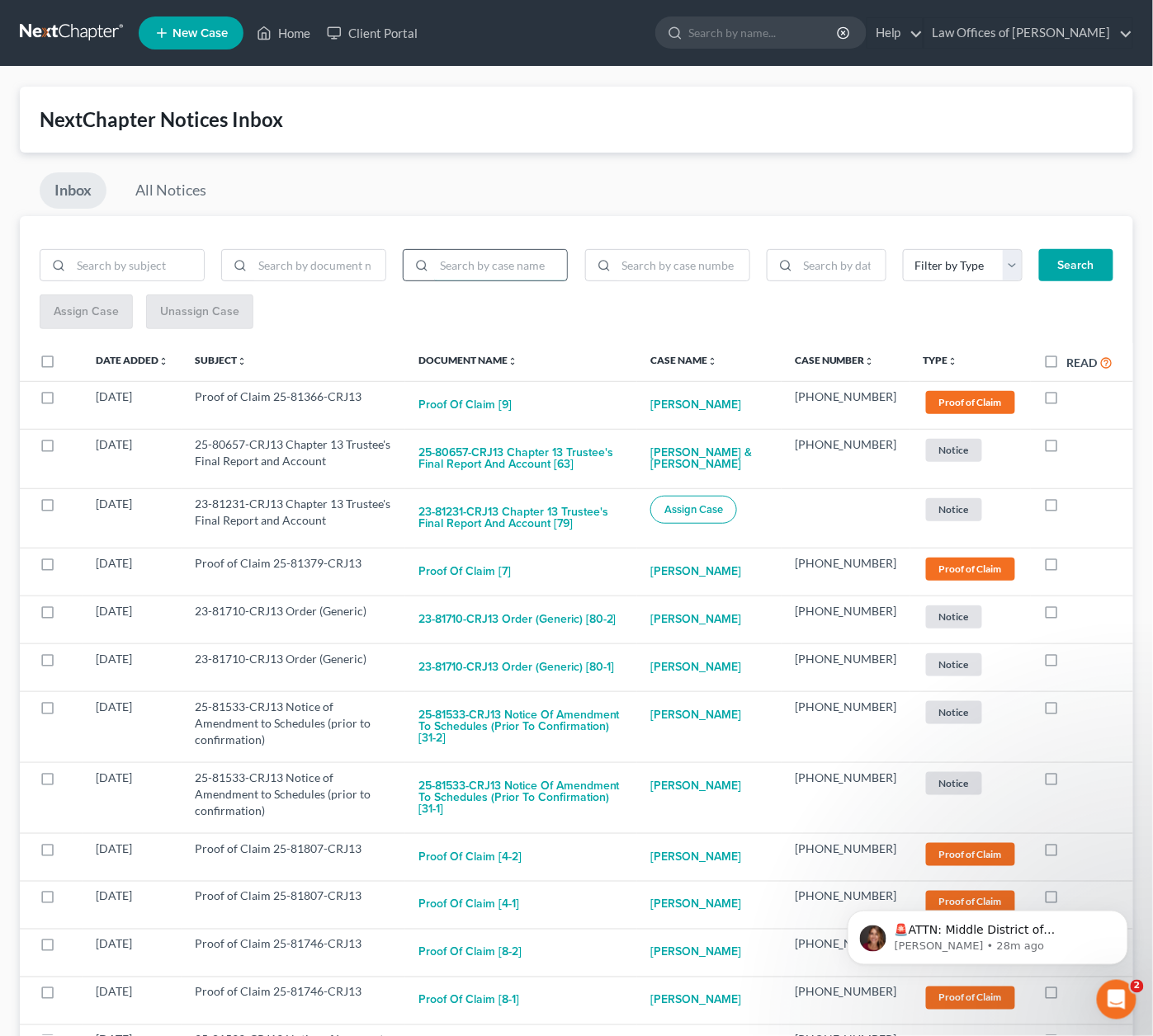
click at [525, 271] on input "search" at bounding box center [499, 266] width 132 height 31
type input "k"
drag, startPoint x: 61, startPoint y: 481, endPoint x: 1070, endPoint y: 263, distance: 1032.3
click at [1070, 263] on button "Search" at bounding box center [1076, 266] width 74 height 33
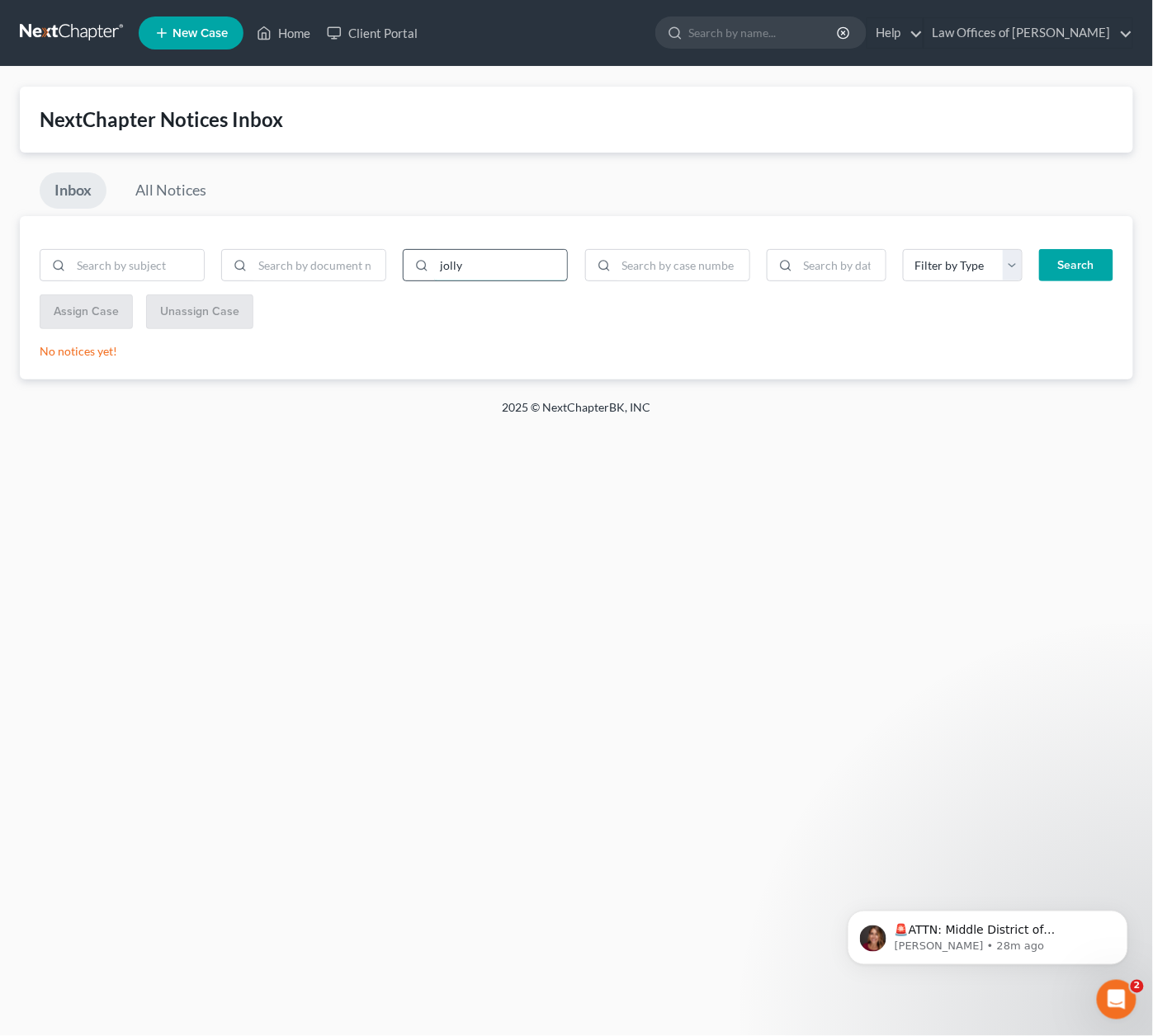
click at [455, 265] on input "jolly" at bounding box center [499, 266] width 132 height 31
type input "jolley"
click at [1085, 270] on button "Search" at bounding box center [1076, 266] width 74 height 33
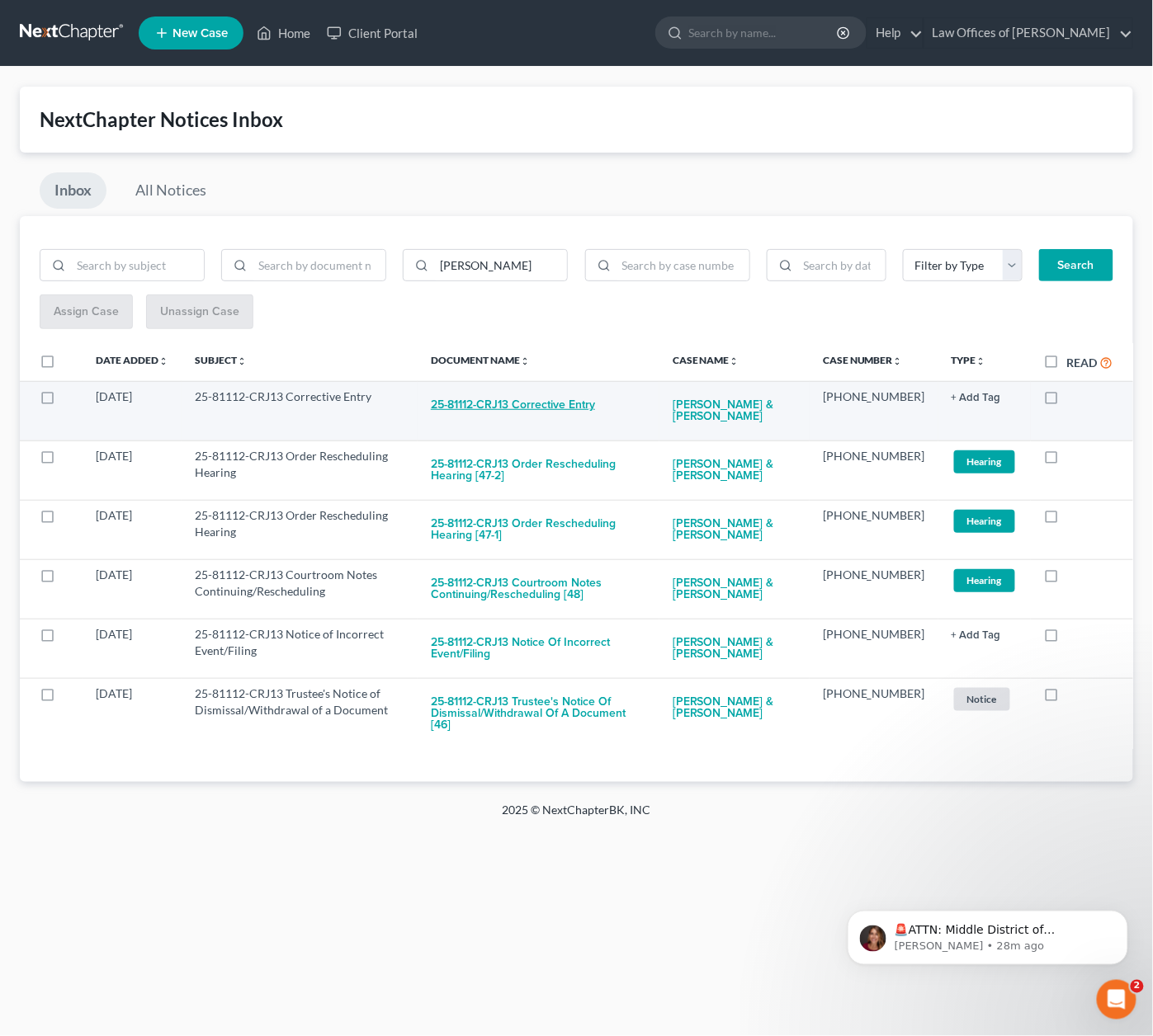
click at [554, 409] on button "25-81112-CRJ13 Corrective Entry" at bounding box center [513, 405] width 164 height 33
checkbox input "true"
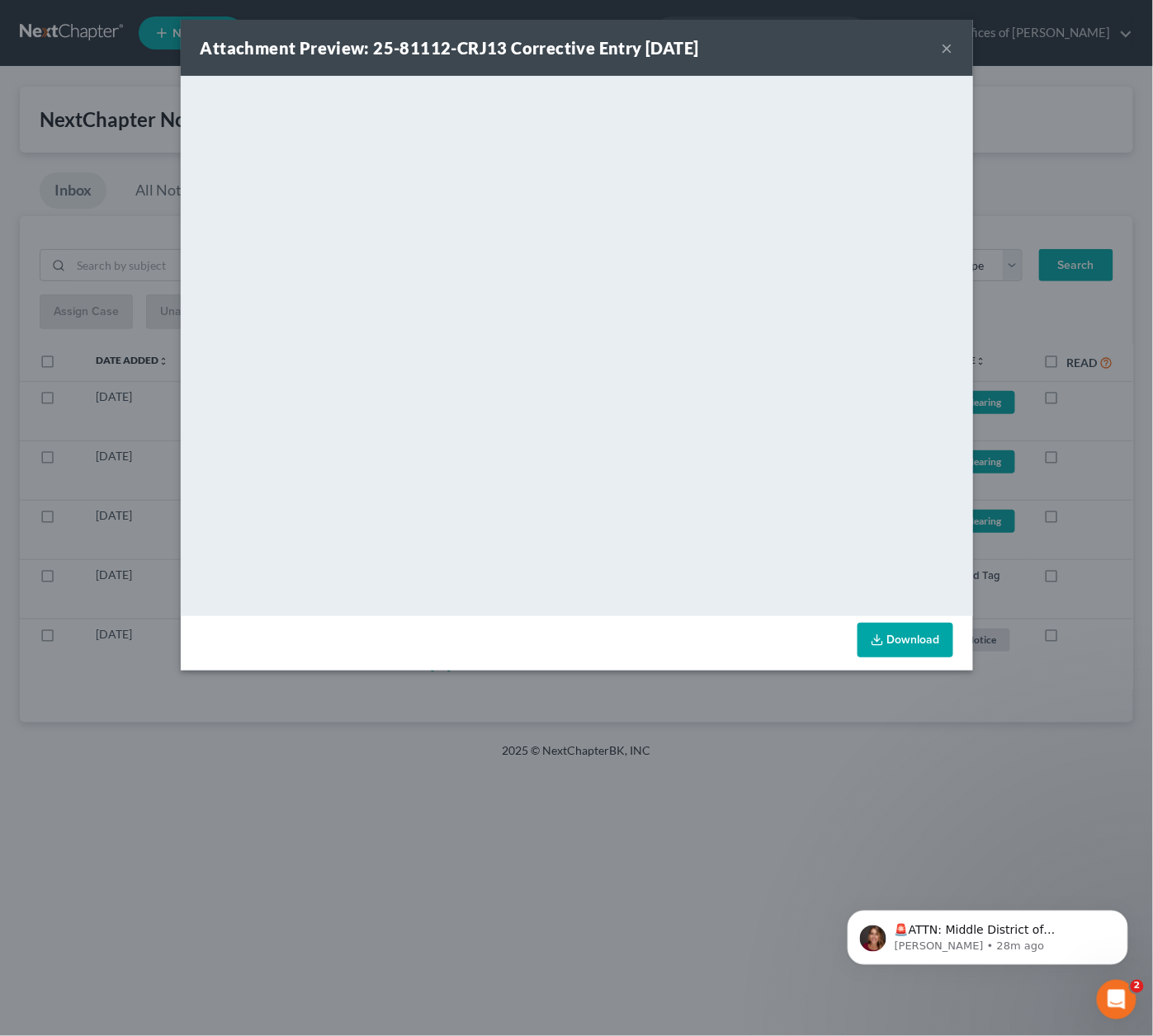
click at [1079, 444] on div "Attachment Preview: 25-81112-CRJ13 Corrective Entry 09/10/2025 × <object ng-att…" at bounding box center [576, 518] width 1153 height 1036
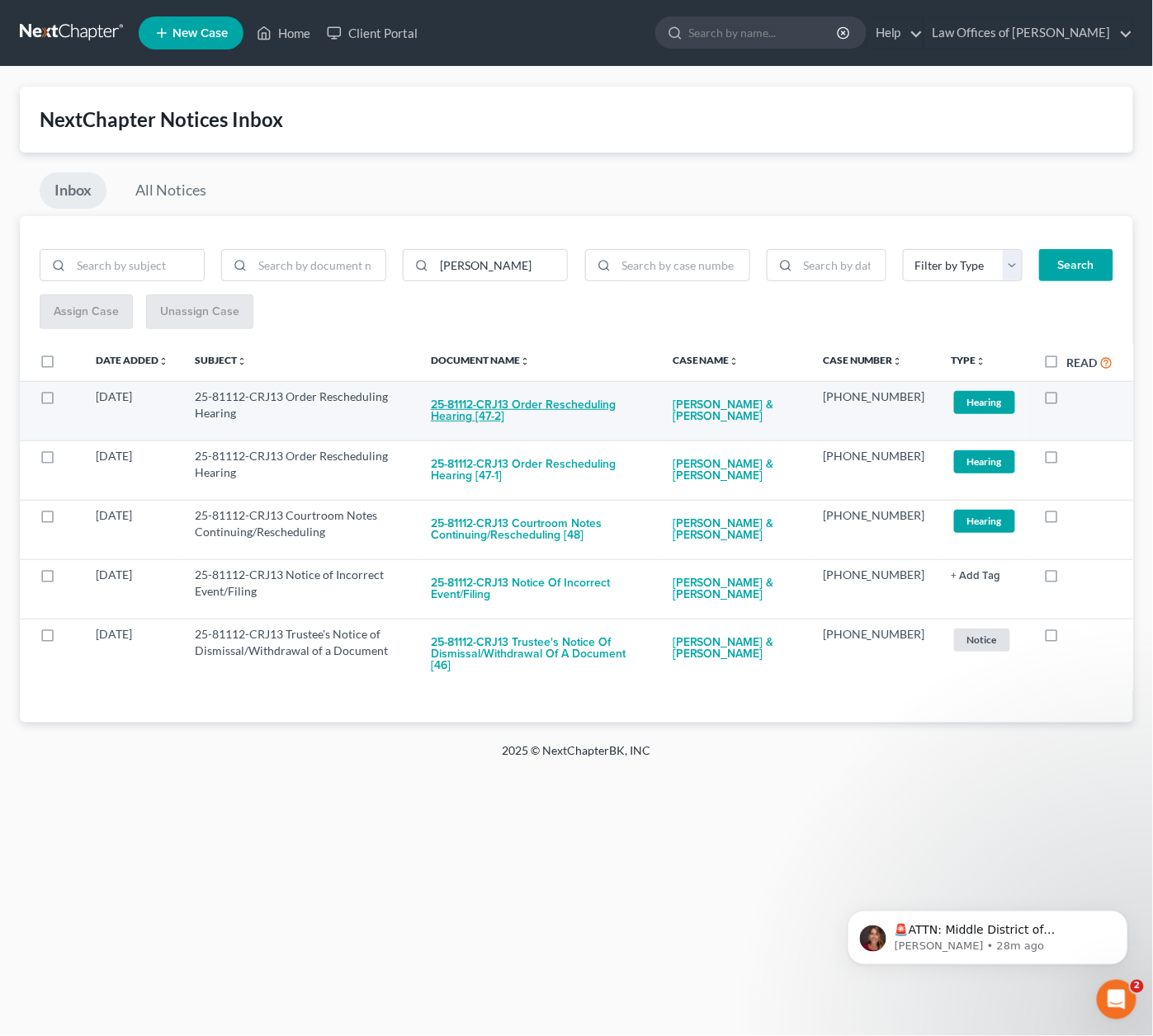
click at [557, 399] on button "25-81112-CRJ13 Order Rescheduling Hearing [47-2]" at bounding box center [538, 410] width 216 height 44
checkbox input "true"
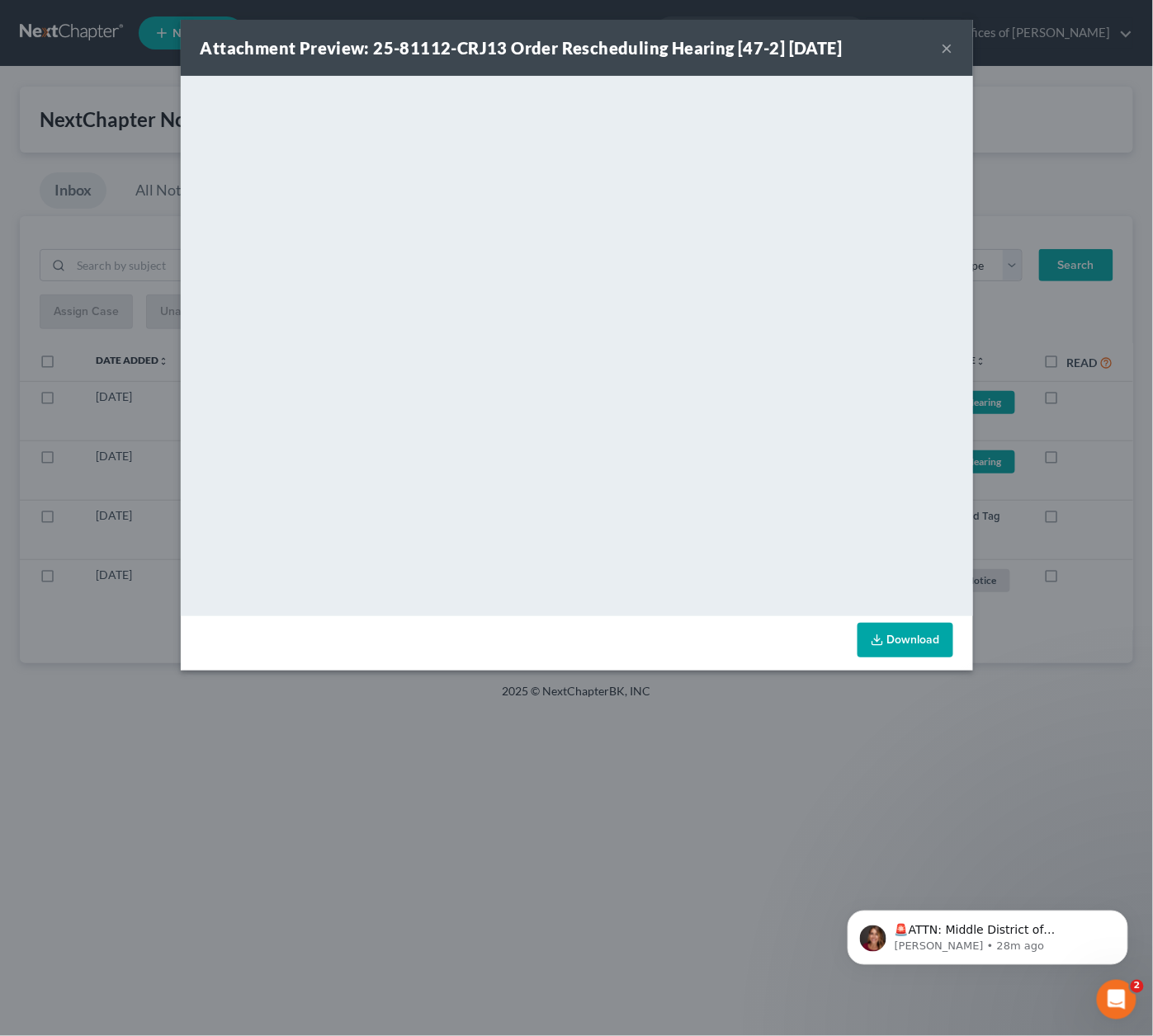
click at [1099, 460] on div "Attachment Preview: 25-81112-CRJ13 Order Rescheduling Hearing [47-2] 09/09/2025…" at bounding box center [576, 518] width 1153 height 1036
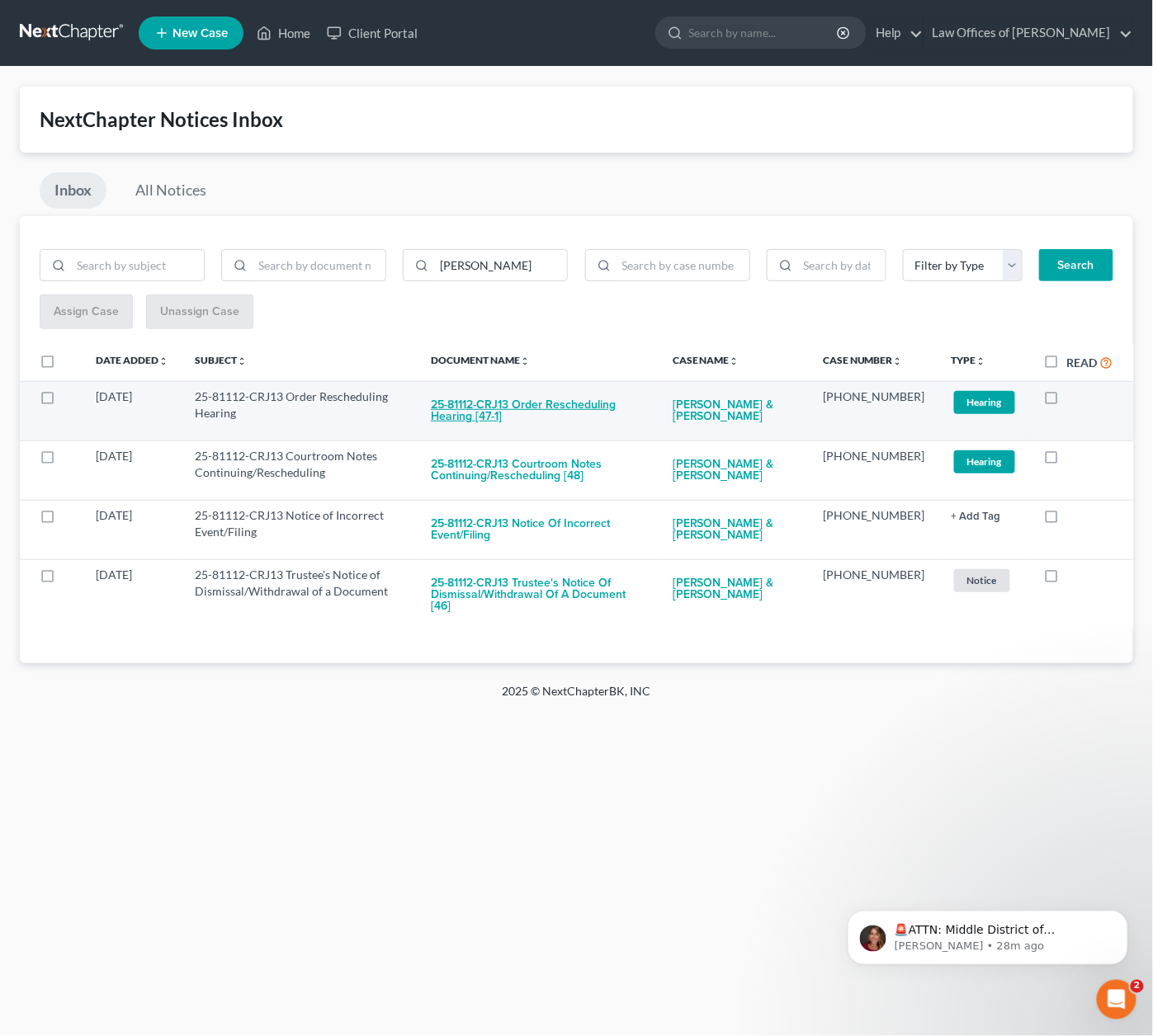
click at [547, 405] on button "25-81112-CRJ13 Order Rescheduling Hearing [47-1]" at bounding box center [538, 410] width 216 height 44
checkbox input "true"
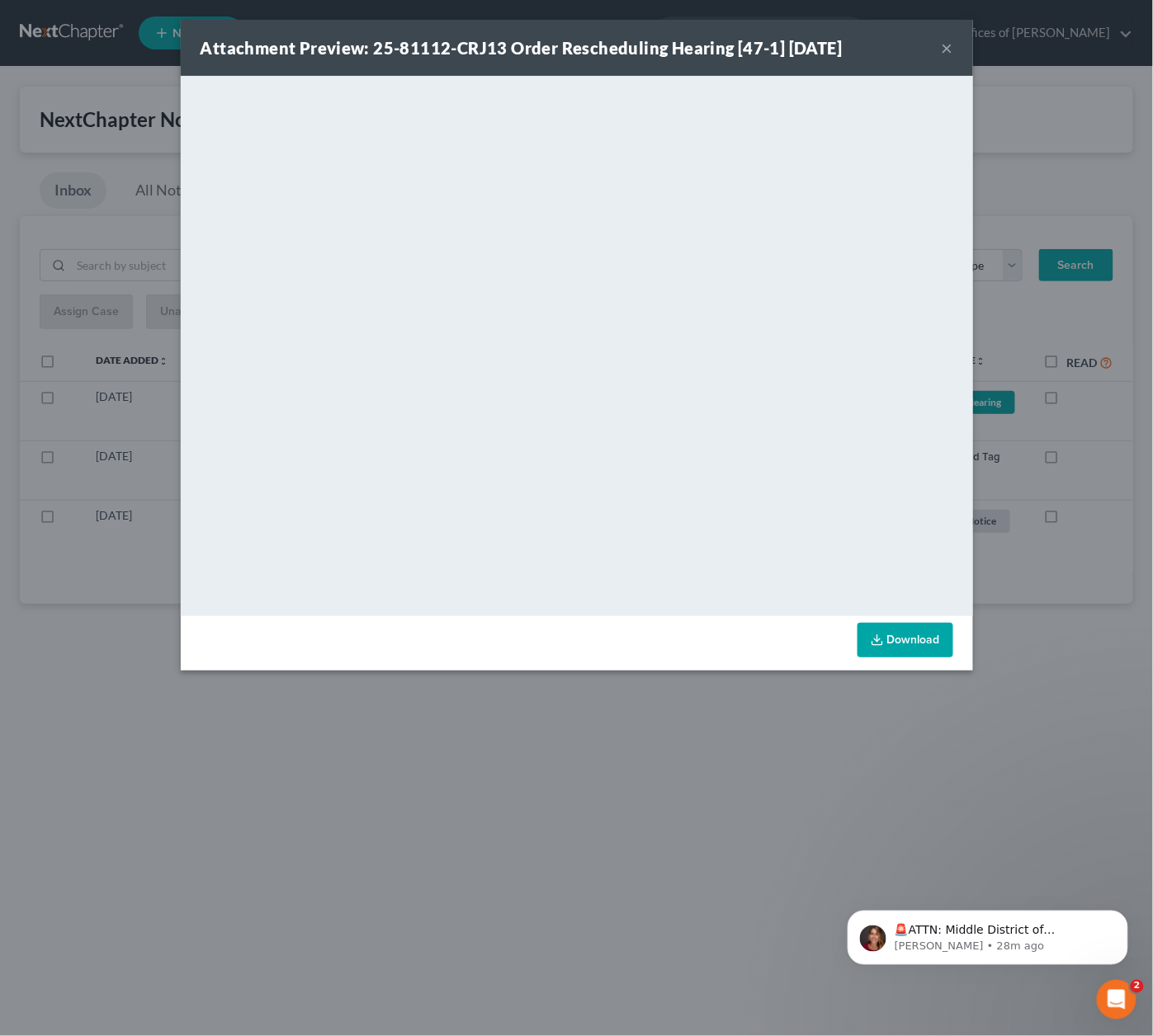
drag, startPoint x: 1098, startPoint y: 466, endPoint x: 1084, endPoint y: 463, distance: 14.3
click at [1098, 466] on div "Attachment Preview: 25-81112-CRJ13 Order Rescheduling Hearing [47-1] 09/09/2025…" at bounding box center [576, 518] width 1153 height 1036
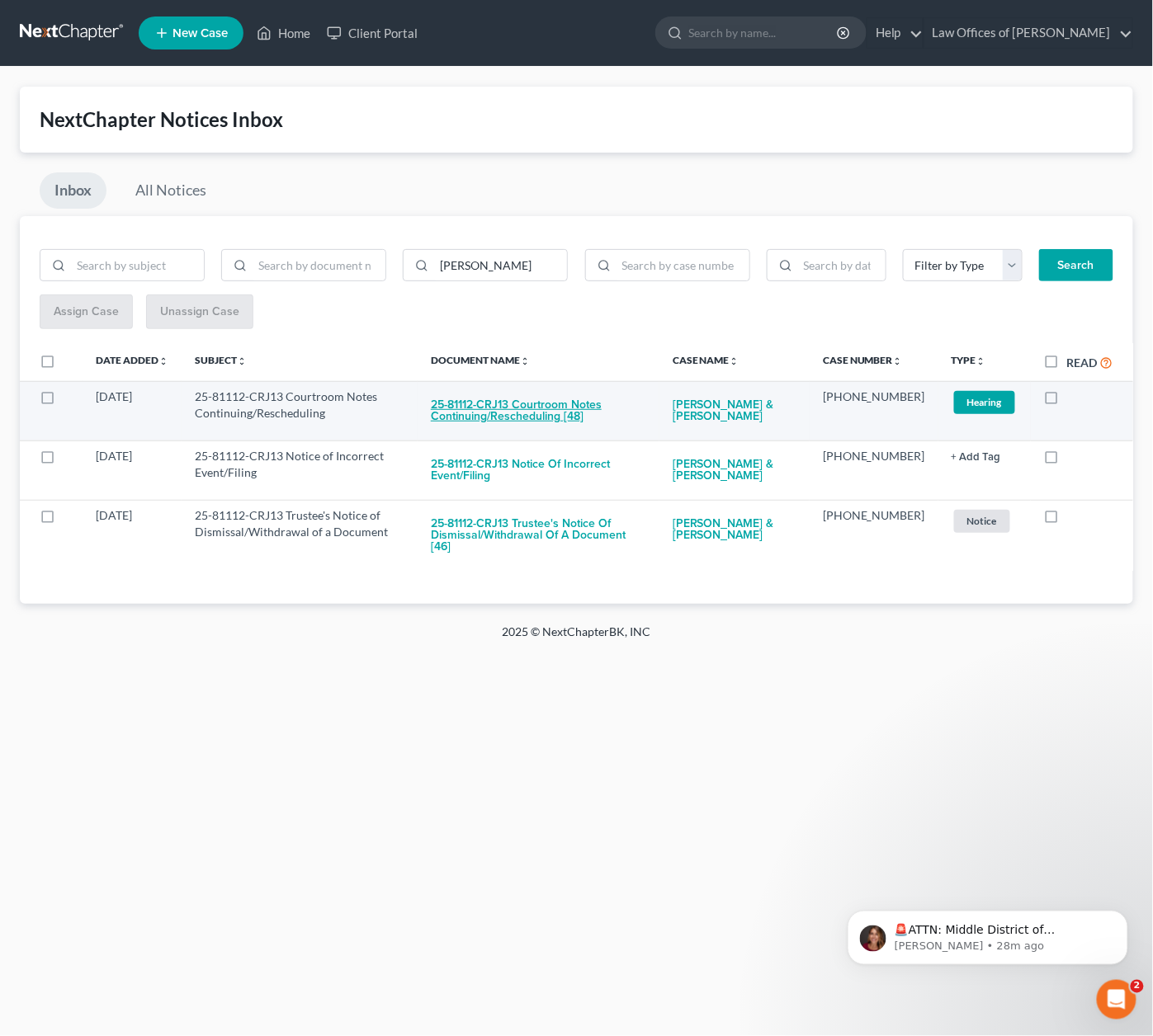
click at [493, 409] on button "25-81112-CRJ13 Courtroom Notes Continuing/Rescheduling [48]" at bounding box center [538, 410] width 216 height 44
checkbox input "true"
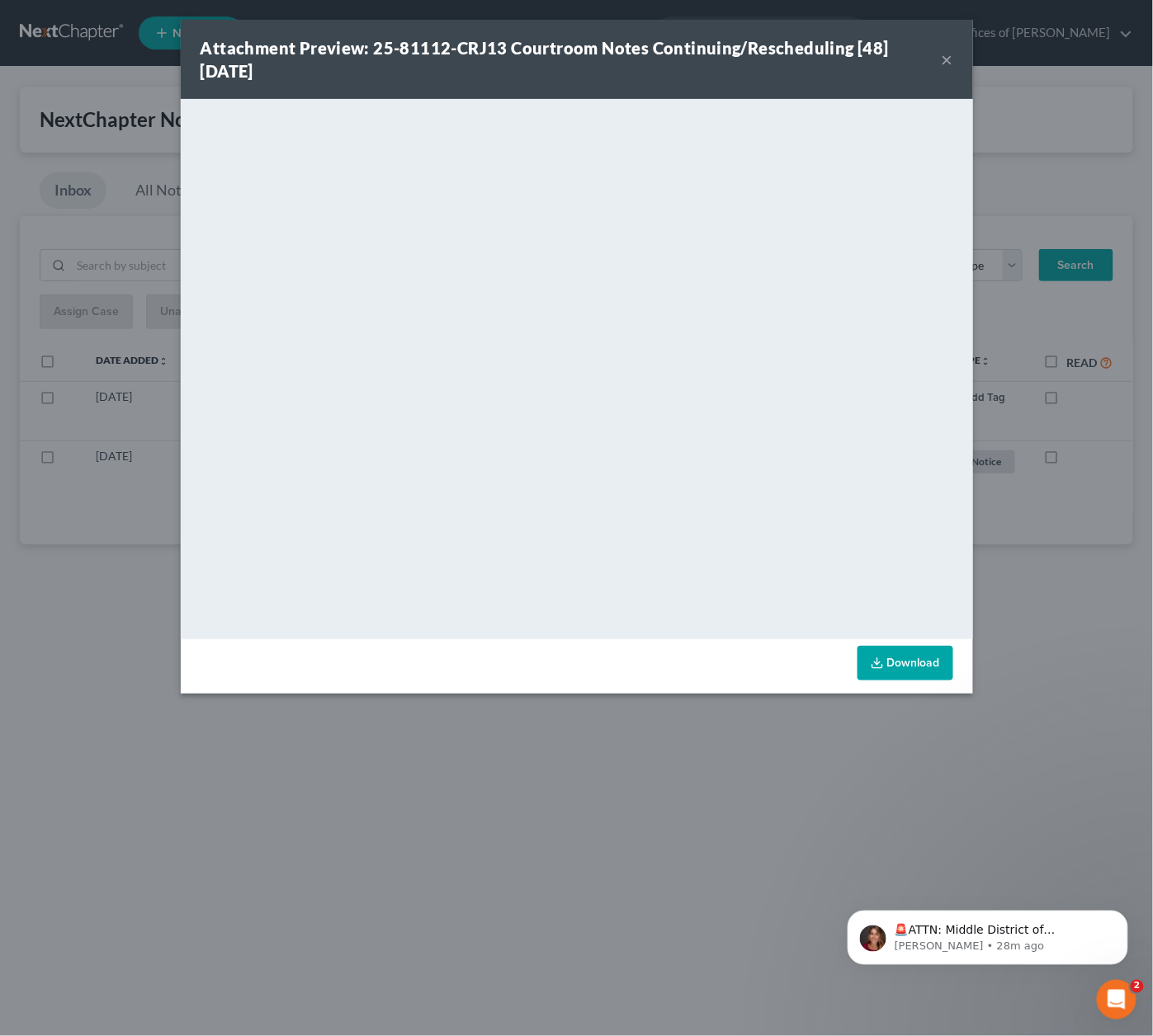
click at [1093, 431] on div "Attachment Preview: 25-81112-CRJ13 Courtroom Notes Continuing/Rescheduling [48]…" at bounding box center [576, 518] width 1153 height 1036
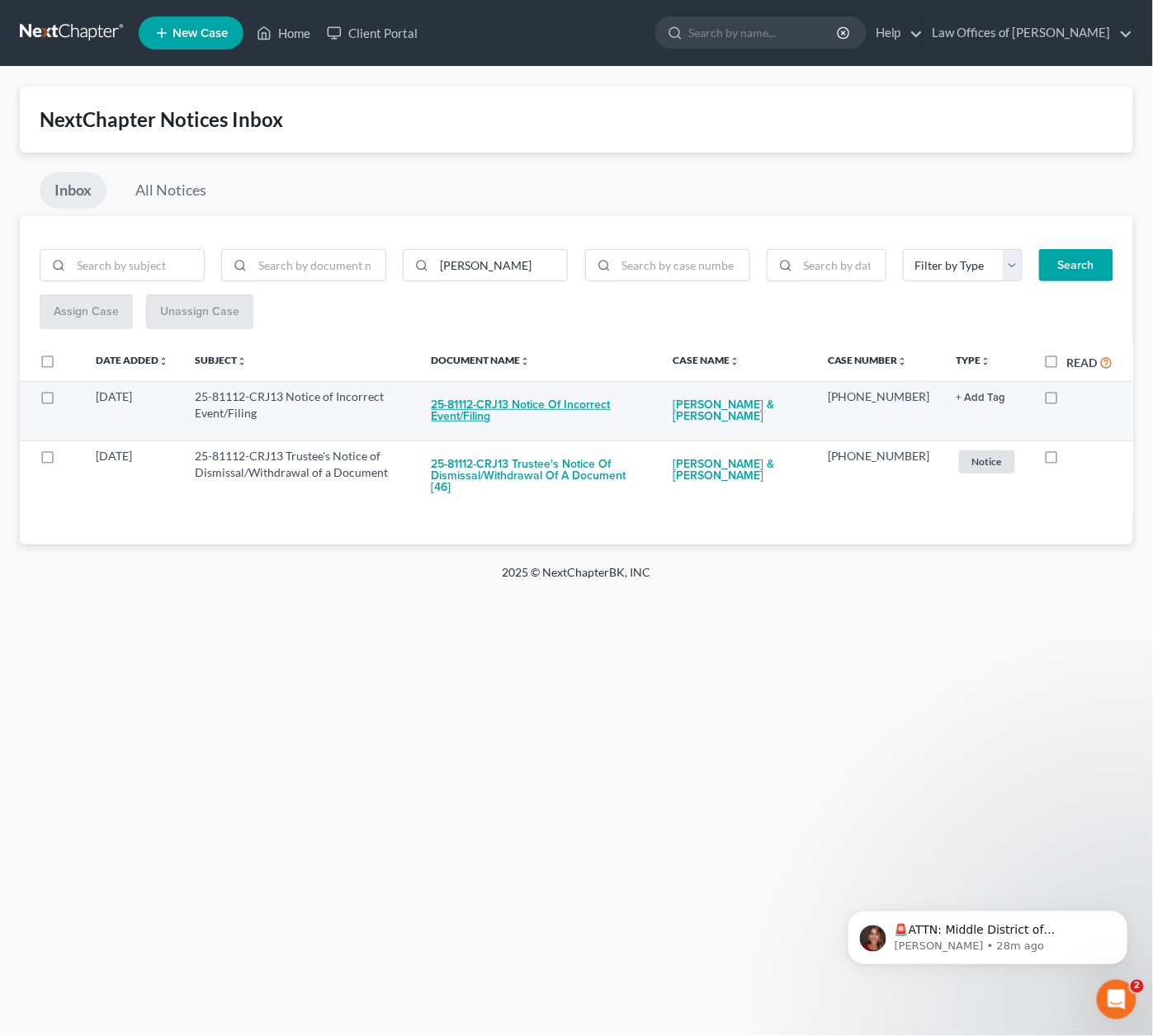
click at [591, 406] on button "25-81112-CRJ13 Notice of Incorrect Event/Filing" at bounding box center [538, 410] width 216 height 44
checkbox input "true"
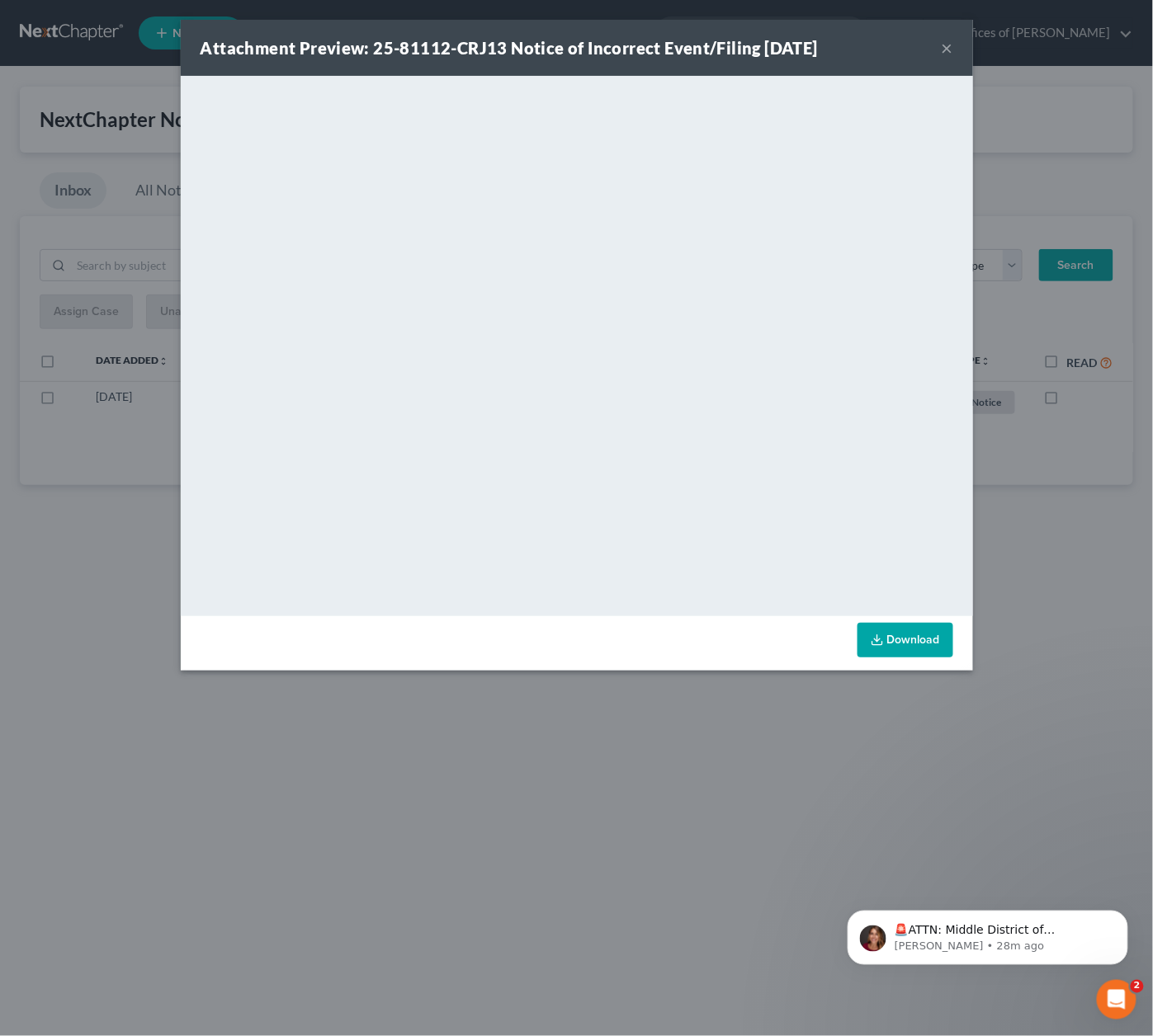
click at [1108, 451] on div "Attachment Preview: 25-81112-CRJ13 Notice of Incorrect Event/Filing 09/09/2025 …" at bounding box center [576, 518] width 1153 height 1036
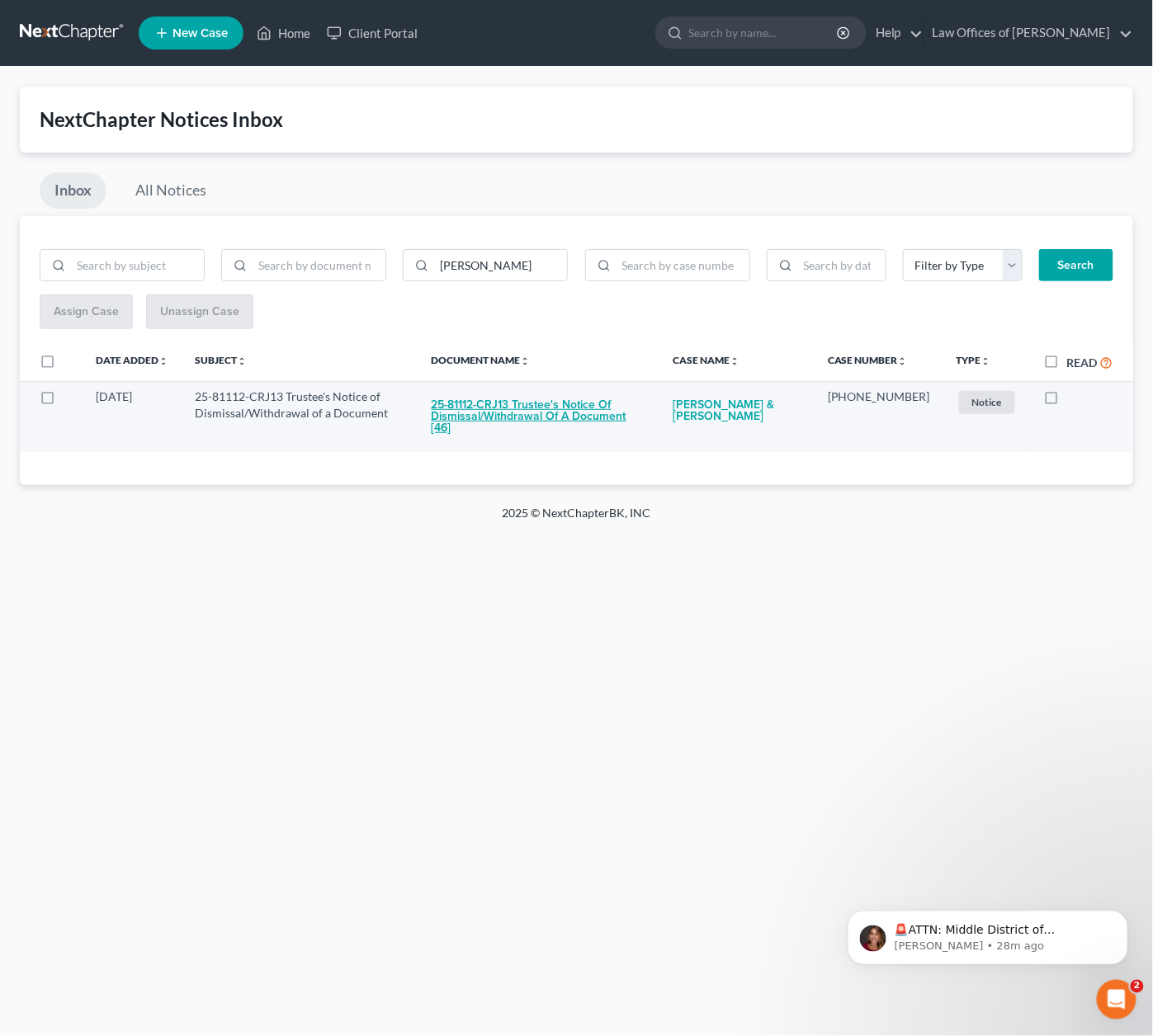
click at [608, 400] on button "25-81112-CRJ13 Trustee's Notice of Dismissal/Withdrawal of a Document [46]" at bounding box center [538, 416] width 216 height 56
checkbox input "true"
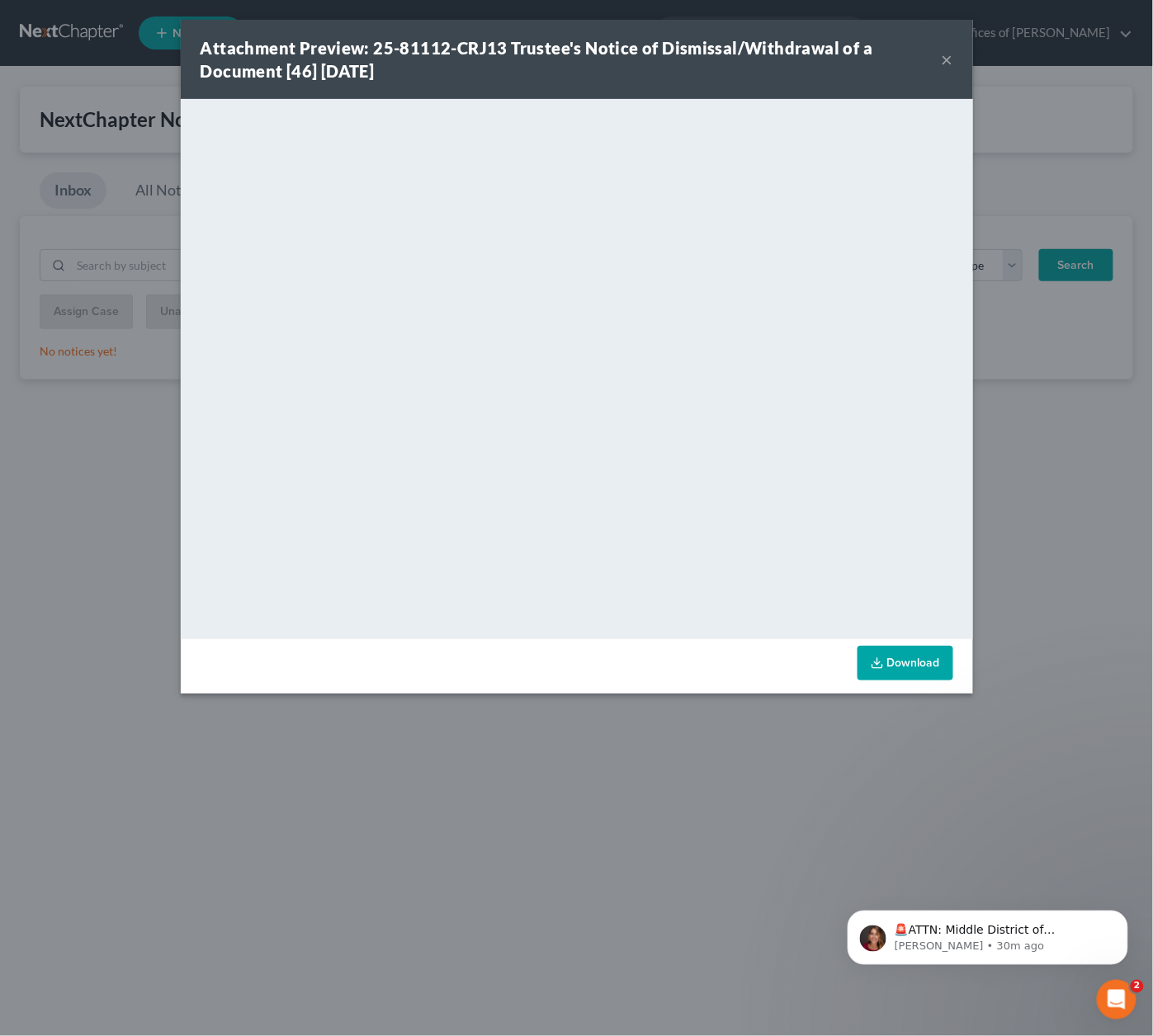
click at [955, 59] on div "Attachment Preview: 25-81112-CRJ13 Trustee's Notice of Dismissal/Withdrawal of …" at bounding box center [576, 60] width 792 height 80
click at [946, 61] on button "×" at bounding box center [947, 59] width 11 height 20
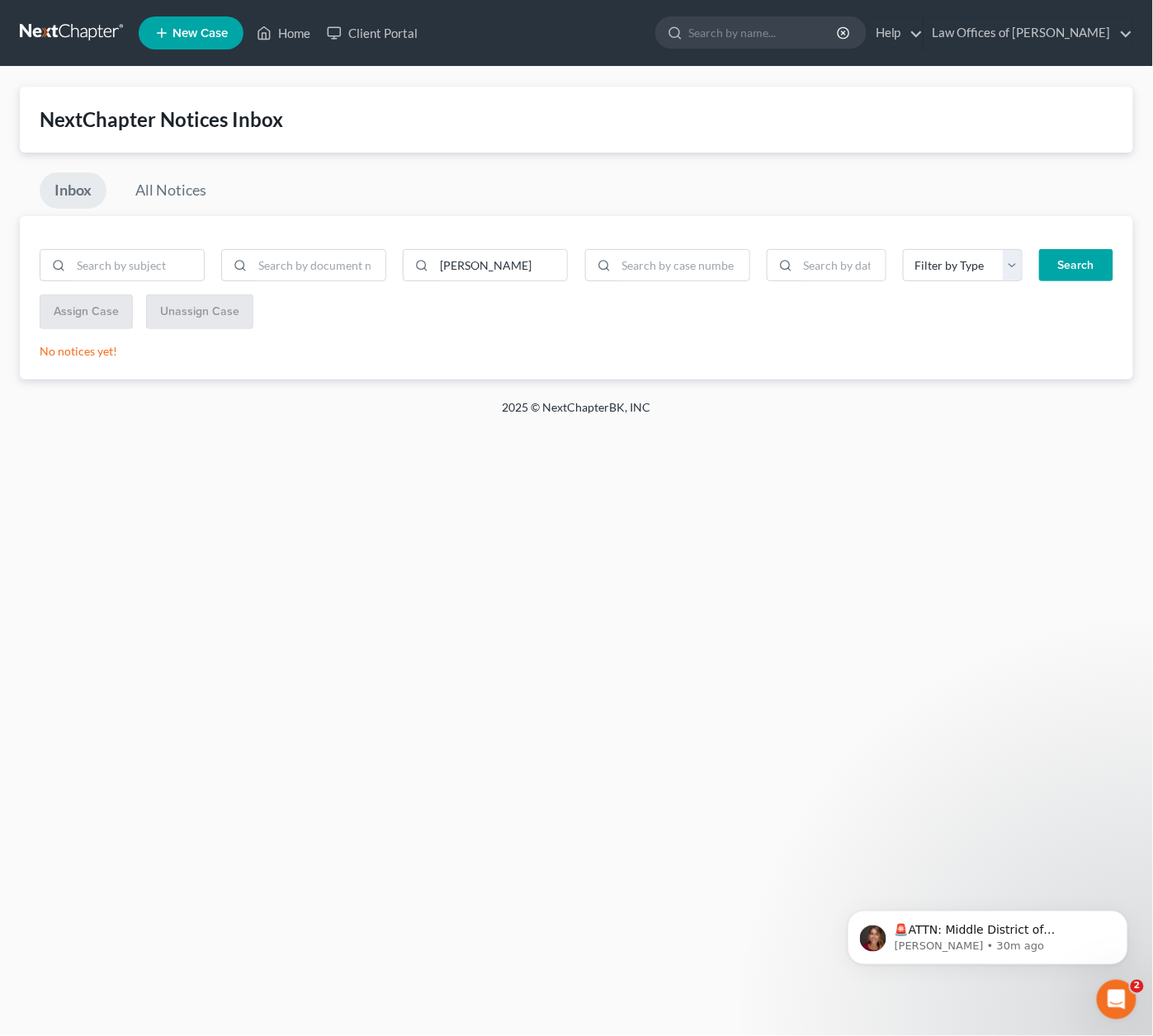
scroll to position [1, 0]
click at [463, 271] on input "jolley" at bounding box center [499, 266] width 132 height 31
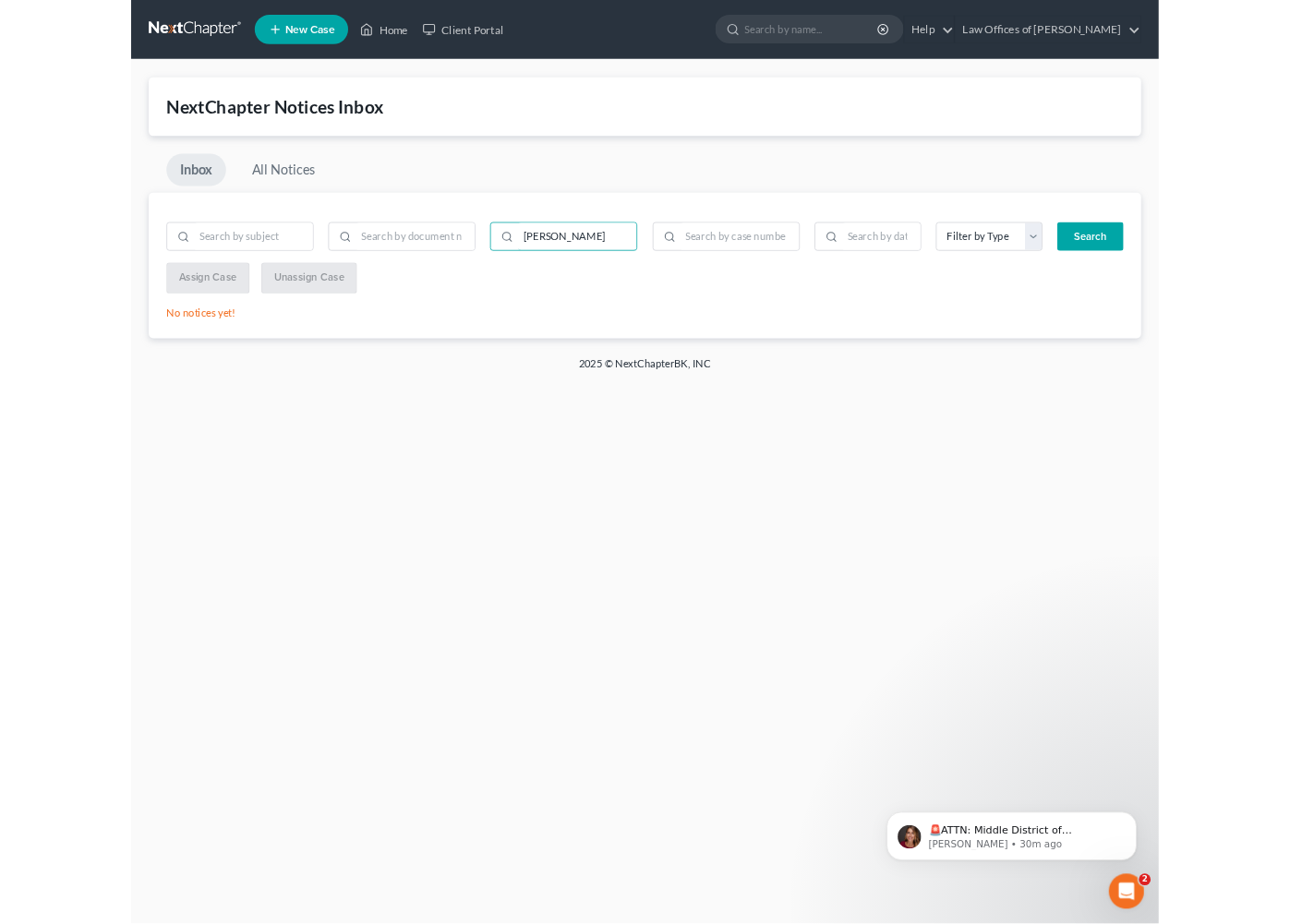
scroll to position [0, 0]
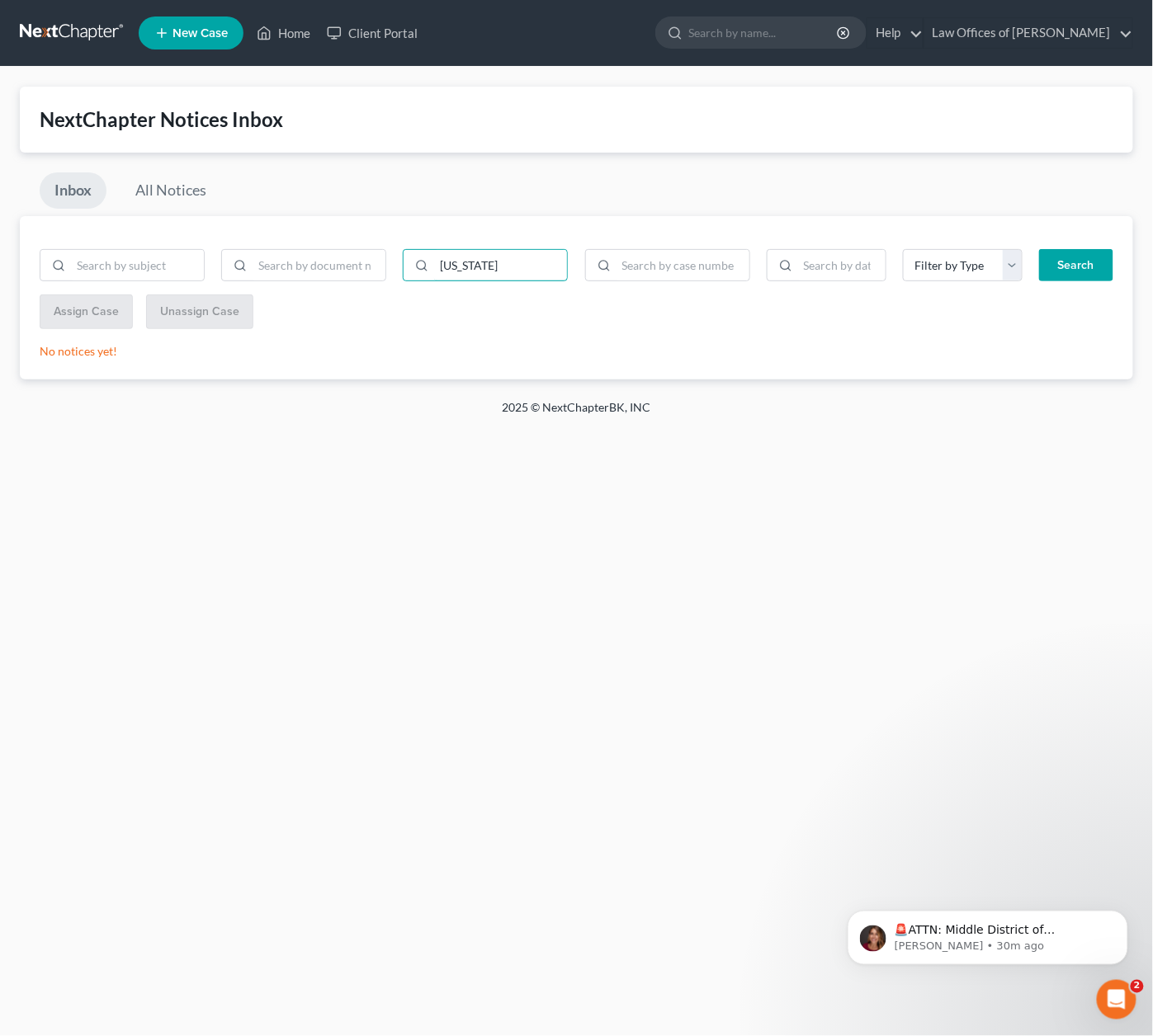
click at [1076, 263] on button "Search" at bounding box center [1076, 266] width 74 height 33
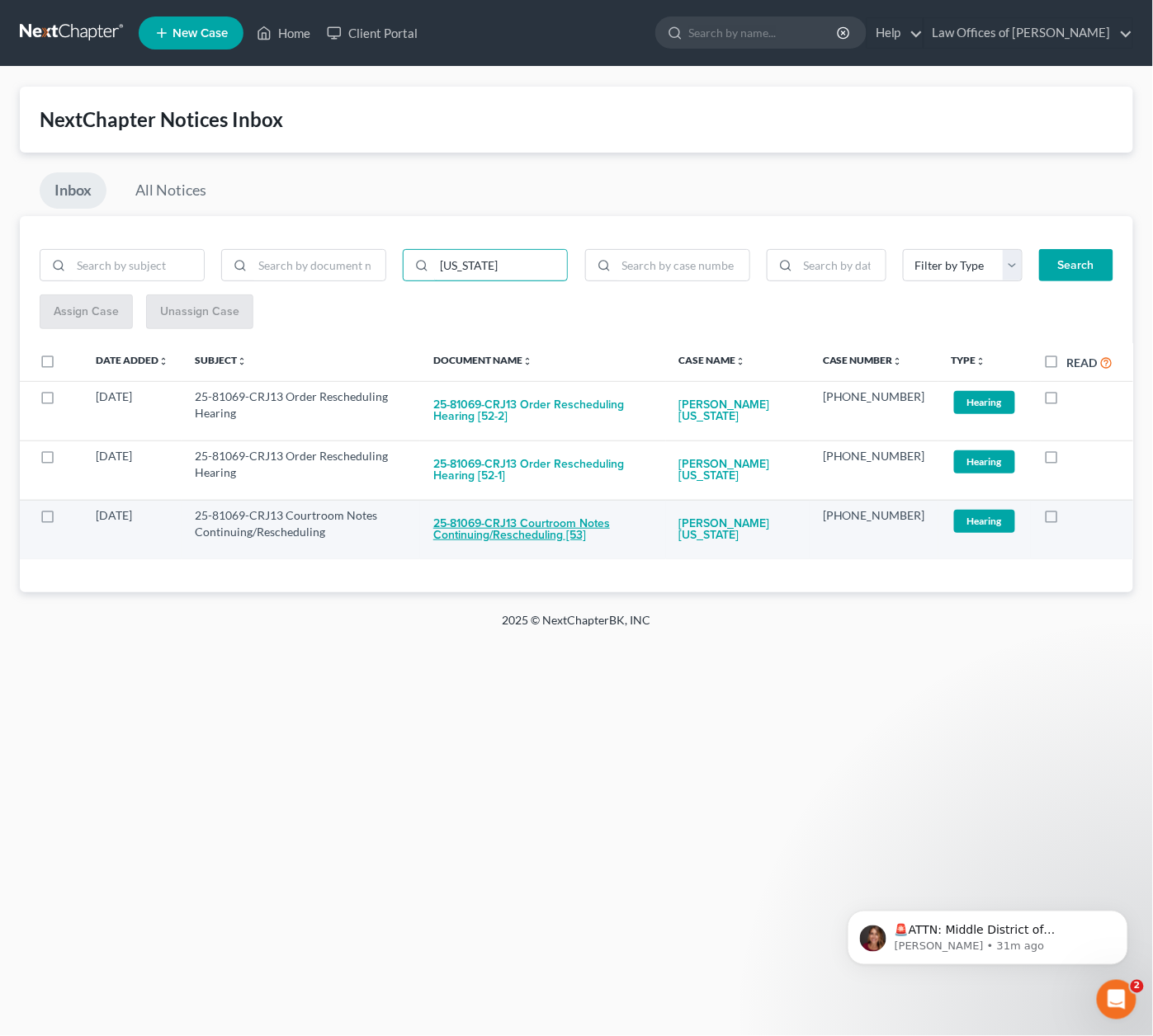
type input "Washington"
click at [563, 529] on button "25-81069-CRJ13 Courtroom Notes Continuing/Rescheduling [53]" at bounding box center [543, 529] width 220 height 44
checkbox input "true"
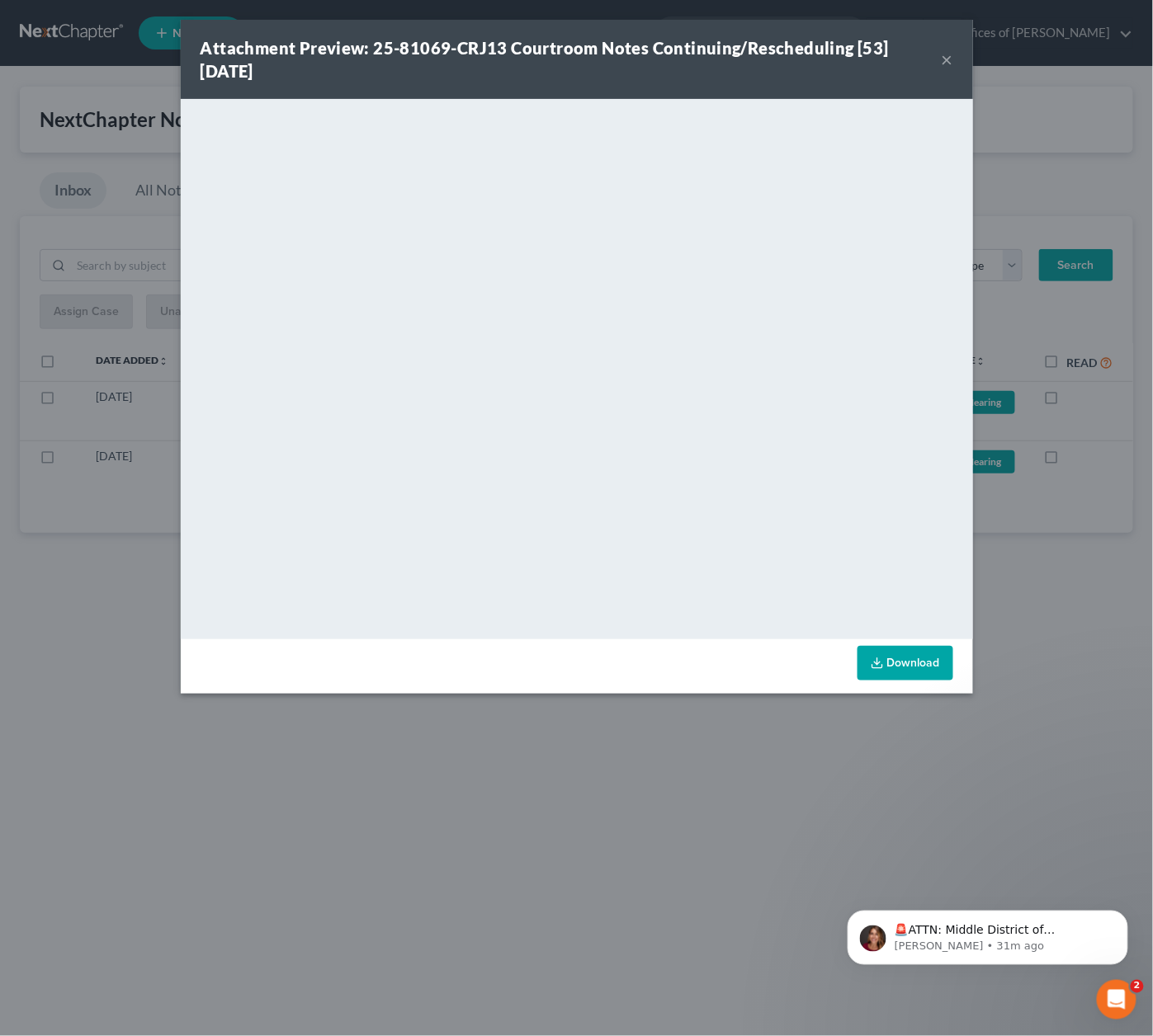
click at [1068, 530] on div "Attachment Preview: 25-81069-CRJ13 Courtroom Notes Continuing/Rescheduling [53]…" at bounding box center [576, 518] width 1153 height 1036
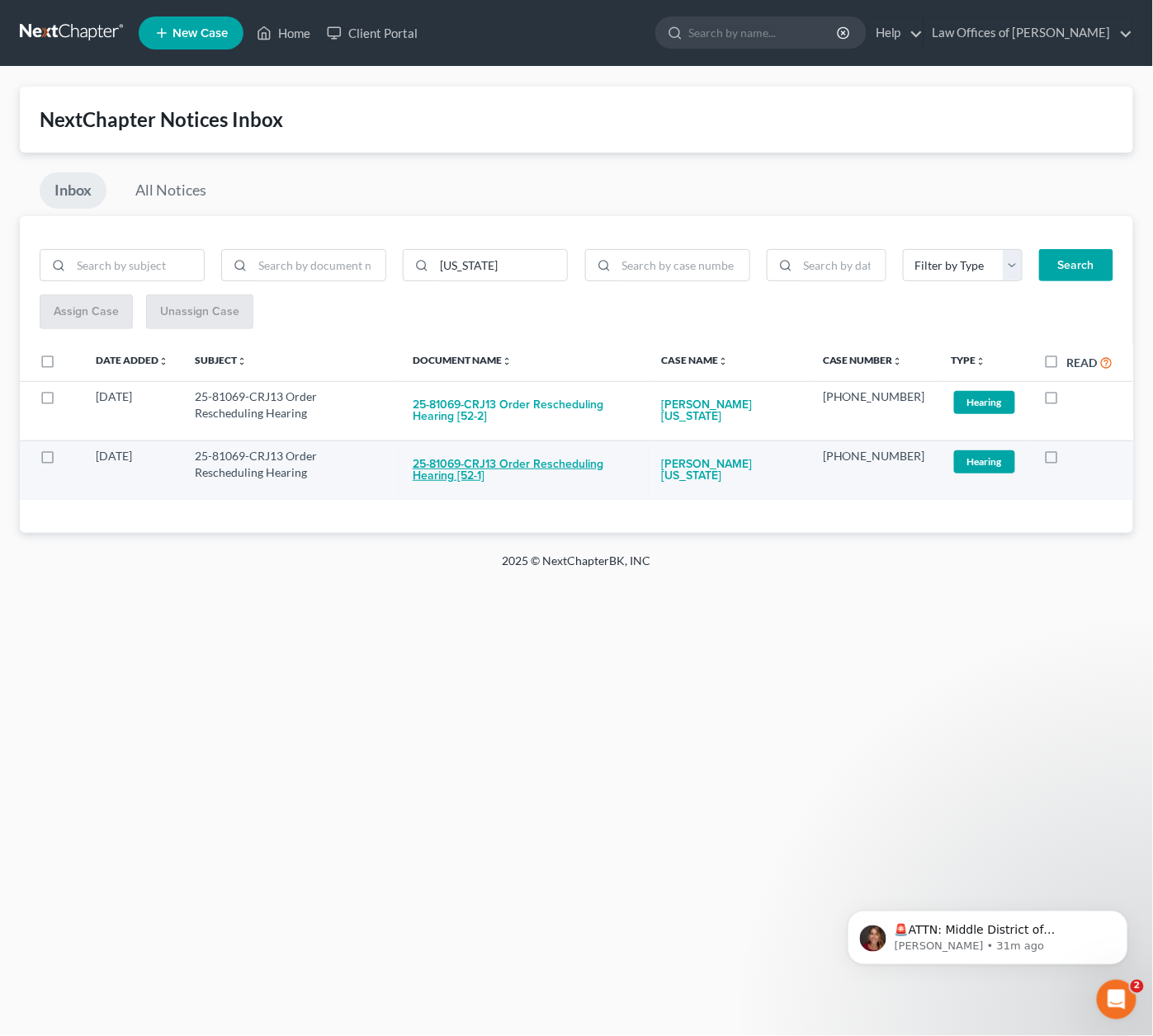
click at [619, 455] on button "25-81069-CRJ13 Order Rescheduling Hearing [52-1]" at bounding box center [524, 470] width 222 height 44
checkbox input "true"
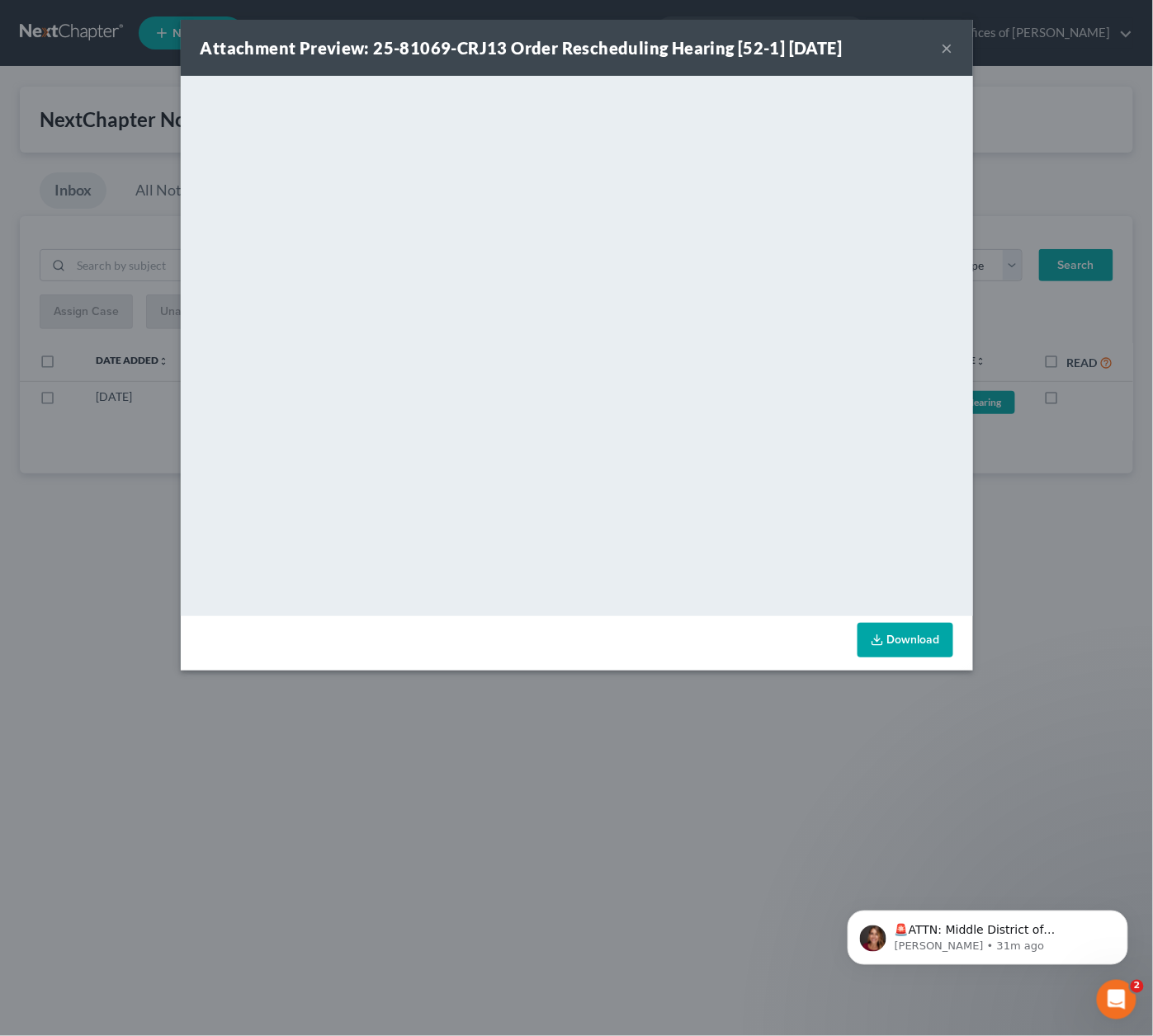
drag, startPoint x: 1020, startPoint y: 549, endPoint x: 989, endPoint y: 540, distance: 32.3
click at [1020, 549] on div "Attachment Preview: 25-81069-CRJ13 Order Rescheduling Hearing [52-1] 09/09/2025…" at bounding box center [576, 518] width 1153 height 1036
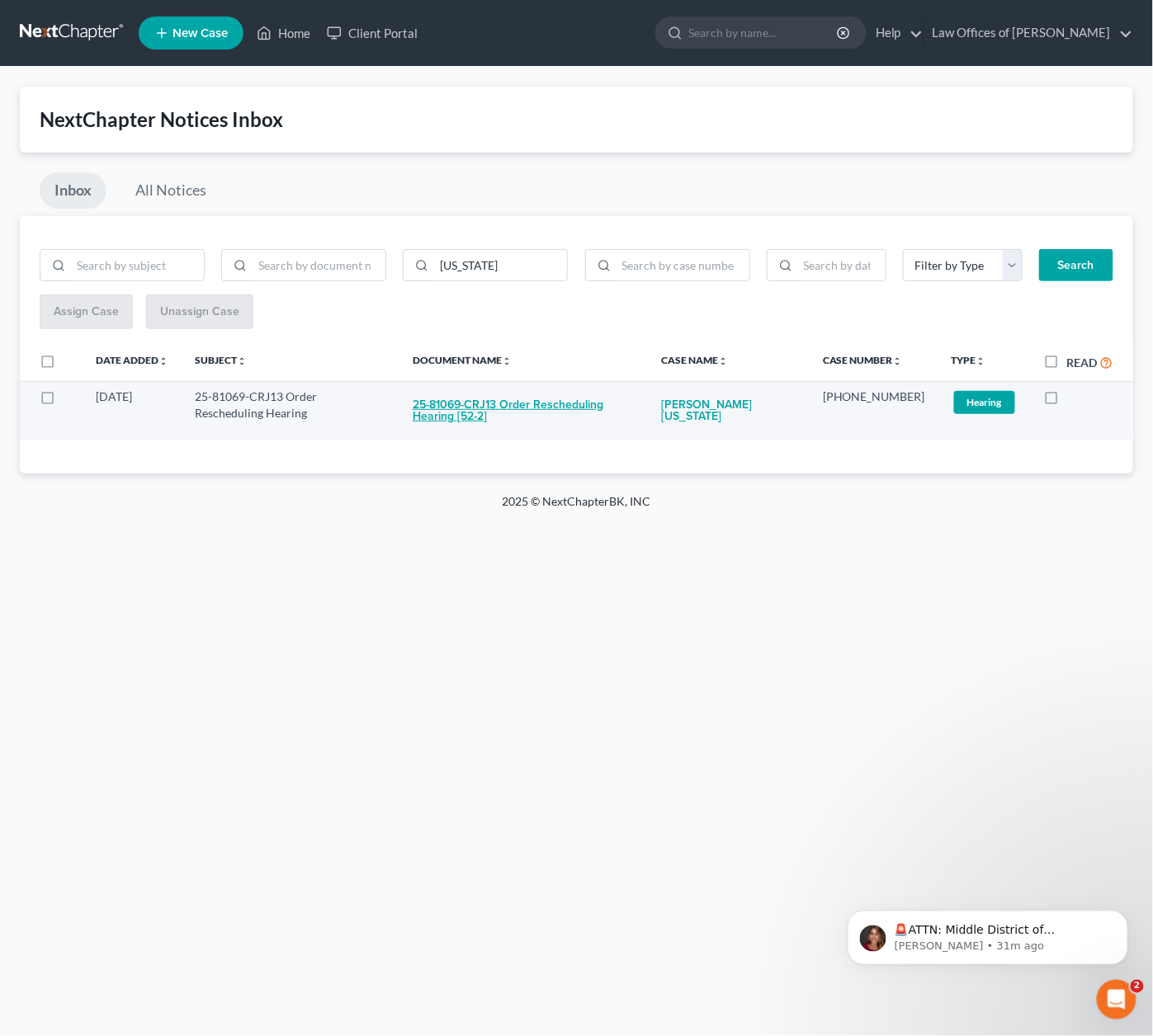
click at [555, 398] on button "25-81069-CRJ13 Order Rescheduling Hearing [52-2]" at bounding box center [524, 410] width 222 height 44
checkbox input "true"
